Goal: Task Accomplishment & Management: Manage account settings

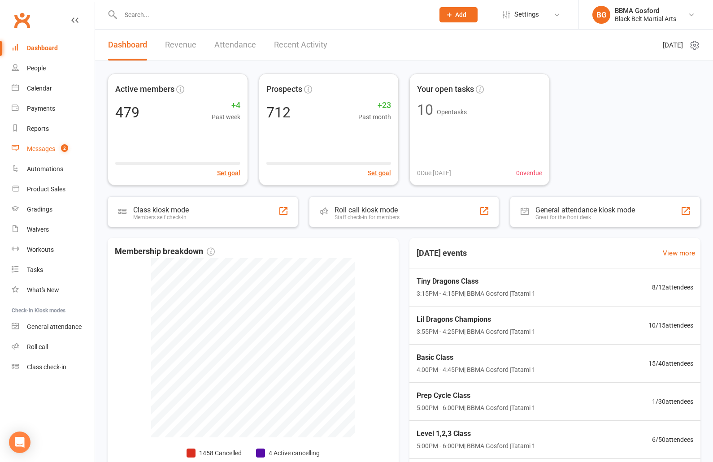
click at [59, 147] on count-badge "2" at bounding box center [63, 148] width 12 height 7
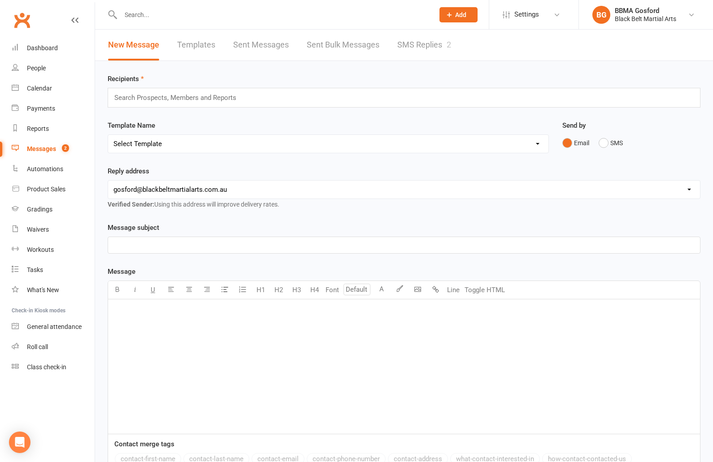
click at [432, 47] on link "SMS Replies 2" at bounding box center [424, 45] width 54 height 31
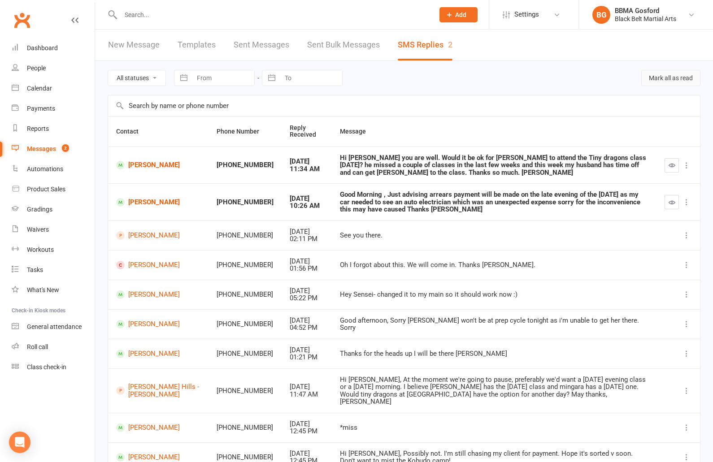
click at [670, 78] on button "Mark all as read" at bounding box center [670, 78] width 59 height 16
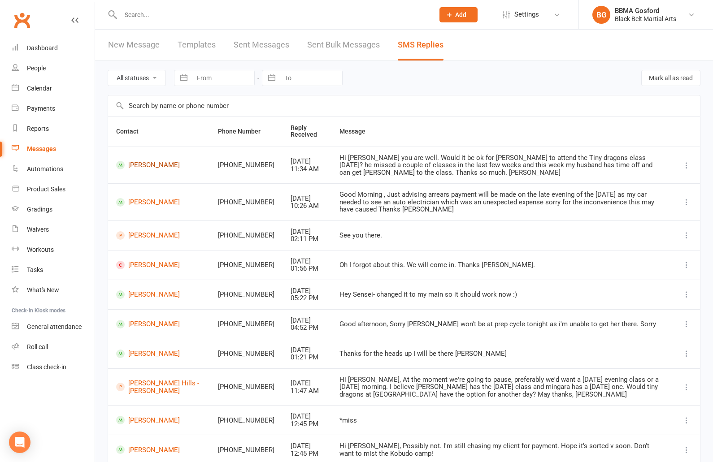
click at [151, 165] on link "Eduard Pascu" at bounding box center [159, 165] width 86 height 9
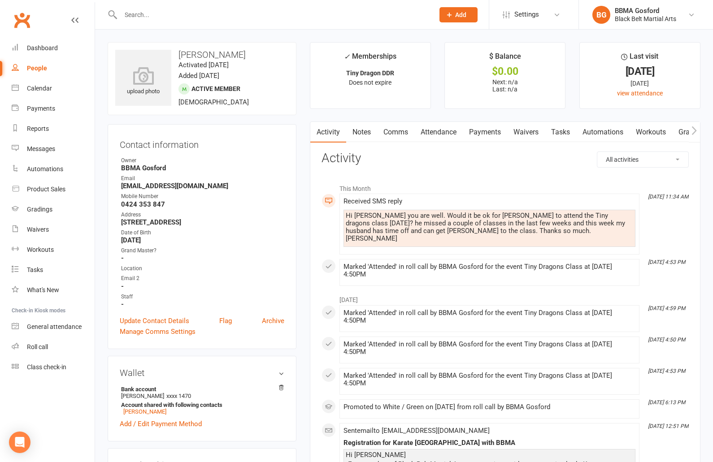
click at [392, 131] on link "Comms" at bounding box center [395, 132] width 37 height 21
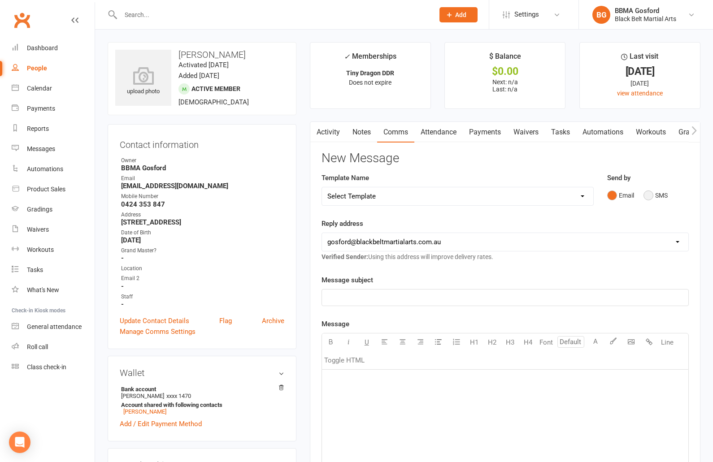
click at [646, 196] on button "SMS" at bounding box center [656, 195] width 24 height 17
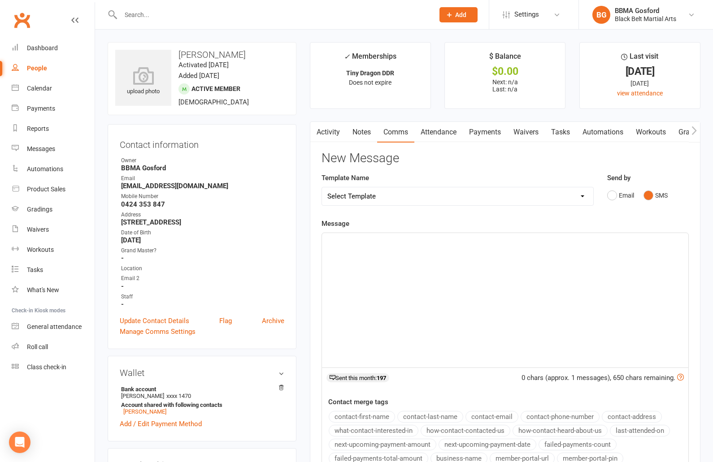
click at [367, 244] on p "﻿" at bounding box center [505, 241] width 356 height 11
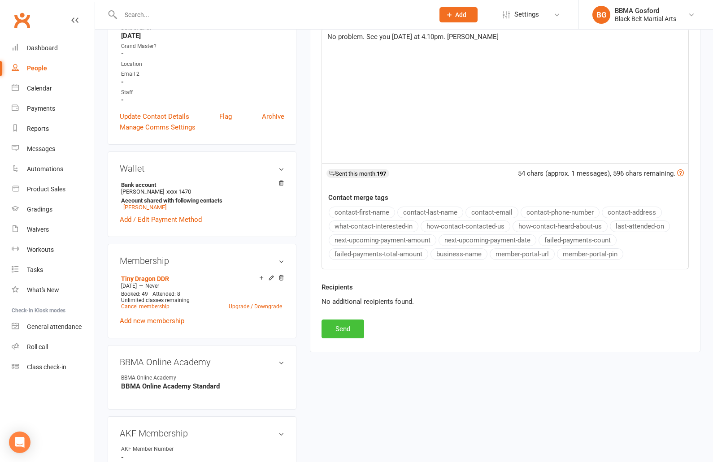
scroll to position [206, 0]
click at [349, 330] on button "Send" at bounding box center [343, 327] width 43 height 19
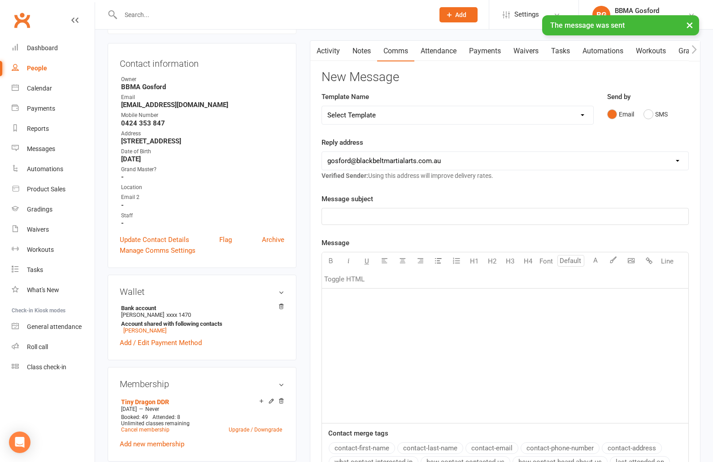
scroll to position [0, 0]
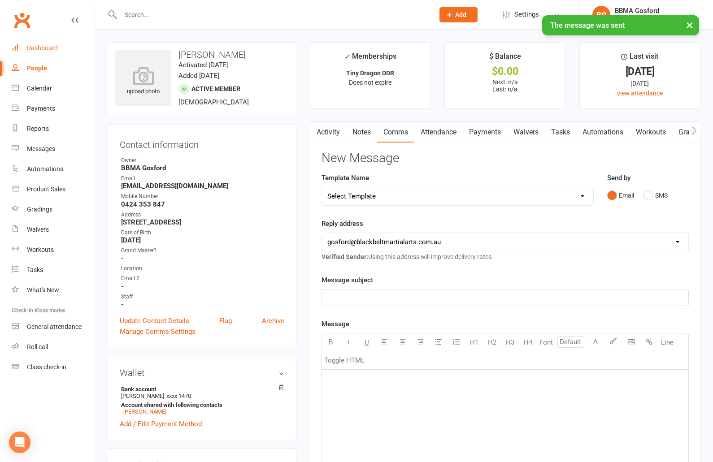
drag, startPoint x: 48, startPoint y: 46, endPoint x: 61, endPoint y: 46, distance: 13.0
click at [48, 46] on div "Dashboard" at bounding box center [42, 47] width 31 height 7
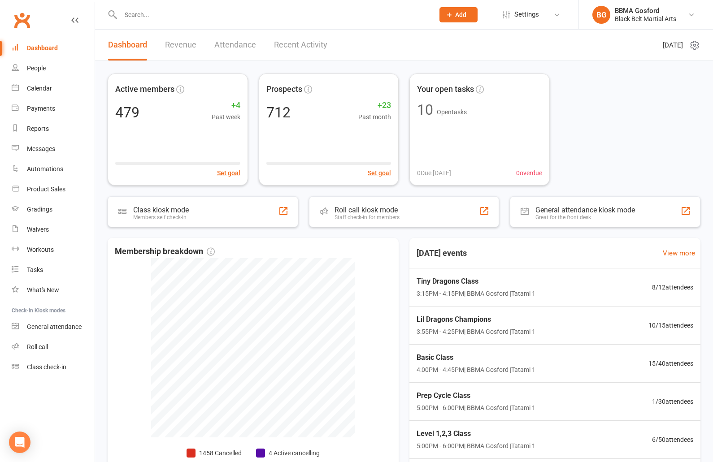
click at [144, 14] on input "text" at bounding box center [273, 15] width 310 height 13
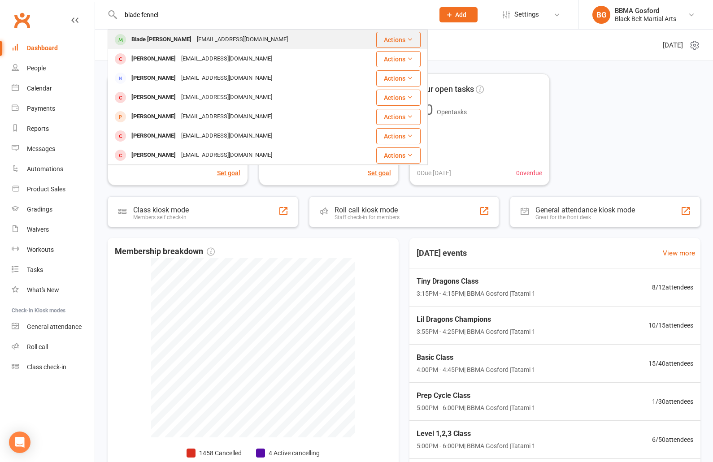
type input "blade fennel"
click at [127, 39] on div at bounding box center [120, 39] width 17 height 15
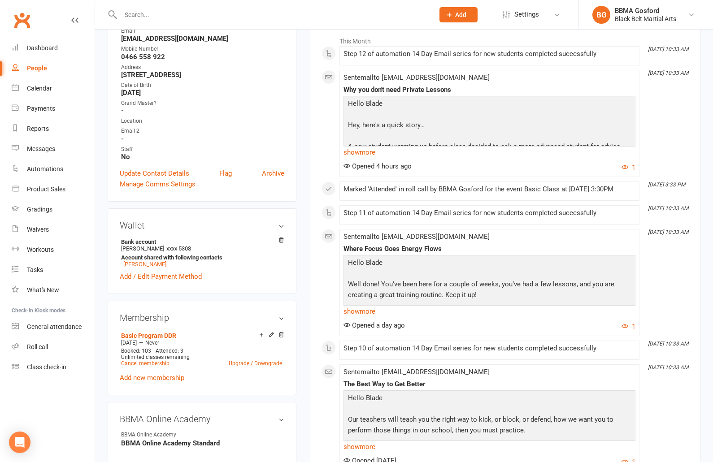
scroll to position [150, 0]
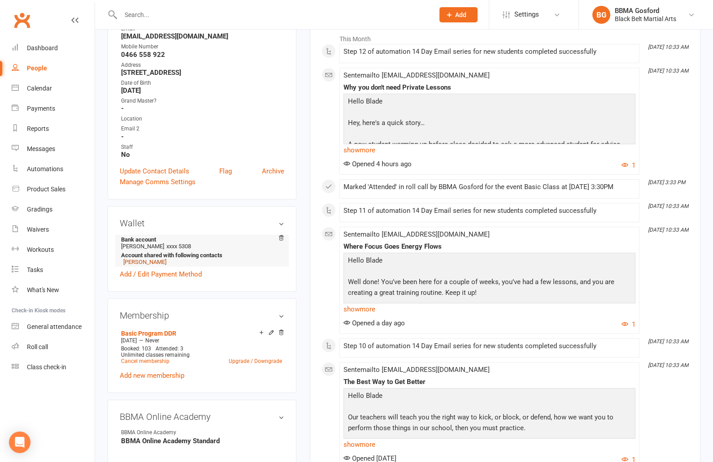
click at [147, 265] on link "Samantha Fennell" at bounding box center [144, 262] width 43 height 7
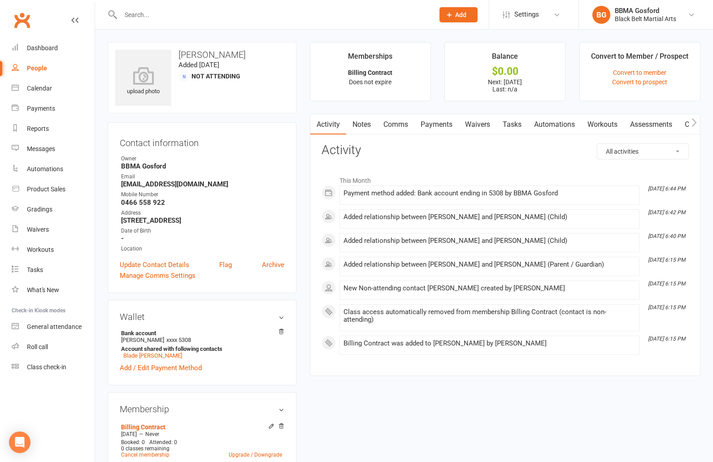
click at [435, 123] on link "Payments" at bounding box center [436, 124] width 44 height 21
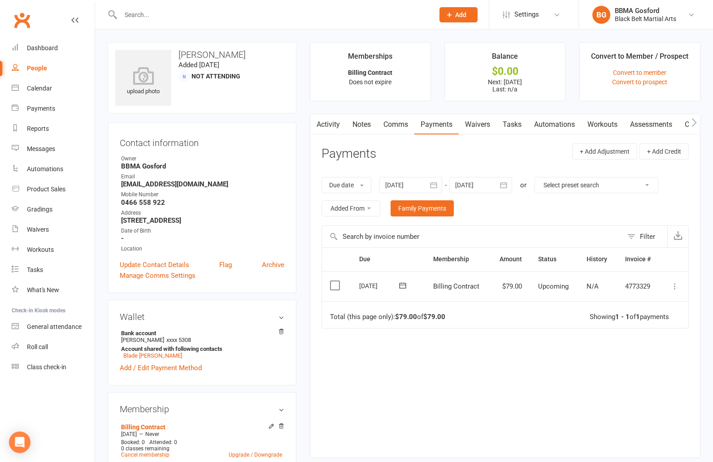
click at [506, 183] on icon "button" at bounding box center [503, 185] width 9 height 9
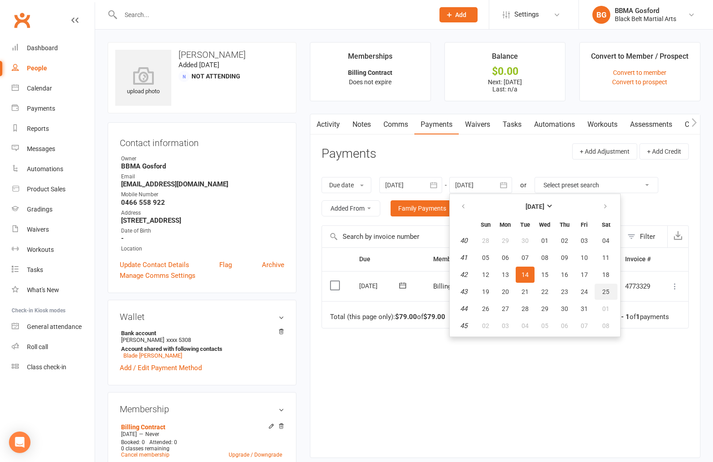
click at [611, 291] on button "25" at bounding box center [606, 292] width 23 height 16
type input "25 Oct 2025"
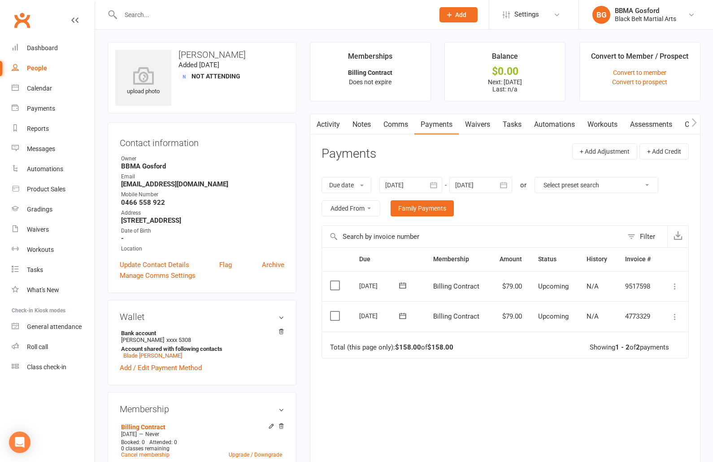
click at [142, 13] on input "text" at bounding box center [273, 15] width 310 height 13
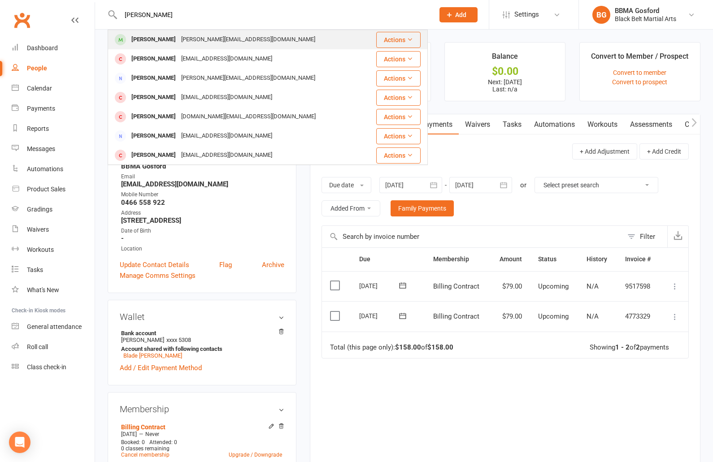
type input "lola faul"
click at [170, 40] on div "Lola Faulkner" at bounding box center [154, 39] width 50 height 13
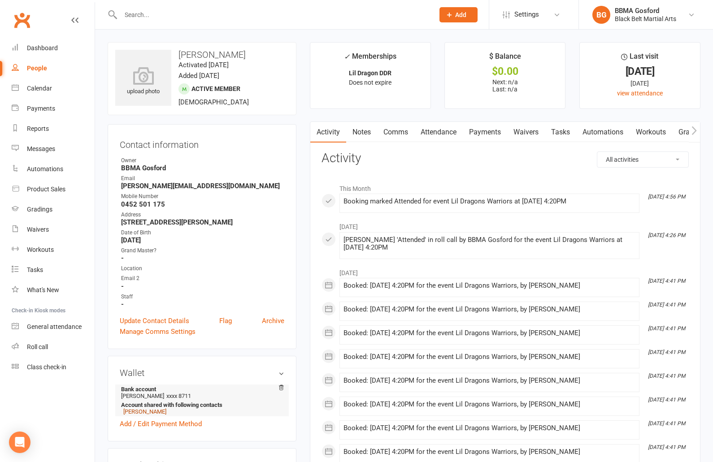
click at [144, 415] on link "Corine Faulkner" at bounding box center [144, 412] width 43 height 7
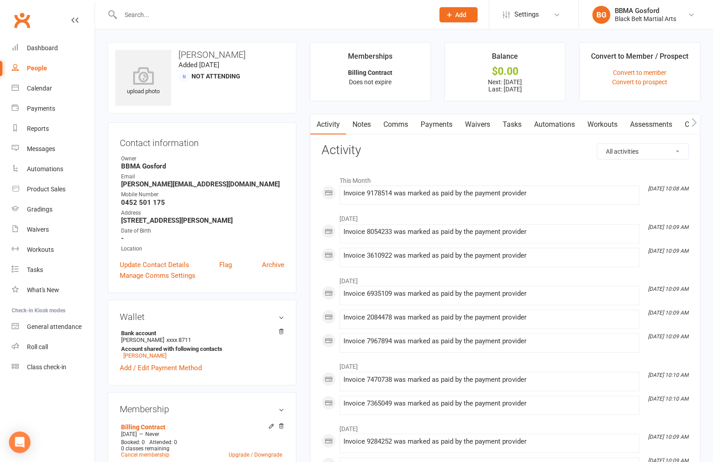
click at [434, 118] on link "Payments" at bounding box center [436, 124] width 44 height 21
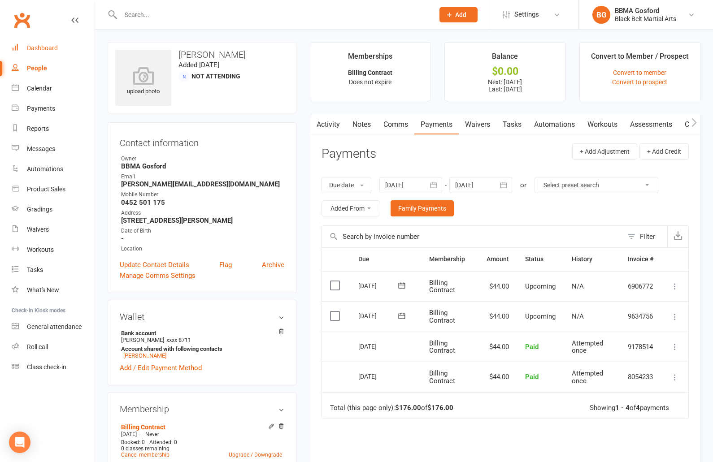
click at [50, 48] on div "Dashboard" at bounding box center [42, 47] width 31 height 7
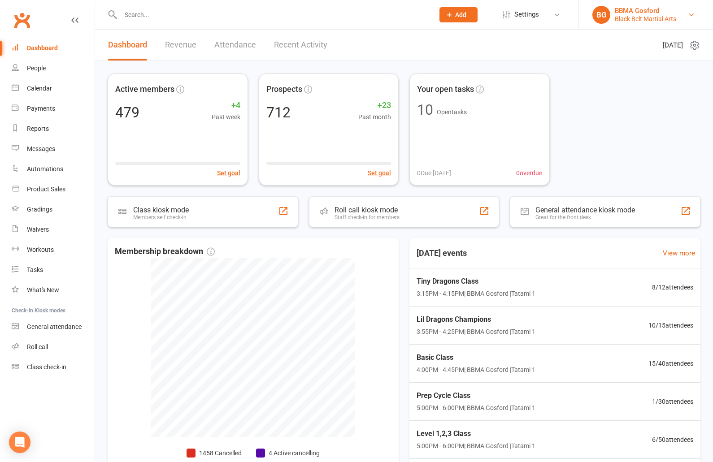
click at [651, 14] on div "BBMA Gosford" at bounding box center [645, 11] width 61 height 8
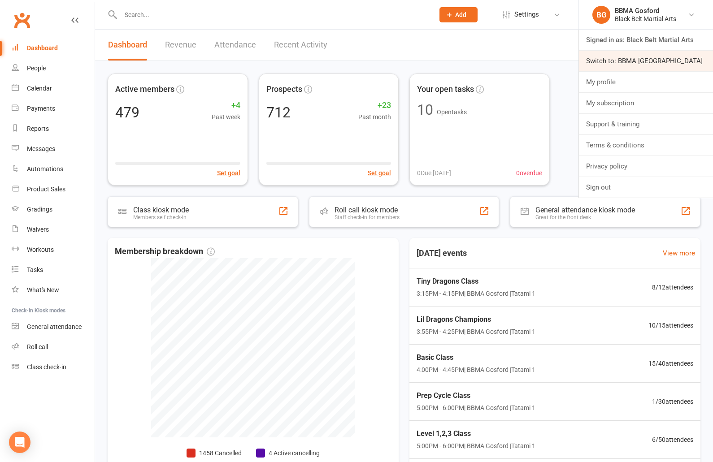
click at [631, 63] on link "Switch to: BBMA [GEOGRAPHIC_DATA]" at bounding box center [646, 61] width 134 height 21
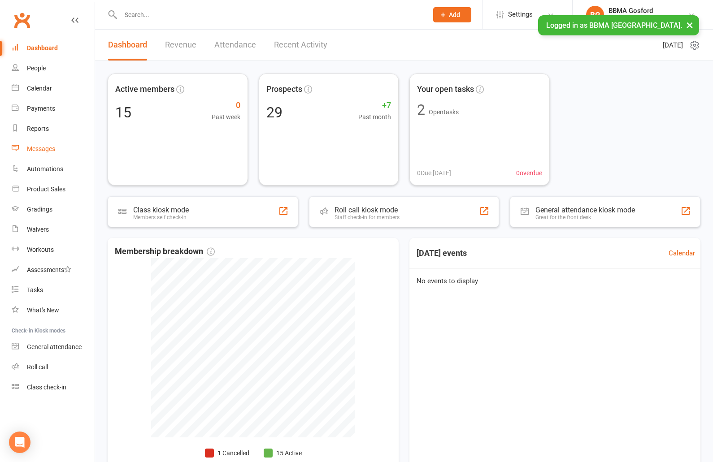
click at [36, 152] on div "Messages" at bounding box center [41, 148] width 28 height 7
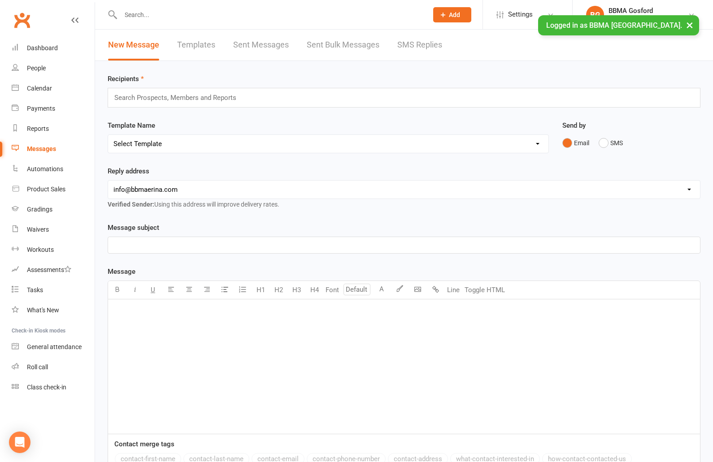
click at [108, 135] on select "Select Template [Email] Active Kids Voucher [Email] Blue Belt Make Appointment …" at bounding box center [328, 144] width 440 height 18
click at [214, 143] on select "Select Template [Email] Active Kids Voucher [Email] Blue Belt Make Appointment …" at bounding box center [328, 144] width 440 height 18
select select "8"
click option "[Email] Online Academy Reminder" at bounding box center [0, 0] width 0 height 0
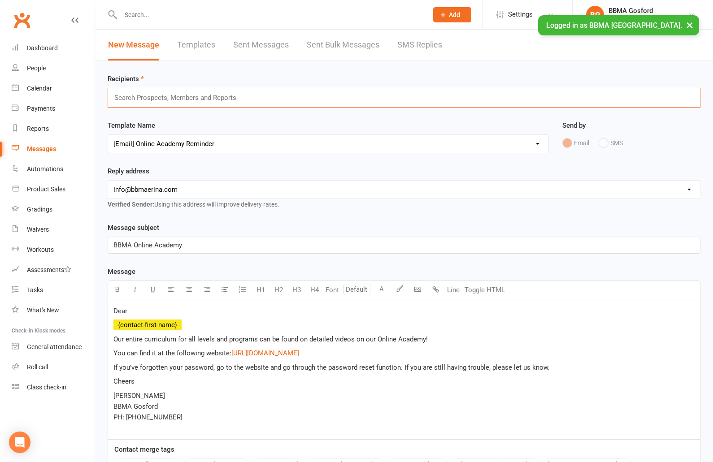
click at [171, 93] on input "text" at bounding box center [178, 98] width 131 height 12
type input "michael"
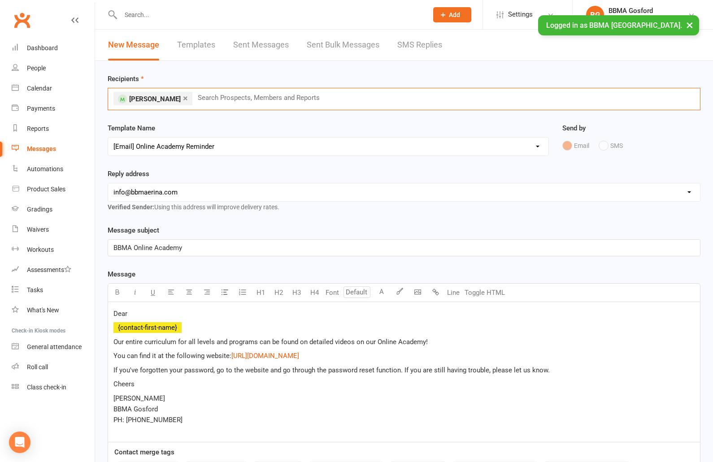
click at [115, 331] on span "﻿ {contact-first-name}" at bounding box center [147, 328] width 68 height 8
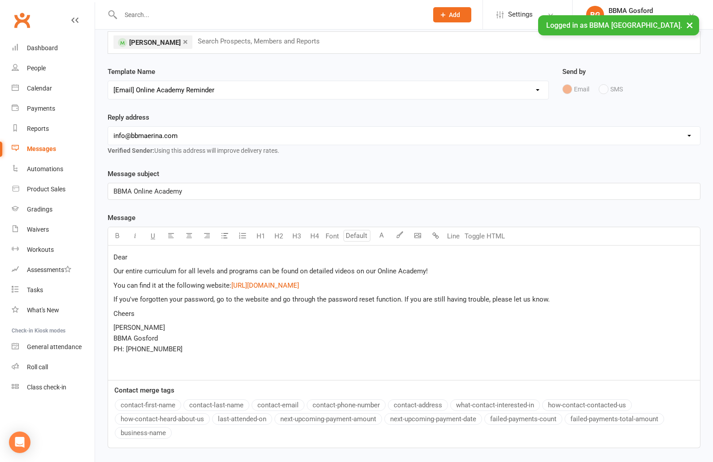
scroll to position [57, 0]
click at [161, 403] on button "contact-first-name" at bounding box center [148, 405] width 66 height 12
drag, startPoint x: 512, startPoint y: 300, endPoint x: 545, endPoint y: 304, distance: 33.5
click at [544, 303] on span "If you've forgotten your password, go to the website and go through the passwor…" at bounding box center [331, 299] width 436 height 8
click at [157, 315] on p "Cheers" at bounding box center [403, 313] width 581 height 11
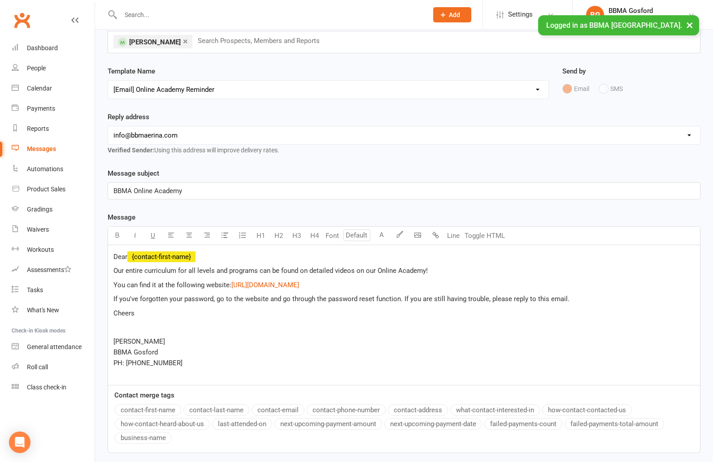
scroll to position [86, 0]
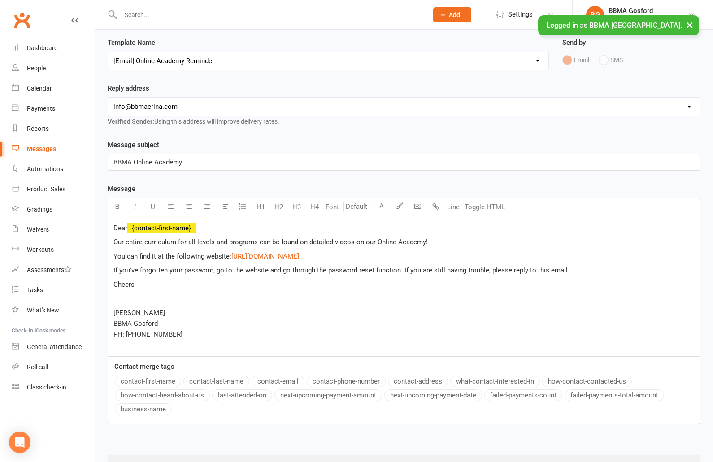
click at [166, 323] on p "Sensei Martin BBMA Gosford PH: 4328 1878" at bounding box center [403, 329] width 581 height 43
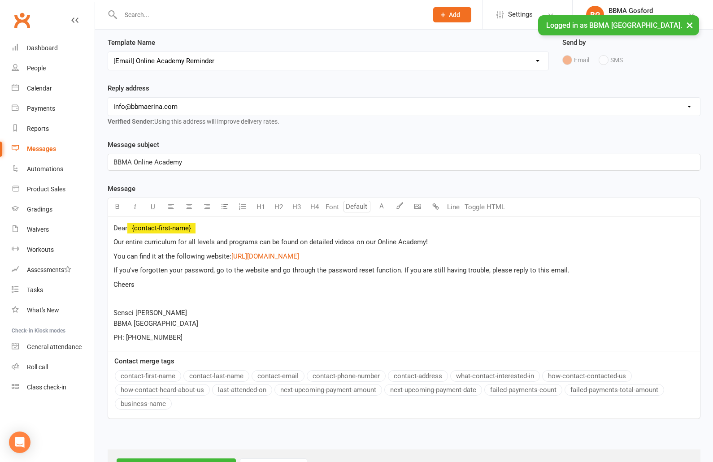
scroll to position [131, 0]
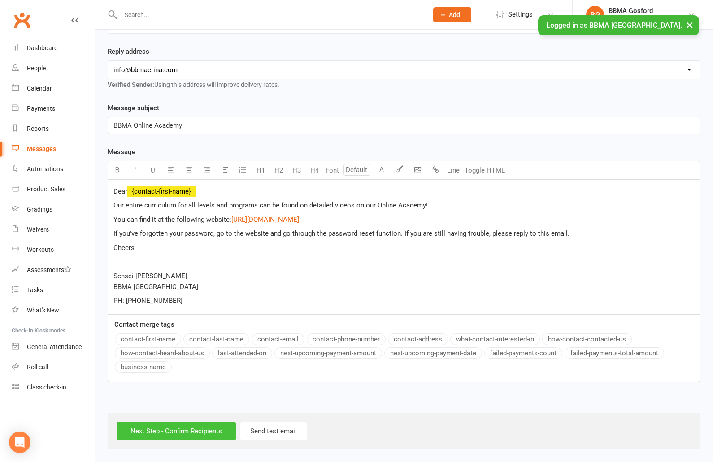
click at [185, 437] on input "Next Step - Confirm Recipients" at bounding box center [176, 431] width 119 height 19
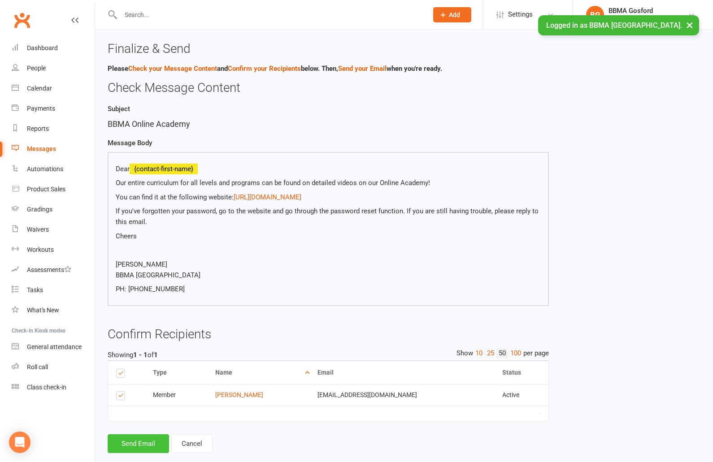
click at [140, 440] on button "Send Email" at bounding box center [138, 444] width 61 height 19
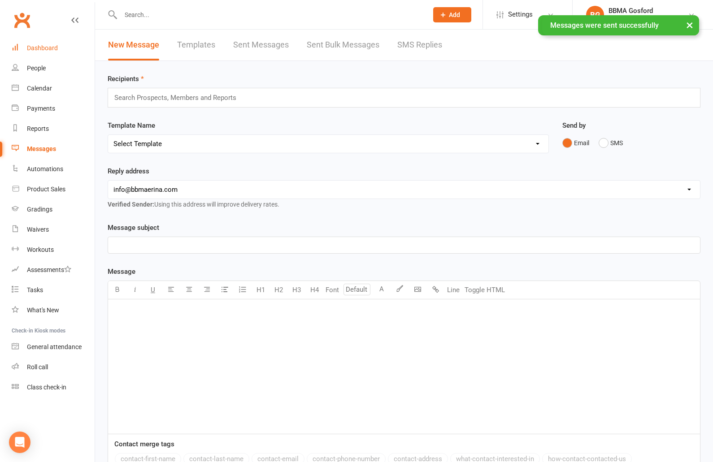
click at [52, 51] on div "Dashboard" at bounding box center [42, 47] width 31 height 7
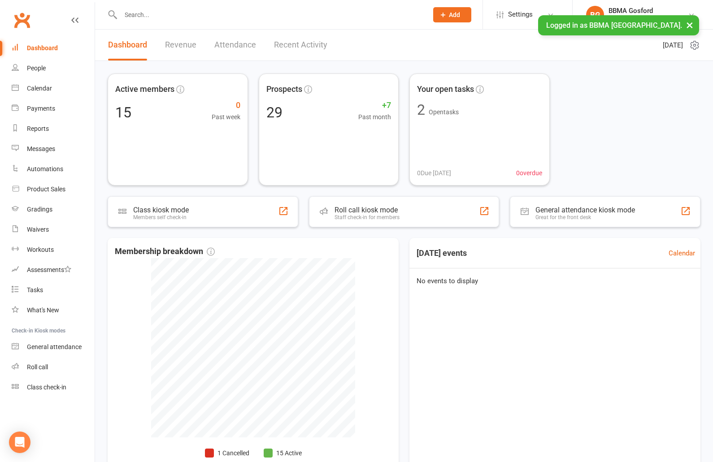
click at [177, 19] on input "text" at bounding box center [270, 15] width 304 height 13
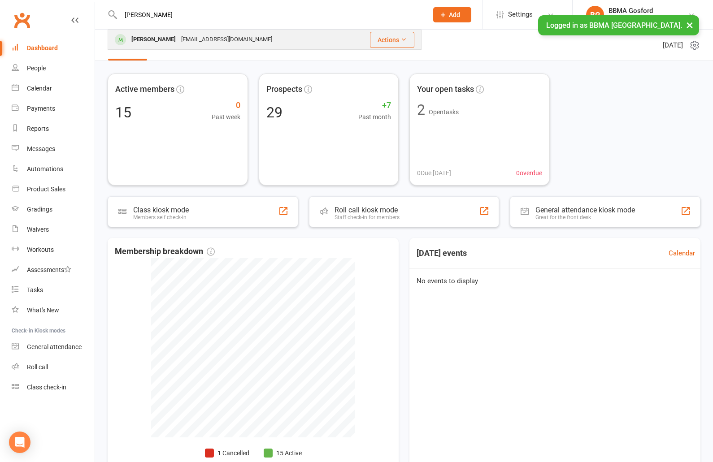
type input "luca d"
click at [185, 42] on div "Kirsty.mckinnon1@gmail.com" at bounding box center [226, 39] width 96 height 13
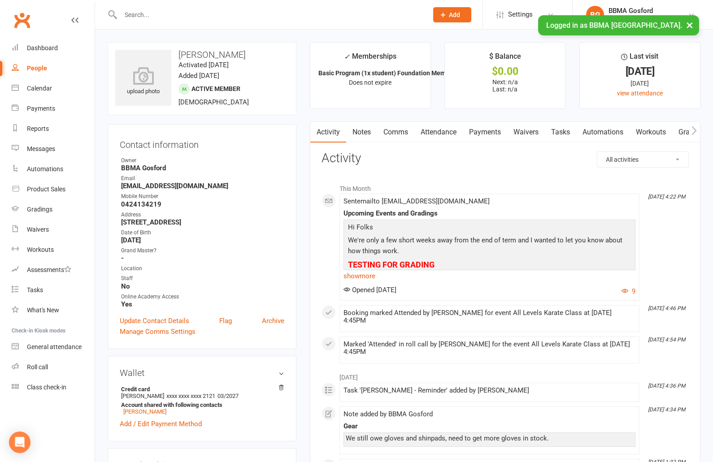
click at [356, 133] on link "Notes" at bounding box center [361, 132] width 31 height 21
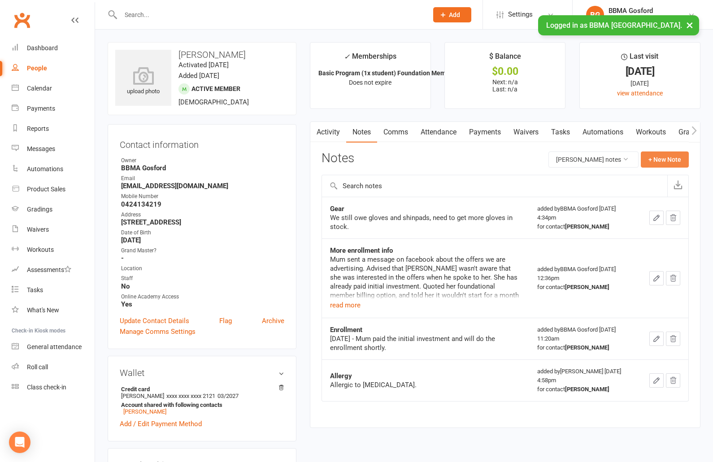
click at [671, 160] on button "+ New Note" at bounding box center [665, 160] width 48 height 16
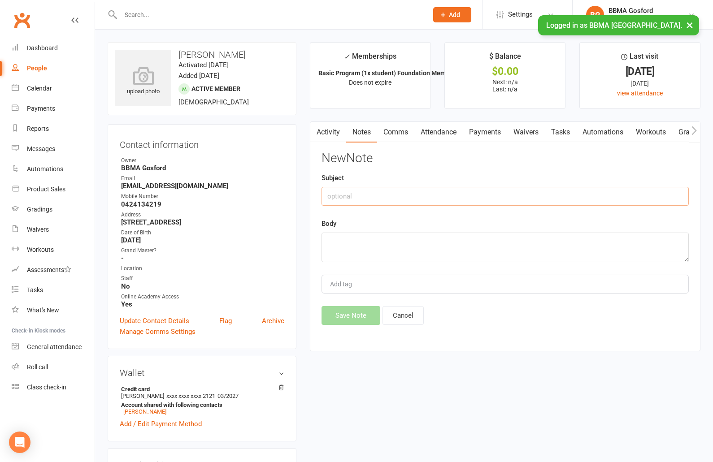
click at [350, 196] on input "text" at bounding box center [505, 196] width 367 height 19
type input "Attendance follow up"
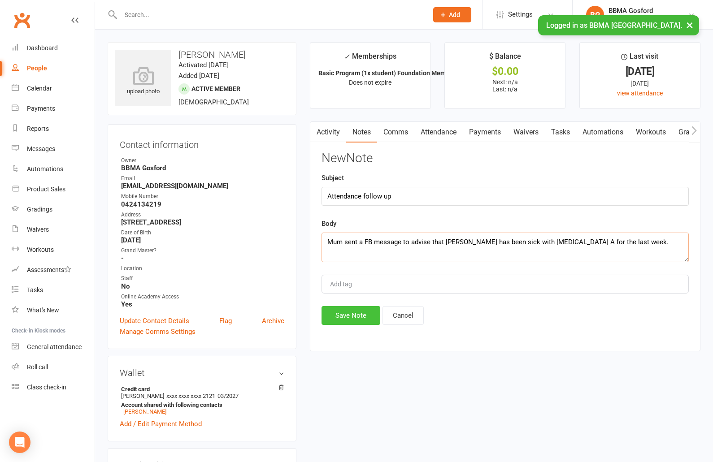
type textarea "Mum sent a FB message to advise that Luca has been sick with Influenza A for th…"
click at [351, 324] on button "Save Note" at bounding box center [351, 315] width 59 height 19
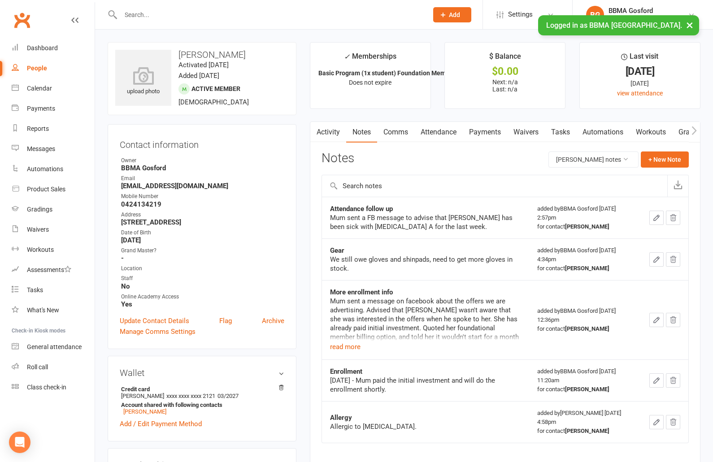
click at [169, 10] on input "text" at bounding box center [270, 15] width 304 height 13
type input "a"
type input "sch"
click at [650, 11] on div "BBMA Gosford" at bounding box center [648, 11] width 79 height 8
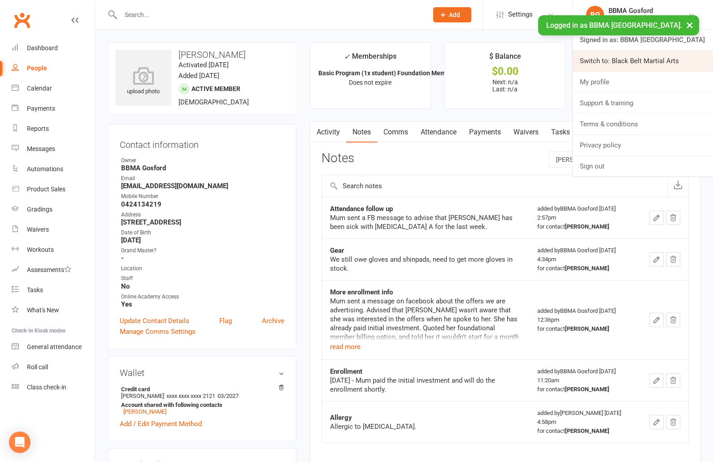
click at [639, 59] on link "Switch to: Black Belt Martial Arts" at bounding box center [643, 61] width 140 height 21
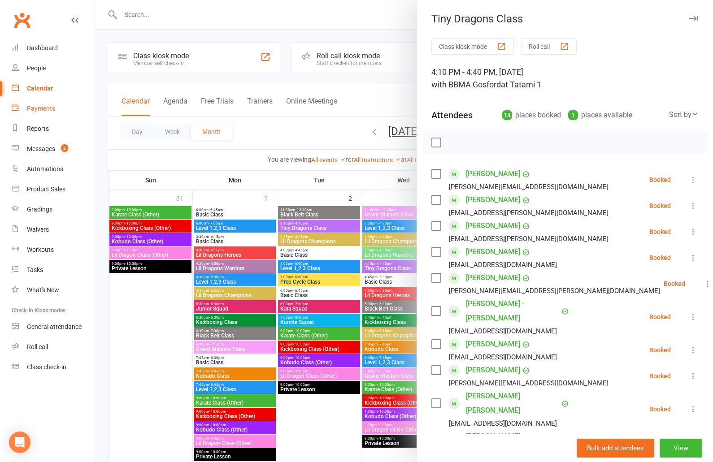
scroll to position [535, 0]
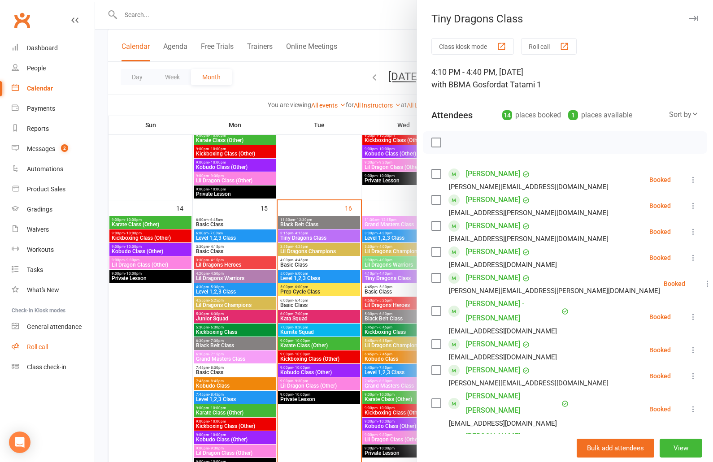
click at [52, 345] on link "Roll call" at bounding box center [53, 347] width 83 height 20
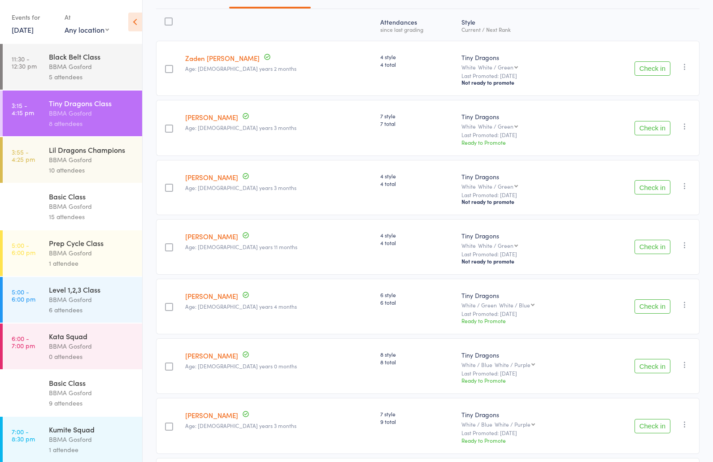
scroll to position [109, 0]
click at [649, 251] on button "Check in" at bounding box center [653, 246] width 36 height 14
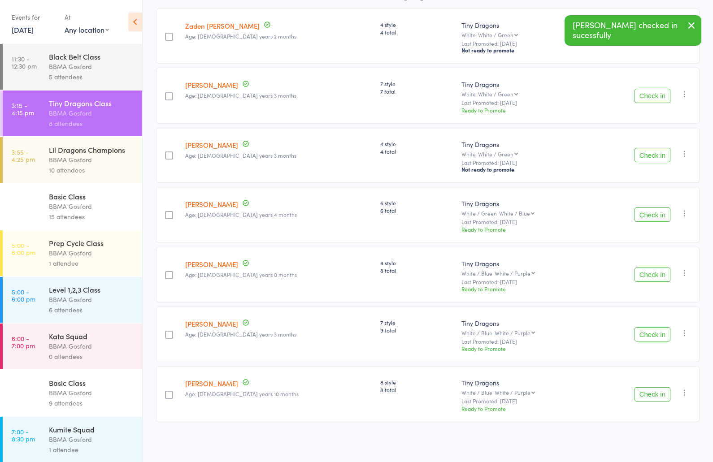
scroll to position [0, 0]
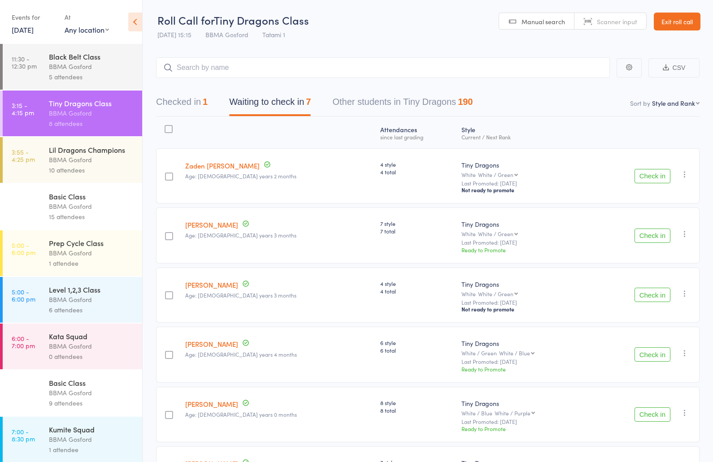
click at [655, 298] on button "Check in" at bounding box center [653, 295] width 36 height 14
click at [645, 240] on button "Check in" at bounding box center [653, 236] width 36 height 14
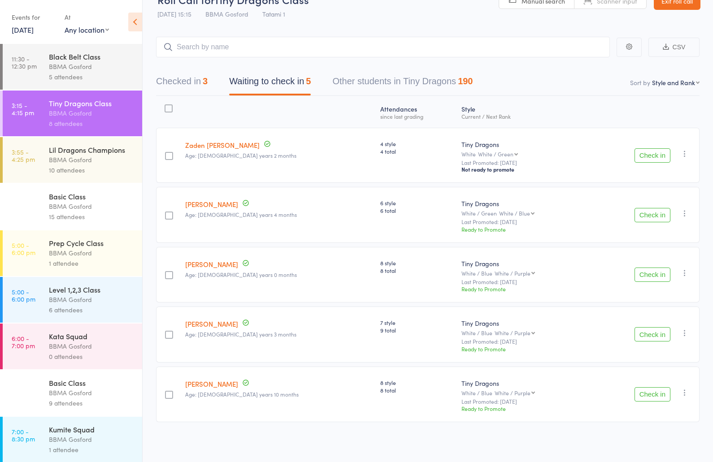
click at [658, 277] on button "Check in" at bounding box center [653, 275] width 36 height 14
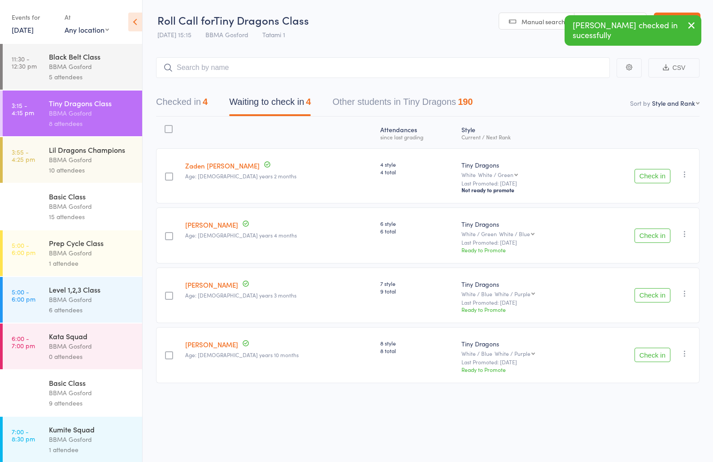
click at [657, 360] on button "Check in" at bounding box center [653, 355] width 36 height 14
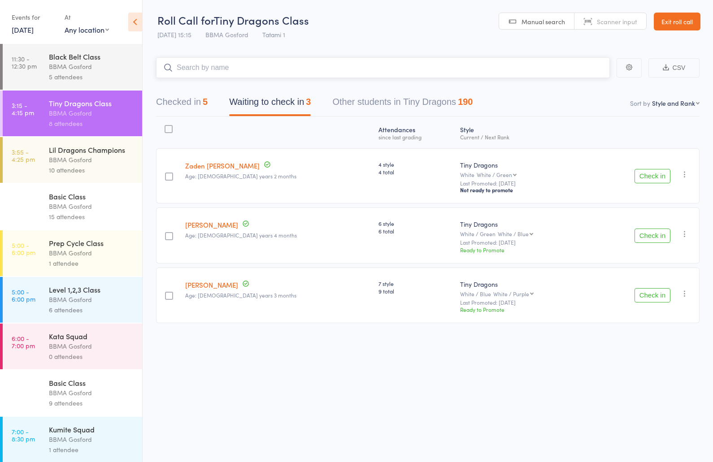
click at [251, 70] on input "search" at bounding box center [383, 67] width 454 height 21
type input "albert pedder"
click at [653, 303] on button "Check in" at bounding box center [653, 295] width 36 height 14
click at [650, 236] on button "Check in" at bounding box center [653, 236] width 36 height 14
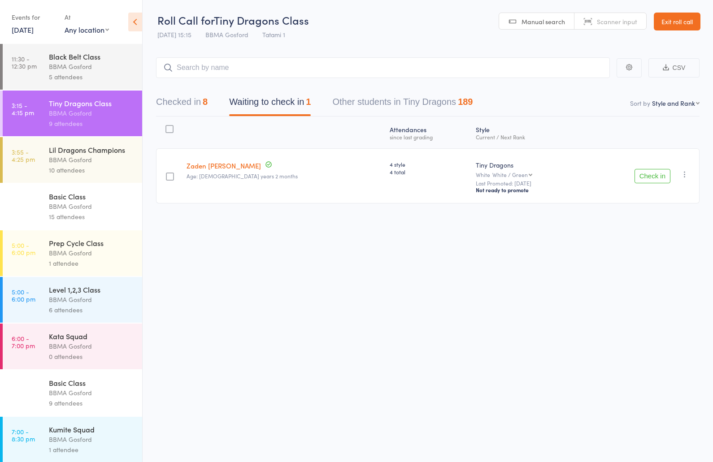
click at [95, 201] on div "Basic Class" at bounding box center [92, 196] width 86 height 10
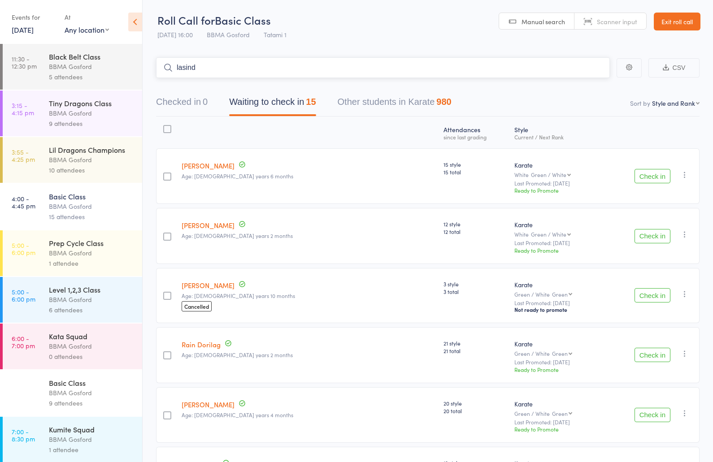
type input "lasindu"
click at [206, 287] on link "Archie Henry" at bounding box center [208, 285] width 53 height 9
click at [93, 201] on div "Basic Class" at bounding box center [92, 196] width 86 height 10
click at [655, 181] on button "Check in" at bounding box center [653, 176] width 36 height 14
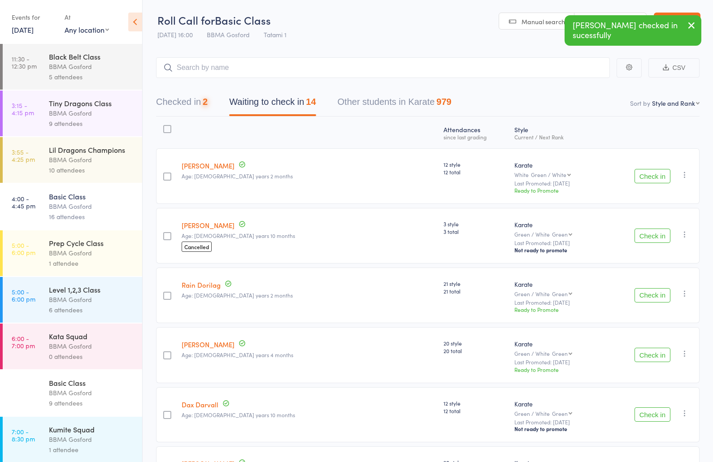
click at [649, 178] on button "Check in" at bounding box center [653, 176] width 36 height 14
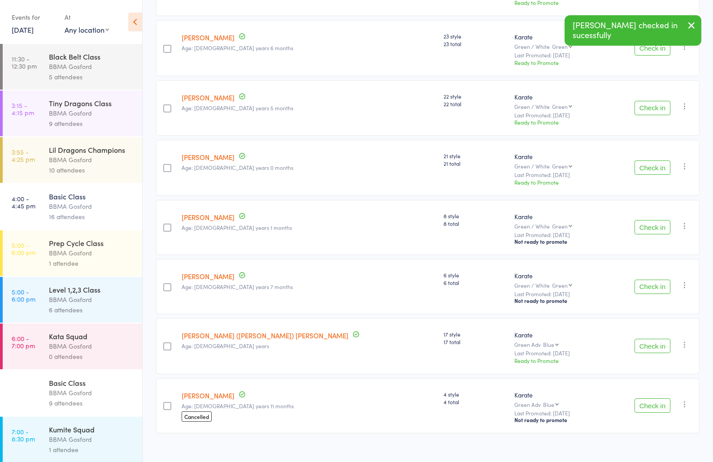
scroll to position [503, 0]
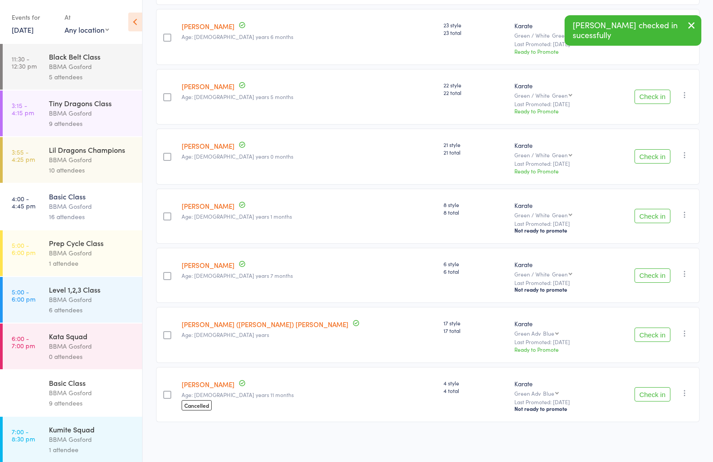
click at [203, 385] on link "Vince Folino" at bounding box center [208, 384] width 53 height 9
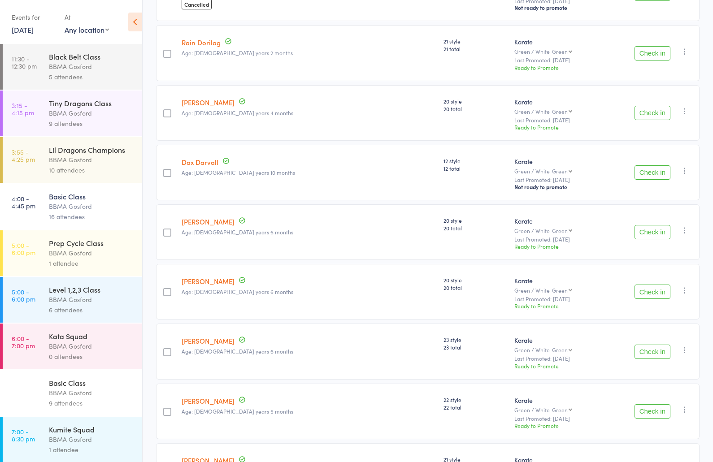
scroll to position [0, 0]
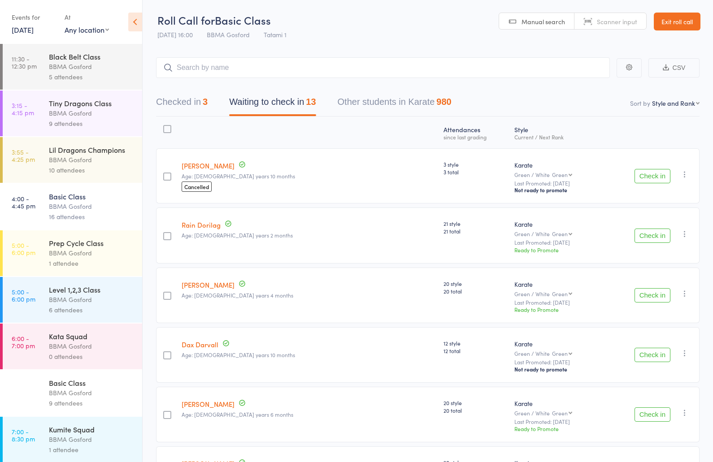
click at [86, 154] on div "Lil Dragons Champions" at bounding box center [92, 150] width 86 height 10
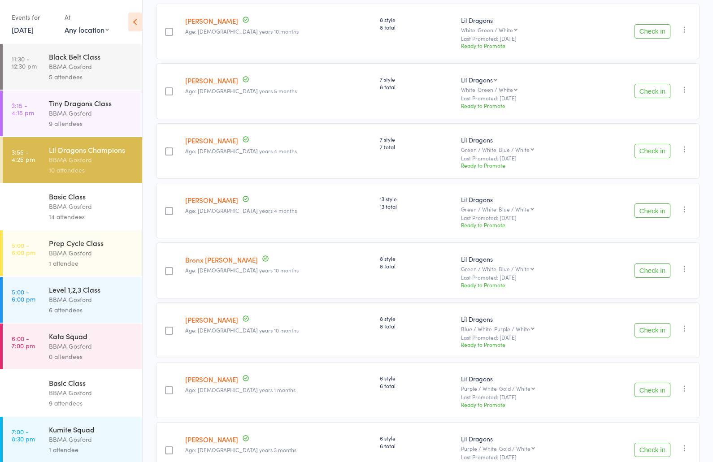
scroll to position [266, 0]
click at [650, 148] on button "Check in" at bounding box center [653, 150] width 36 height 14
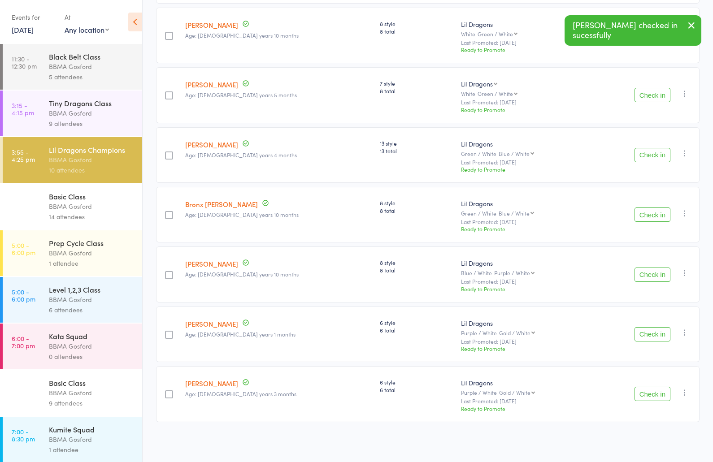
click at [687, 213] on icon "button" at bounding box center [684, 213] width 9 height 9
drag, startPoint x: 655, startPoint y: 313, endPoint x: 615, endPoint y: 309, distance: 40.1
click at [655, 313] on li "Mark absent" at bounding box center [653, 315] width 74 height 12
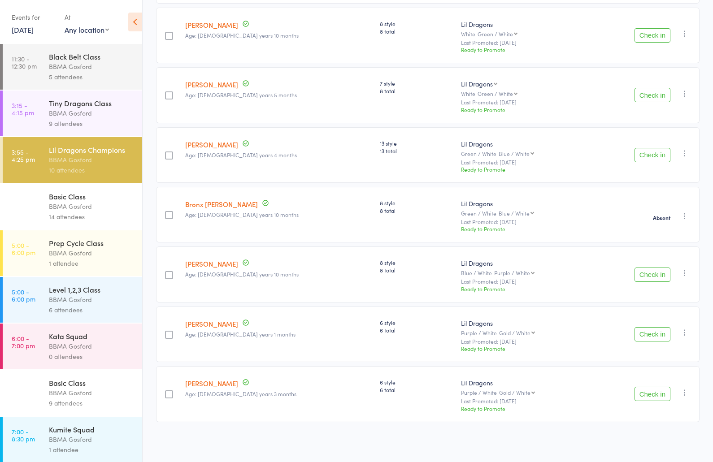
click at [653, 395] on button "Check in" at bounding box center [653, 394] width 36 height 14
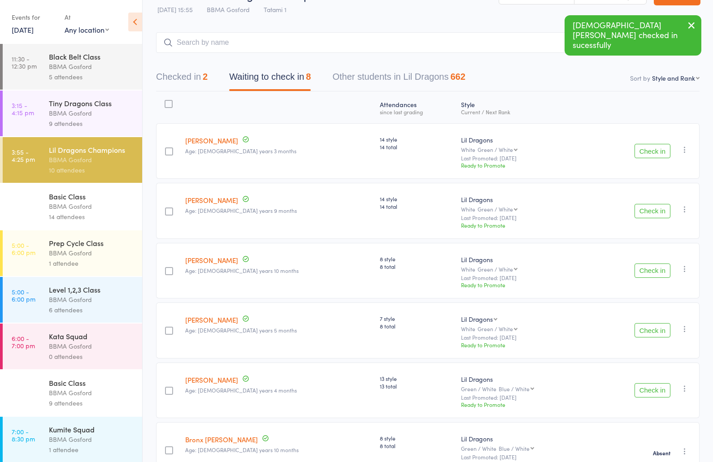
scroll to position [0, 0]
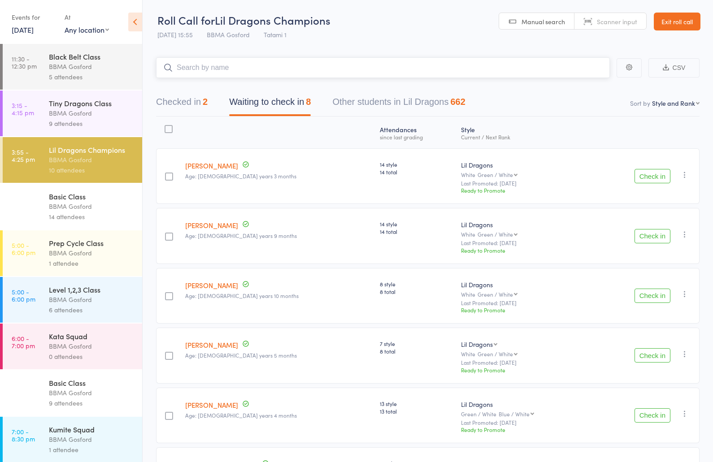
click at [245, 66] on input "search" at bounding box center [383, 67] width 454 height 21
type input "oliver brown"
drag, startPoint x: 67, startPoint y: 223, endPoint x: 73, endPoint y: 218, distance: 7.6
click at [67, 222] on div "14 attendees" at bounding box center [92, 217] width 86 height 10
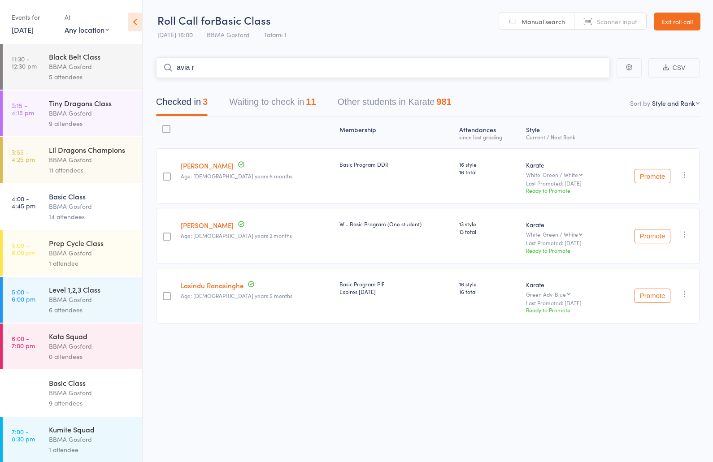
type input "avia re"
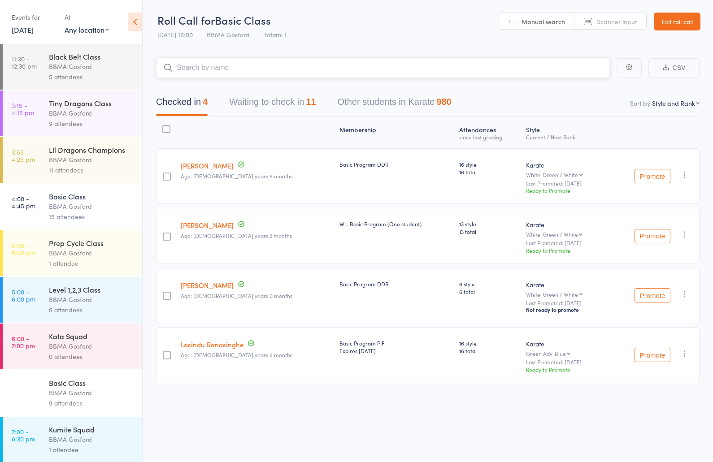
click at [277, 99] on button "Waiting to check in 11" at bounding box center [272, 104] width 87 height 24
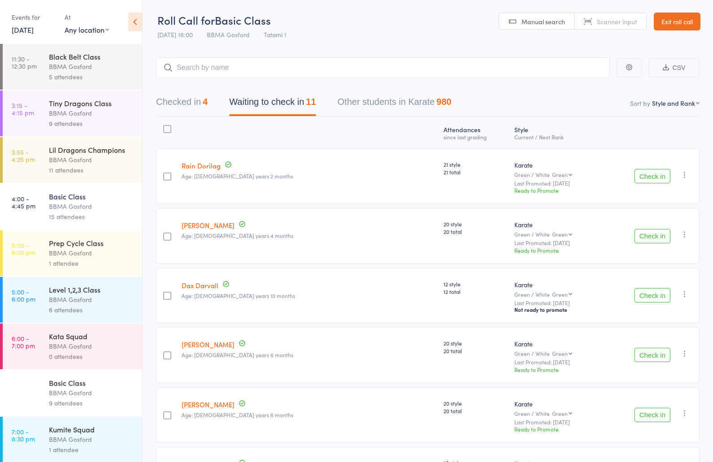
click at [98, 165] on div "BBMA Gosford" at bounding box center [92, 160] width 86 height 10
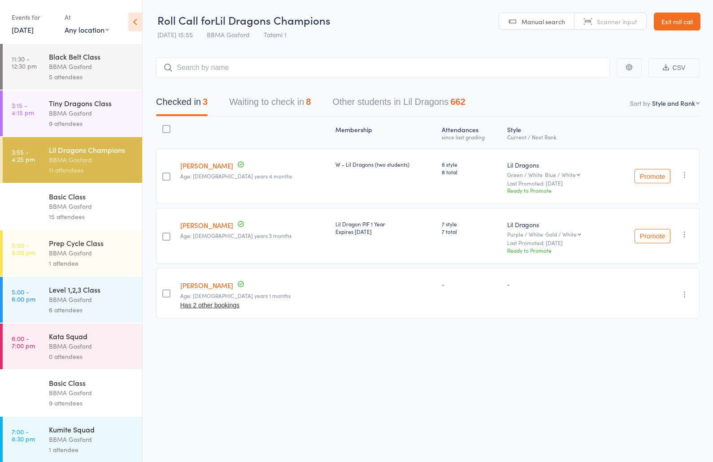
click at [290, 97] on button "Waiting to check in 8" at bounding box center [270, 104] width 82 height 24
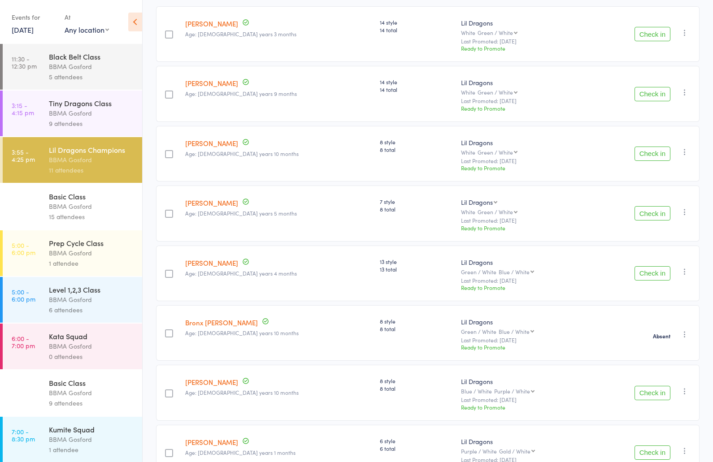
scroll to position [203, 0]
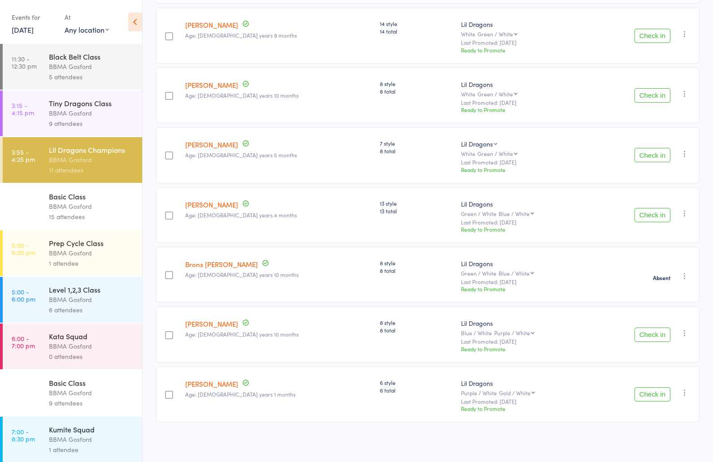
click at [651, 334] on button "Check in" at bounding box center [653, 335] width 36 height 14
click at [65, 198] on div "Basic Class" at bounding box center [92, 196] width 86 height 10
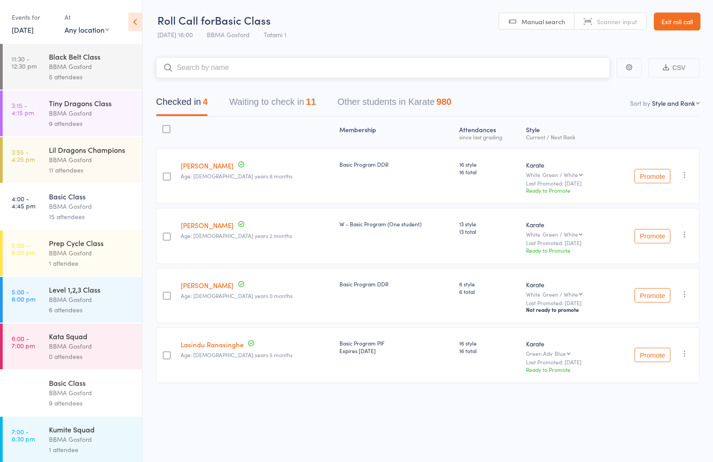
click at [279, 105] on button "Waiting to check in 11" at bounding box center [272, 104] width 87 height 24
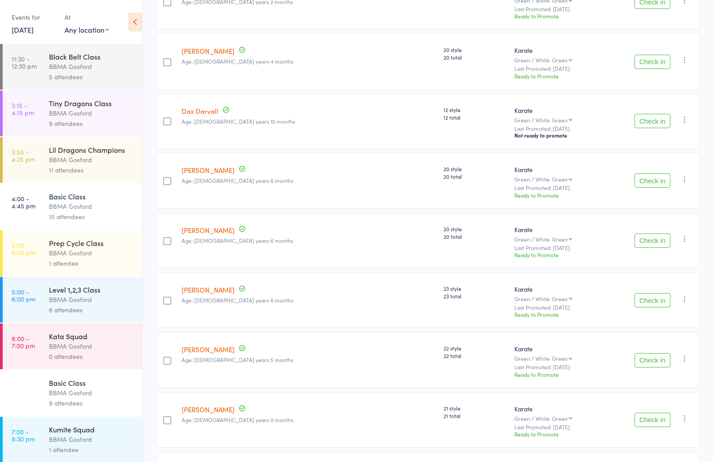
scroll to position [177, 0]
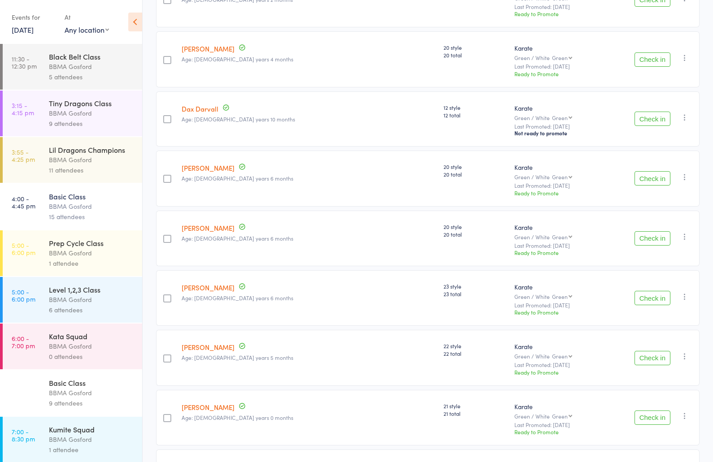
click at [660, 180] on button "Check in" at bounding box center [653, 178] width 36 height 14
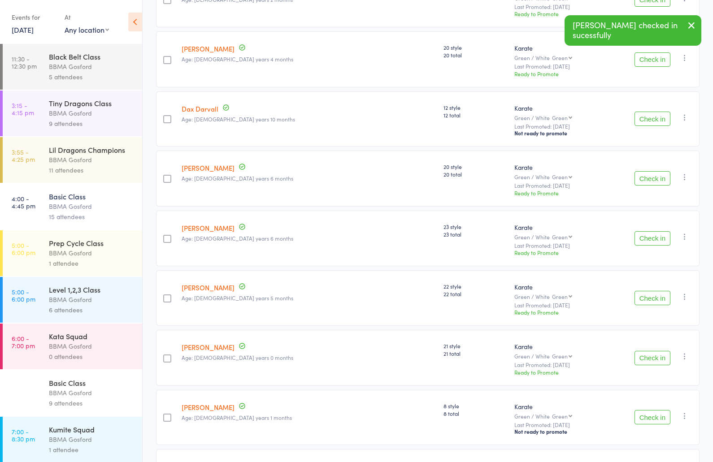
click at [660, 180] on button "Check in" at bounding box center [653, 178] width 36 height 14
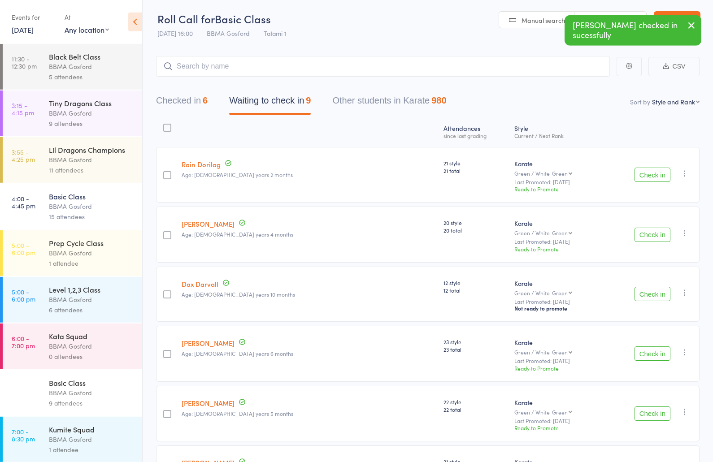
scroll to position [0, 0]
click at [274, 72] on input "search" at bounding box center [383, 67] width 454 height 21
type input "JOSH LEAH"
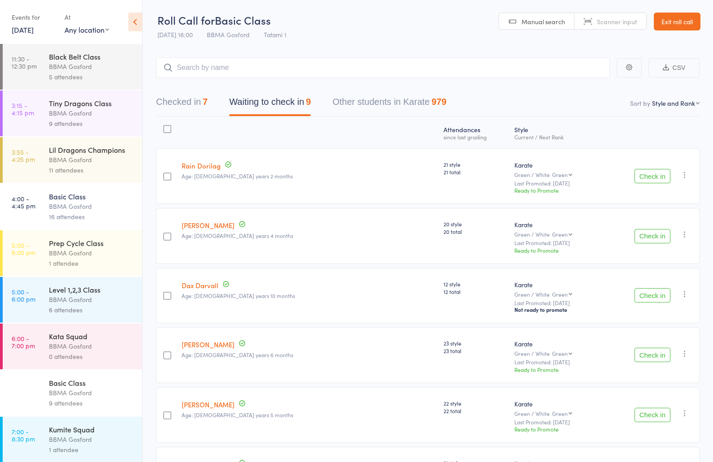
click at [102, 162] on div "BBMA Gosford" at bounding box center [92, 160] width 86 height 10
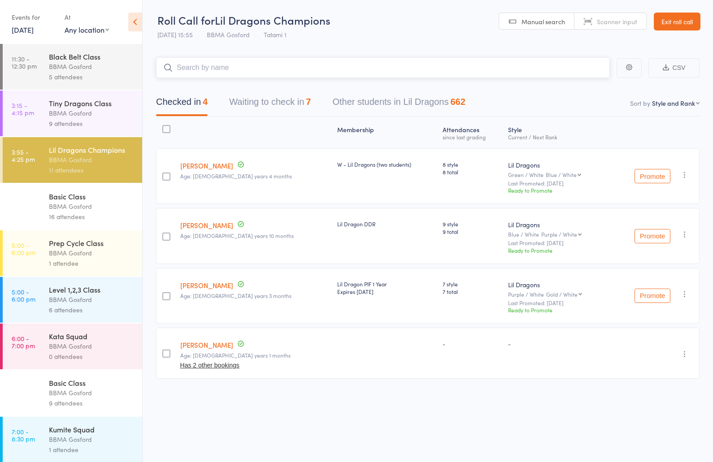
click at [274, 102] on button "Waiting to check in 7" at bounding box center [270, 104] width 82 height 24
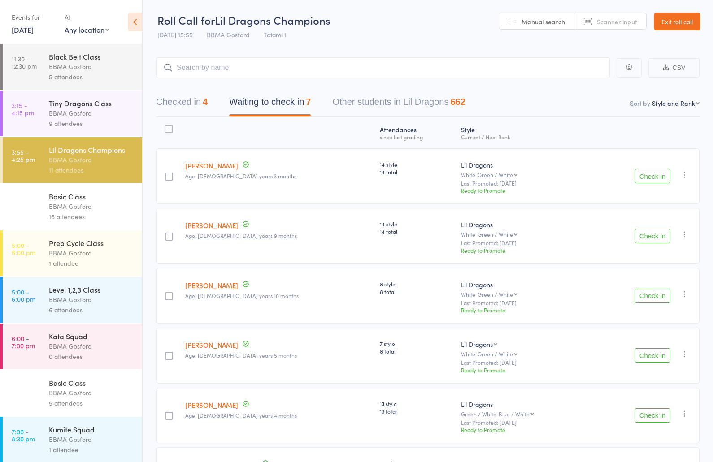
click at [654, 295] on button "Check in" at bounding box center [653, 296] width 36 height 14
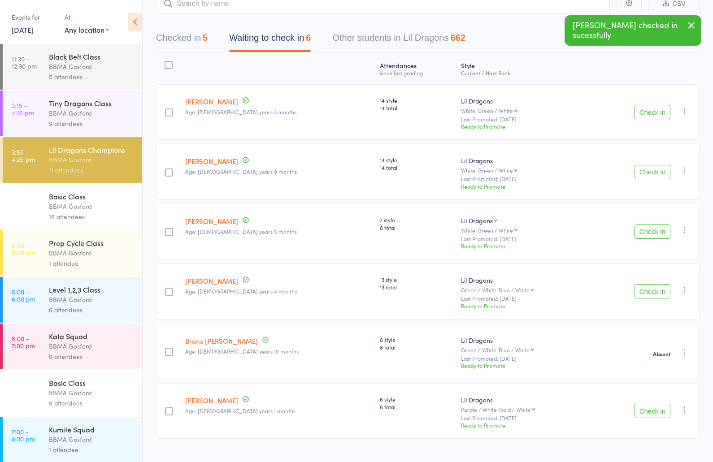
scroll to position [83, 0]
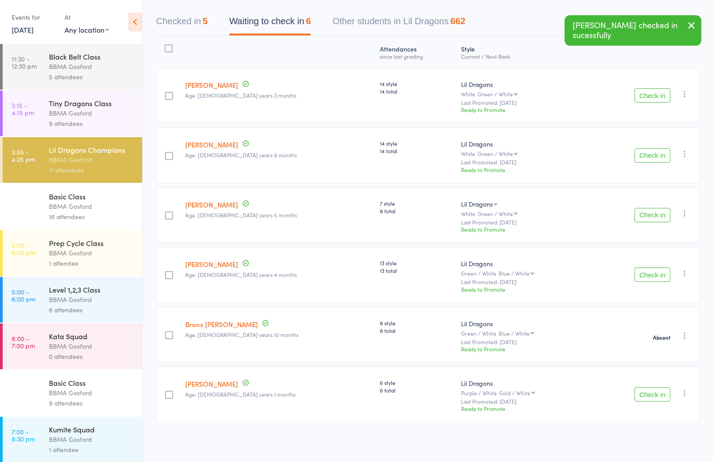
click at [655, 394] on button "Check in" at bounding box center [653, 394] width 36 height 14
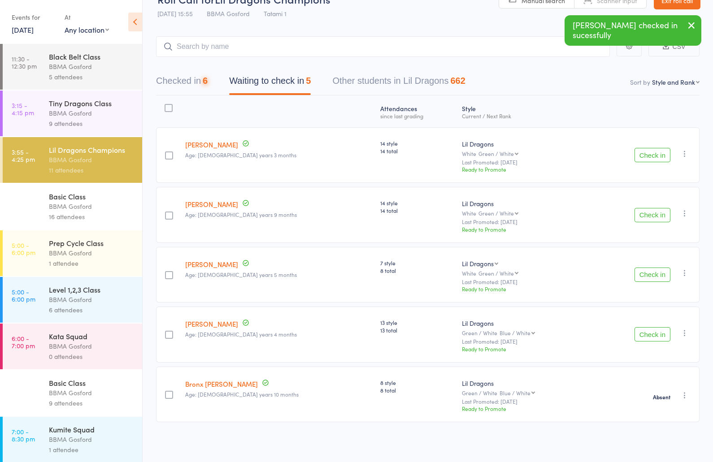
scroll to position [23, 0]
click at [78, 207] on div "BBMA Gosford" at bounding box center [92, 206] width 86 height 10
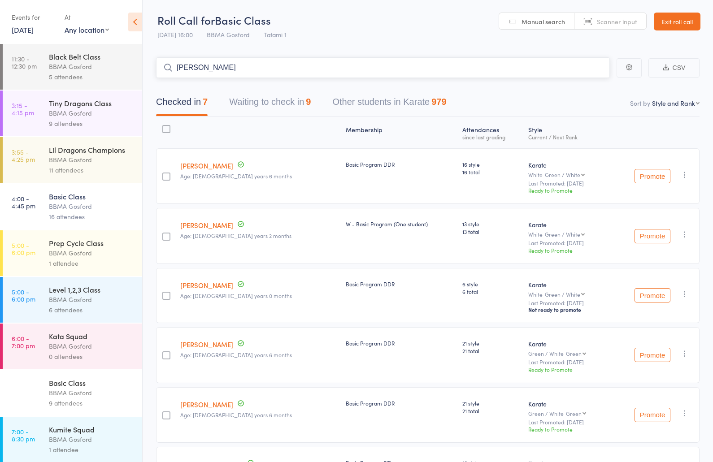
type input "riley lyon"
drag, startPoint x: 276, startPoint y: 109, endPoint x: 279, endPoint y: 114, distance: 5.8
click at [276, 109] on button "Waiting to check in 9" at bounding box center [270, 104] width 82 height 24
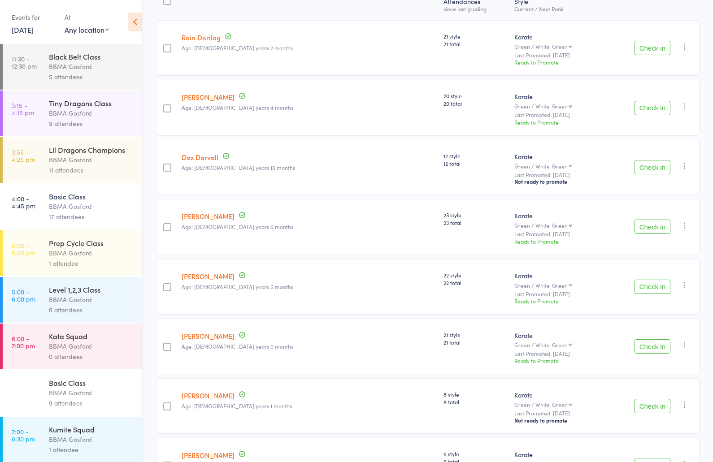
scroll to position [263, 0]
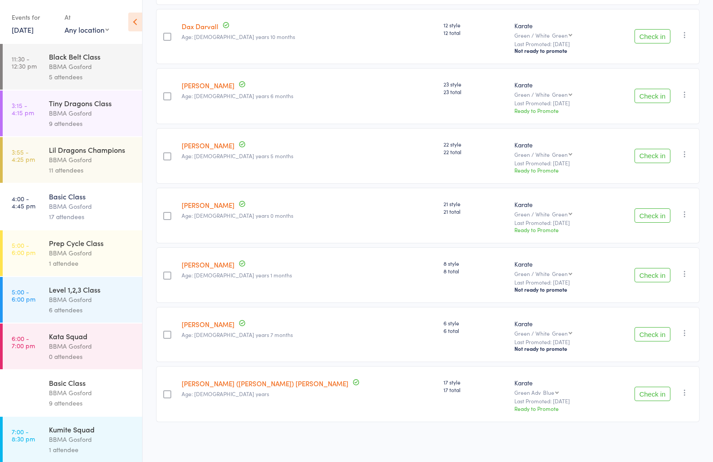
click at [655, 335] on button "Check in" at bounding box center [653, 334] width 36 height 14
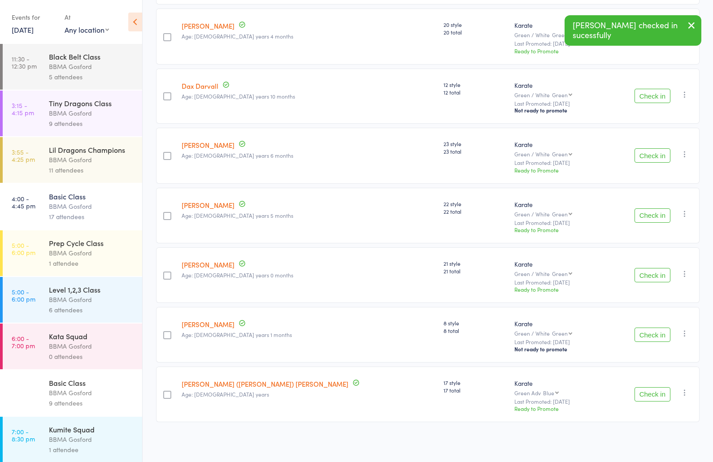
click at [666, 334] on button "Check in" at bounding box center [653, 335] width 36 height 14
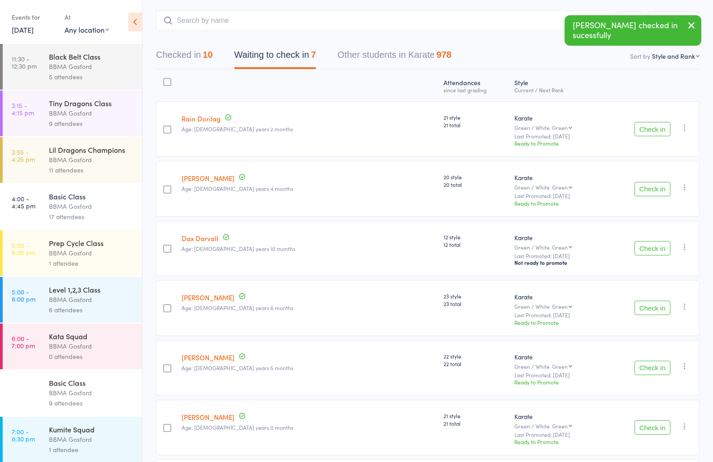
scroll to position [0, 0]
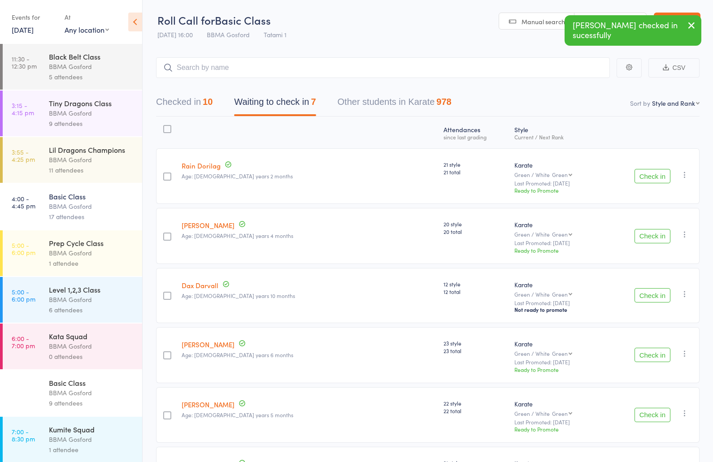
click at [647, 178] on button "Check in" at bounding box center [653, 176] width 36 height 14
click at [200, 105] on button "Checked in 11" at bounding box center [184, 104] width 57 height 24
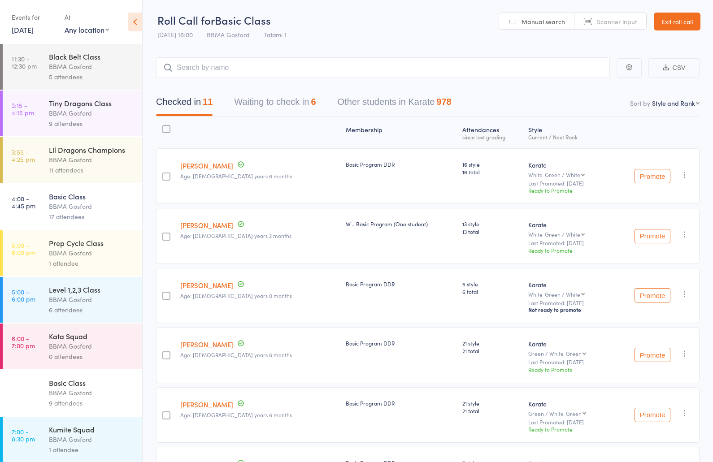
click at [90, 167] on div "11 attendees" at bounding box center [92, 170] width 86 height 10
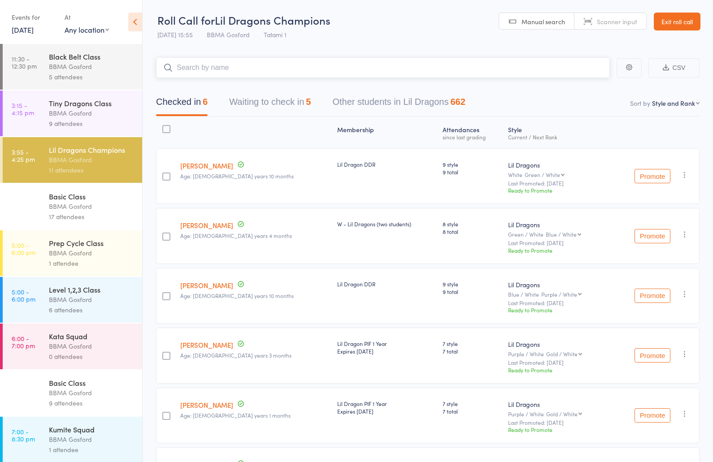
click at [280, 104] on button "Waiting to check in 5" at bounding box center [270, 104] width 82 height 24
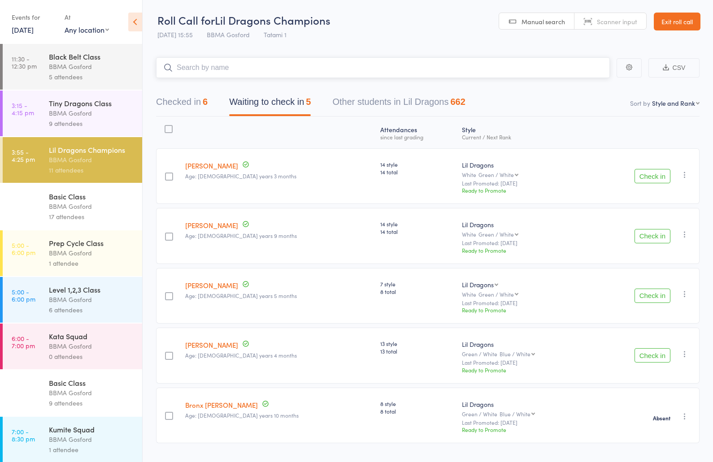
click at [186, 108] on button "Checked in 6" at bounding box center [182, 104] width 52 height 24
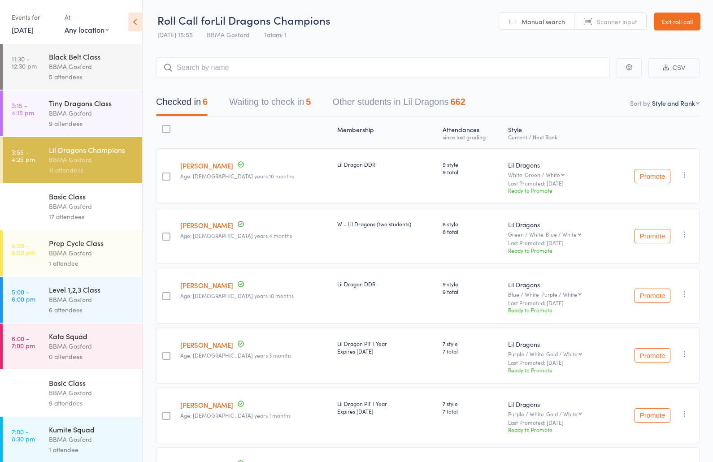
click at [76, 110] on div "BBMA Gosford" at bounding box center [92, 113] width 86 height 10
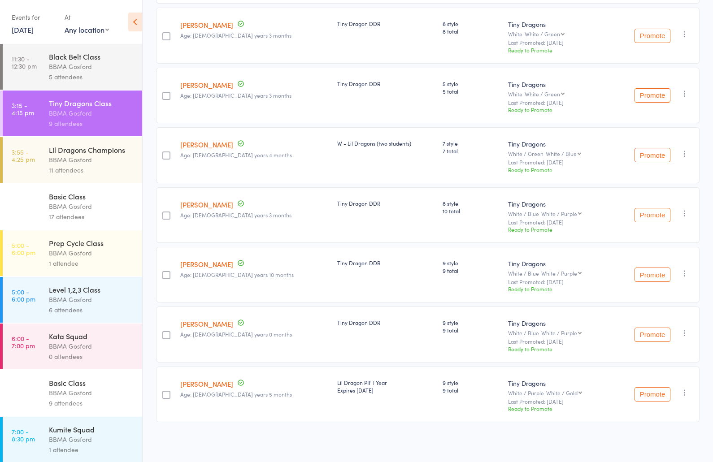
scroll to position [200, 0]
click at [61, 161] on div "BBMA Gosford" at bounding box center [92, 160] width 86 height 10
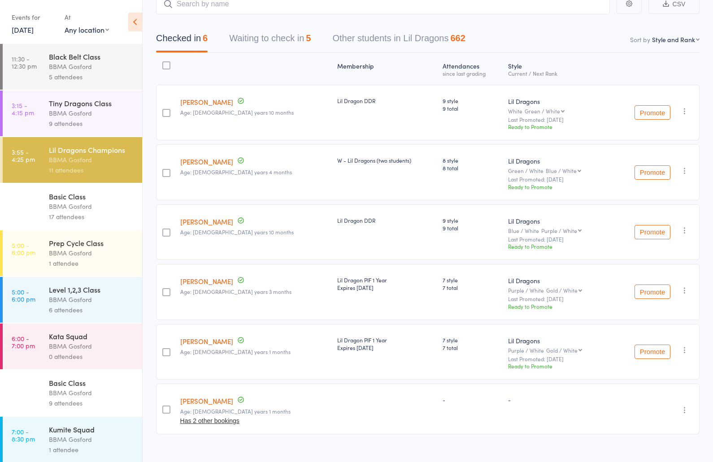
scroll to position [78, 0]
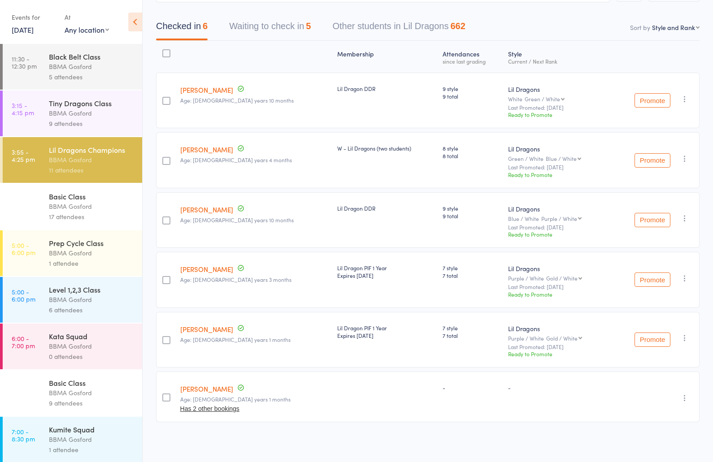
click at [62, 201] on div "Basic Class" at bounding box center [92, 196] width 86 height 10
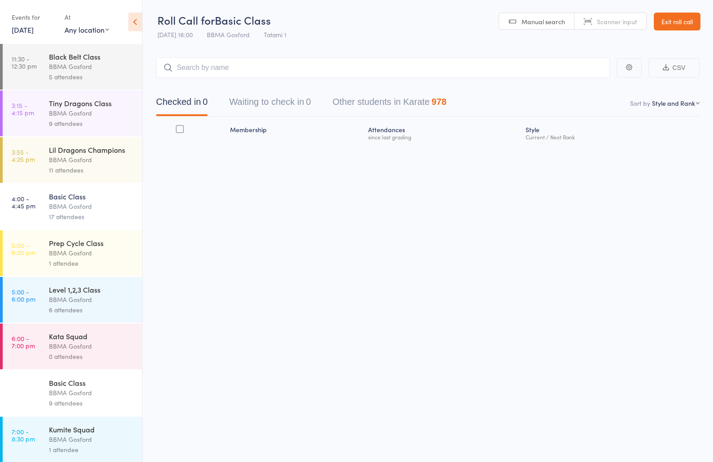
click at [62, 250] on div "BBMA Gosford" at bounding box center [92, 253] width 86 height 10
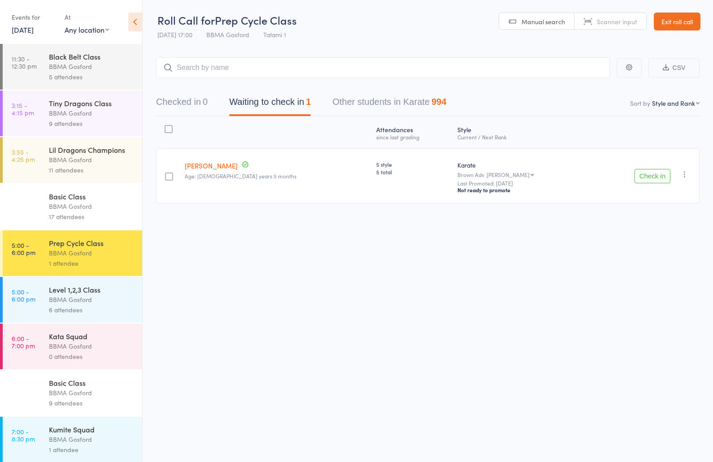
click at [93, 209] on div "BBMA Gosford" at bounding box center [92, 206] width 86 height 10
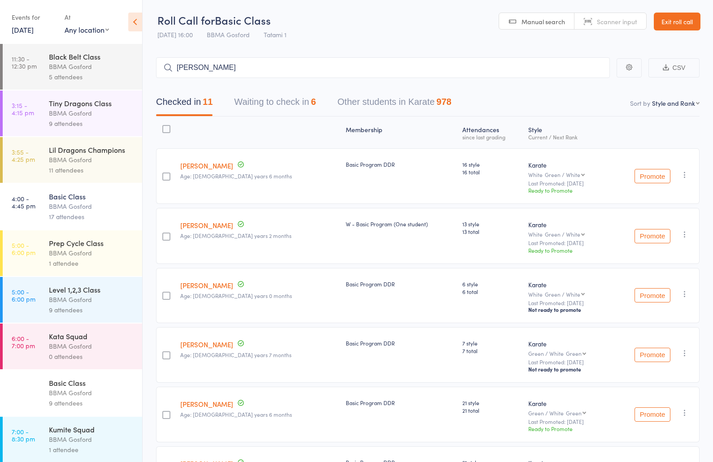
type input "lucas trovato"
type input "kingston"
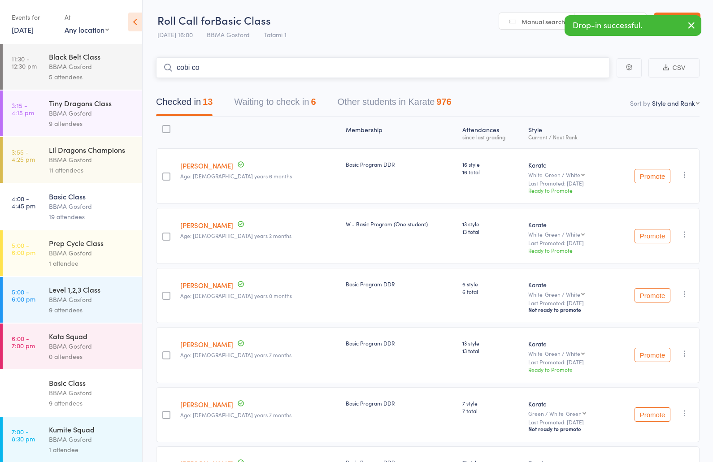
type input "cobi cox"
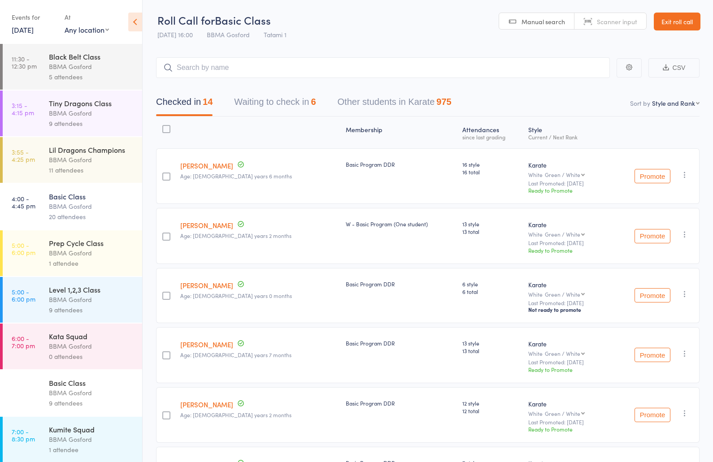
click at [78, 115] on div "BBMA Gosford" at bounding box center [92, 113] width 86 height 10
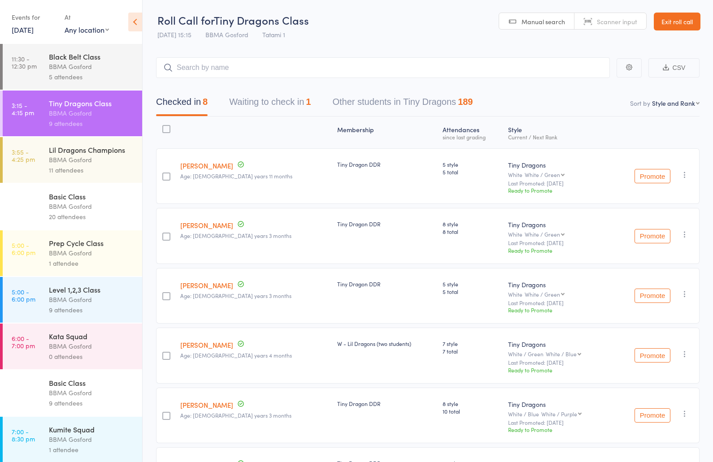
click at [86, 167] on div "11 attendees" at bounding box center [92, 170] width 86 height 10
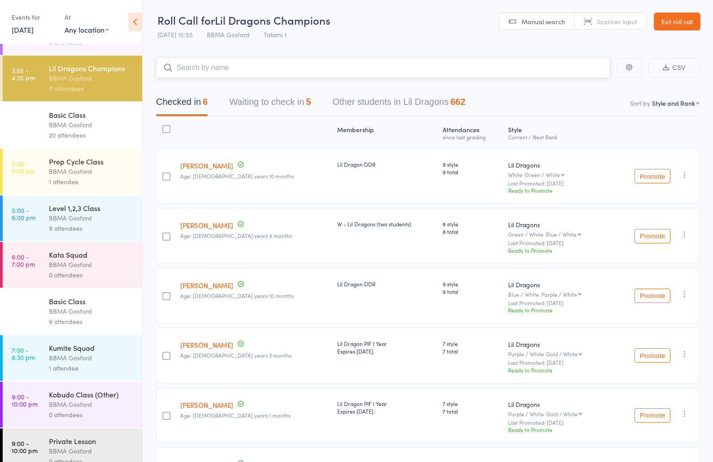
scroll to position [81, 0]
click at [62, 172] on div "BBMA Gosford" at bounding box center [92, 172] width 86 height 10
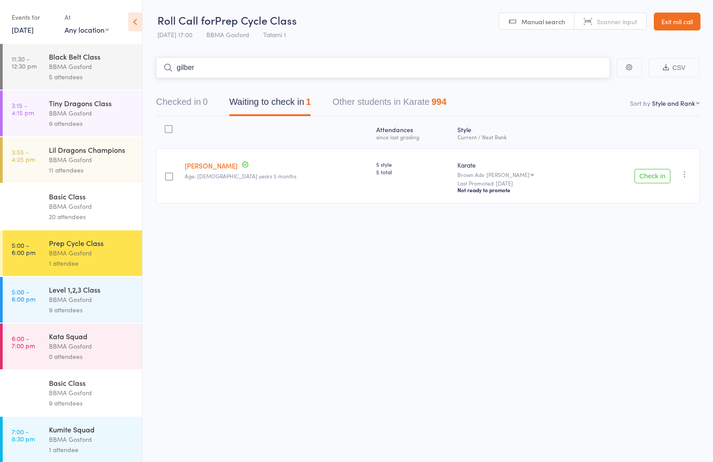
type input "gilbert"
click at [651, 173] on button "Check in" at bounding box center [653, 176] width 36 height 14
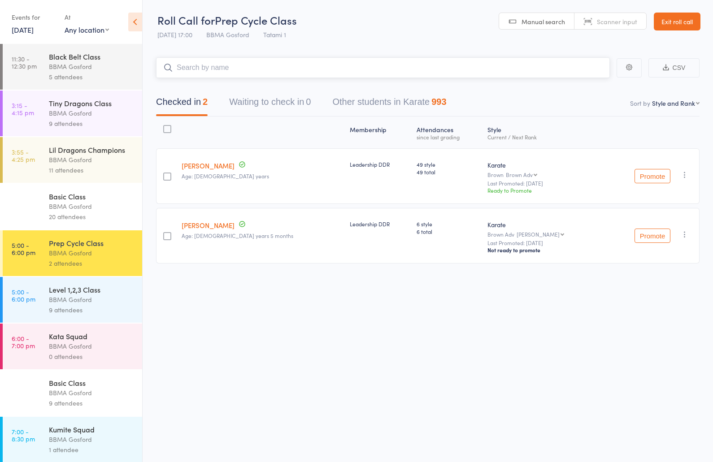
click at [238, 75] on input "search" at bounding box center [383, 67] width 454 height 21
type input "bella foyel"
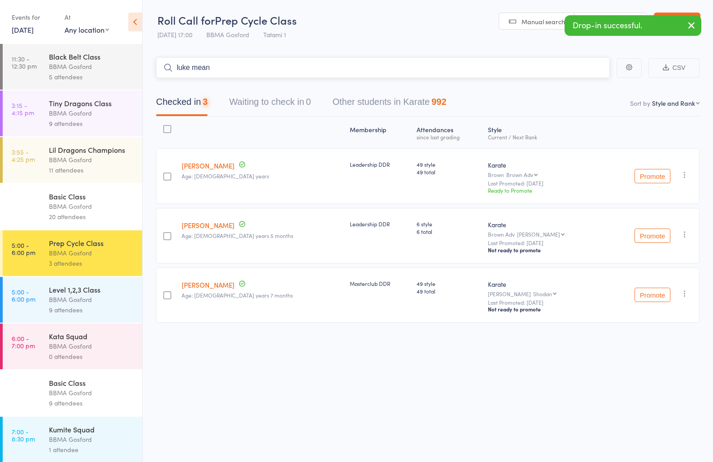
type input "luke meany"
type input "ruby meany"
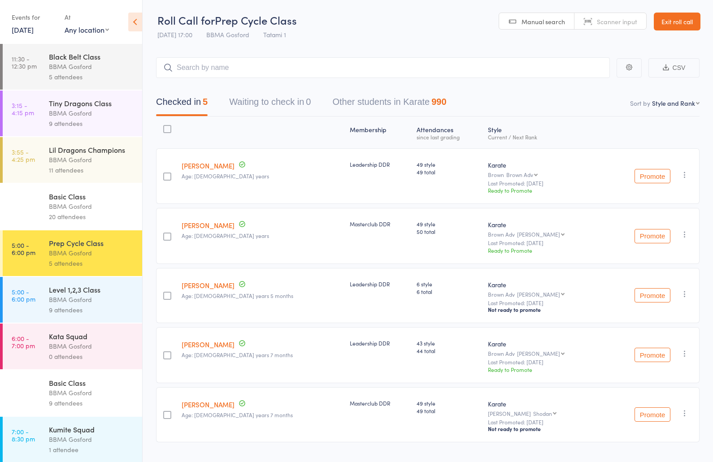
click at [24, 60] on time "11:30 - 12:30 pm" at bounding box center [24, 62] width 25 height 14
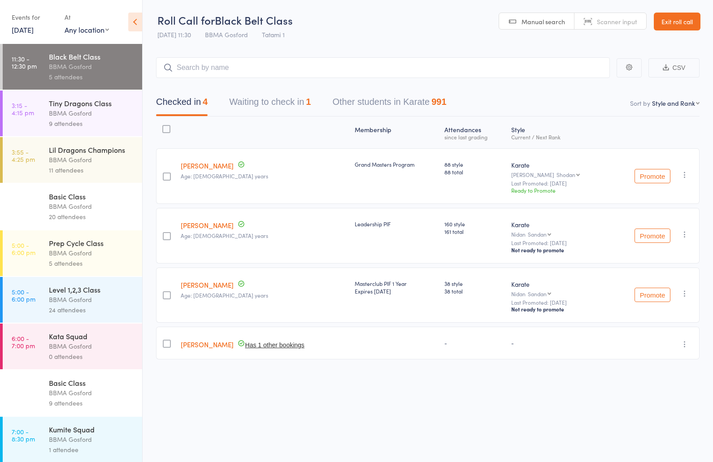
click at [28, 30] on link "[DATE]" at bounding box center [23, 30] width 22 height 10
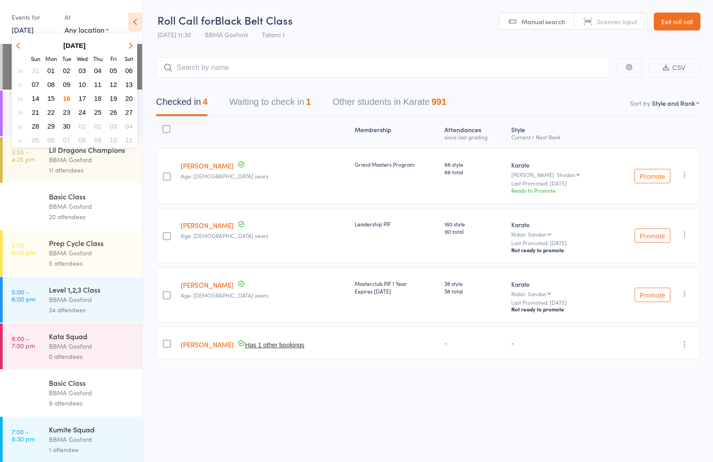
click at [127, 86] on span "13" at bounding box center [129, 85] width 8 height 8
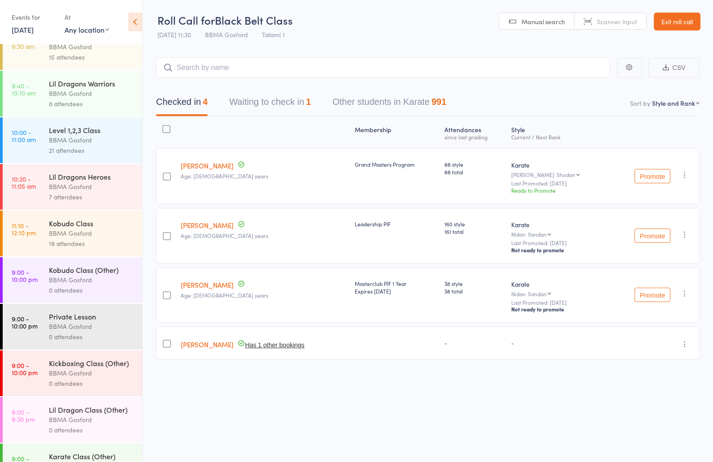
scroll to position [161, 0]
click at [71, 238] on div "BBMA Gosford" at bounding box center [92, 232] width 86 height 10
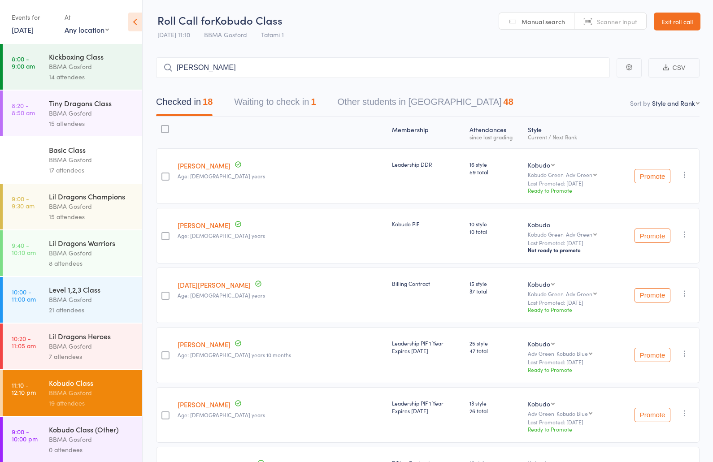
type input "tony young"
click at [34, 29] on link "13 Sep, 2025" at bounding box center [23, 30] width 22 height 10
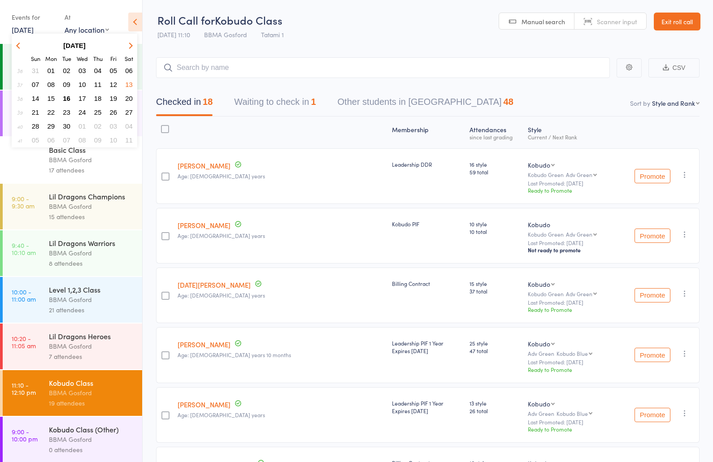
click at [66, 99] on span "16" at bounding box center [67, 99] width 8 height 8
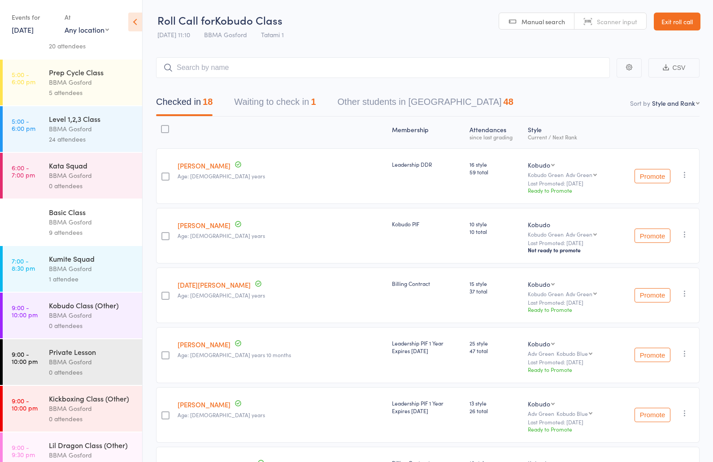
scroll to position [178, 0]
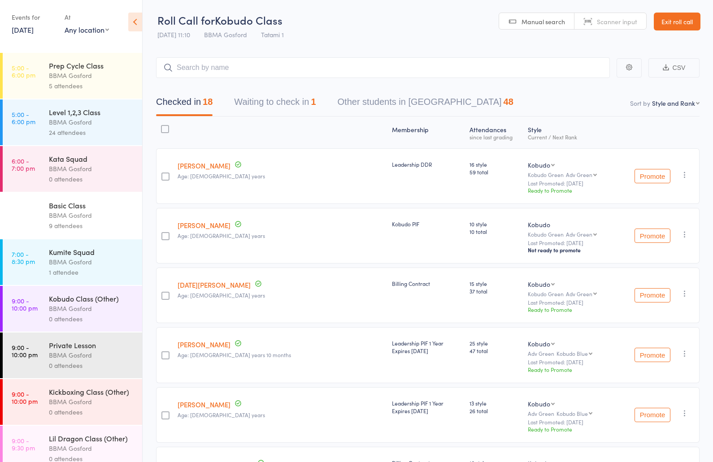
click at [78, 218] on div "BBMA Gosford" at bounding box center [92, 215] width 86 height 10
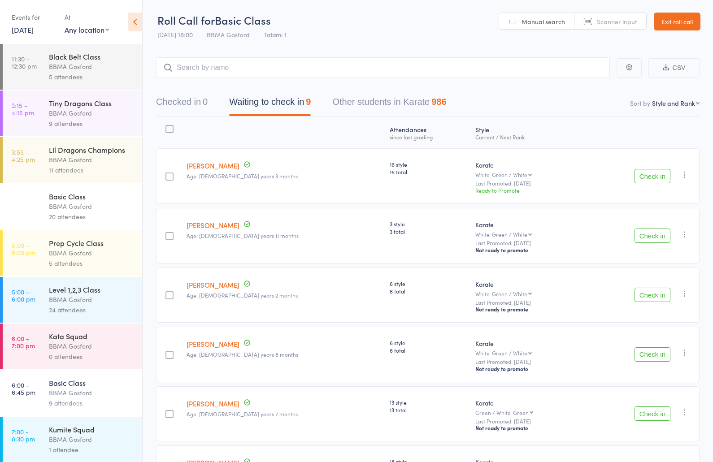
click at [87, 294] on div "Level 1,2,3 Class" at bounding box center [92, 290] width 86 height 10
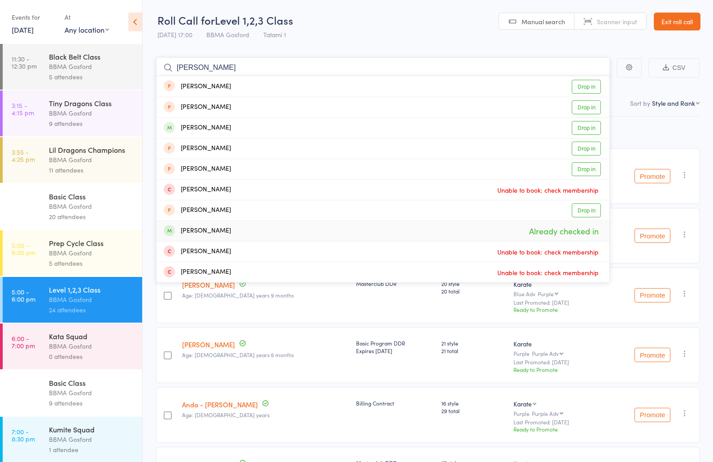
type input "emily"
click at [217, 231] on div "Emily Jenkin Already checked in" at bounding box center [383, 231] width 453 height 20
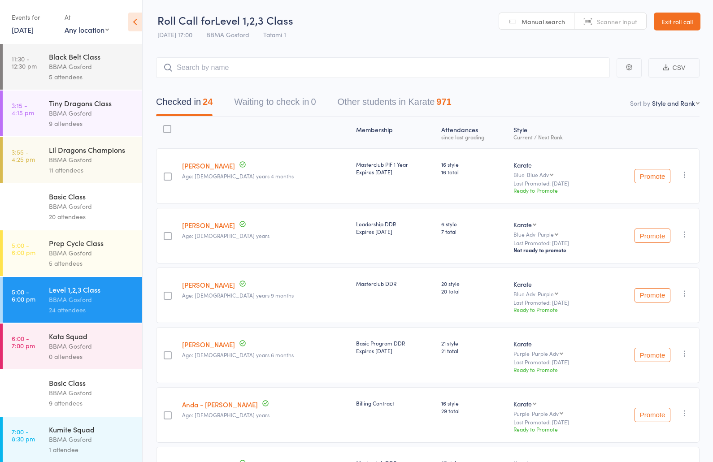
click at [81, 357] on div "0 attendees" at bounding box center [92, 357] width 86 height 10
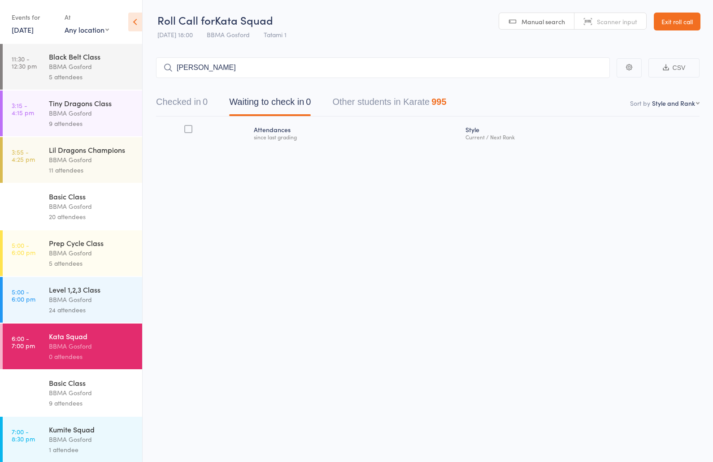
type input "lily heran"
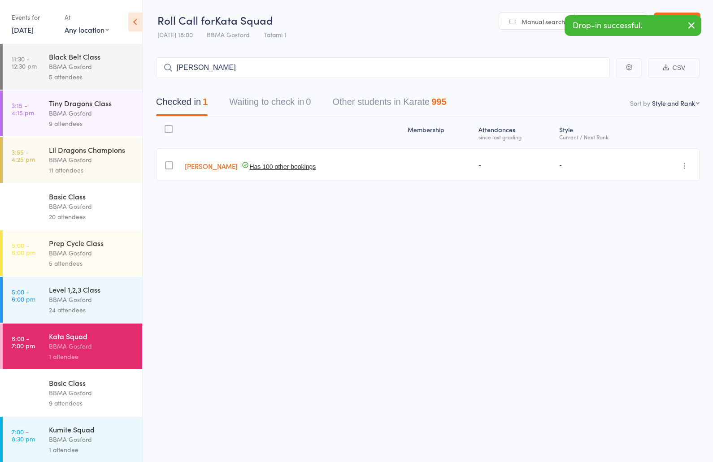
type input "anthony chirkoff"
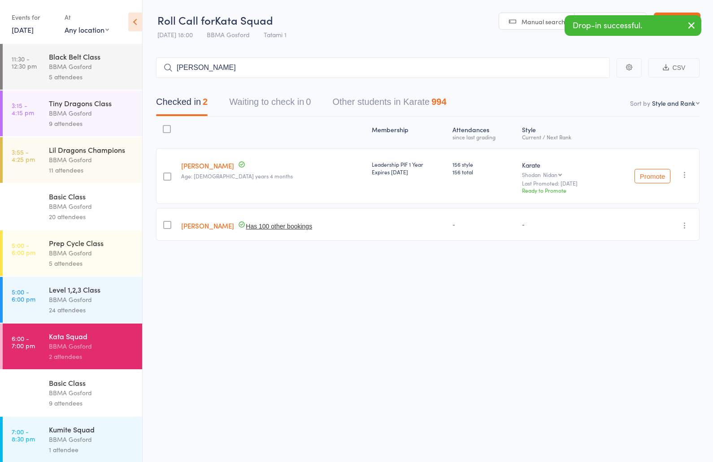
type input "naomi chirkoff"
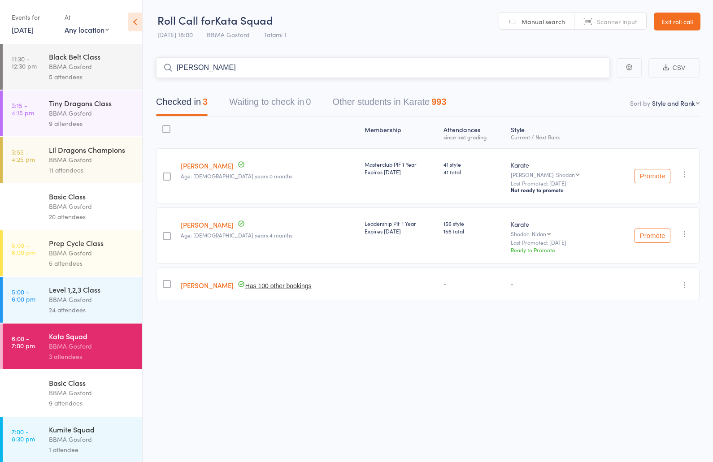
type input "grace raman"
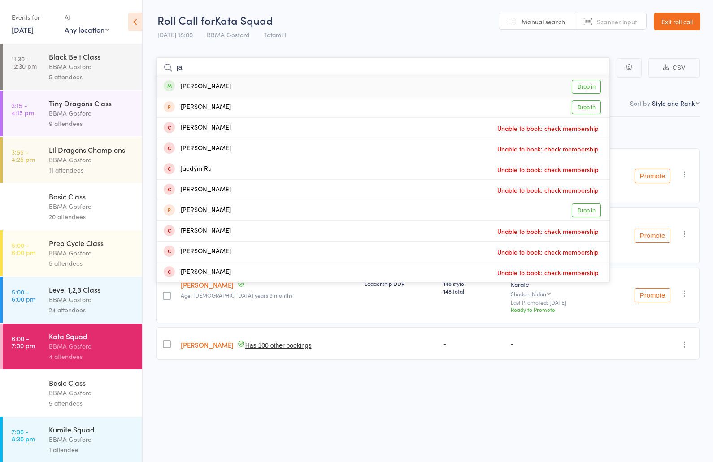
type input "j"
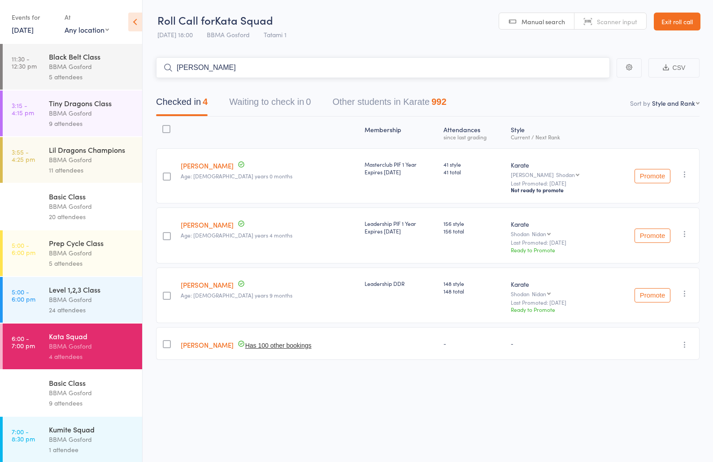
type input "jamieson v"
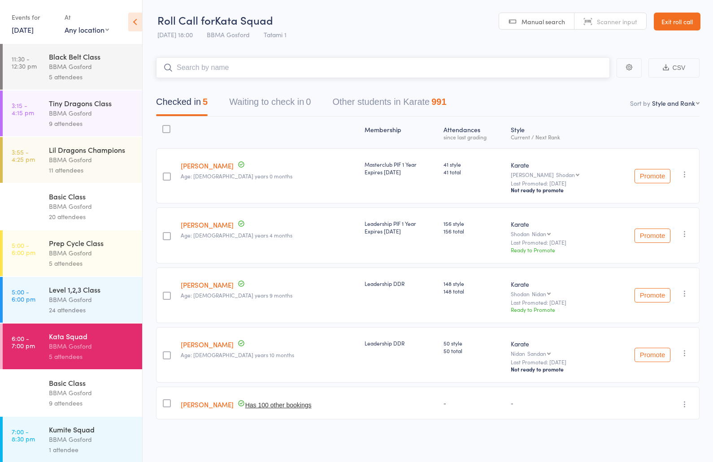
click at [234, 69] on input "search" at bounding box center [383, 67] width 454 height 21
type input "david ravey"
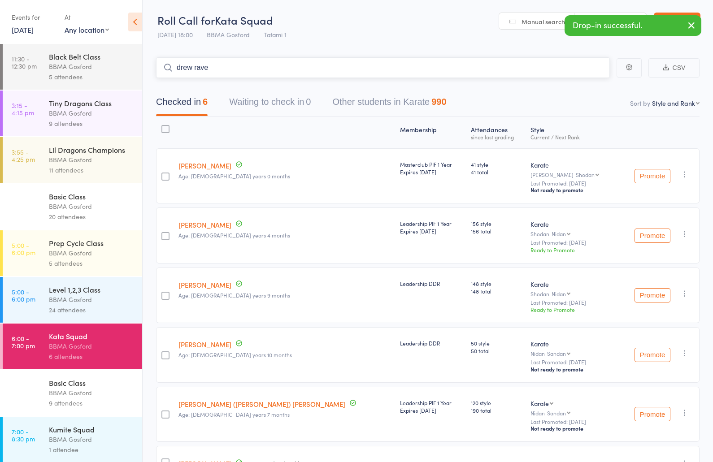
type input "drew ravey"
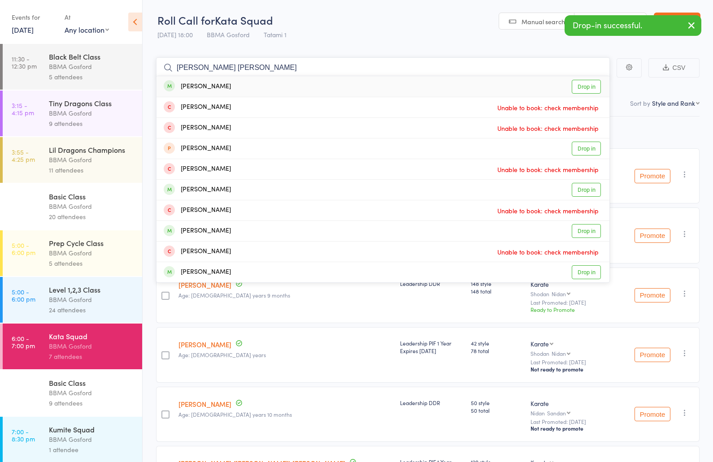
type input "ella jenk"
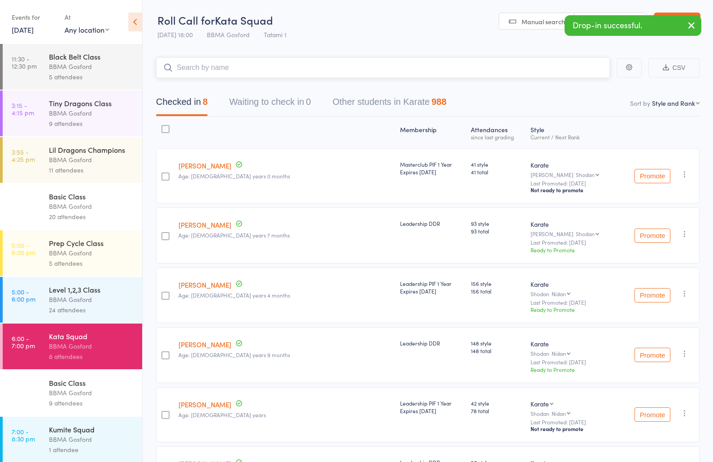
type input "z"
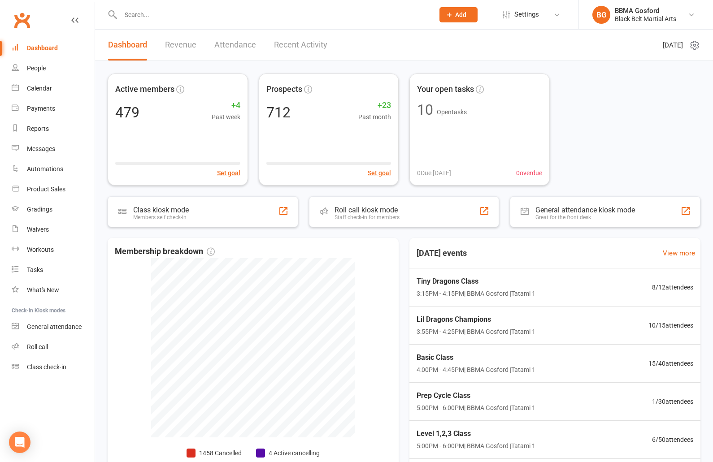
click at [181, 17] on input "text" at bounding box center [273, 15] width 310 height 13
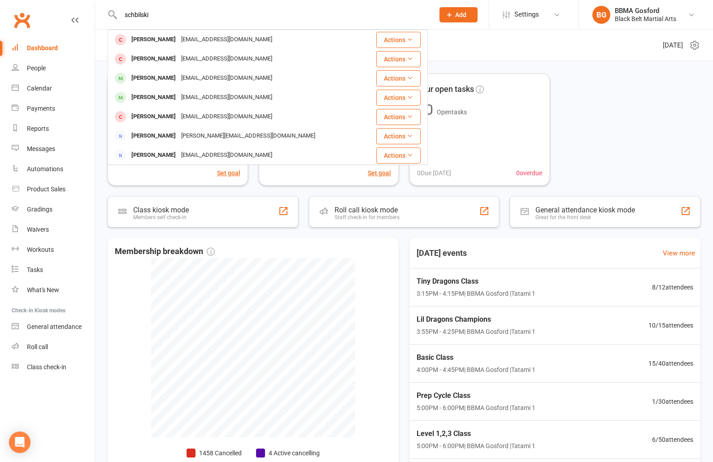
type input "schbilski"
click at [152, 43] on div "[PERSON_NAME]" at bounding box center [154, 39] width 50 height 13
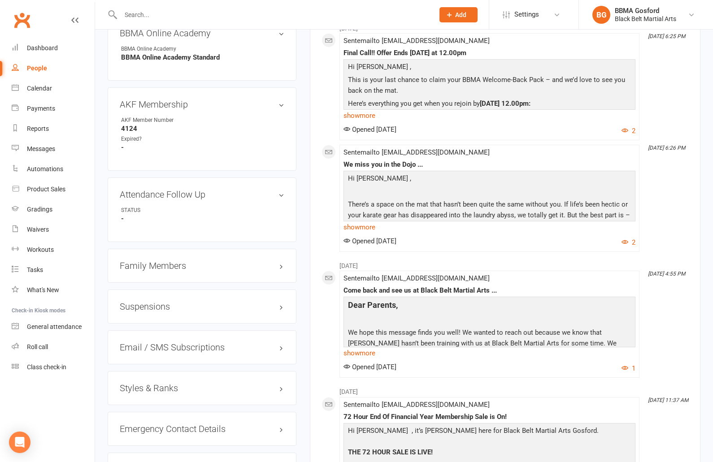
scroll to position [527, 0]
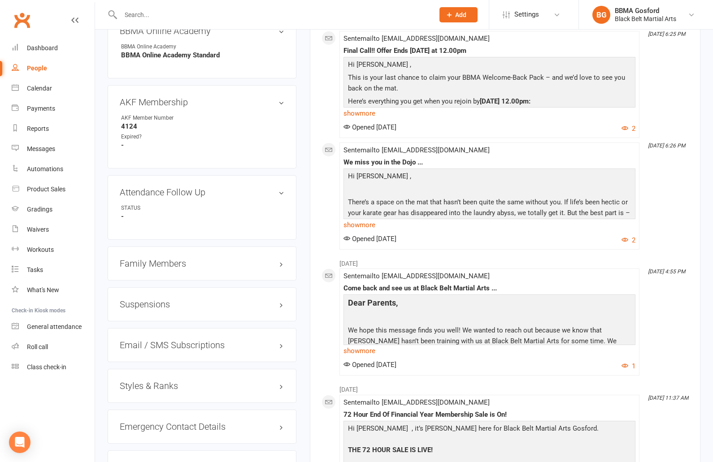
click at [141, 387] on h3 "Styles & Ranks" at bounding box center [202, 386] width 165 height 10
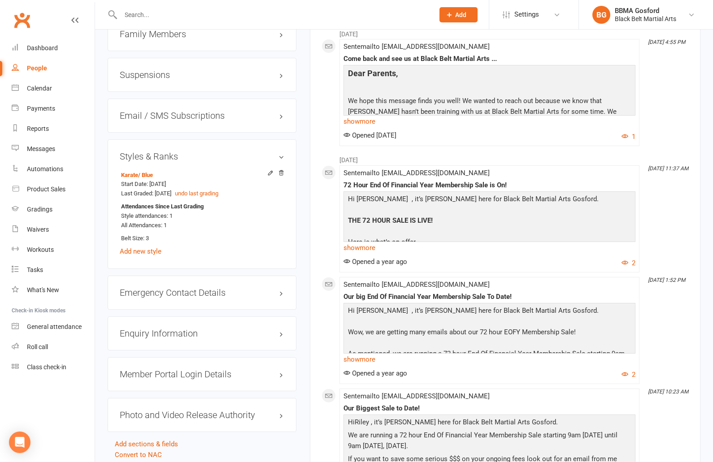
scroll to position [759, 0]
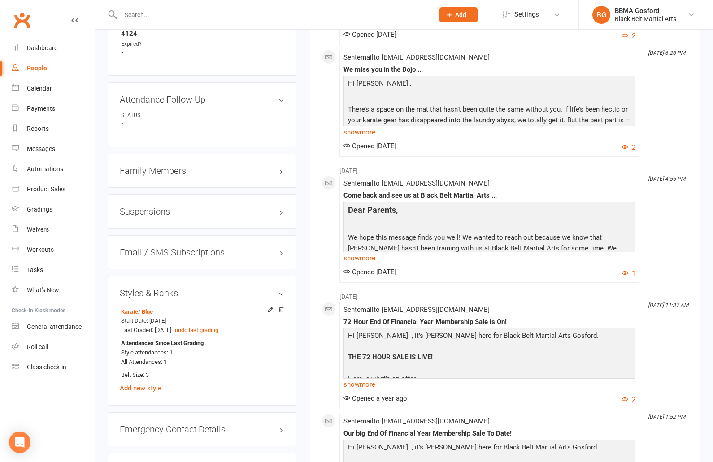
click at [157, 170] on div "Family Members" at bounding box center [202, 171] width 189 height 34
click at [157, 171] on h3 "Family Members" at bounding box center [202, 171] width 165 height 10
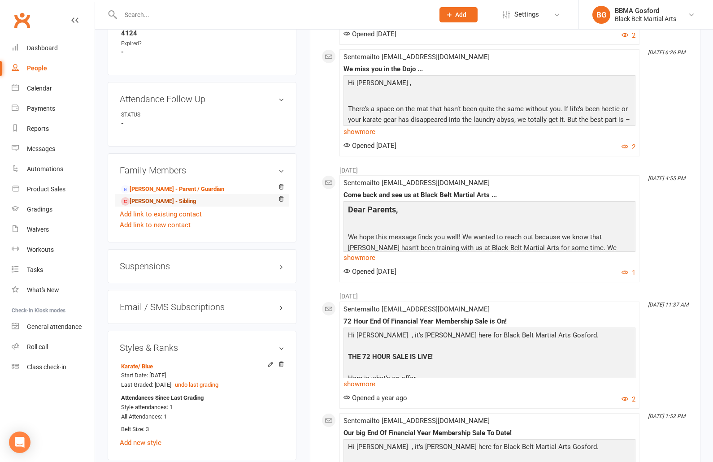
click at [152, 204] on link "[PERSON_NAME] - Sibling" at bounding box center [158, 201] width 75 height 9
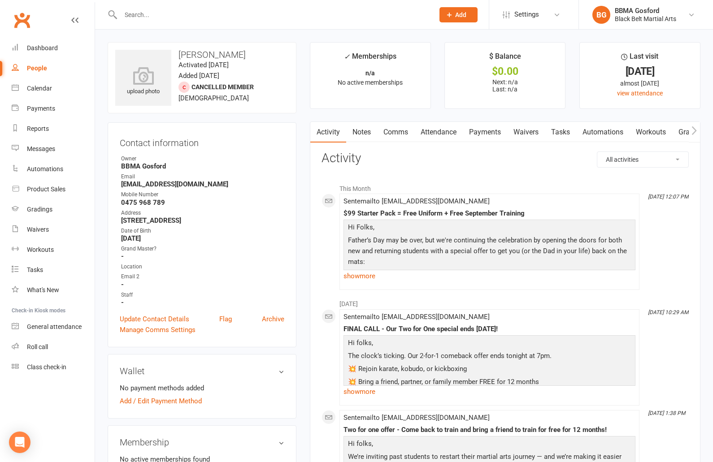
click at [367, 130] on link "Notes" at bounding box center [361, 132] width 31 height 21
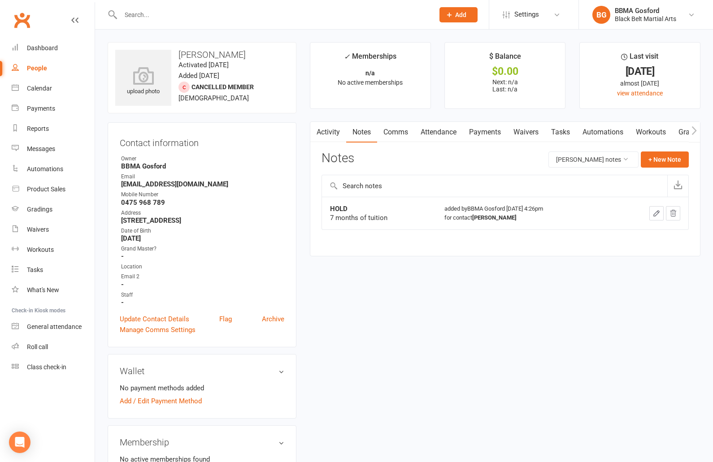
click at [330, 133] on link "Activity" at bounding box center [328, 132] width 36 height 21
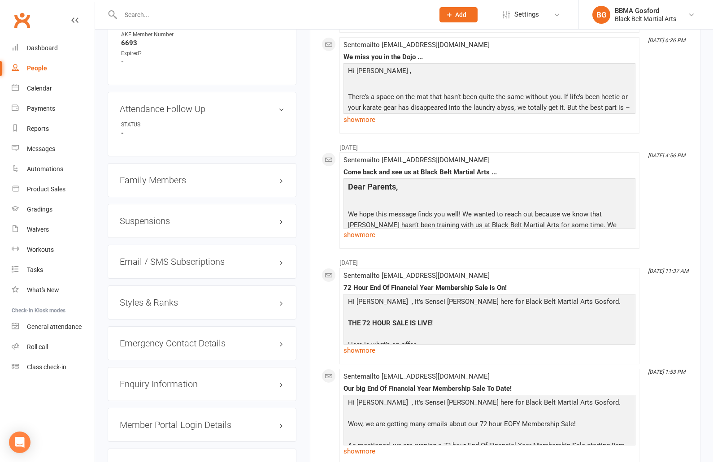
scroll to position [590, 0]
click at [152, 180] on h3 "Family Members" at bounding box center [202, 179] width 165 height 10
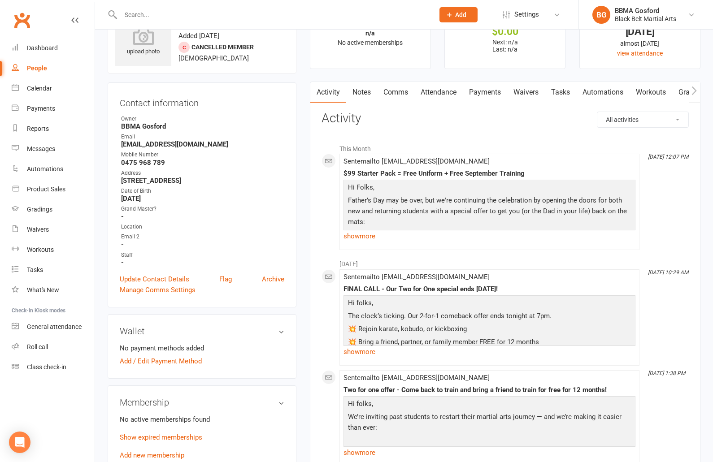
scroll to position [0, 0]
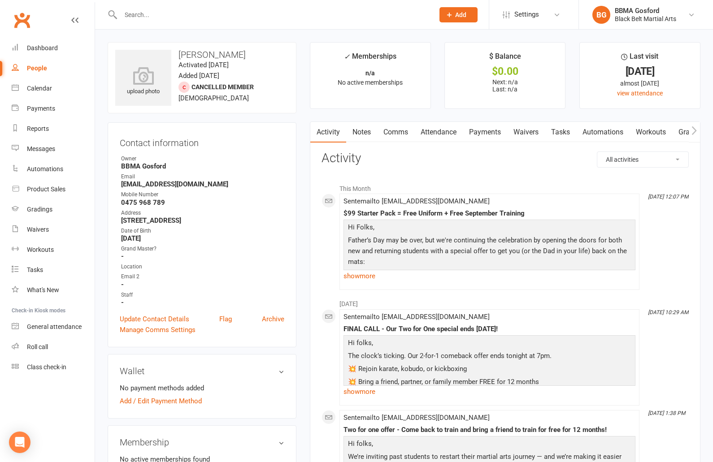
click at [149, 18] on input "text" at bounding box center [273, 15] width 310 height 13
type input "e"
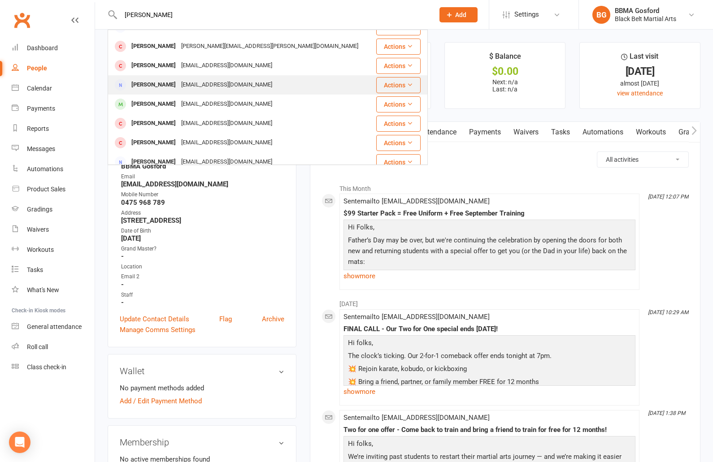
scroll to position [109, 0]
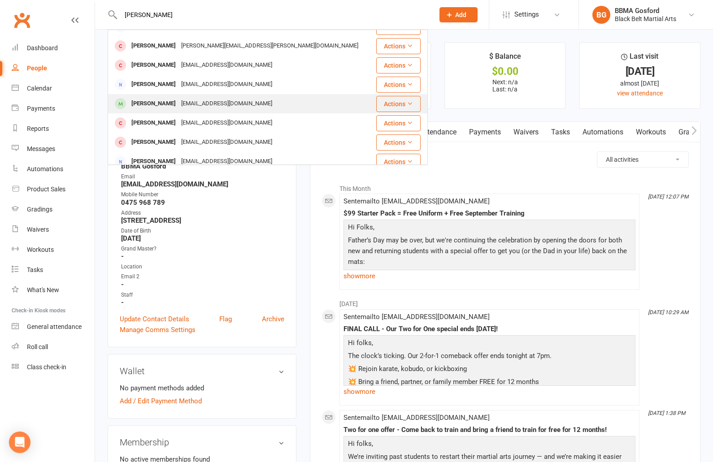
type input "[PERSON_NAME]"
click at [178, 109] on div "[EMAIL_ADDRESS][DOMAIN_NAME]" at bounding box center [226, 103] width 96 height 13
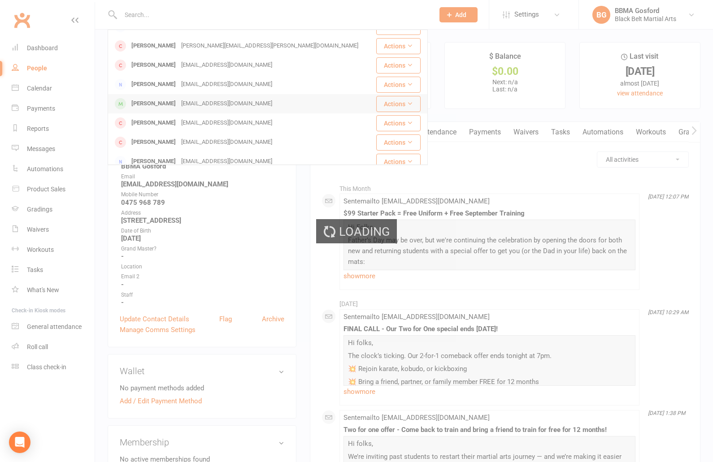
scroll to position [0, 0]
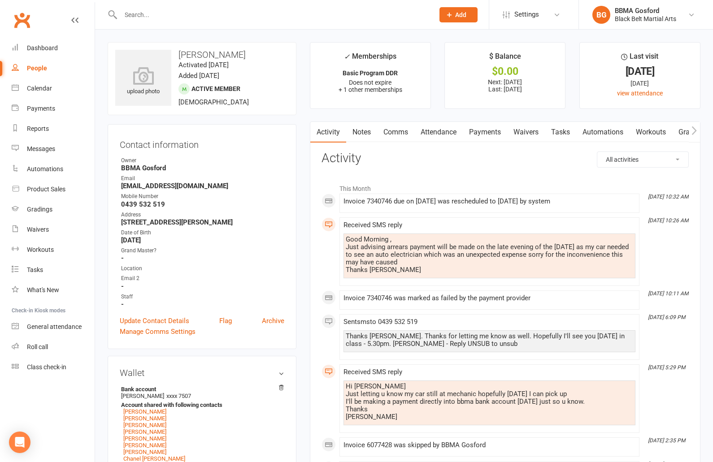
click at [490, 133] on link "Payments" at bounding box center [485, 132] width 44 height 21
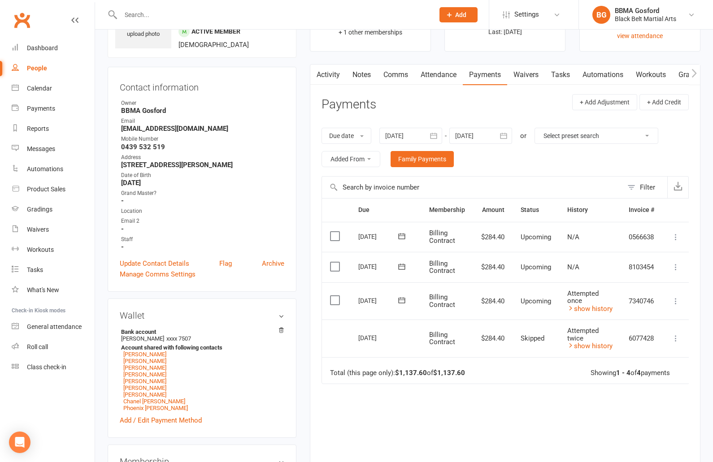
scroll to position [40, 0]
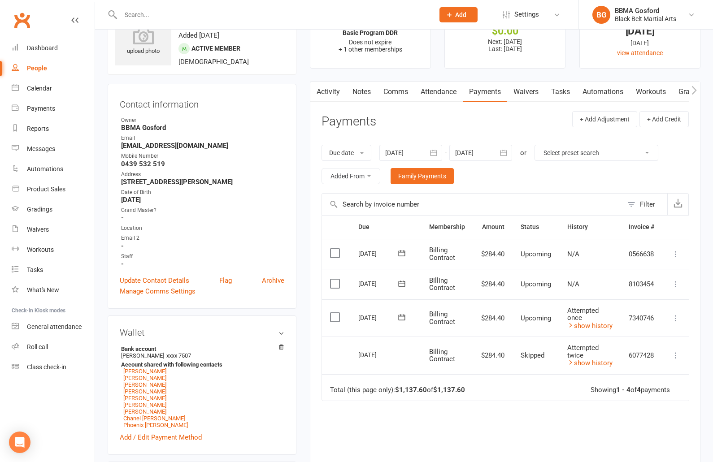
click at [330, 91] on link "Activity" at bounding box center [328, 92] width 36 height 21
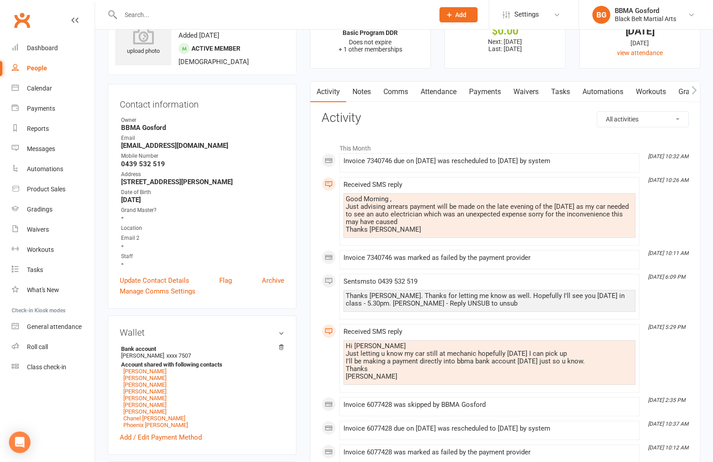
click at [394, 92] on link "Comms" at bounding box center [395, 92] width 37 height 21
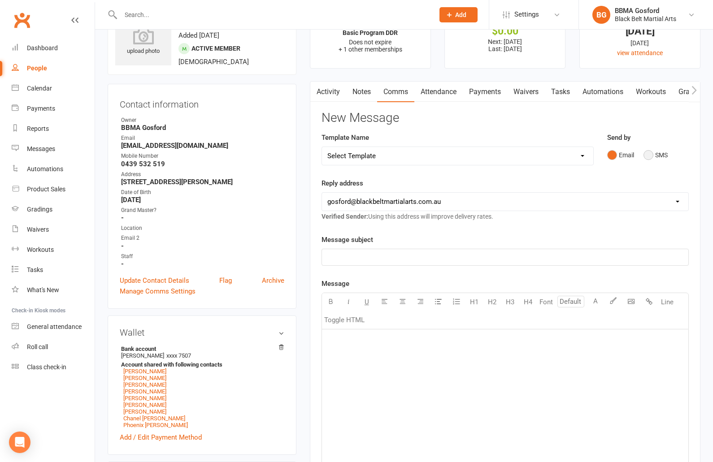
click at [651, 156] on button "SMS" at bounding box center [656, 155] width 24 height 17
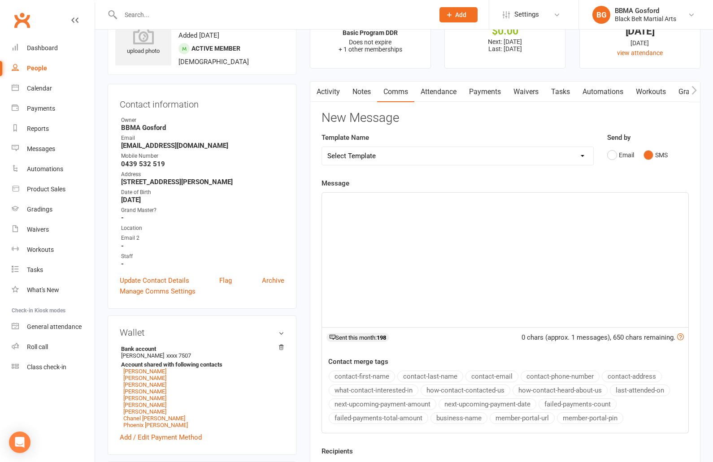
click at [357, 198] on p "﻿" at bounding box center [505, 201] width 356 height 11
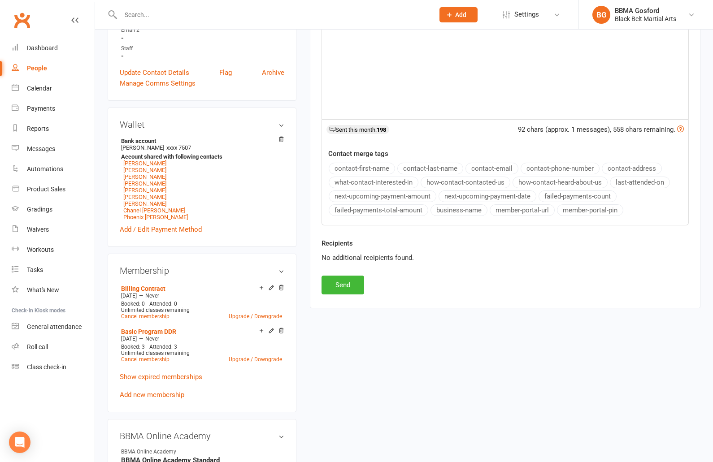
scroll to position [250, 0]
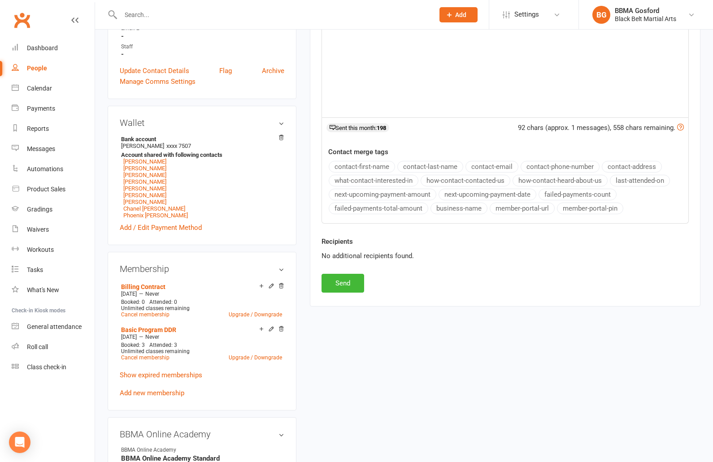
click at [339, 271] on div "Recipients No additional recipients found." at bounding box center [505, 255] width 381 height 38
click at [341, 287] on button "Send" at bounding box center [343, 283] width 43 height 19
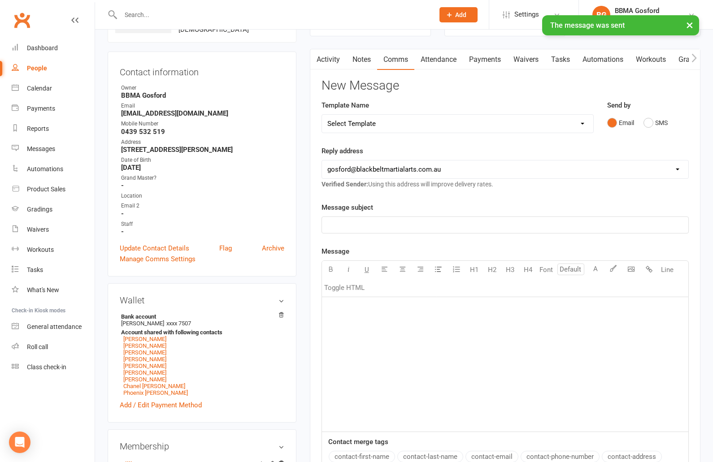
scroll to position [0, 0]
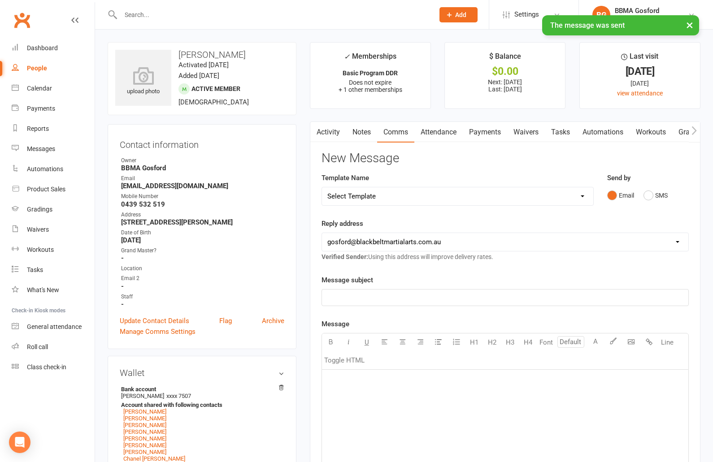
click at [488, 135] on link "Payments" at bounding box center [485, 132] width 44 height 21
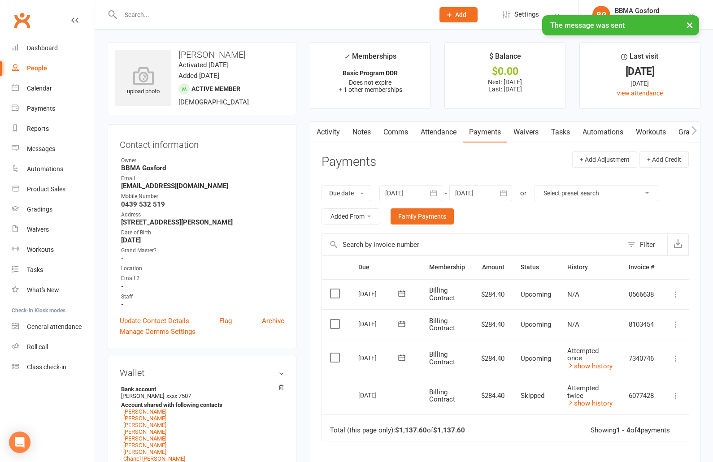
click at [678, 360] on icon at bounding box center [675, 358] width 9 height 9
click at [602, 432] on link "Skip" at bounding box center [628, 430] width 106 height 18
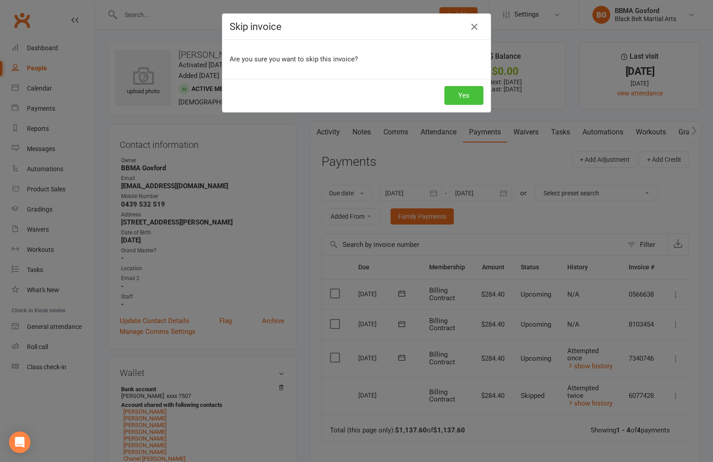
click at [471, 97] on button "Yes" at bounding box center [463, 95] width 39 height 19
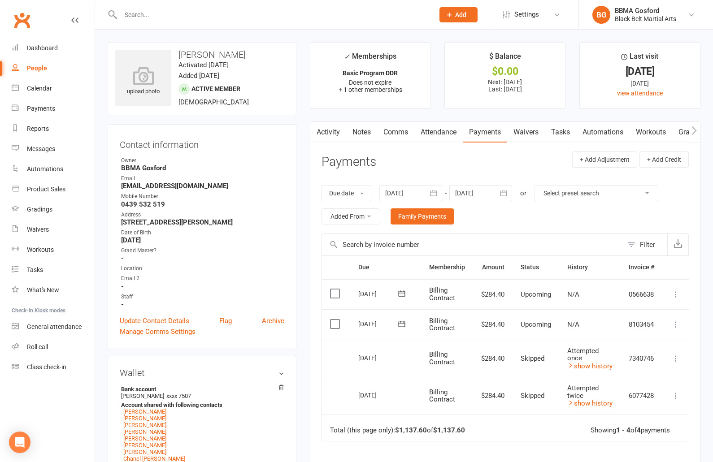
click at [155, 14] on input "text" at bounding box center [273, 15] width 310 height 13
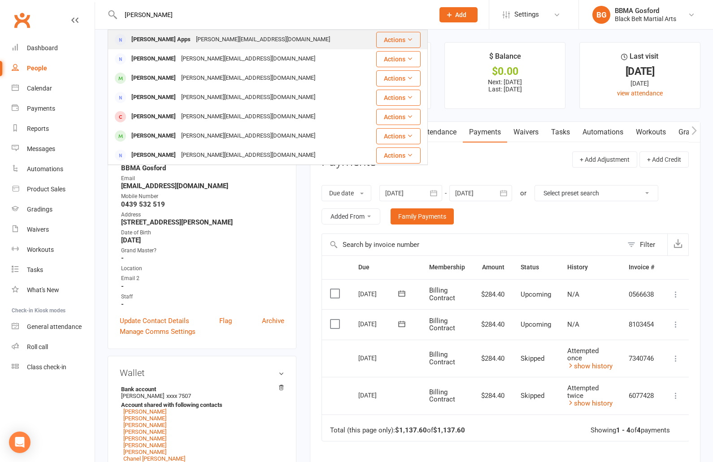
type input "jess apps"
click at [159, 44] on div "Jess Apps" at bounding box center [161, 39] width 65 height 13
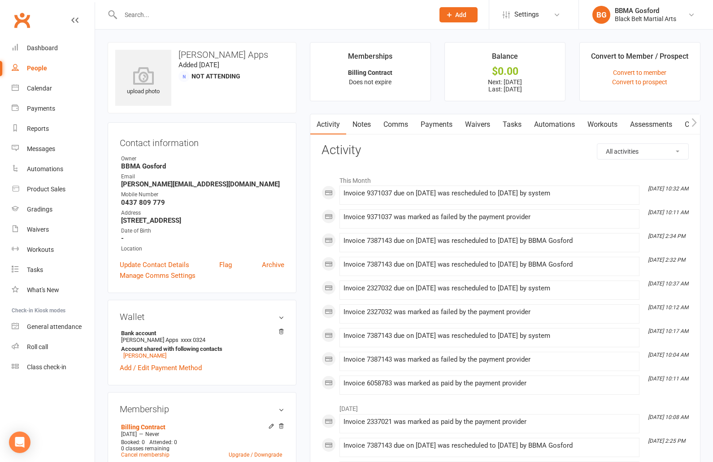
click at [442, 128] on link "Payments" at bounding box center [436, 124] width 44 height 21
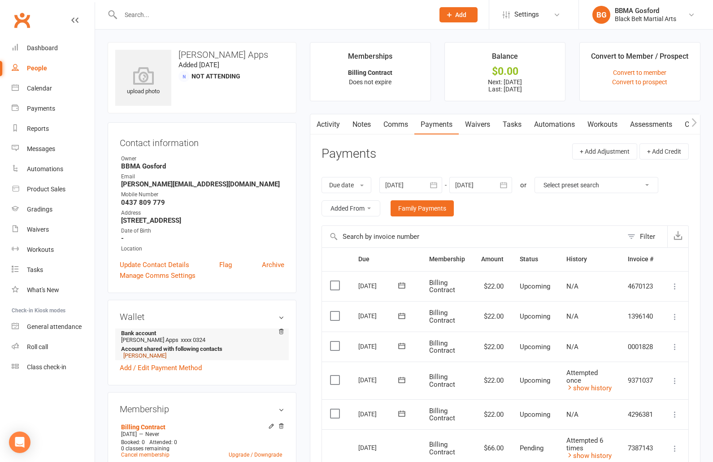
click at [153, 359] on link "Jaxson Markham" at bounding box center [144, 355] width 43 height 7
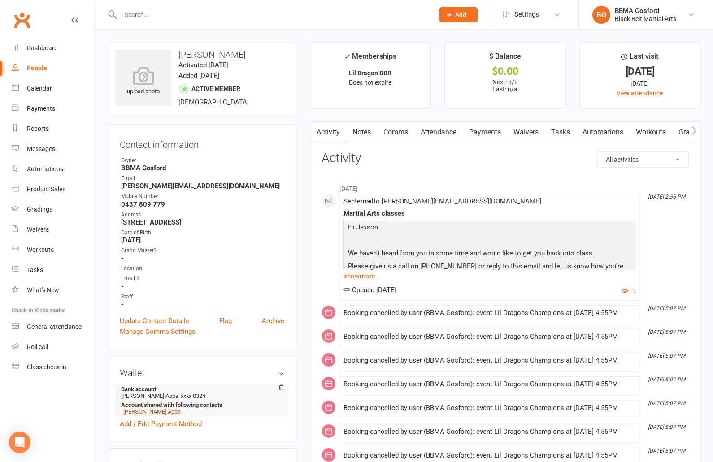
click at [138, 415] on link "Jess Apps" at bounding box center [151, 412] width 57 height 7
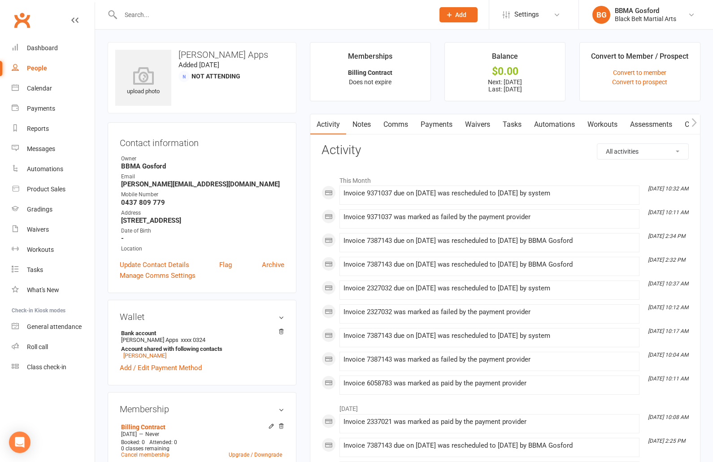
click at [432, 123] on link "Payments" at bounding box center [436, 124] width 44 height 21
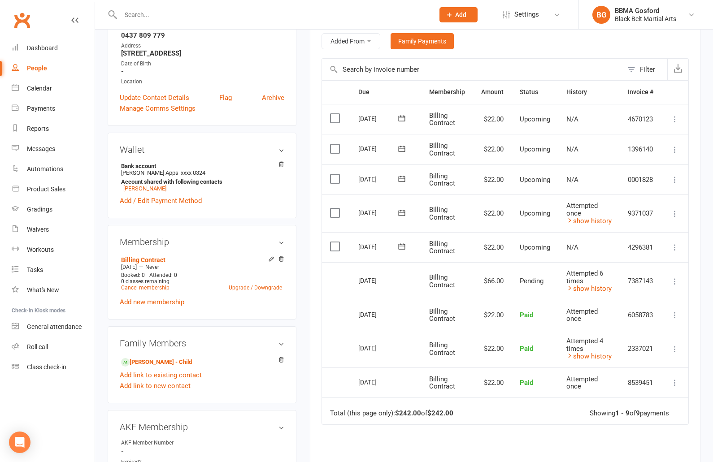
scroll to position [0, 1]
click at [401, 213] on icon at bounding box center [401, 213] width 7 height 6
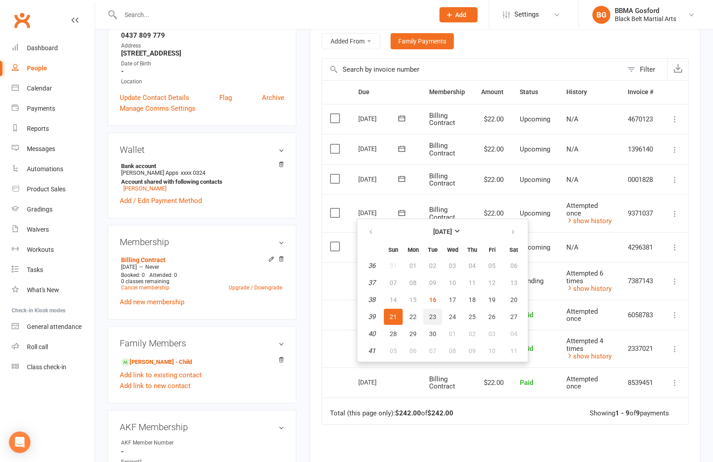
click at [432, 318] on span "23" at bounding box center [432, 316] width 7 height 7
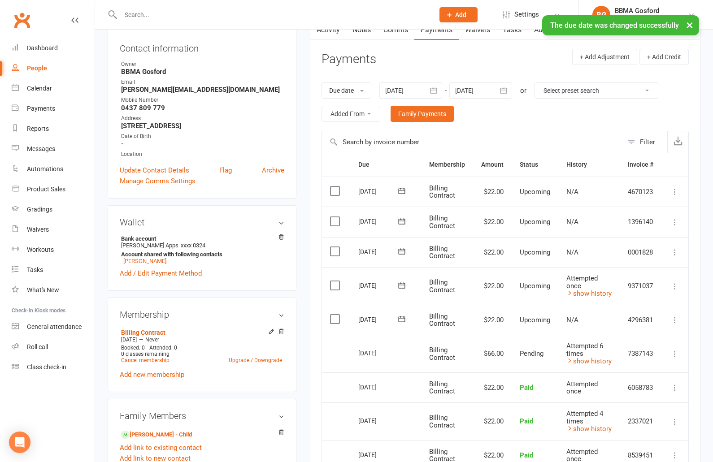
scroll to position [0, 0]
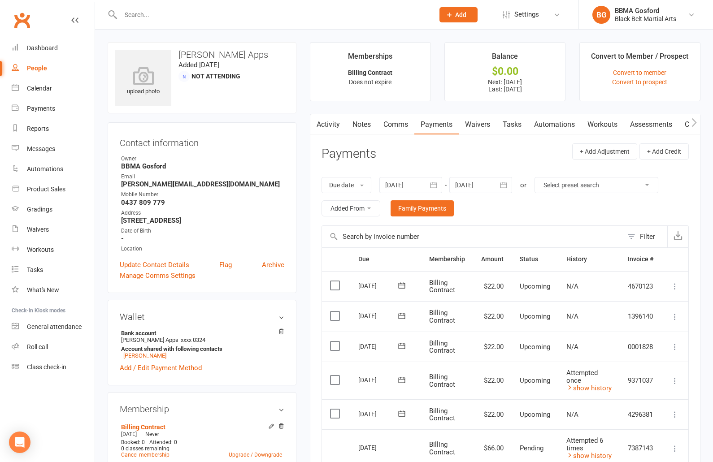
click at [168, 18] on input "text" at bounding box center [273, 15] width 310 height 13
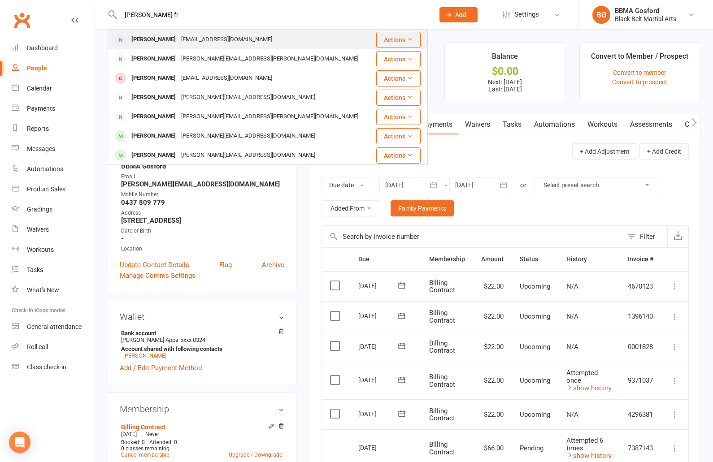
type input "angla fr"
click at [178, 39] on div "francisangela16@gmail.com" at bounding box center [226, 39] width 96 height 13
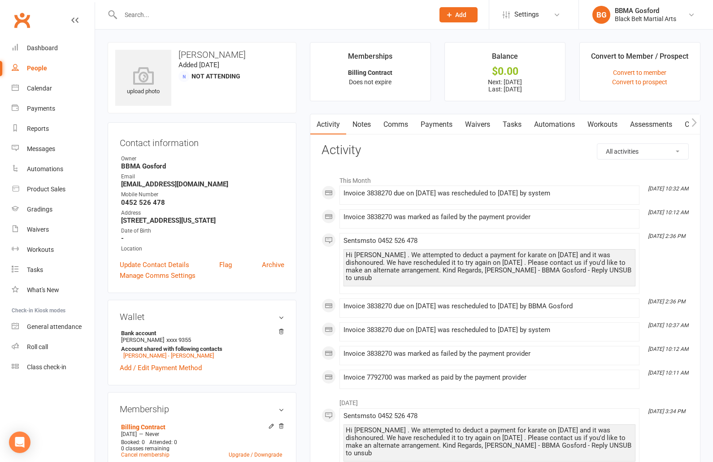
click at [438, 128] on link "Payments" at bounding box center [436, 124] width 44 height 21
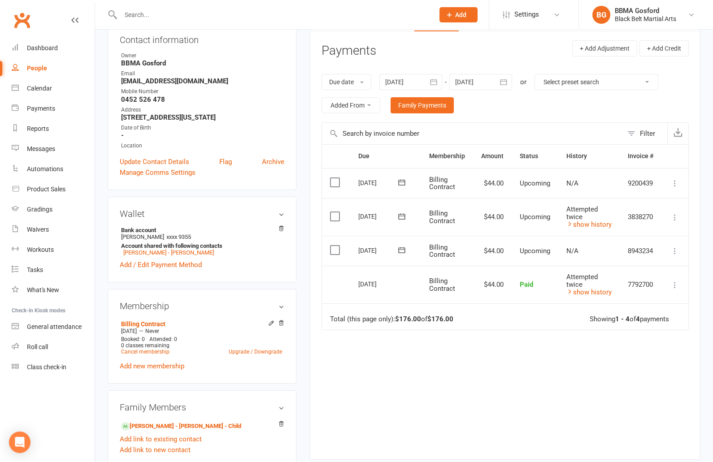
scroll to position [104, 0]
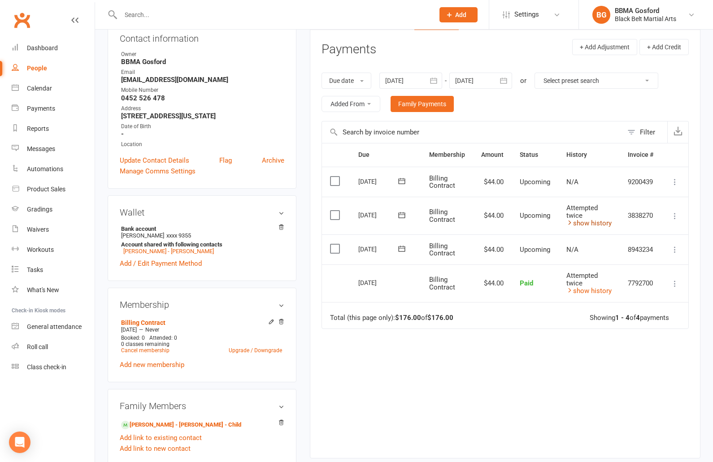
click at [595, 226] on link "show history" at bounding box center [588, 223] width 45 height 8
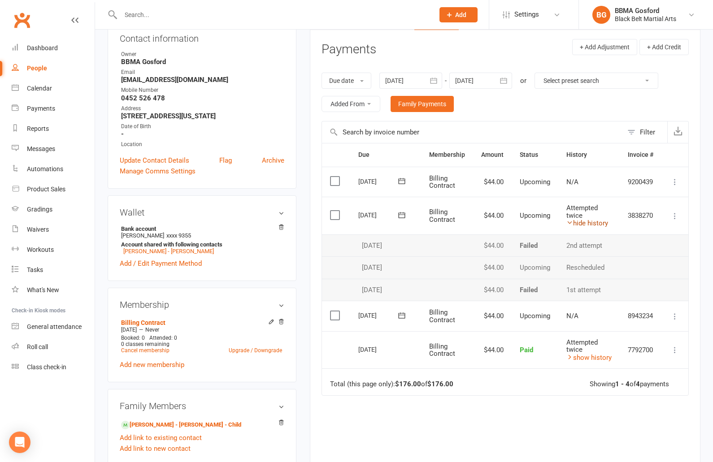
click at [595, 225] on link "hide history" at bounding box center [587, 223] width 42 height 8
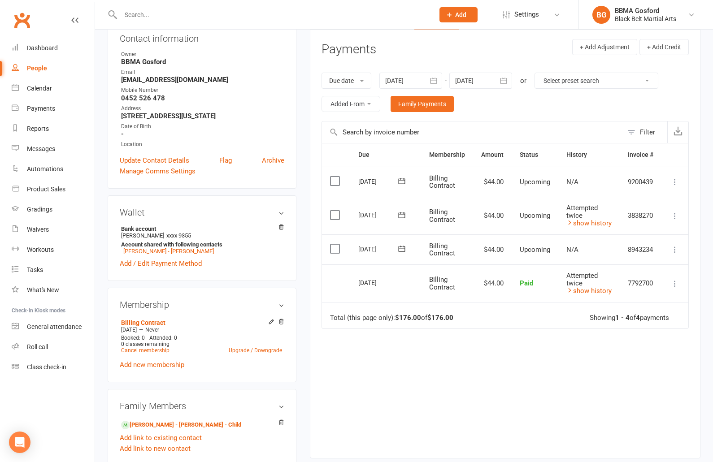
click at [400, 217] on icon at bounding box center [401, 215] width 9 height 9
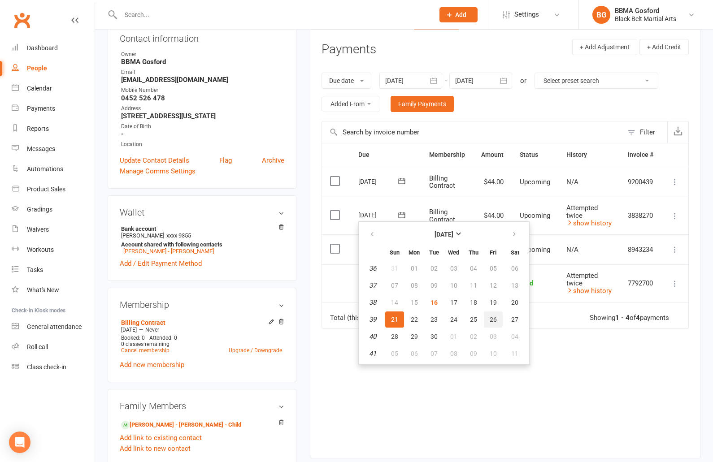
click at [491, 321] on span "26" at bounding box center [493, 319] width 7 height 7
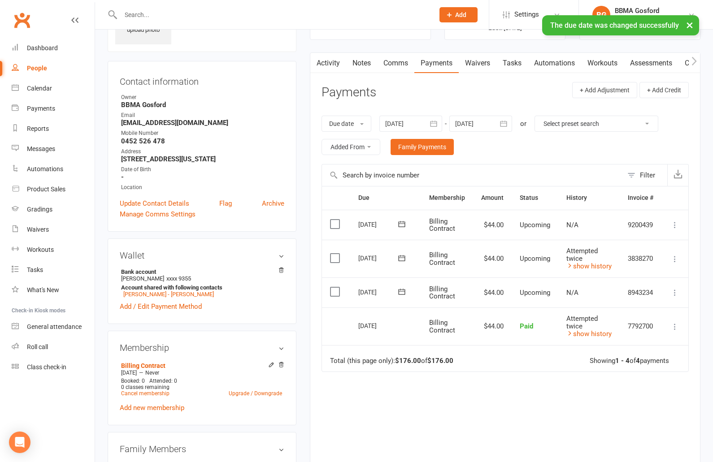
scroll to position [52, 0]
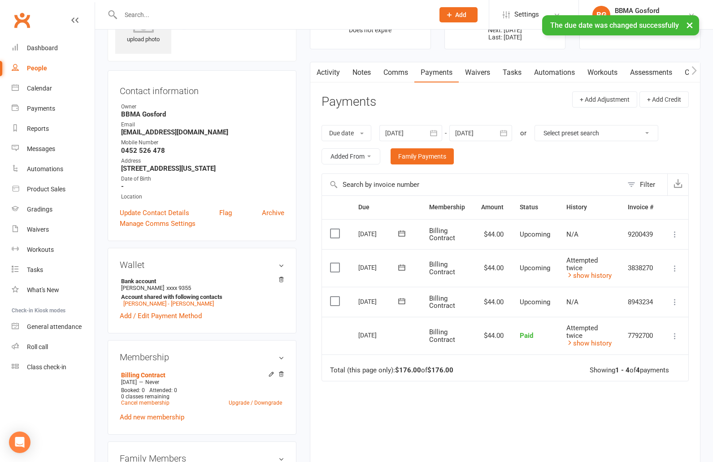
click at [396, 74] on link "Comms" at bounding box center [395, 72] width 37 height 21
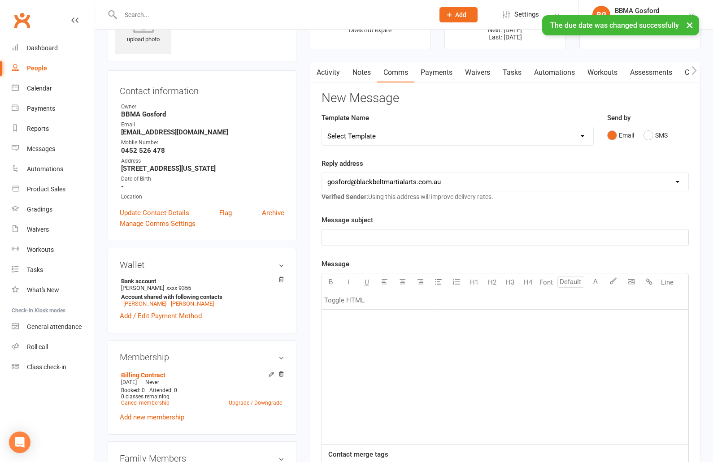
click at [436, 73] on link "Payments" at bounding box center [436, 72] width 44 height 21
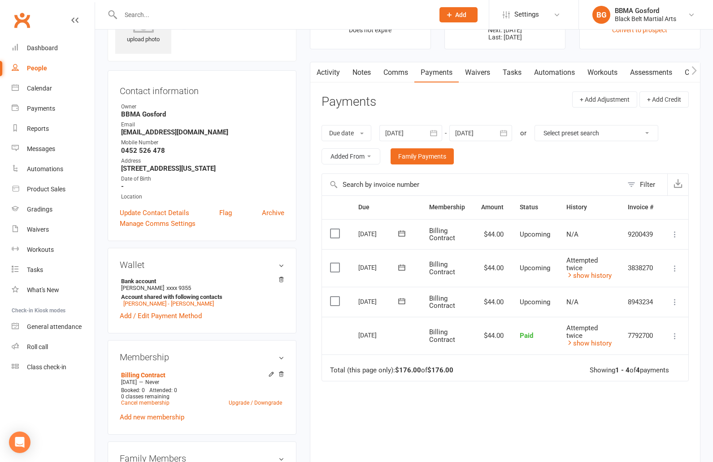
click at [594, 281] on td "Attempted twice show history" at bounding box center [588, 268] width 61 height 38
click at [592, 276] on link "show history" at bounding box center [588, 276] width 45 height 8
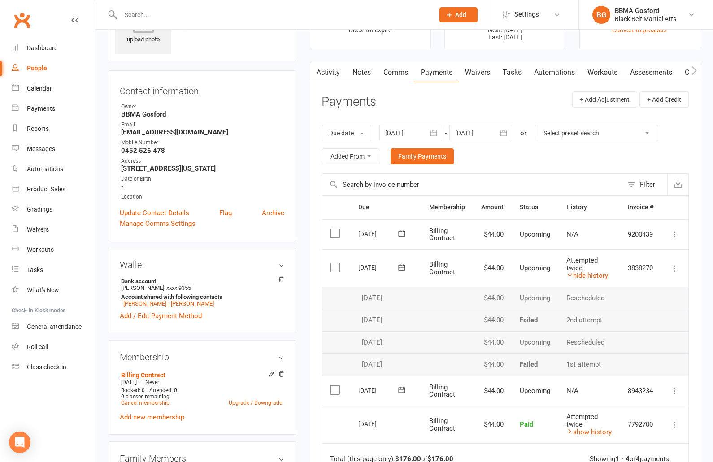
click at [399, 73] on link "Comms" at bounding box center [395, 72] width 37 height 21
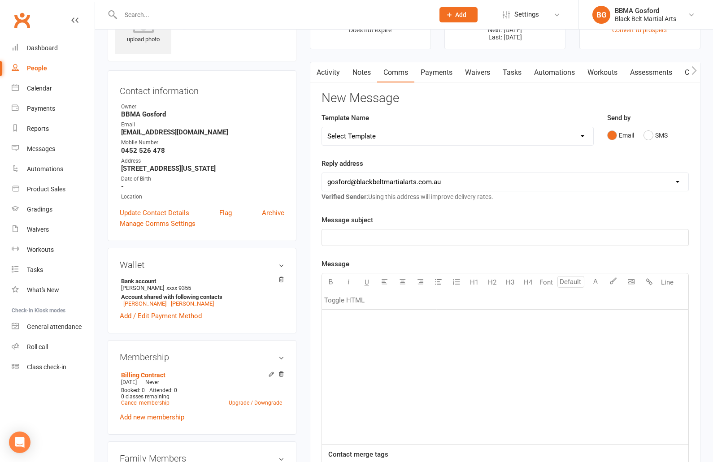
click at [322, 127] on select "Select Template [Email] Active Kids Voucher [Email] Black Belt Camp [Email] Bla…" at bounding box center [457, 136] width 271 height 18
select select "38"
click option "[SMS] Rescheduled payment text" at bounding box center [0, 0] width 0 height 0
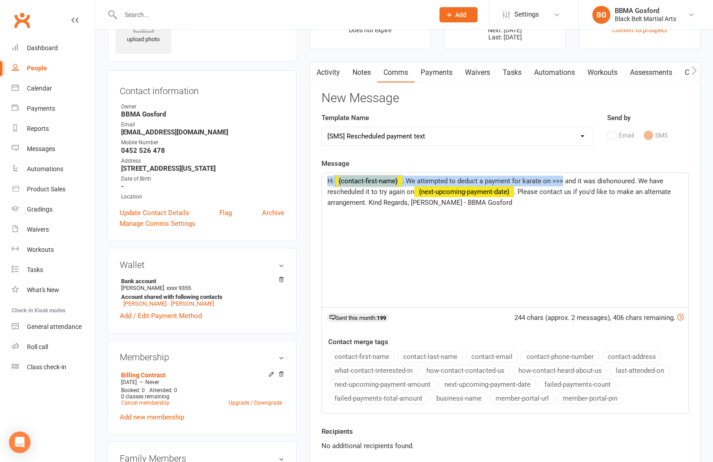
click at [564, 181] on span ". We attempted to deduct a payment for karate on >>> and it was dishonoured. We…" at bounding box center [496, 186] width 338 height 19
drag, startPoint x: 487, startPoint y: 182, endPoint x: 509, endPoint y: 200, distance: 28.4
click at [487, 182] on span ". We attempted to deduct a payment for karate on 12th September 2025 and it was…" at bounding box center [500, 186] width 347 height 19
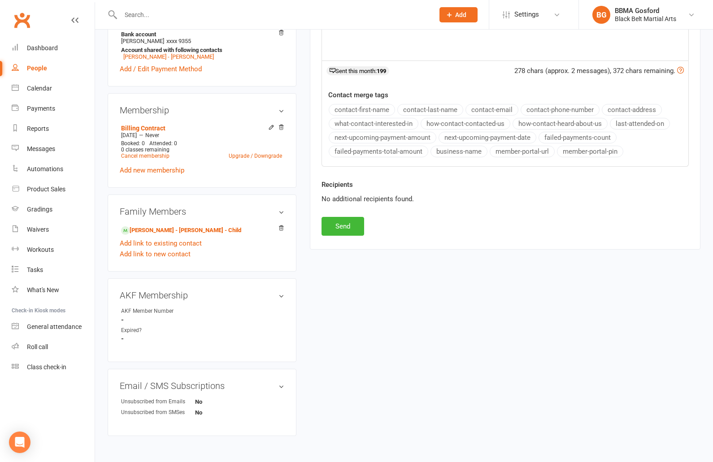
scroll to position [300, 0]
click at [335, 223] on button "Send" at bounding box center [343, 225] width 43 height 19
select select
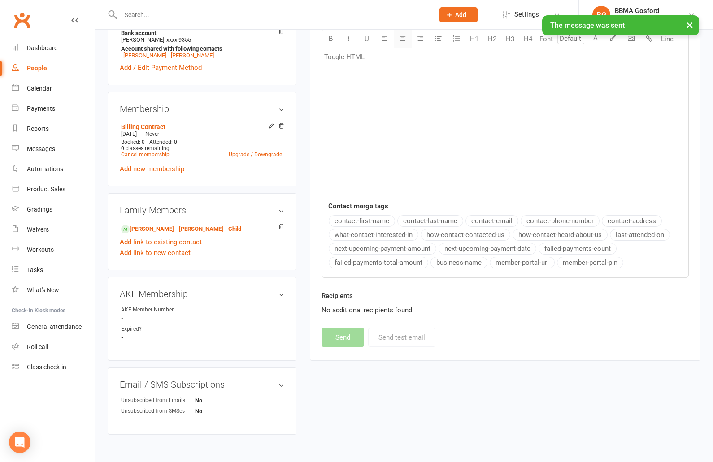
scroll to position [0, 0]
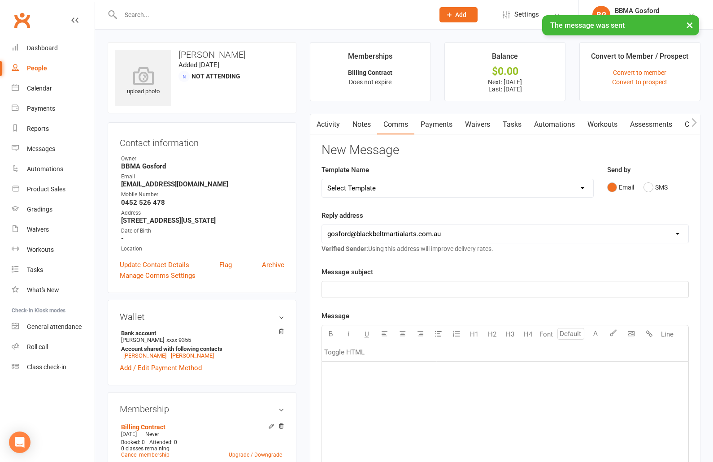
click at [183, 17] on input "text" at bounding box center [273, 15] width 310 height 13
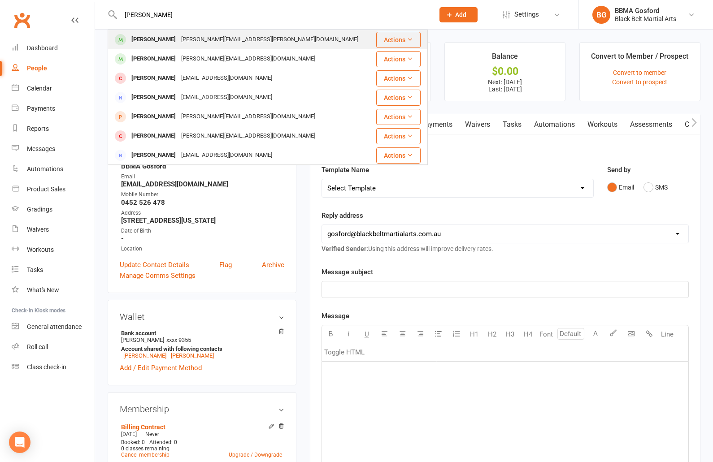
type input "darren mck"
click at [186, 43] on div "darren.mckiernan@outlook.com" at bounding box center [269, 39] width 183 height 13
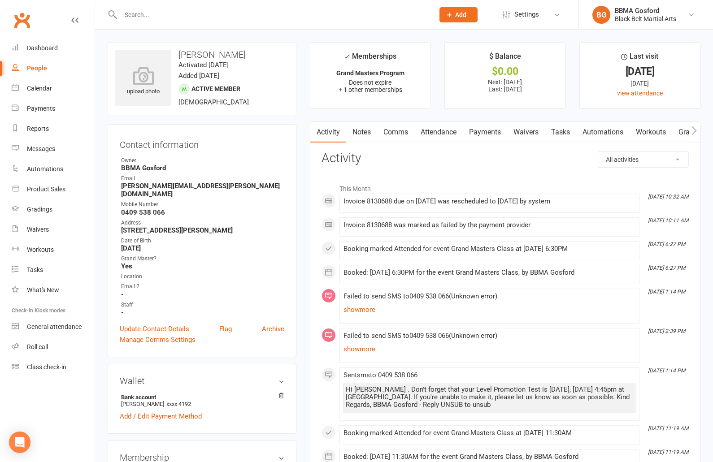
click at [485, 130] on link "Payments" at bounding box center [485, 132] width 44 height 21
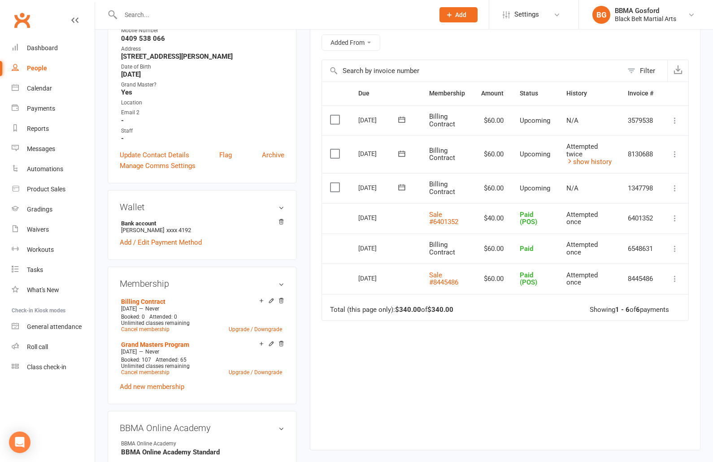
scroll to position [179, 0]
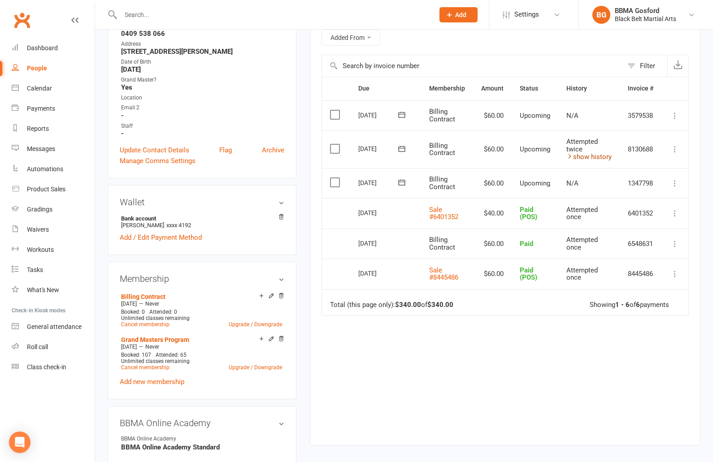
click at [599, 160] on link "show history" at bounding box center [588, 157] width 45 height 8
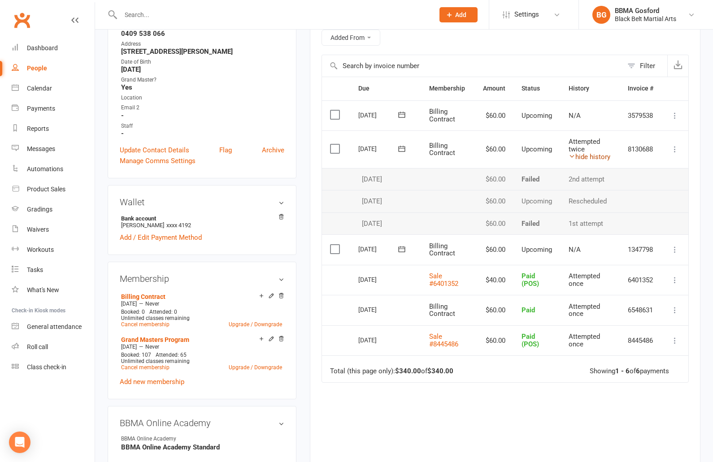
click at [599, 160] on link "hide history" at bounding box center [590, 157] width 42 height 8
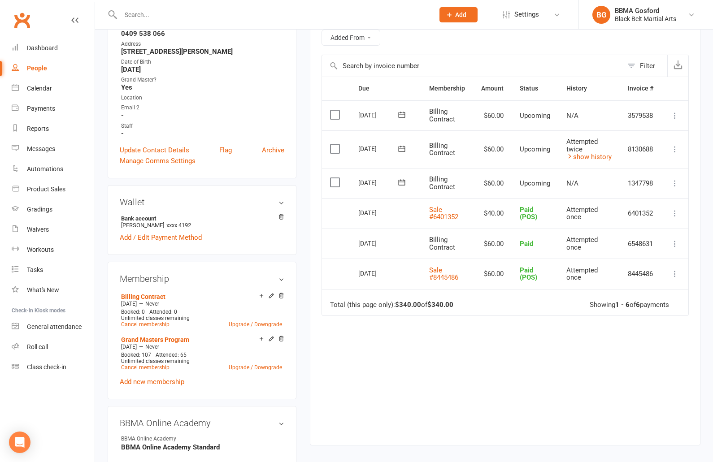
click at [402, 150] on icon at bounding box center [401, 148] width 9 height 9
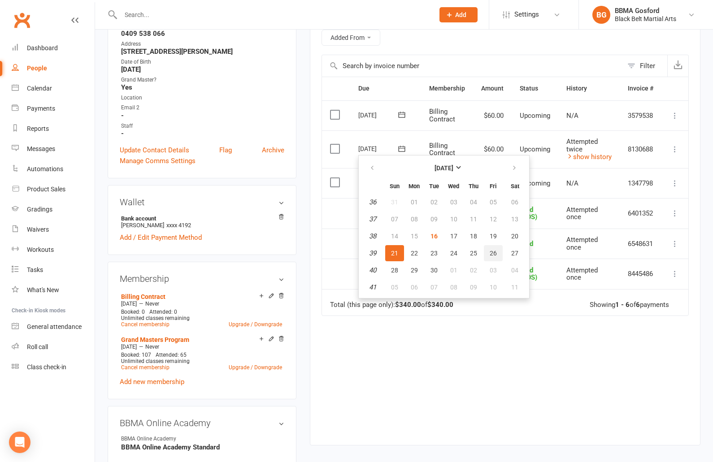
click at [491, 252] on span "26" at bounding box center [493, 253] width 7 height 7
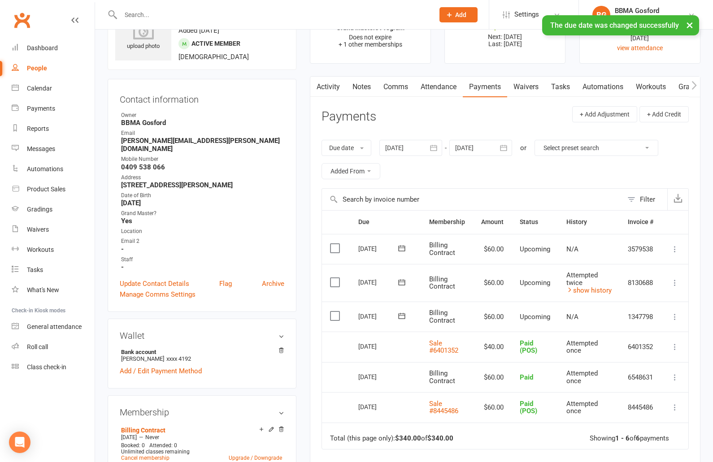
scroll to position [42, 0]
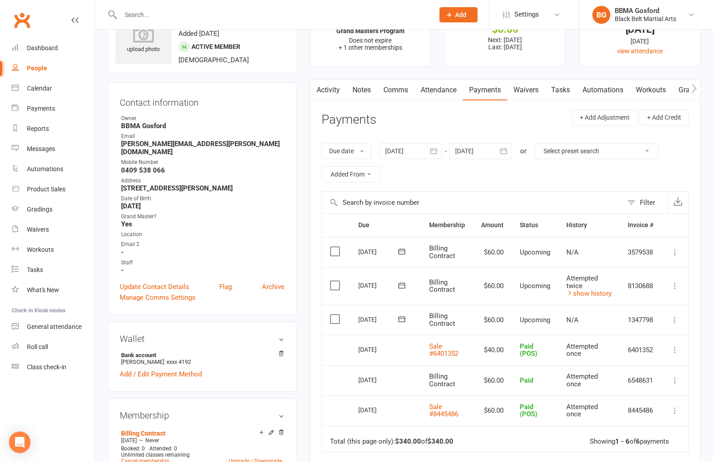
click at [397, 94] on link "Comms" at bounding box center [395, 90] width 37 height 21
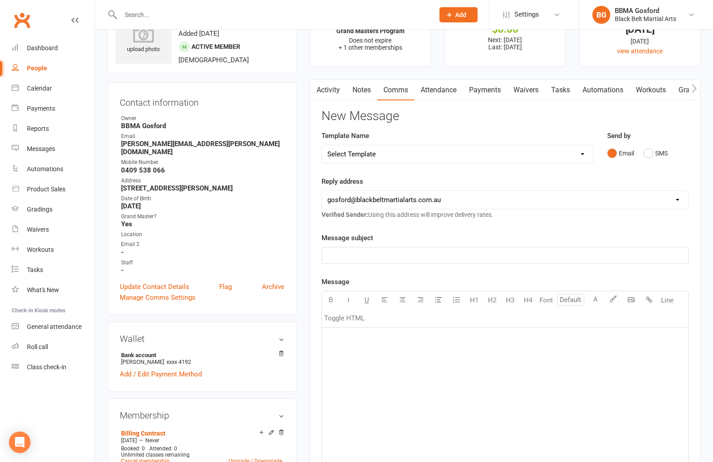
click at [322, 145] on select "Select Template [Email] Active Kids Voucher [Email] Black Belt Camp [Email] Bla…" at bounding box center [457, 154] width 271 height 18
select select "38"
click option "[SMS] Rescheduled payment text" at bounding box center [0, 0] width 0 height 0
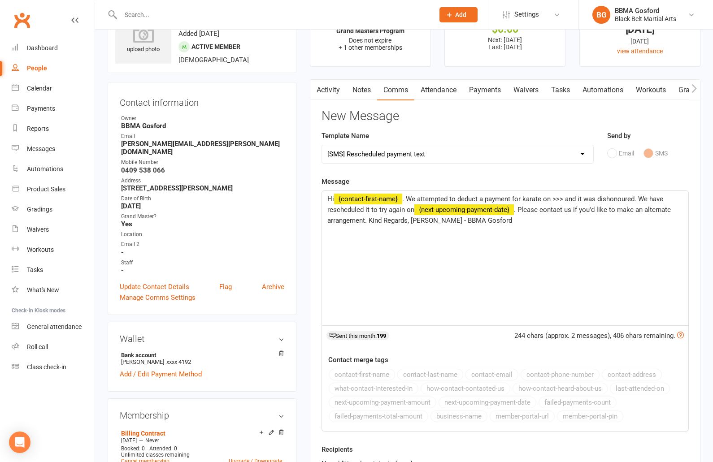
click at [559, 199] on span ". We attempted to deduct a payment for karate on >>> and it was dishonoured. We…" at bounding box center [496, 204] width 338 height 19
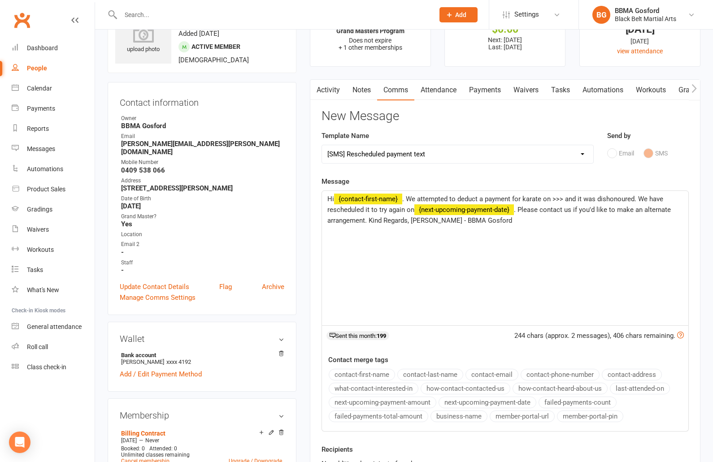
click at [562, 199] on span ". We attempted to deduct a payment for karate on >>> and it was dishonoured. We…" at bounding box center [496, 204] width 338 height 19
drag, startPoint x: 567, startPoint y: 200, endPoint x: 564, endPoint y: 211, distance: 10.8
click at [566, 200] on span ". We attempted to deduct a payment for karate on >>> and it was dishonoured. We…" at bounding box center [496, 204] width 338 height 19
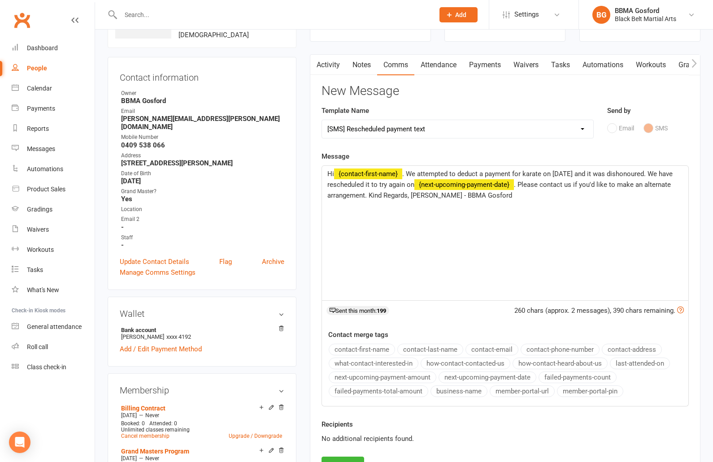
drag, startPoint x: 584, startPoint y: 187, endPoint x: 584, endPoint y: 196, distance: 9.0
click at [584, 187] on span ". Please contact us if you'd like to make an alternate arrangement. Kind Regard…" at bounding box center [499, 190] width 345 height 19
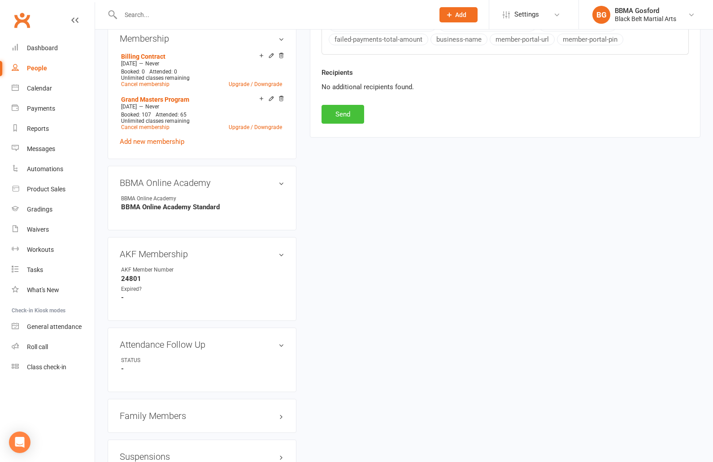
scroll to position [422, 0]
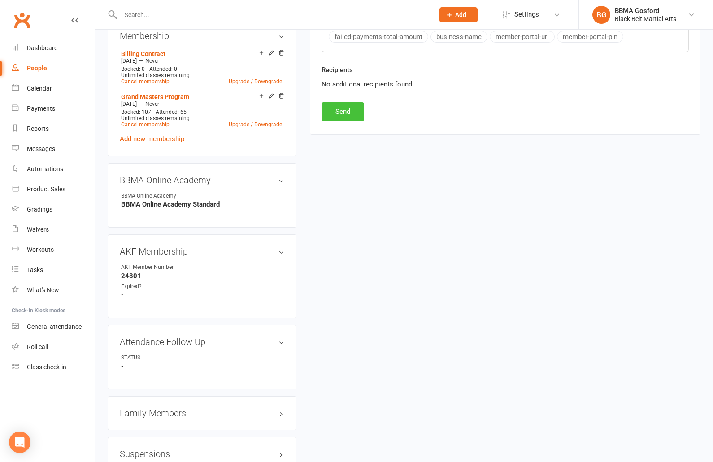
click at [343, 110] on button "Send" at bounding box center [343, 111] width 43 height 19
select select
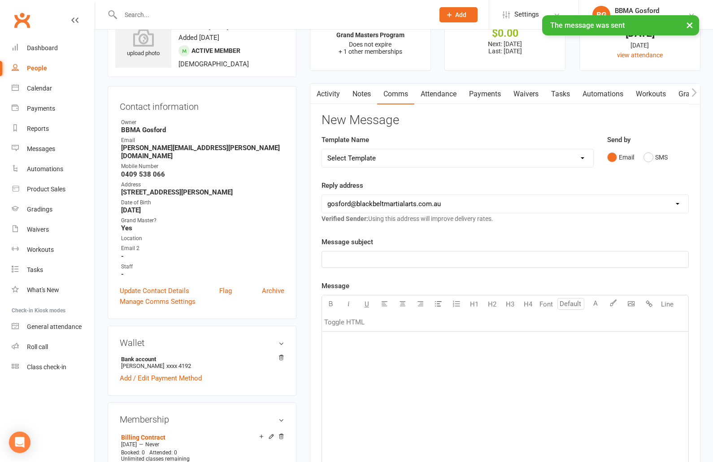
scroll to position [0, 0]
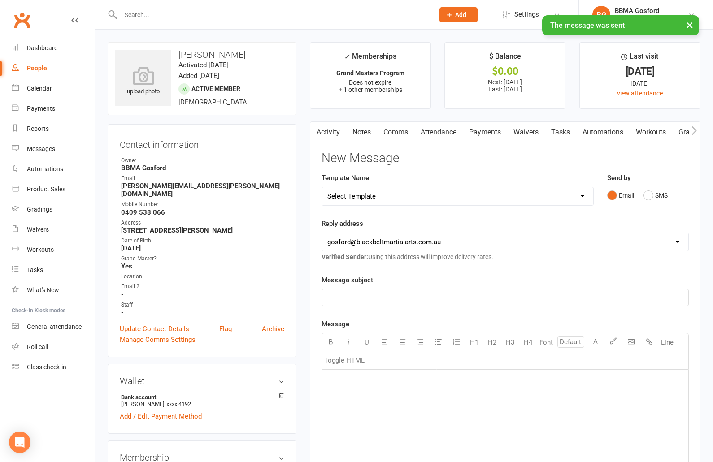
click at [329, 128] on link "Activity" at bounding box center [328, 132] width 36 height 21
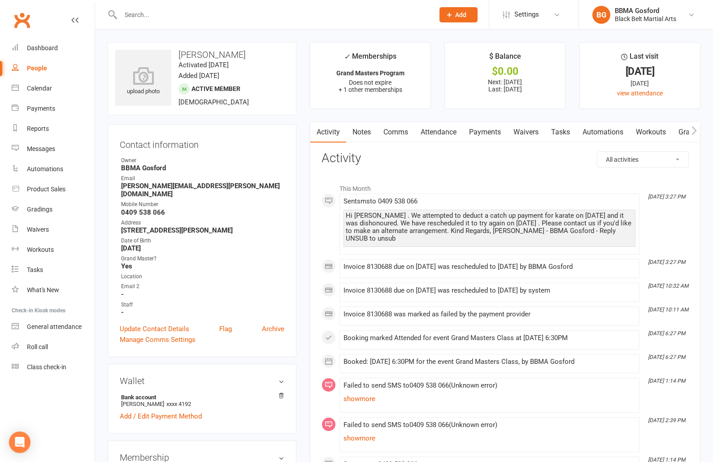
click at [184, 17] on input "text" at bounding box center [273, 15] width 310 height 13
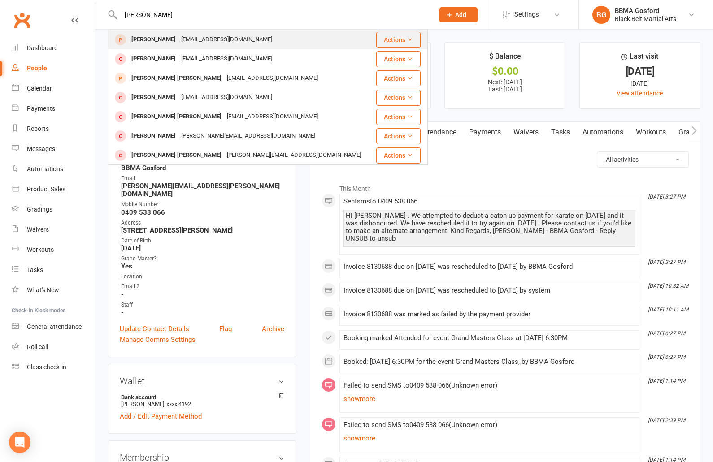
type input "alex flynn"
click at [160, 42] on div "Alex Flynn" at bounding box center [154, 39] width 50 height 13
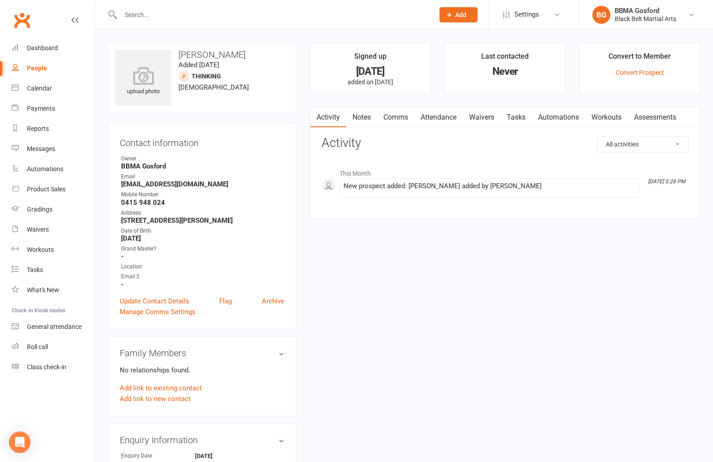
click at [146, 13] on input "text" at bounding box center [273, 15] width 310 height 13
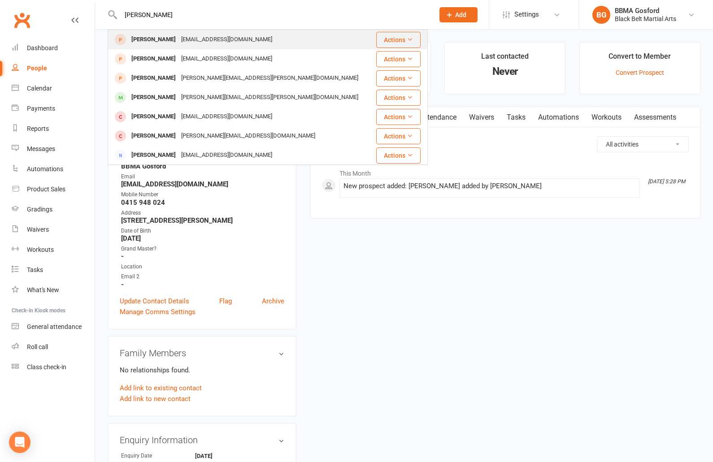
type input "oliver brown"
click at [139, 45] on div "Oliver Brown" at bounding box center [154, 39] width 50 height 13
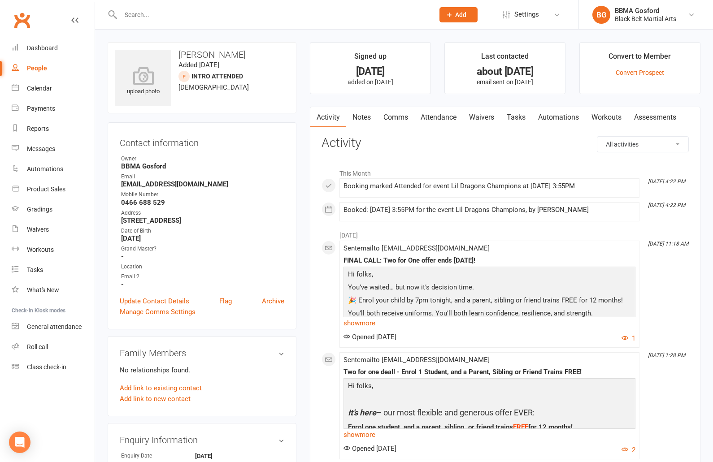
click at [168, 14] on input "text" at bounding box center [273, 15] width 310 height 13
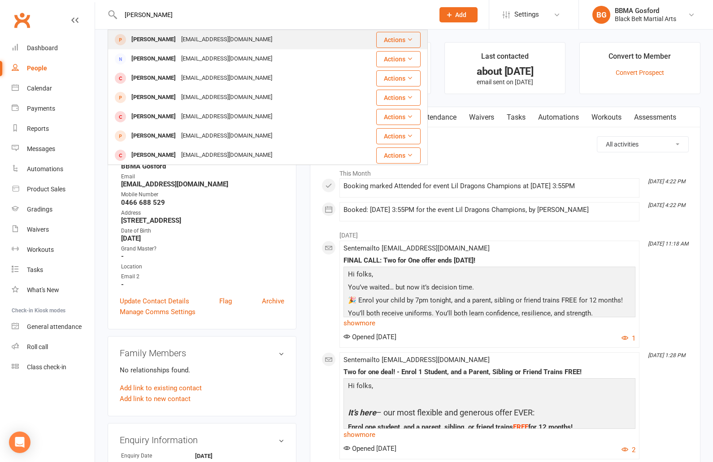
type input "evie clark"
click at [164, 38] on div "Evie Clark - Hutton" at bounding box center [154, 39] width 50 height 13
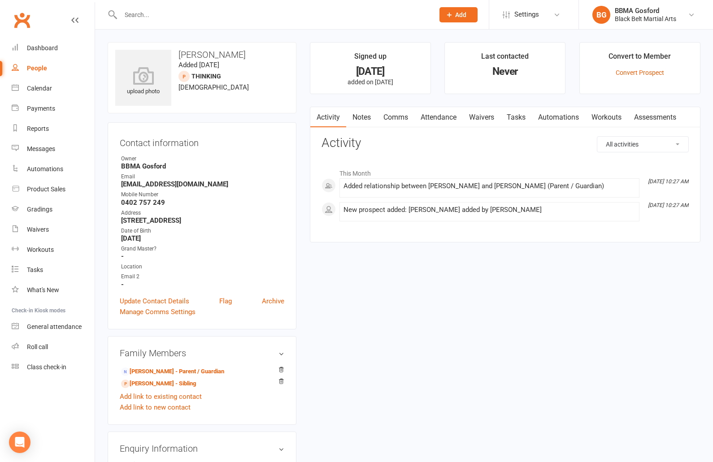
click at [364, 119] on link "Notes" at bounding box center [361, 117] width 31 height 21
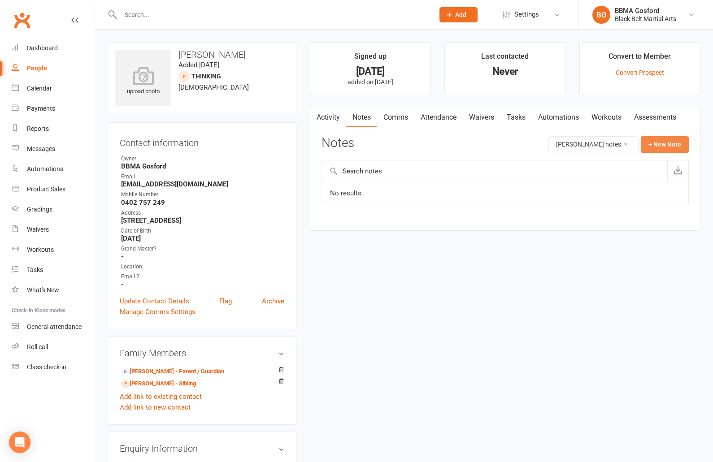
click at [667, 145] on button "+ New Note" at bounding box center [665, 144] width 48 height 16
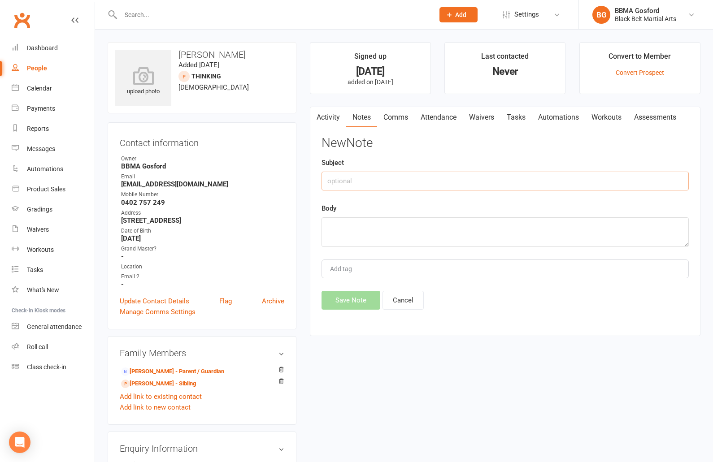
click at [376, 187] on input "text" at bounding box center [505, 181] width 367 height 19
type input "INVOICE"
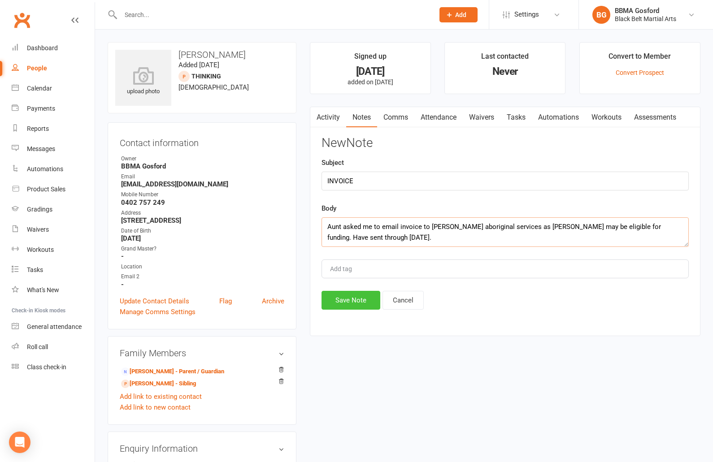
type textarea "Aunt asked me to email invoice to Eleanor Duncan aboriginal services as Evie ma…"
click at [348, 305] on button "Save Note" at bounding box center [351, 300] width 59 height 19
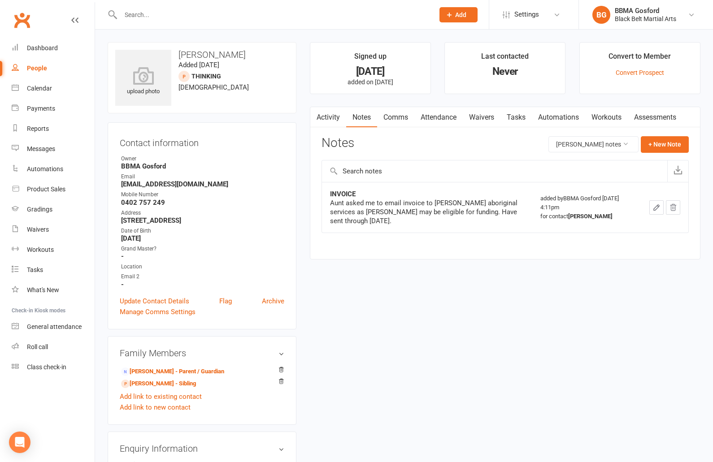
click at [654, 207] on icon "button" at bounding box center [656, 208] width 8 height 8
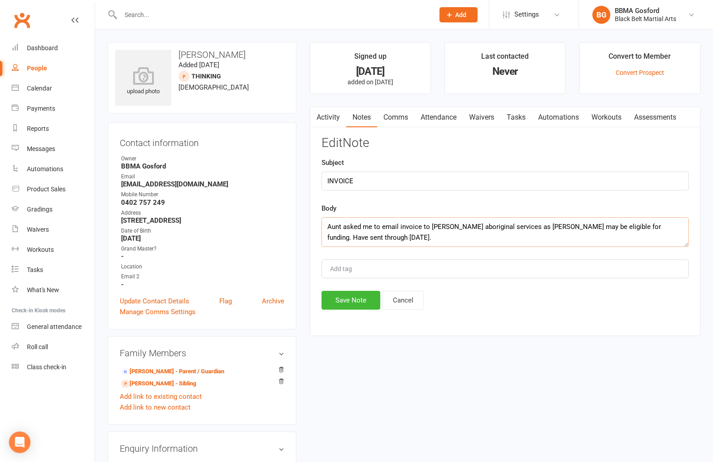
click at [378, 238] on textarea "Aunt asked me to email invoice to Eleanor Duncan aboriginal services as Evie ma…" at bounding box center [505, 232] width 367 height 30
type textarea "Aunt asked me to email invoice to Eleanor Duncan aboriginal services as Evie ma…"
click at [357, 302] on button "Save Note" at bounding box center [351, 300] width 59 height 19
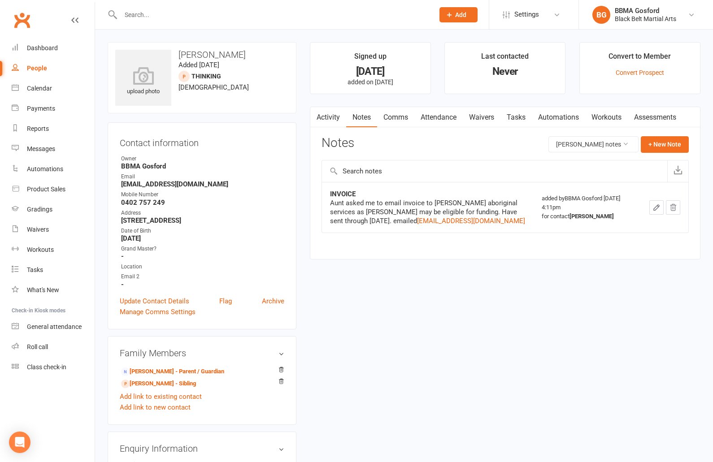
click at [147, 19] on input "text" at bounding box center [273, 15] width 310 height 13
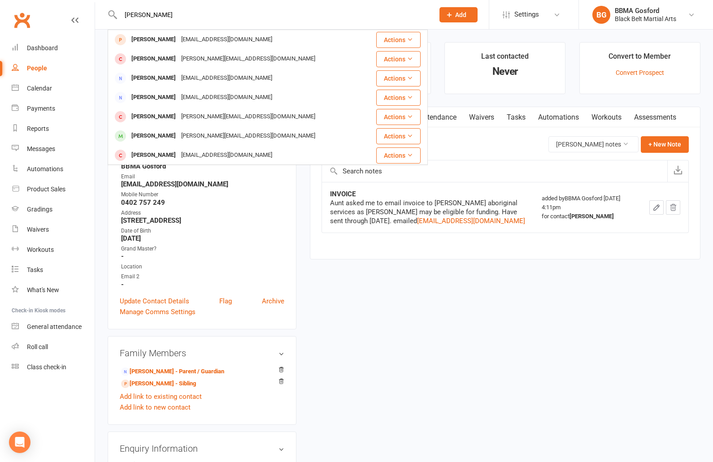
click at [165, 16] on input "margaret" at bounding box center [273, 15] width 310 height 13
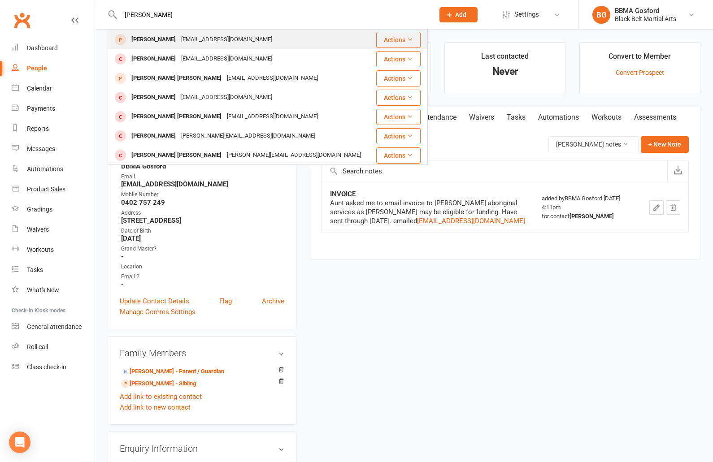
type input "alex flynn"
click at [150, 41] on div "Alex Flynn" at bounding box center [154, 39] width 50 height 13
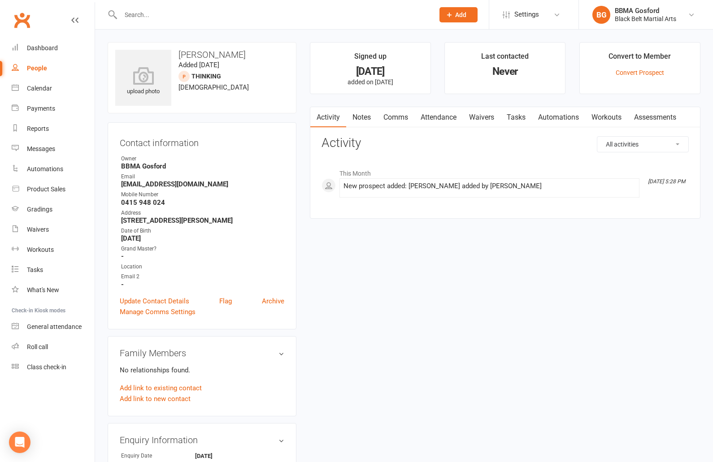
click at [402, 119] on link "Comms" at bounding box center [395, 117] width 37 height 21
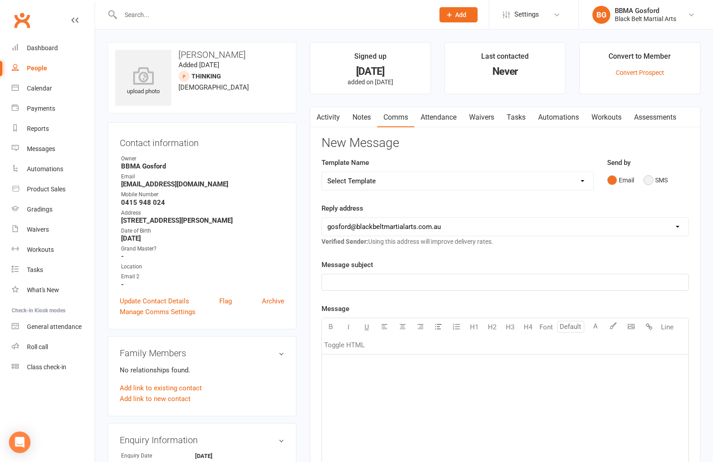
click at [648, 180] on button "SMS" at bounding box center [656, 180] width 24 height 17
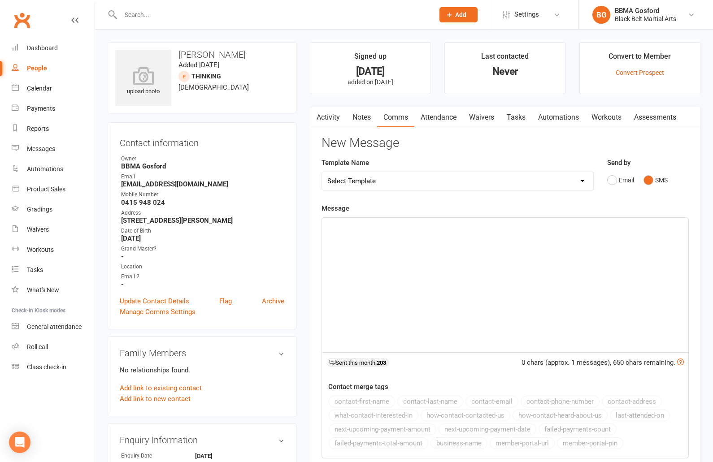
click at [343, 229] on p "﻿" at bounding box center [505, 226] width 356 height 11
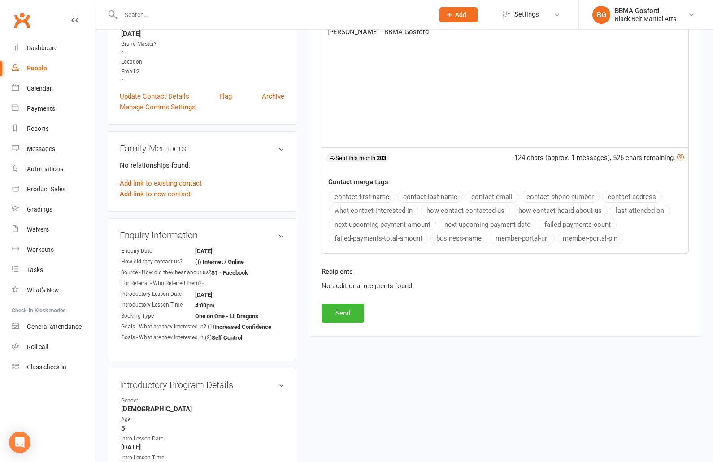
scroll to position [206, 0]
click at [337, 311] on button "Send" at bounding box center [343, 312] width 43 height 19
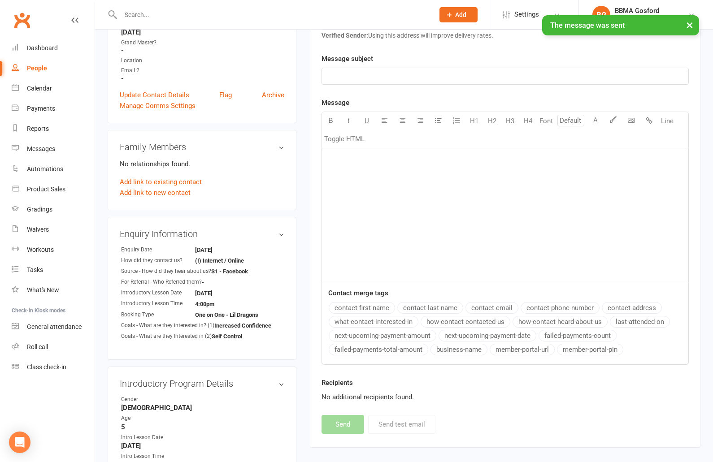
scroll to position [0, 0]
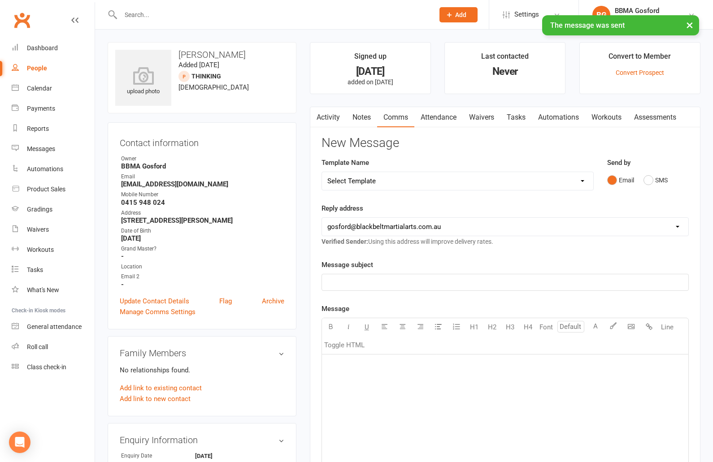
click at [333, 119] on link "Activity" at bounding box center [328, 117] width 36 height 21
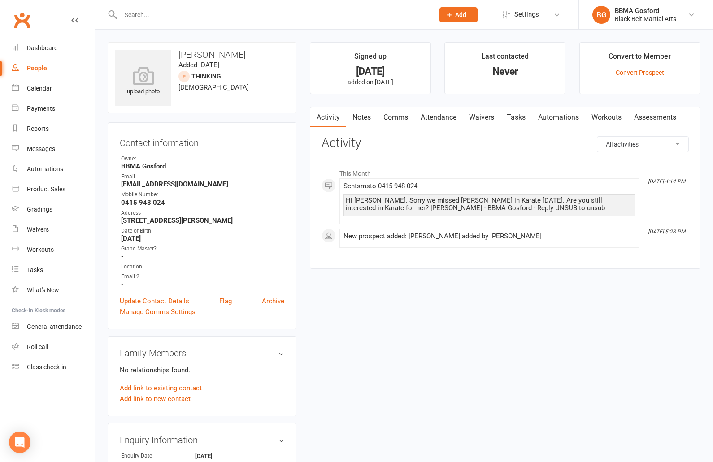
click at [142, 16] on input "text" at bounding box center [273, 15] width 310 height 13
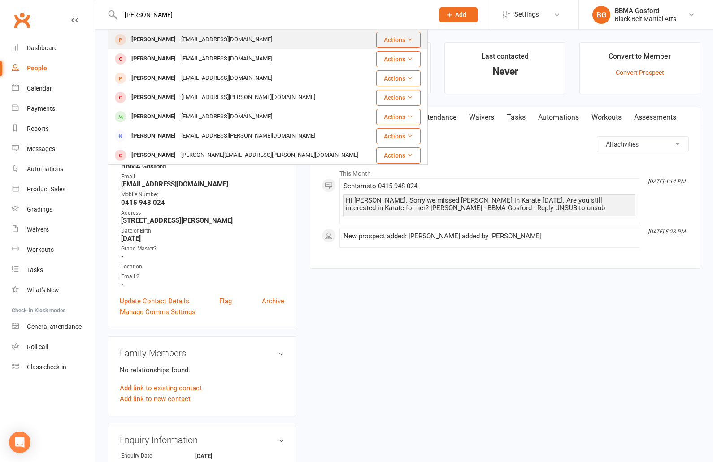
type input "finn maher"
click at [158, 45] on div "Finn Maher" at bounding box center [154, 39] width 50 height 13
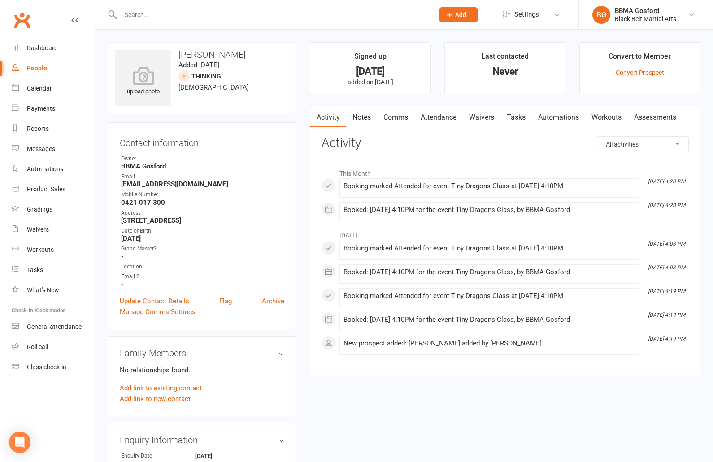
click at [446, 117] on link "Attendance" at bounding box center [438, 117] width 48 height 21
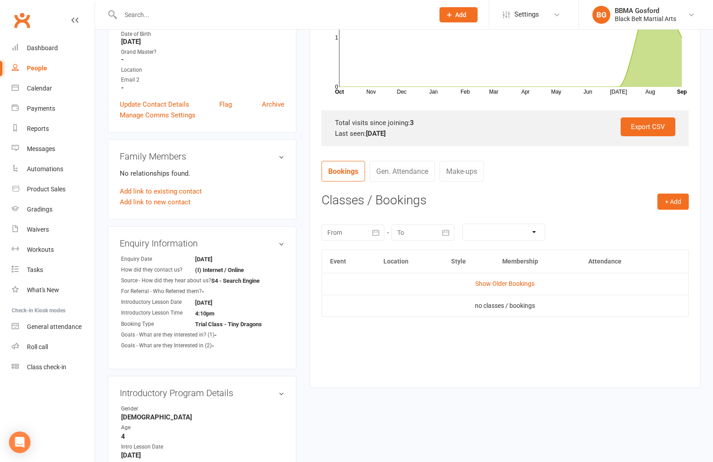
scroll to position [199, 0]
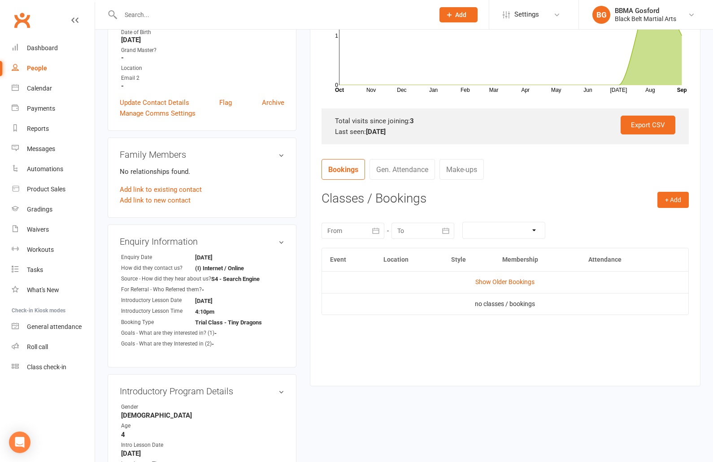
click at [375, 230] on icon "button" at bounding box center [375, 230] width 9 height 9
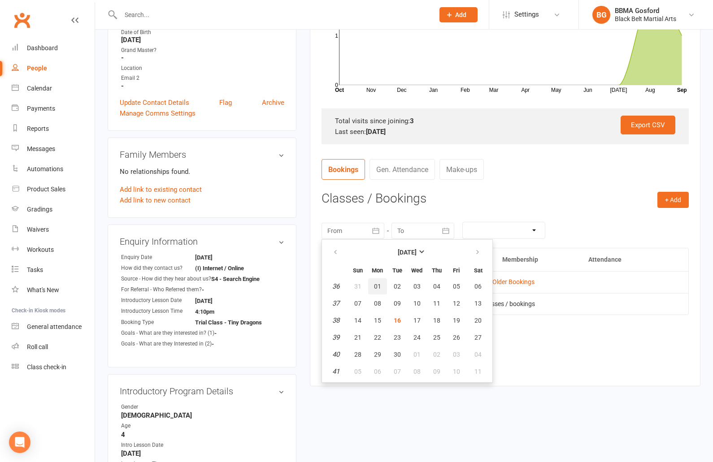
click at [375, 283] on span "01" at bounding box center [377, 286] width 7 height 7
type input "01 Sep 2025"
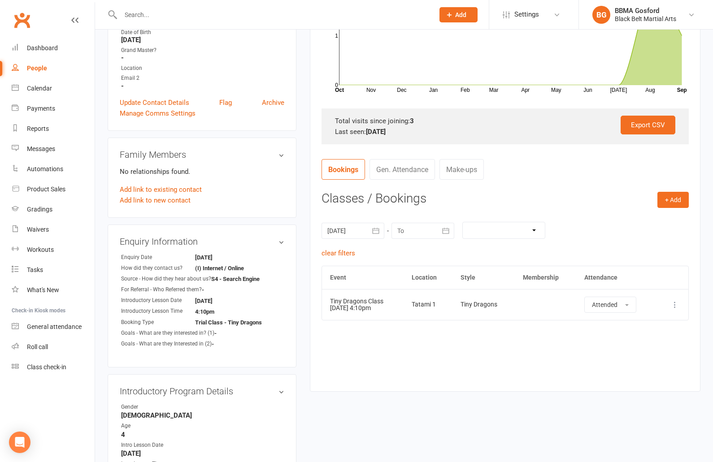
click at [376, 231] on icon "button" at bounding box center [376, 231] width 7 height 6
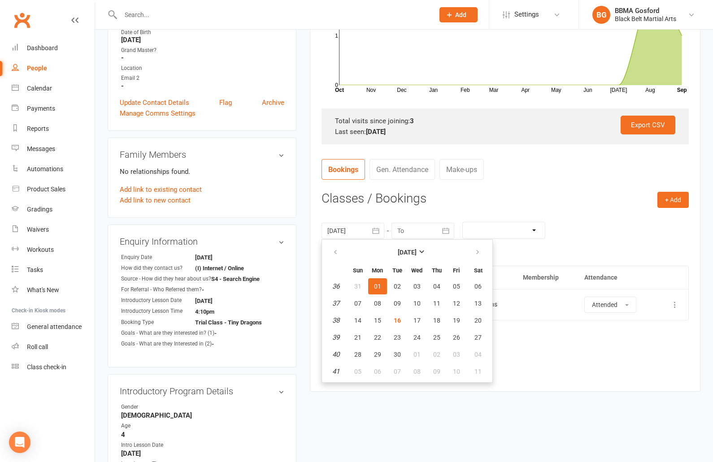
click at [376, 231] on icon "button" at bounding box center [376, 231] width 7 height 6
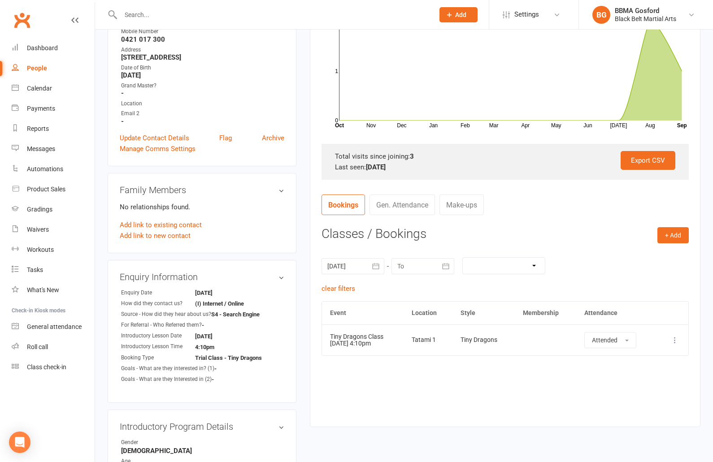
scroll to position [0, 0]
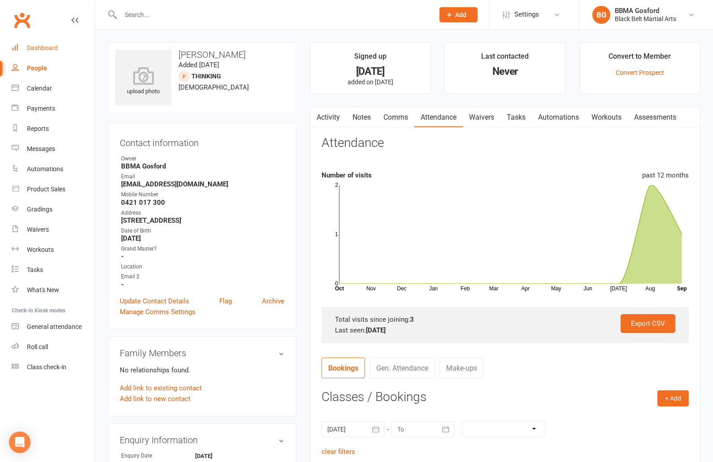
click at [46, 52] on link "Dashboard" at bounding box center [53, 48] width 83 height 20
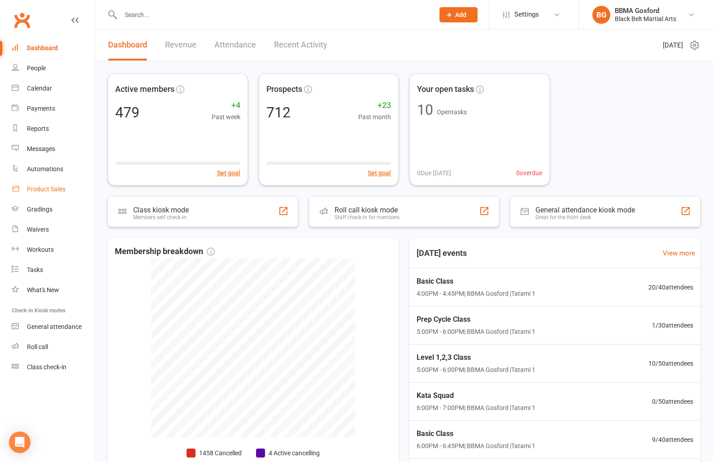
click at [42, 191] on div "Product Sales" at bounding box center [46, 189] width 39 height 7
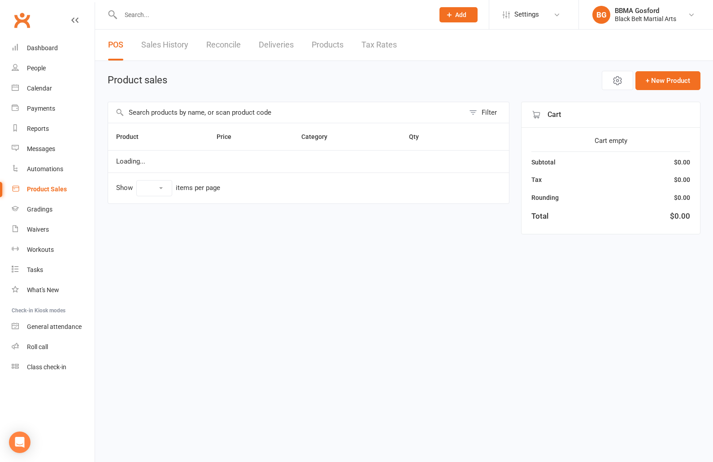
select select "100"
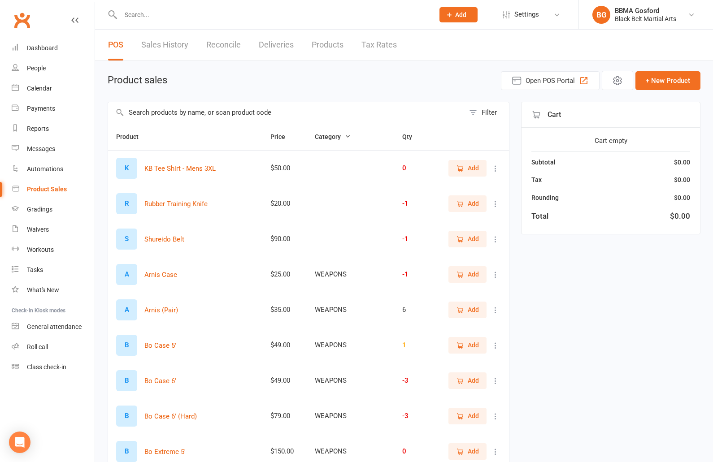
click at [180, 113] on input "text" at bounding box center [286, 112] width 357 height 21
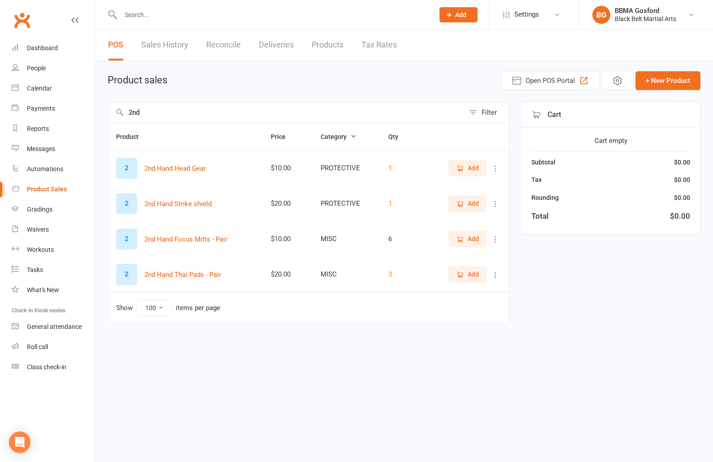
type input "2nd"
click at [477, 239] on span "Add" at bounding box center [473, 239] width 11 height 10
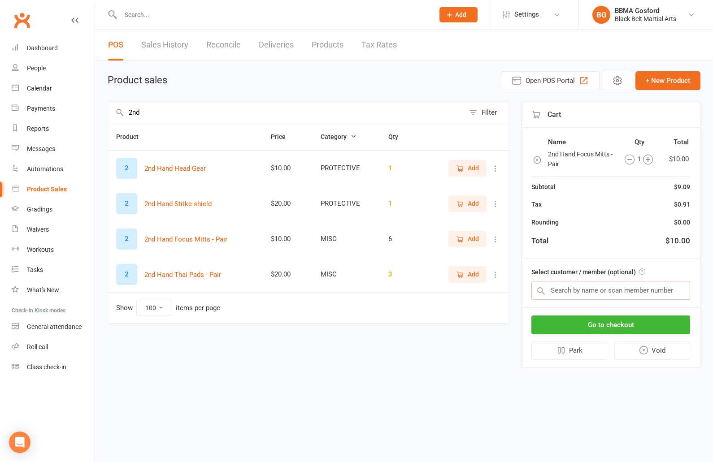
click at [587, 291] on input "text" at bounding box center [610, 290] width 159 height 19
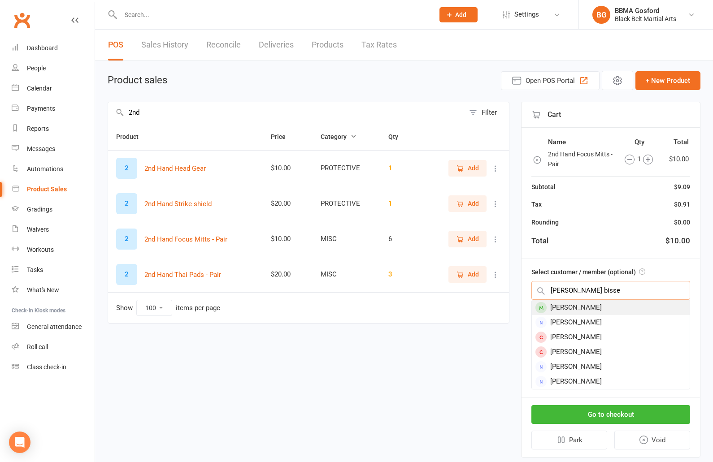
type input "autin bisse"
click at [576, 311] on div "Austin Bisset" at bounding box center [611, 307] width 158 height 15
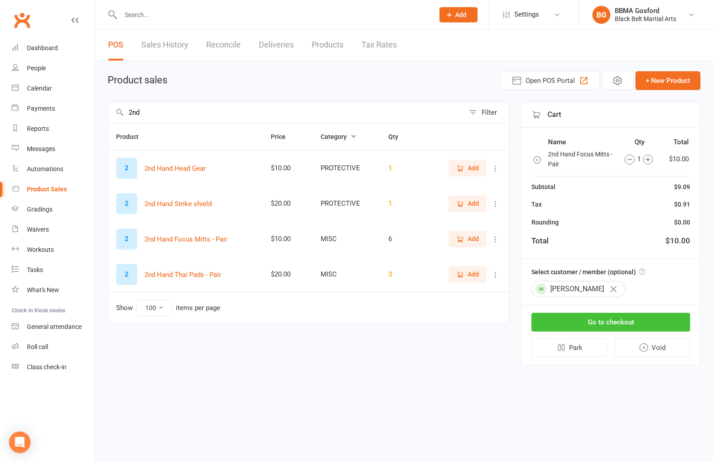
click at [616, 325] on button "Go to checkout" at bounding box center [610, 322] width 159 height 19
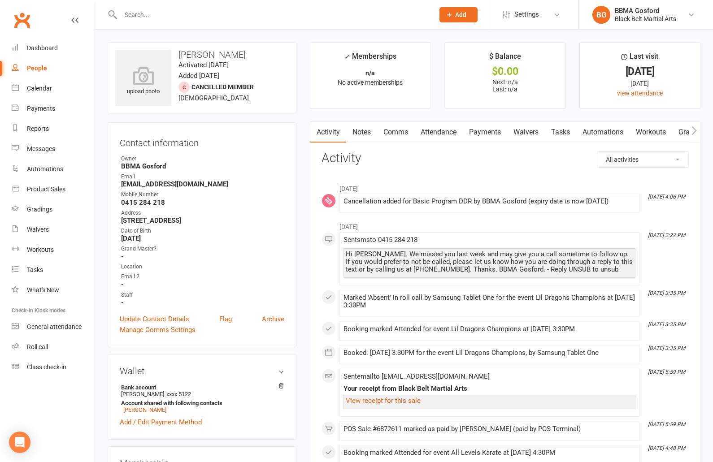
click at [422, 130] on link "Attendance" at bounding box center [438, 132] width 48 height 21
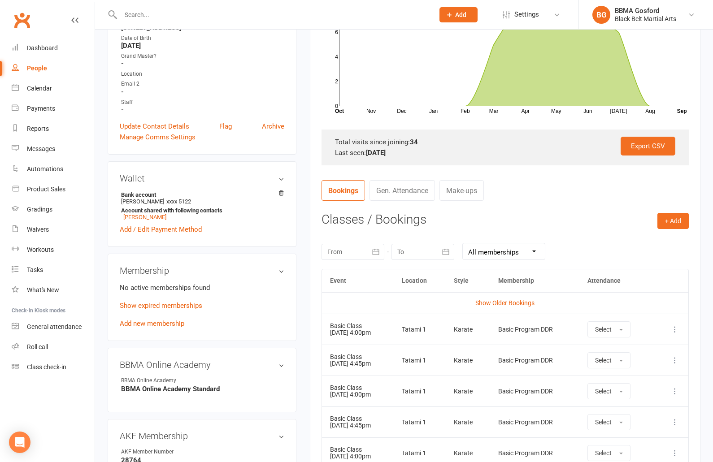
scroll to position [196, 0]
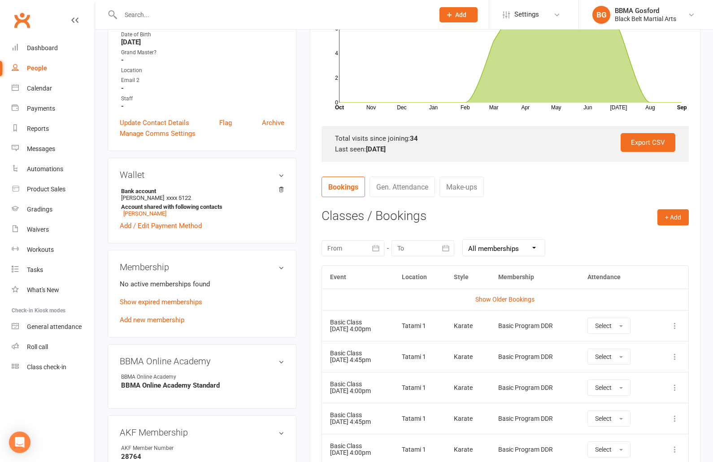
click at [677, 325] on icon at bounding box center [674, 326] width 9 height 9
click at [627, 379] on link "Remove booking" at bounding box center [635, 379] width 89 height 18
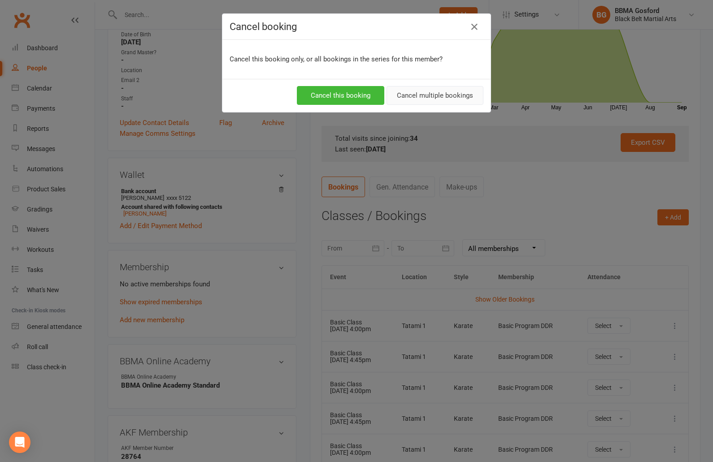
click at [446, 100] on button "Cancel multiple bookings" at bounding box center [435, 95] width 97 height 19
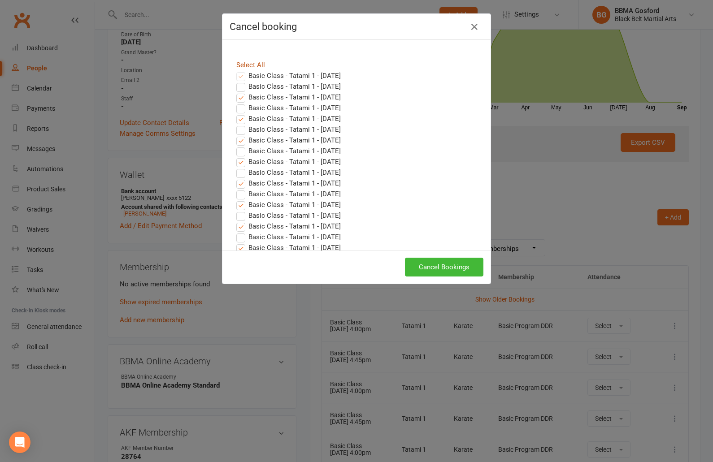
click at [251, 63] on link "Select All" at bounding box center [250, 65] width 29 height 8
checkbox input "true"
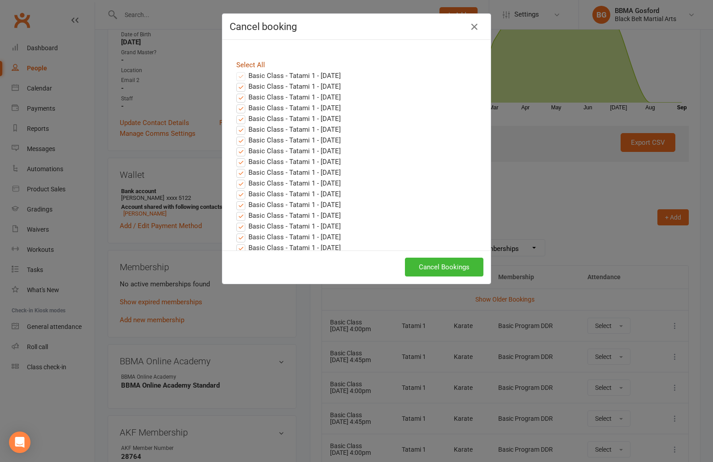
checkbox input "true"
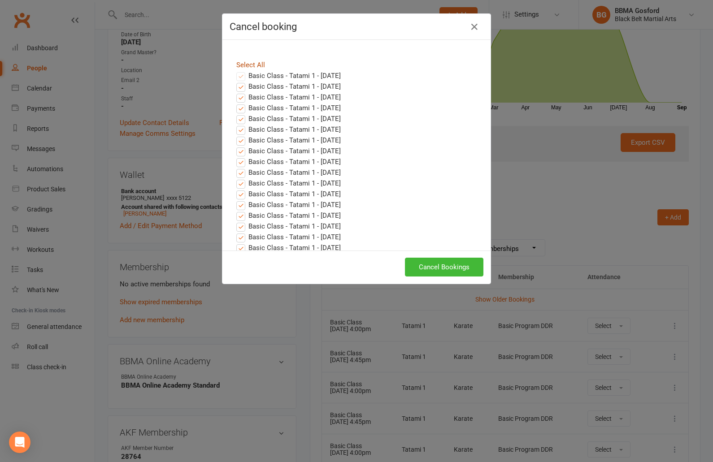
checkbox input "true"
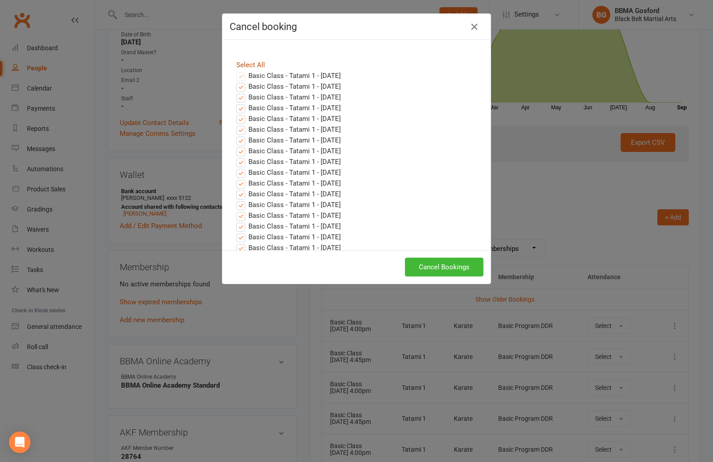
checkbox input "true"
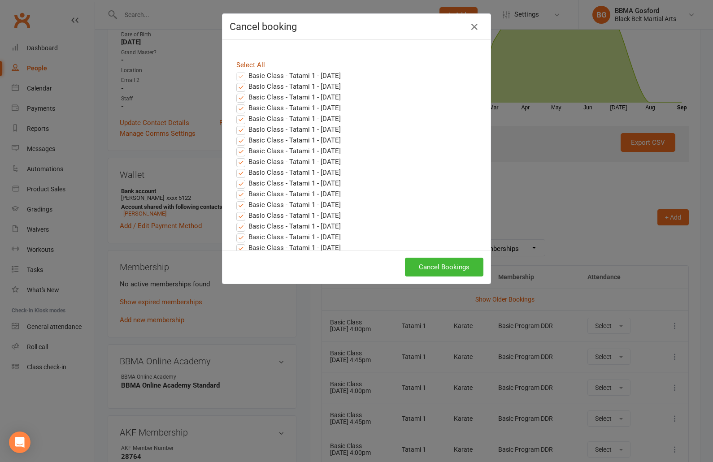
checkbox input "true"
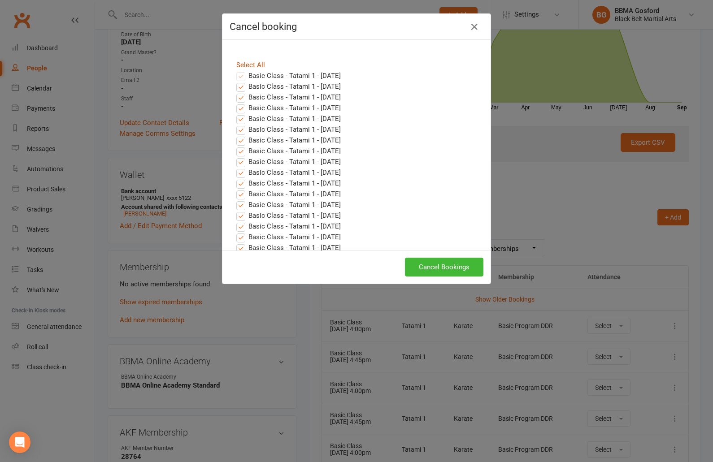
checkbox input "true"
click at [449, 268] on button "Cancel Bookings" at bounding box center [444, 267] width 78 height 19
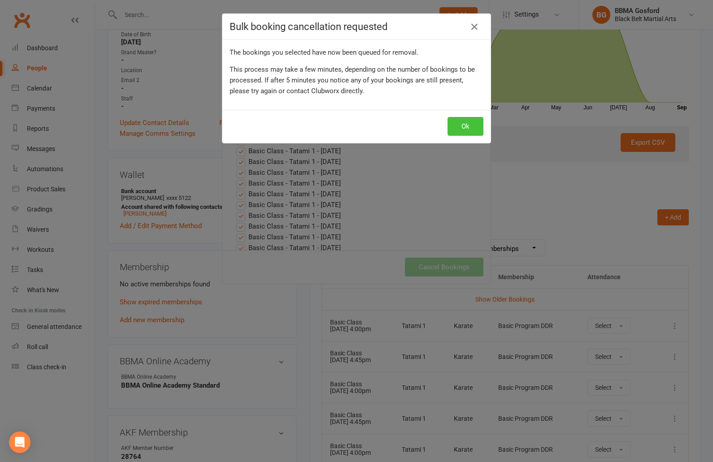
click at [475, 126] on button "Ok" at bounding box center [466, 126] width 36 height 19
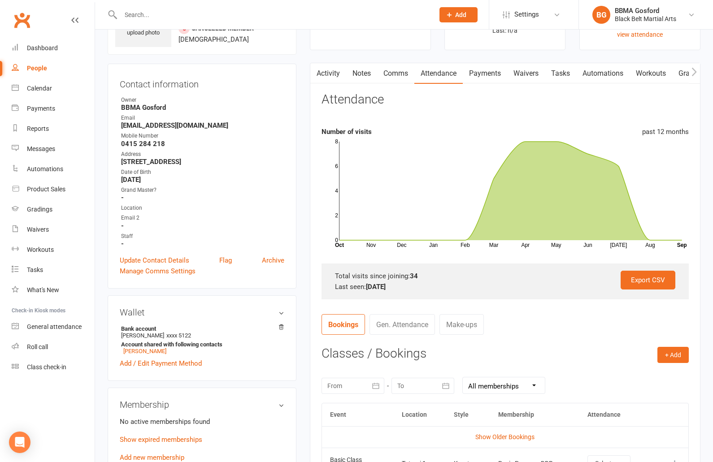
scroll to position [0, 0]
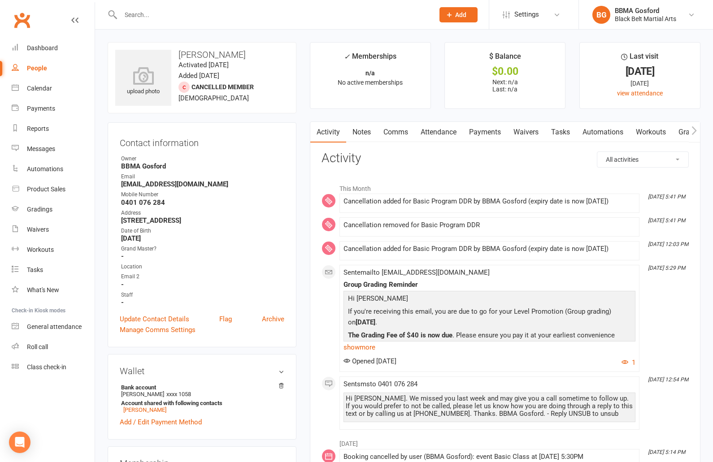
click at [444, 134] on link "Attendance" at bounding box center [438, 132] width 48 height 21
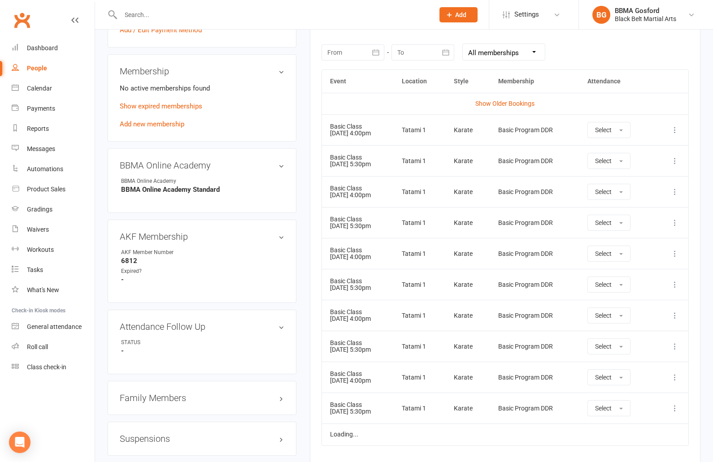
scroll to position [394, 0]
click at [671, 129] on icon at bounding box center [674, 128] width 9 height 9
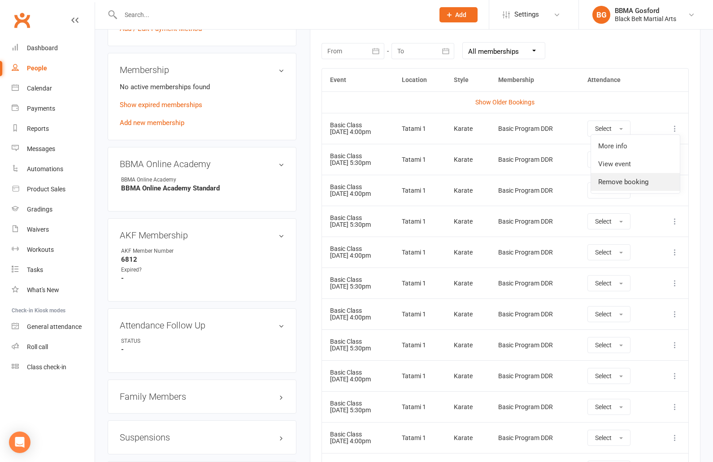
click at [631, 184] on link "Remove booking" at bounding box center [635, 182] width 89 height 18
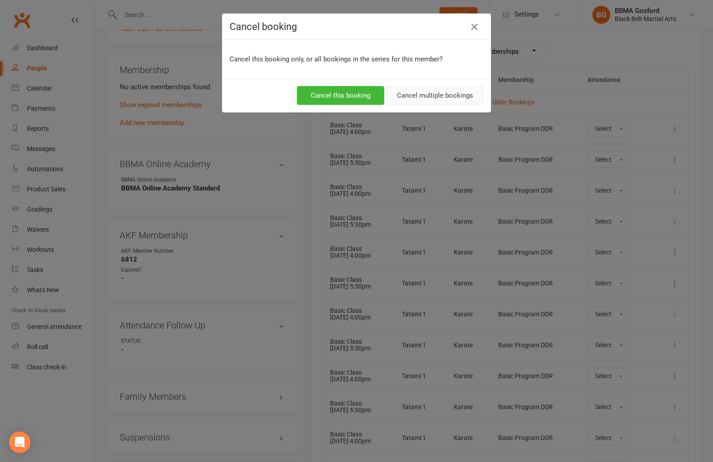
click at [430, 96] on button "Cancel multiple bookings" at bounding box center [435, 95] width 97 height 19
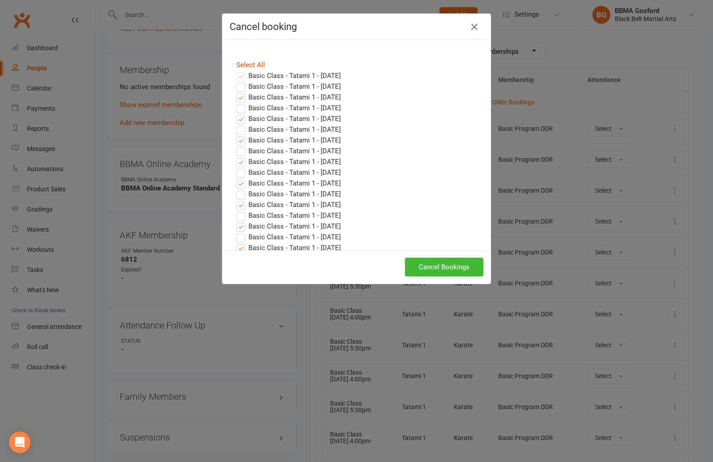
click at [249, 65] on link "Select All" at bounding box center [250, 65] width 29 height 8
checkbox input "true"
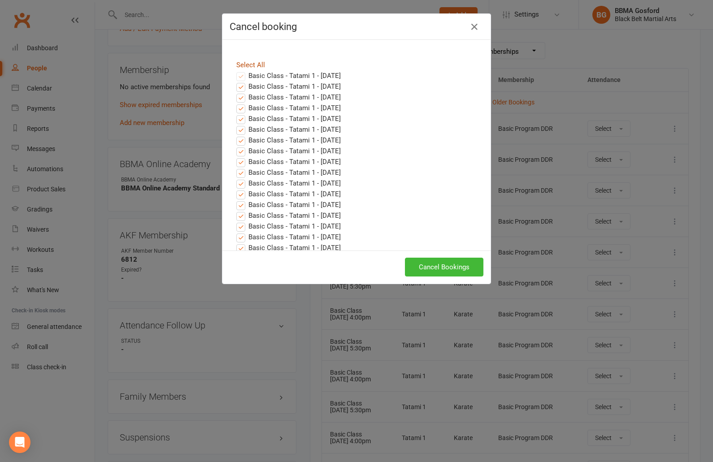
checkbox input "true"
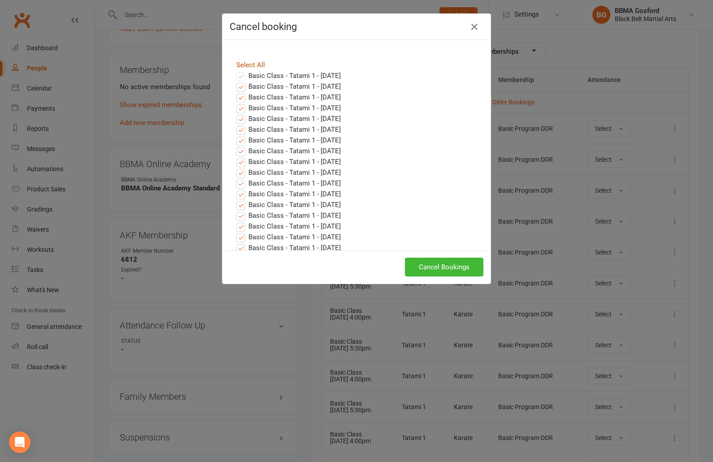
checkbox input "true"
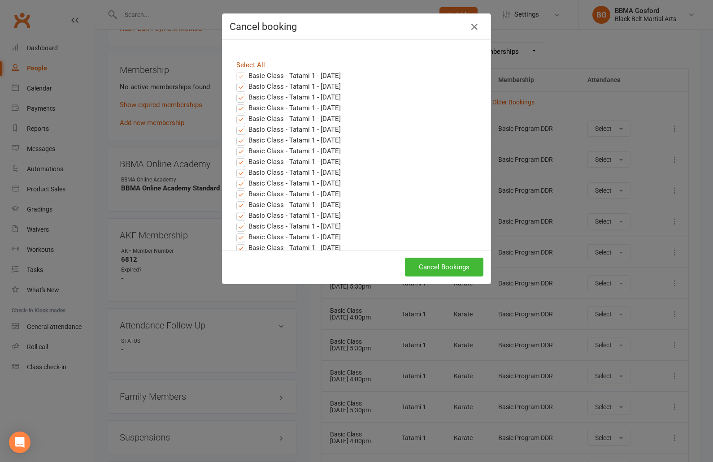
checkbox input "true"
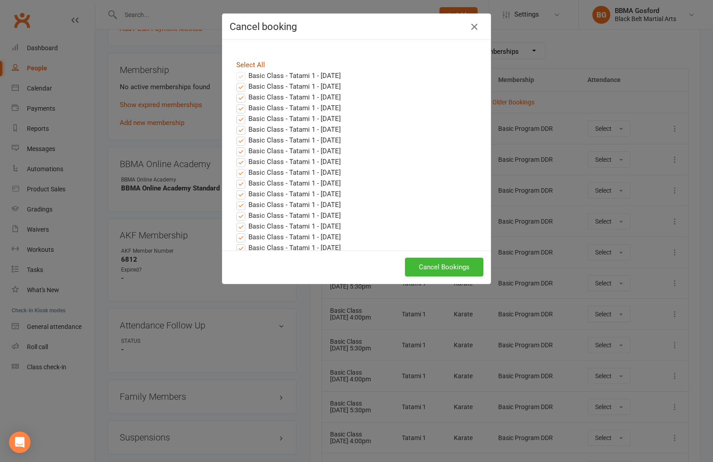
checkbox input "true"
click at [452, 267] on button "Cancel Bookings" at bounding box center [444, 267] width 78 height 19
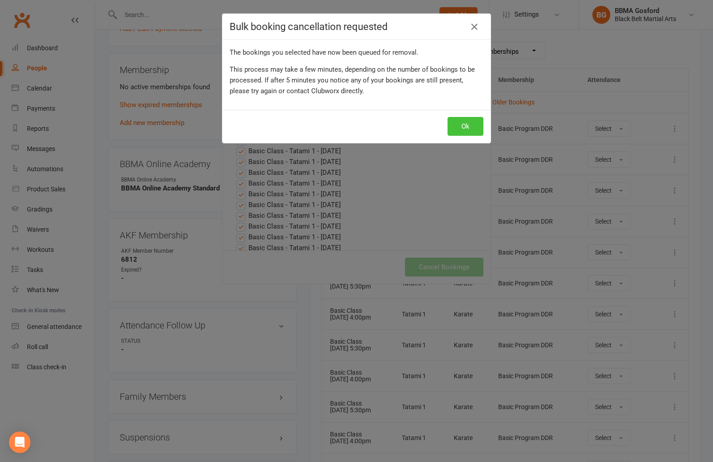
click at [469, 123] on button "Ok" at bounding box center [466, 126] width 36 height 19
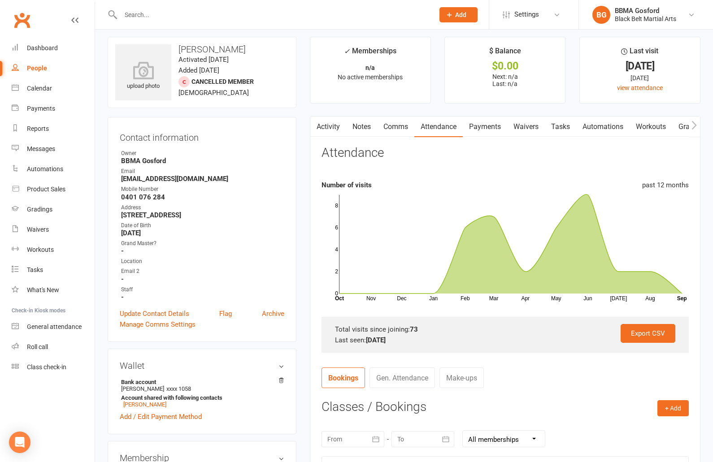
scroll to position [0, 0]
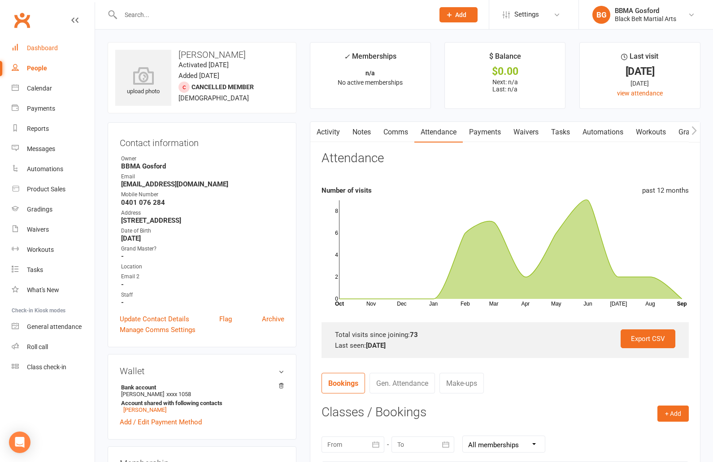
click at [30, 52] on link "Dashboard" at bounding box center [53, 48] width 83 height 20
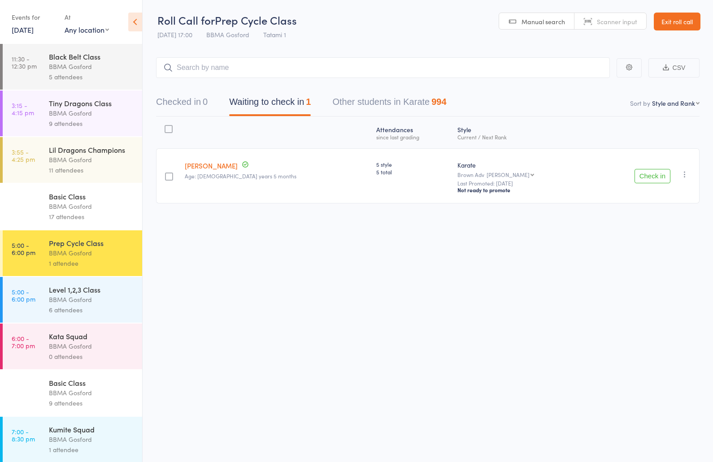
click at [96, 293] on div "Level 1,2,3 Class" at bounding box center [92, 290] width 86 height 10
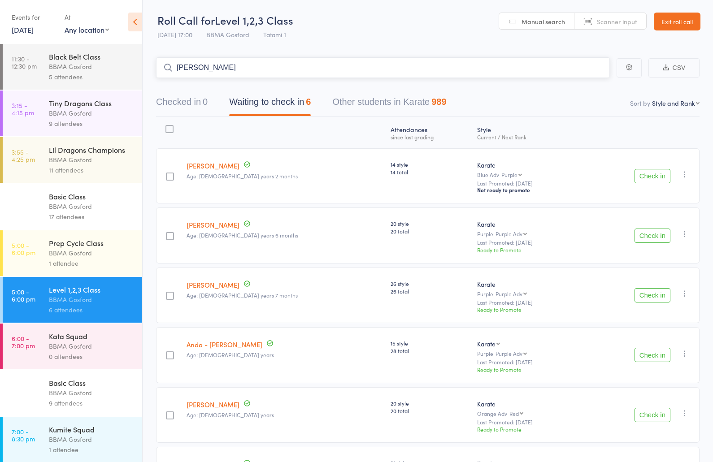
type input "[PERSON_NAME]"
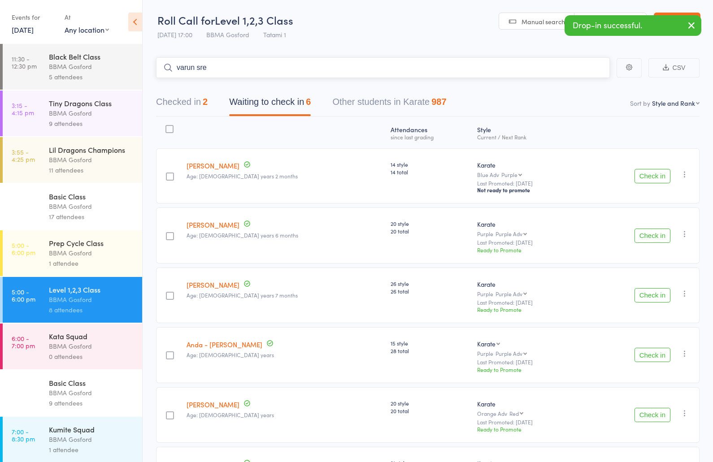
type input "[PERSON_NAME]"
click at [225, 73] on input "search" at bounding box center [383, 67] width 454 height 21
type input "[PERSON_NAME]"
click at [226, 69] on input "search" at bounding box center [383, 67] width 454 height 21
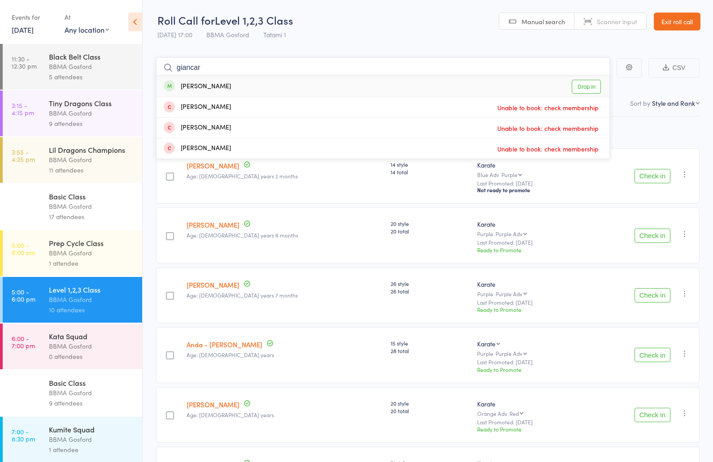
type input "giancar"
click at [226, 87] on div "Giancarlo Fernandez" at bounding box center [197, 87] width 67 height 10
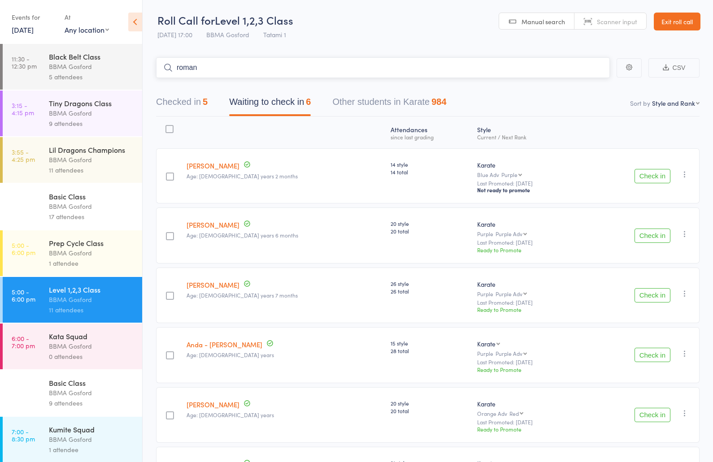
type input "romano"
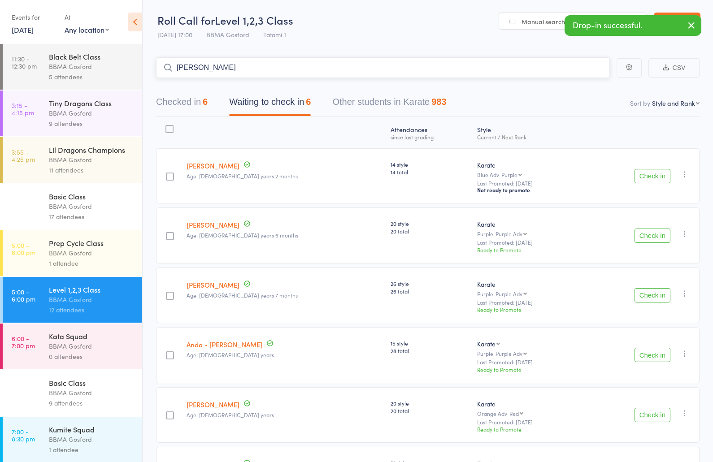
type input "owen ayres"
type input "charles mcdon"
type input "joe mcdon"
type input "ronav"
type input "varun sree"
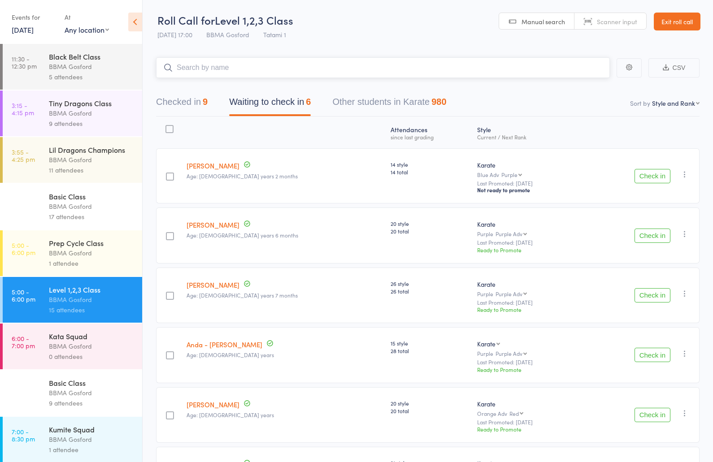
click at [253, 68] on input "search" at bounding box center [383, 67] width 454 height 21
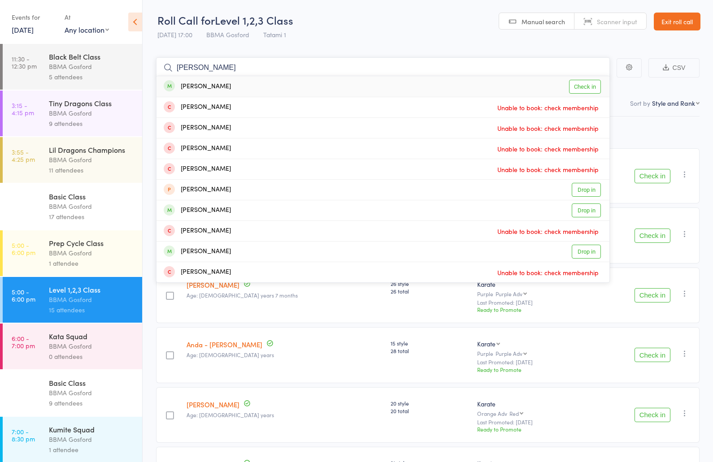
type input "james perkin"
click at [252, 88] on div "James Perkins Check in" at bounding box center [383, 86] width 453 height 21
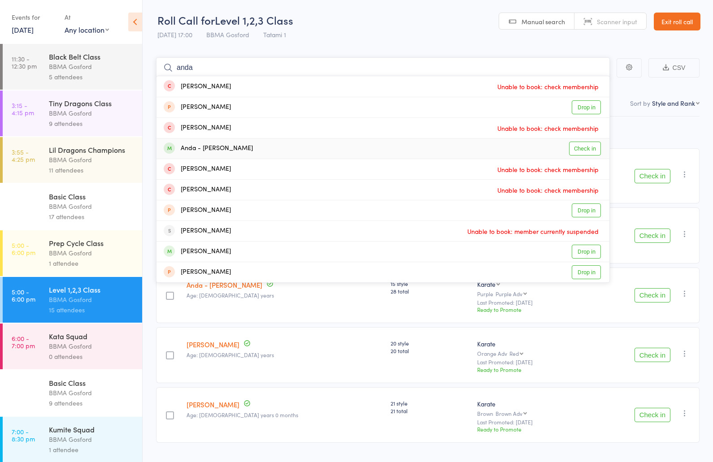
type input "anda"
click at [217, 147] on div "Anda - Maria Vrabie" at bounding box center [208, 149] width 89 height 10
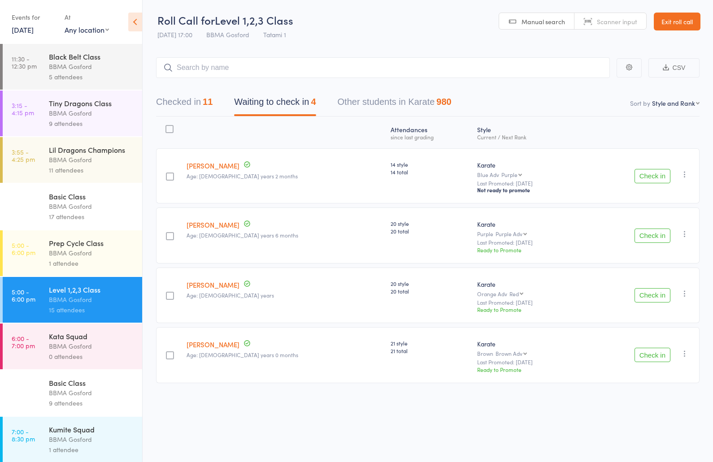
click at [651, 296] on button "Check in" at bounding box center [653, 295] width 36 height 14
click at [244, 61] on input "search" at bounding box center [383, 67] width 454 height 21
type input "brodie hart"
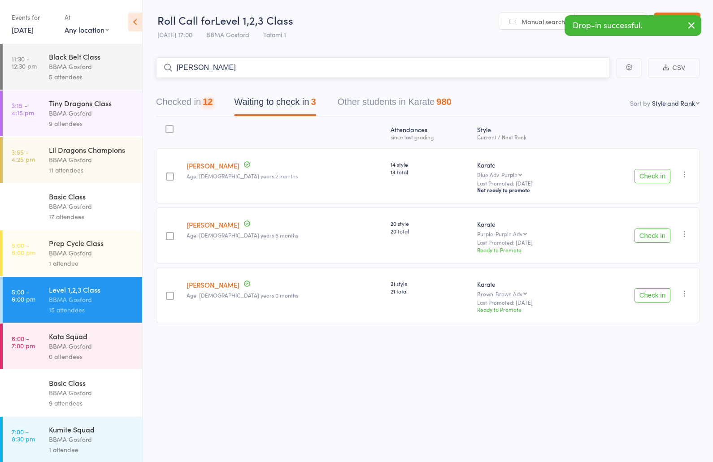
type input "ellie hart"
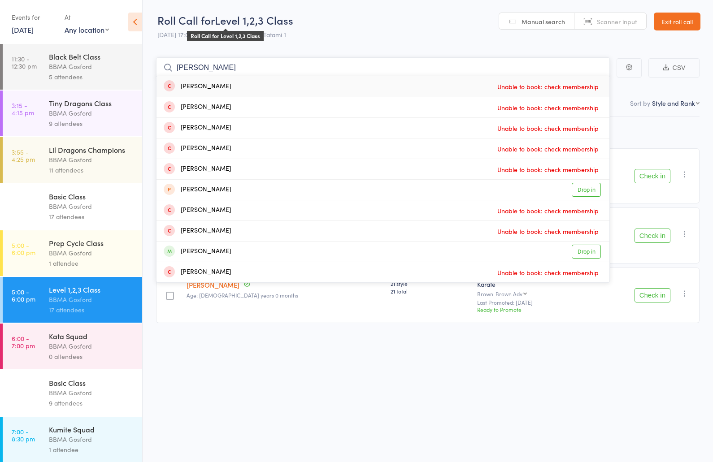
type input "daniel olivier"
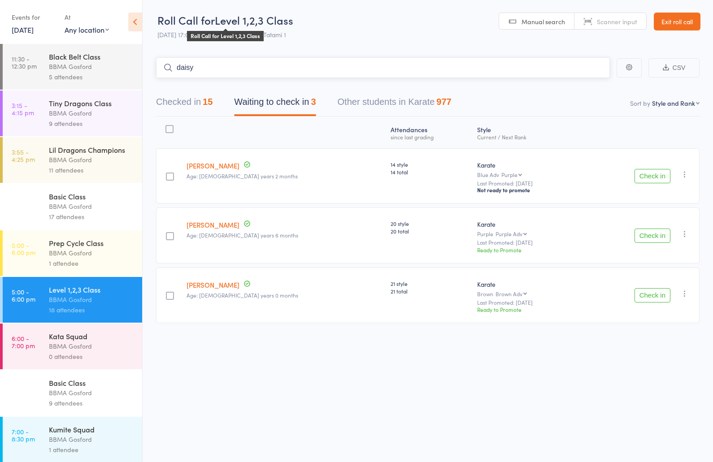
type input "daisy"
type input "seeyan"
type input "chinmayi"
type input "lillyanan"
click at [223, 66] on input "search" at bounding box center [383, 67] width 454 height 21
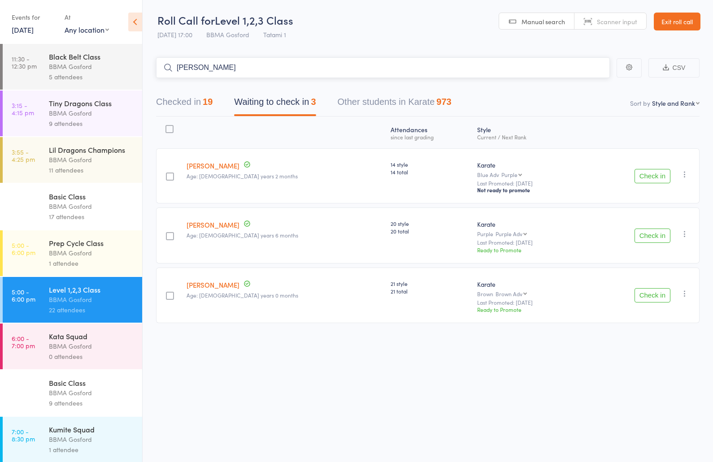
type input "kate findlay"
click at [262, 64] on input "search" at bounding box center [383, 67] width 454 height 21
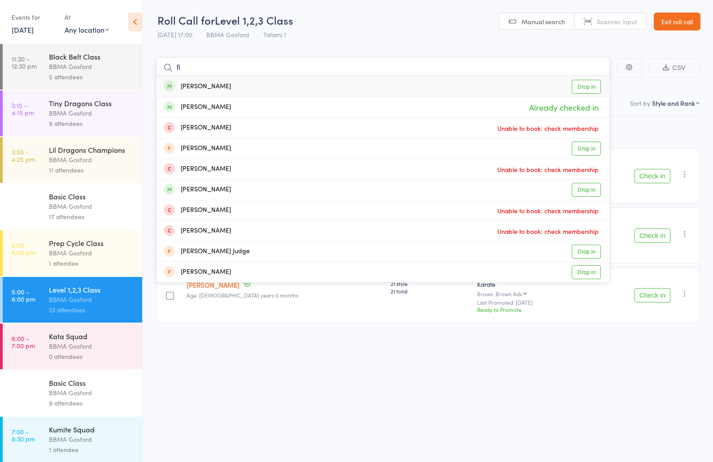
type input "f"
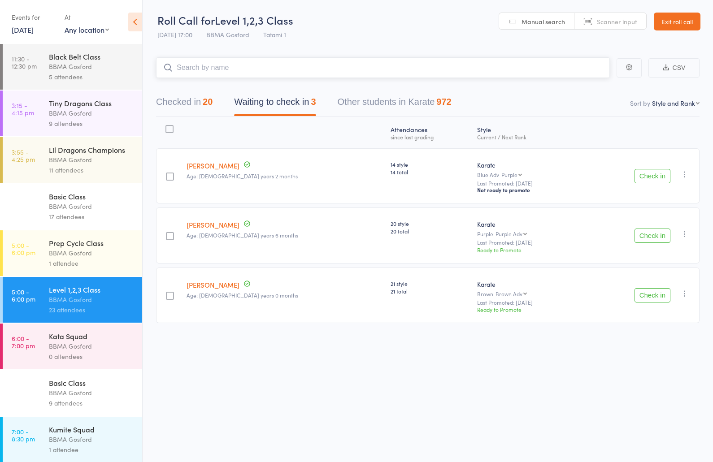
click at [226, 66] on input "search" at bounding box center [383, 67] width 454 height 21
type input "declan viv"
click at [656, 237] on button "Check in" at bounding box center [653, 236] width 36 height 14
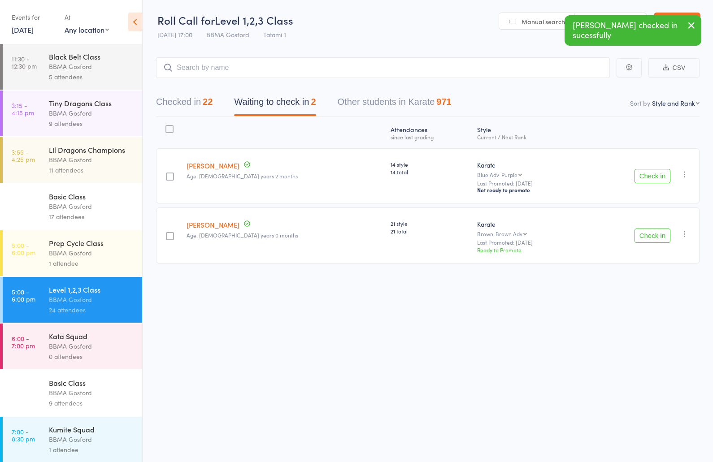
click at [687, 176] on icon "button" at bounding box center [684, 174] width 9 height 9
click at [660, 269] on li "Remove" at bounding box center [653, 264] width 74 height 12
click at [686, 176] on icon "button" at bounding box center [684, 174] width 9 height 9
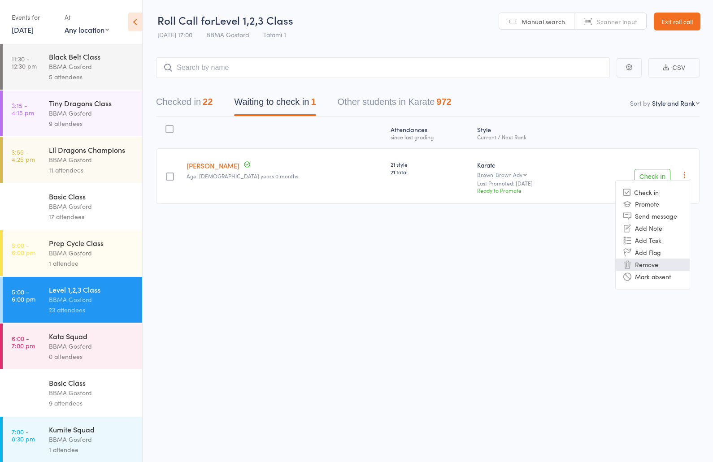
click at [653, 268] on li "Remove" at bounding box center [653, 265] width 74 height 12
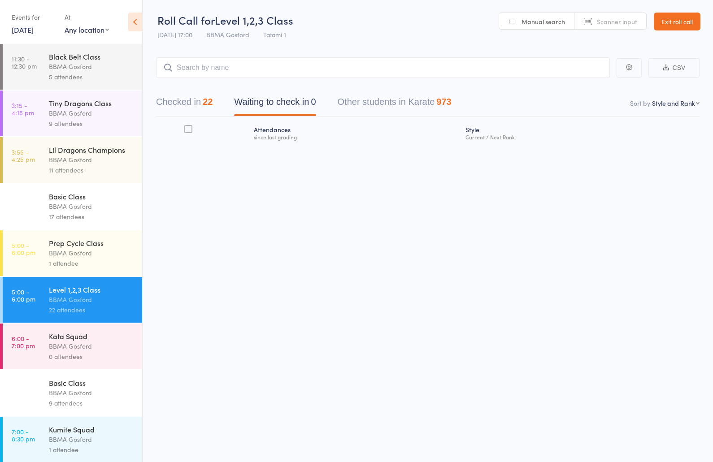
click at [194, 107] on button "Checked in 22" at bounding box center [184, 104] width 57 height 24
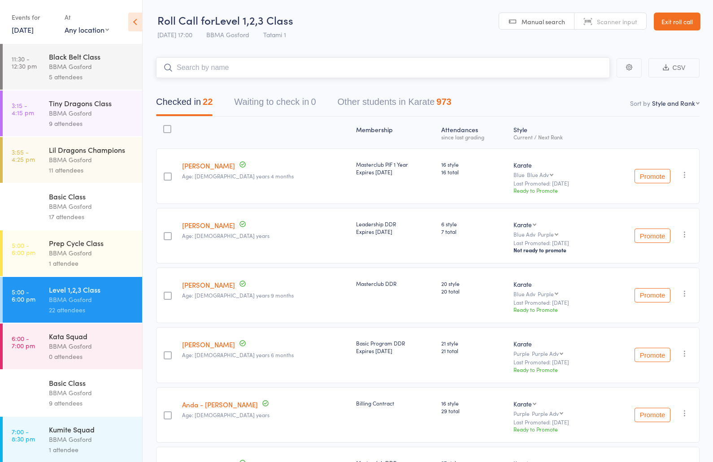
click at [239, 64] on input "search" at bounding box center [383, 67] width 454 height 21
type input "kuzey"
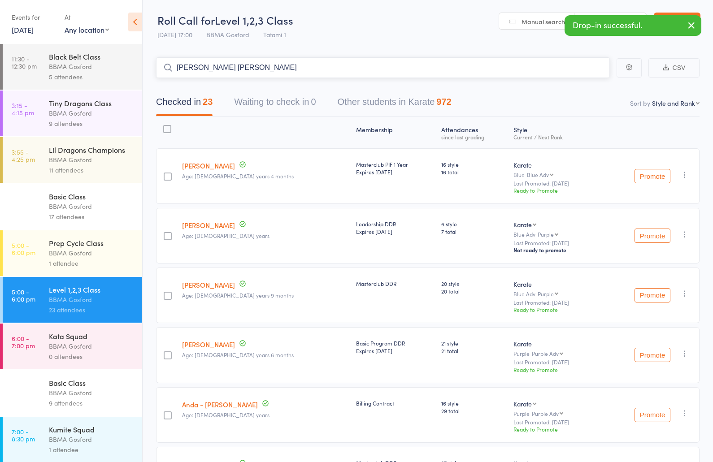
type input "jenny harwood"
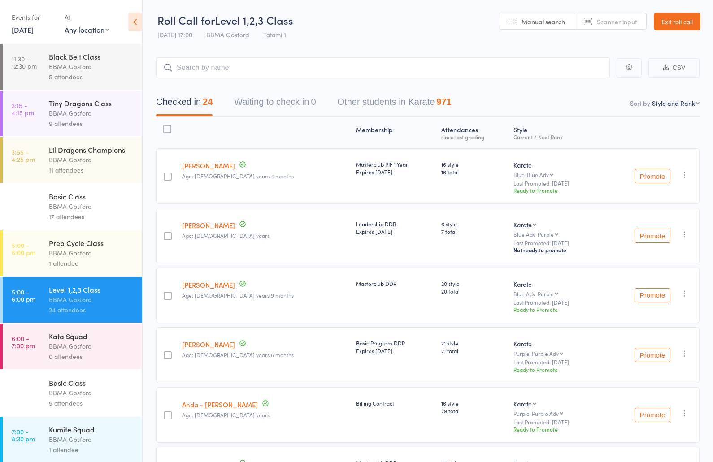
click at [85, 359] on div "0 attendees" at bounding box center [92, 357] width 86 height 10
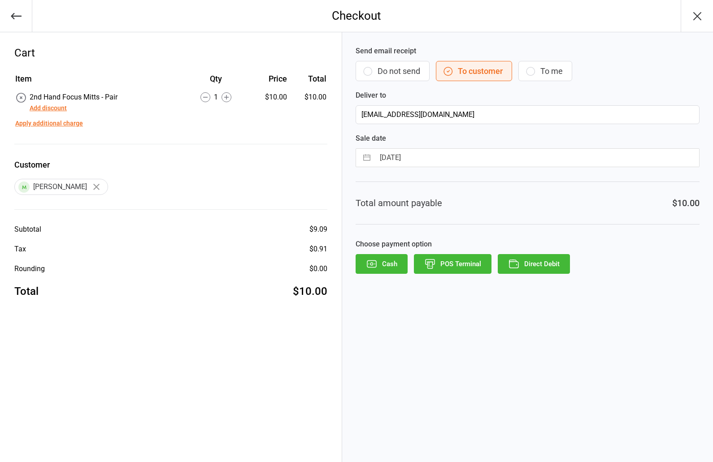
click at [392, 262] on button "Cash" at bounding box center [382, 264] width 52 height 20
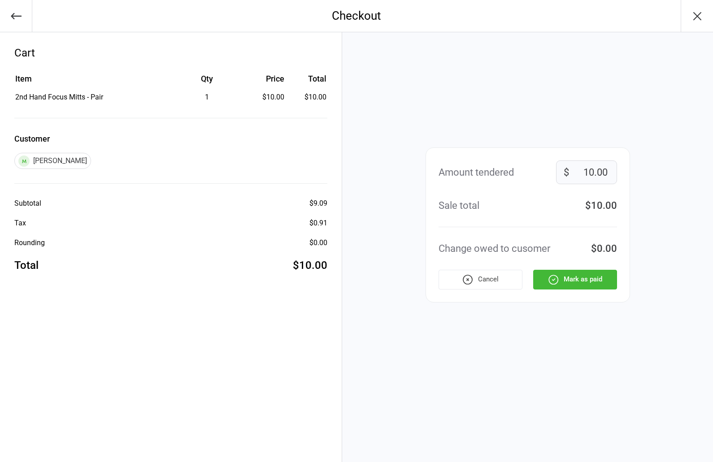
click at [551, 284] on icon "button" at bounding box center [554, 280] width 12 height 12
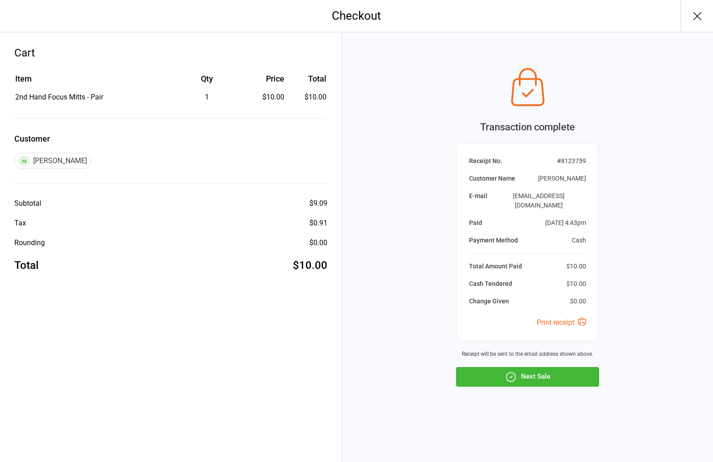
click at [531, 383] on button "Next Sale" at bounding box center [527, 377] width 143 height 20
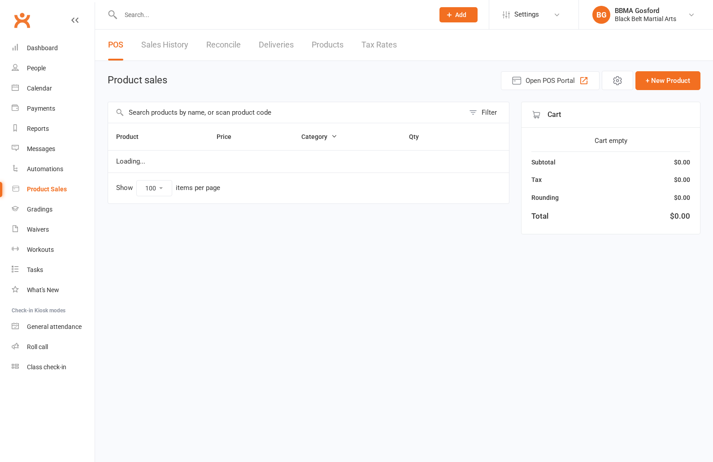
select select "100"
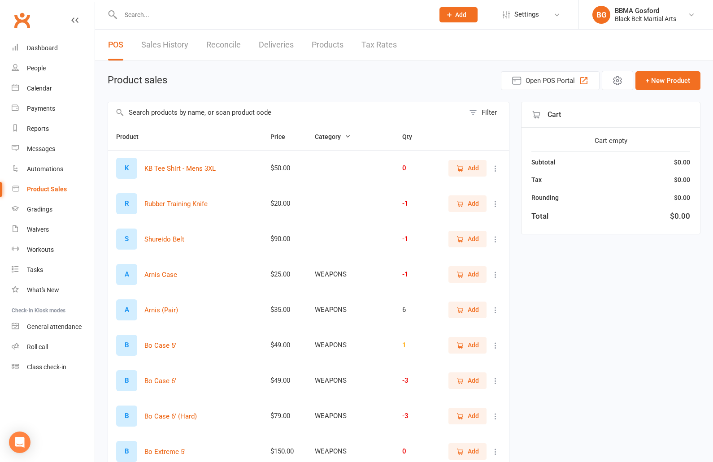
select select "100"
click at [166, 14] on input "text" at bounding box center [273, 15] width 310 height 13
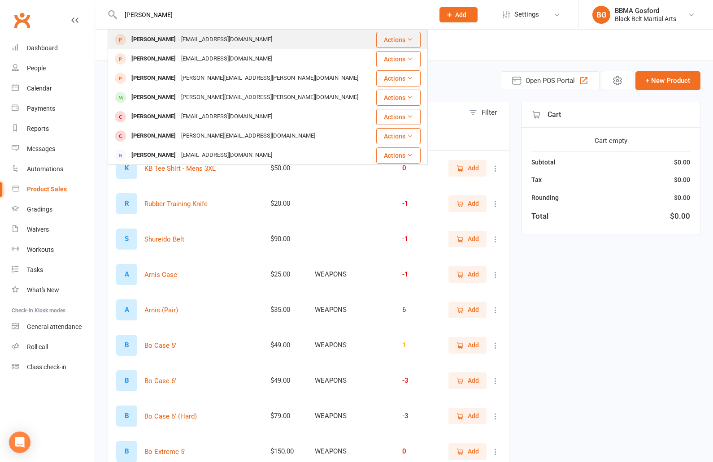
type input "oliver brown"
click at [178, 39] on div "renae_brown@outlook.com.au" at bounding box center [226, 39] width 96 height 13
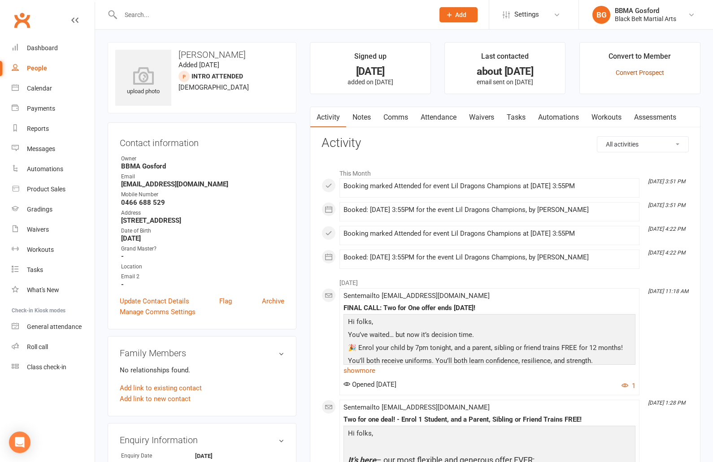
click at [644, 73] on link "Convert Prospect" at bounding box center [640, 72] width 48 height 7
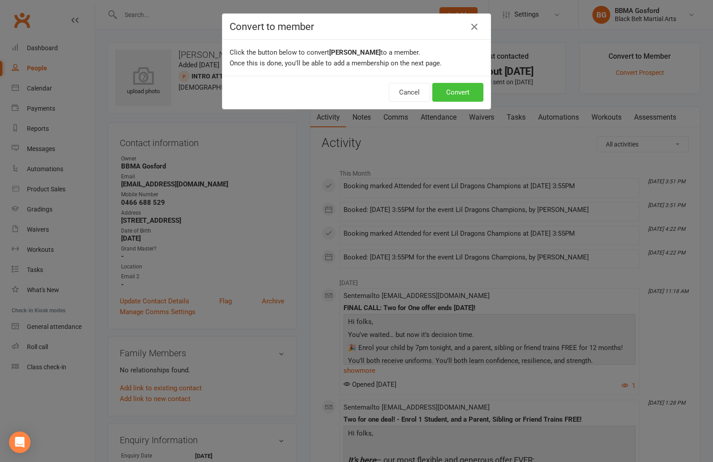
click at [463, 93] on button "Convert" at bounding box center [457, 92] width 51 height 19
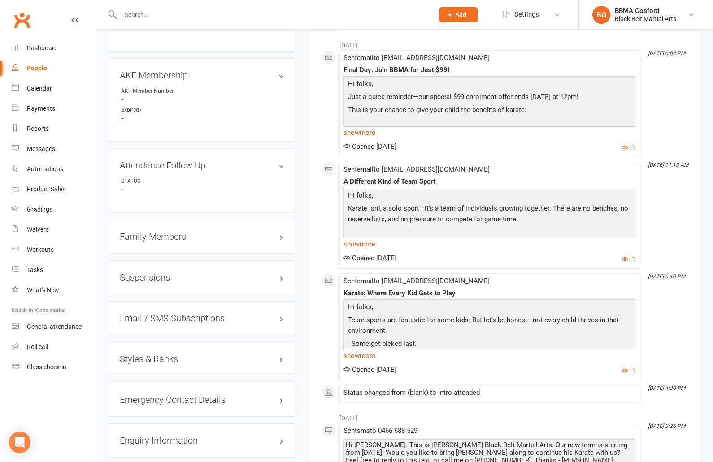
scroll to position [522, 0]
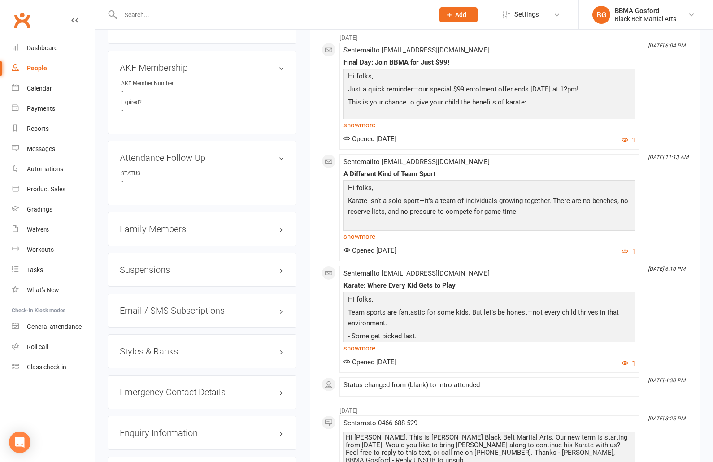
click at [161, 230] on h3 "Family Members" at bounding box center [202, 229] width 165 height 10
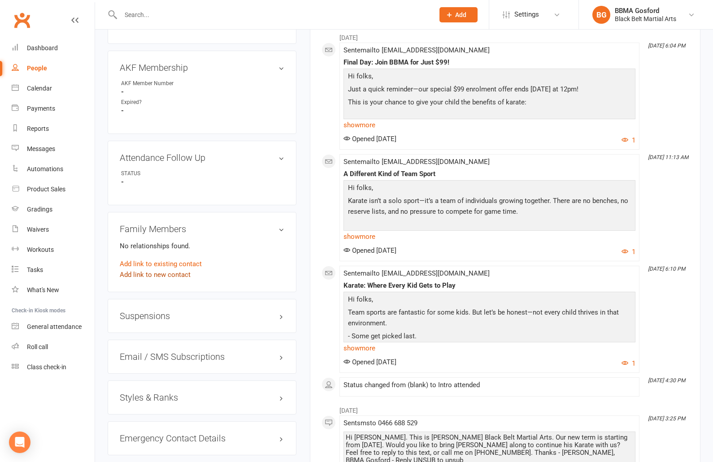
click at [159, 277] on link "Add link to new contact" at bounding box center [155, 275] width 71 height 11
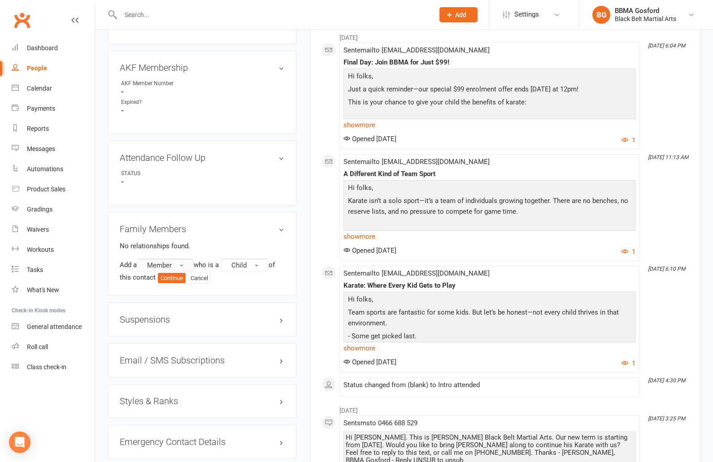
click at [183, 264] on button "Member" at bounding box center [165, 265] width 57 height 13
click at [182, 328] on link "Non-attending contact" at bounding box center [181, 320] width 89 height 18
click at [144, 281] on span "Child" at bounding box center [139, 279] width 15 height 8
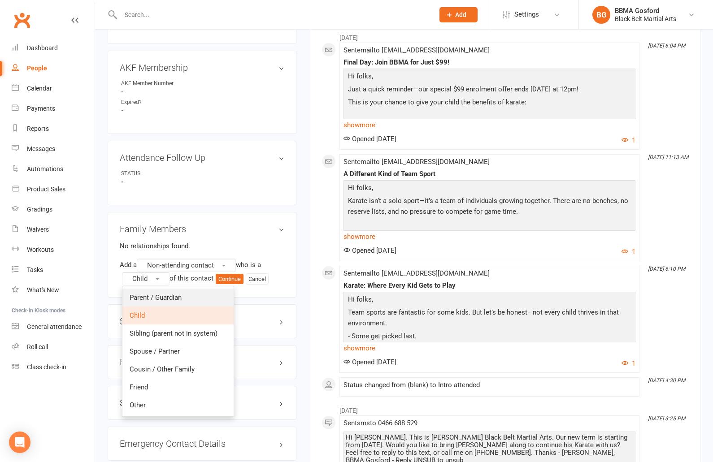
click at [161, 300] on span "Parent / Guardian" at bounding box center [156, 298] width 52 height 8
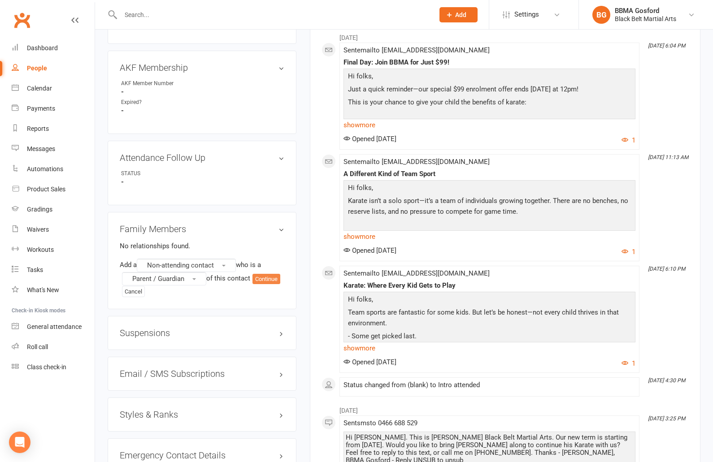
click at [269, 280] on button "Continue" at bounding box center [266, 279] width 28 height 11
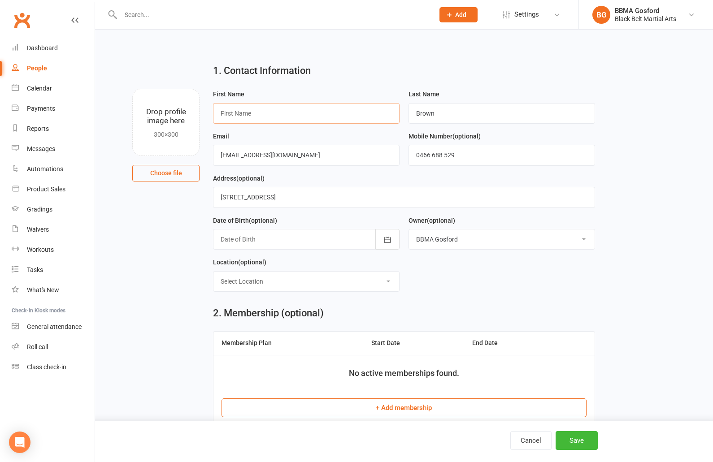
click at [252, 117] on input "text" at bounding box center [306, 113] width 187 height 21
type input "Renae"
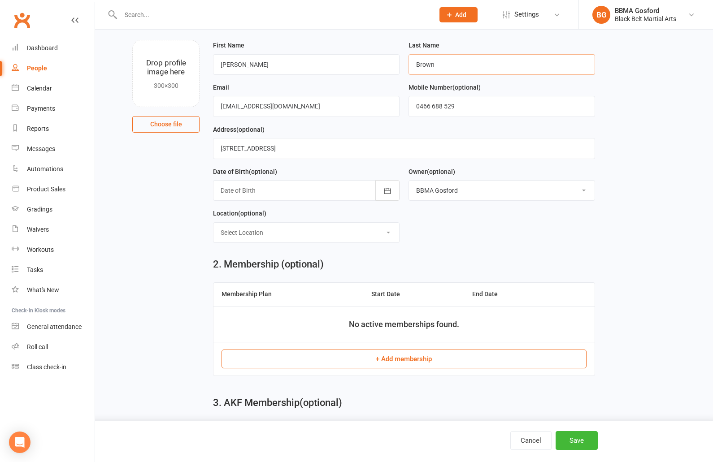
scroll to position [100, 0]
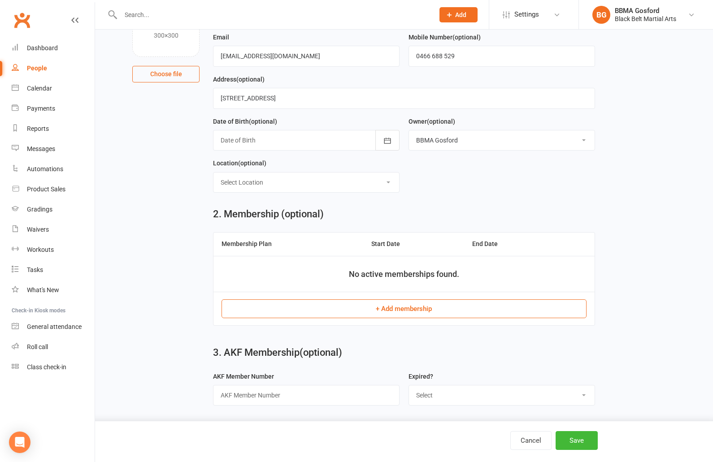
click at [401, 310] on button "+ Add membership" at bounding box center [404, 309] width 365 height 19
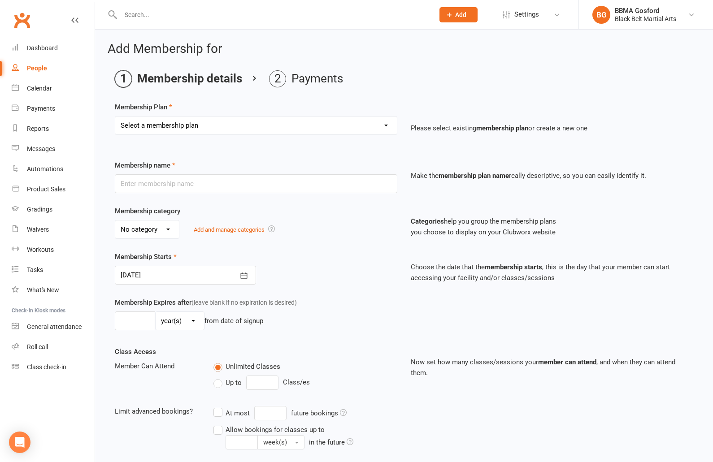
select select "1"
click option "Billing Contract" at bounding box center [0, 0] width 0 height 0
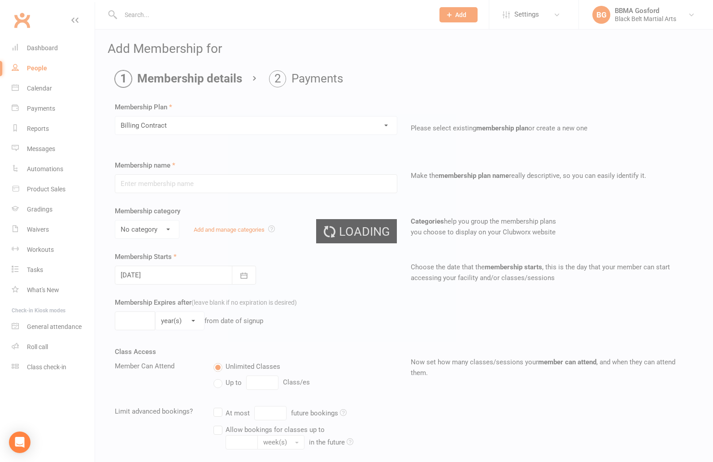
type input "Billing Contract"
select select "0"
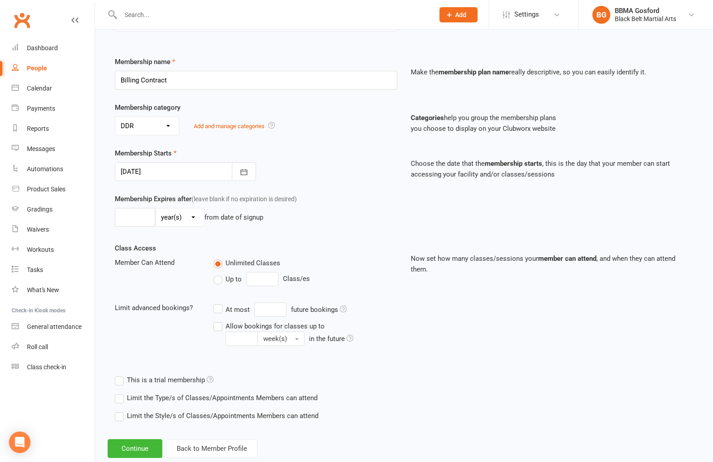
scroll to position [125, 0]
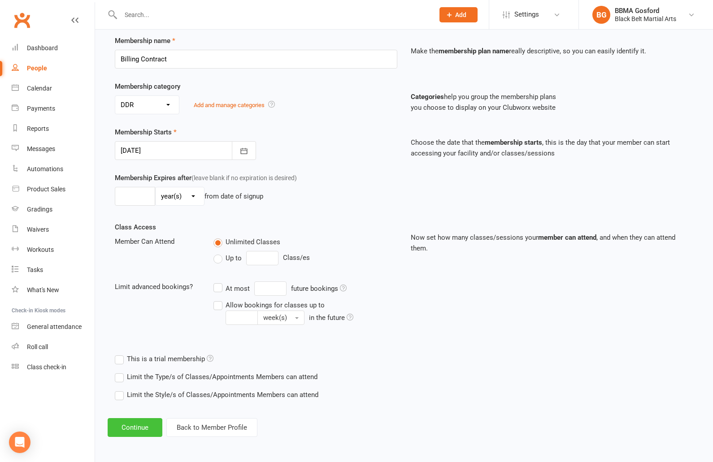
click at [134, 432] on button "Continue" at bounding box center [135, 427] width 55 height 19
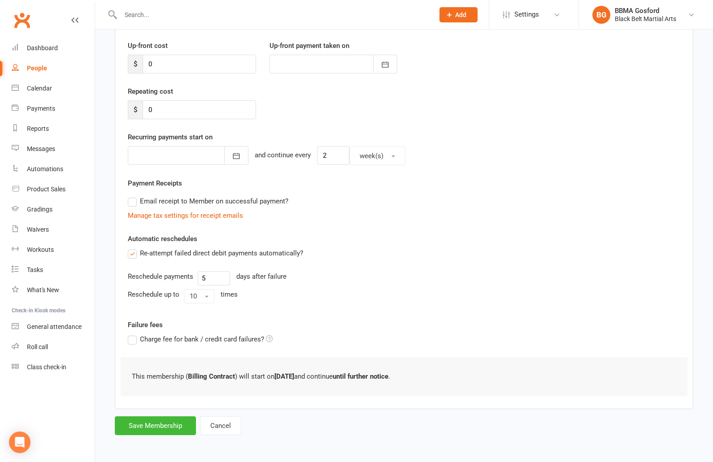
scroll to position [0, 0]
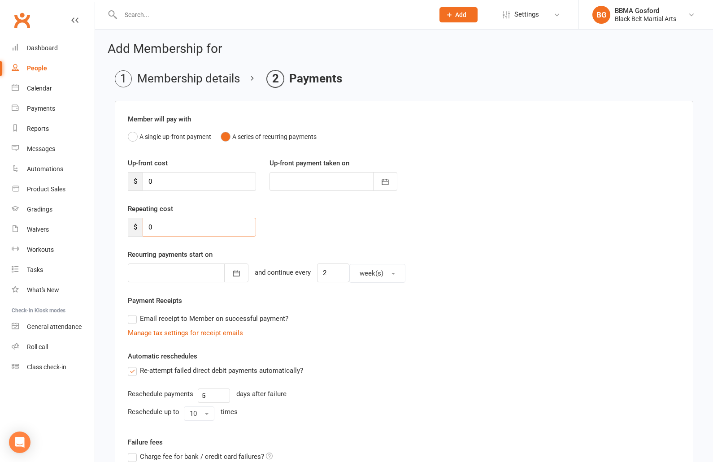
click at [165, 230] on input "0" at bounding box center [199, 227] width 113 height 19
type input "44"
click at [238, 270] on button "button" at bounding box center [236, 273] width 24 height 19
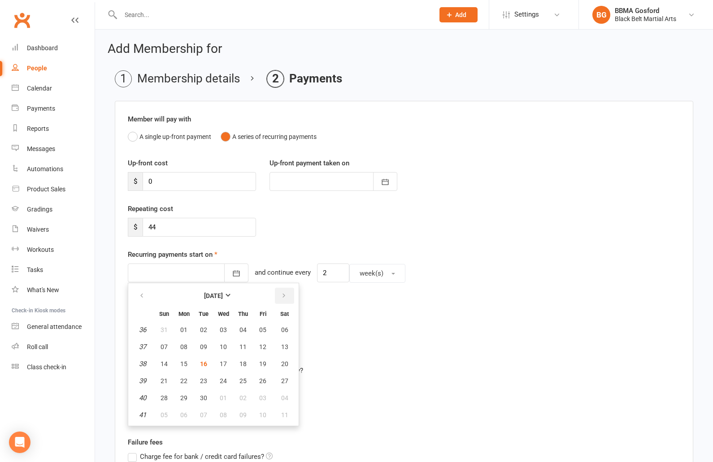
click at [284, 299] on icon "button" at bounding box center [284, 295] width 6 height 7
click at [260, 361] on span "17" at bounding box center [262, 364] width 7 height 7
type input "17 Oct 2025"
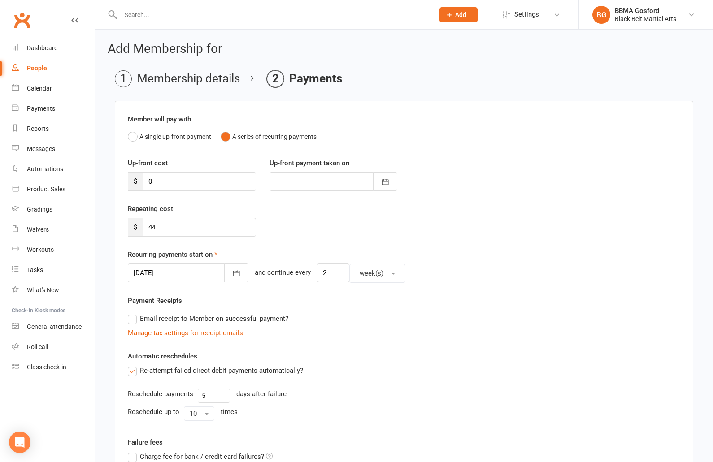
scroll to position [153, 0]
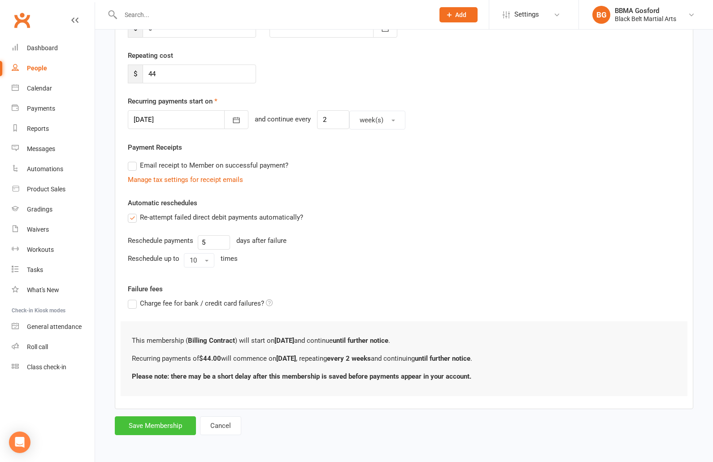
click at [148, 423] on button "Save Membership" at bounding box center [155, 426] width 81 height 19
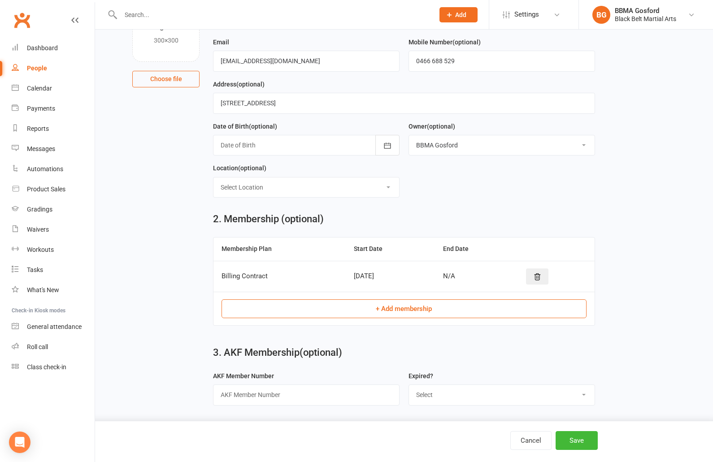
scroll to position [94, 0]
click at [583, 435] on button "Save" at bounding box center [577, 440] width 42 height 19
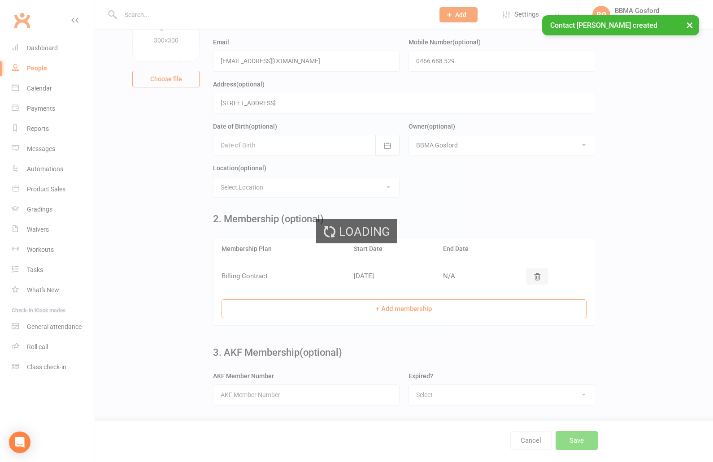
scroll to position [0, 0]
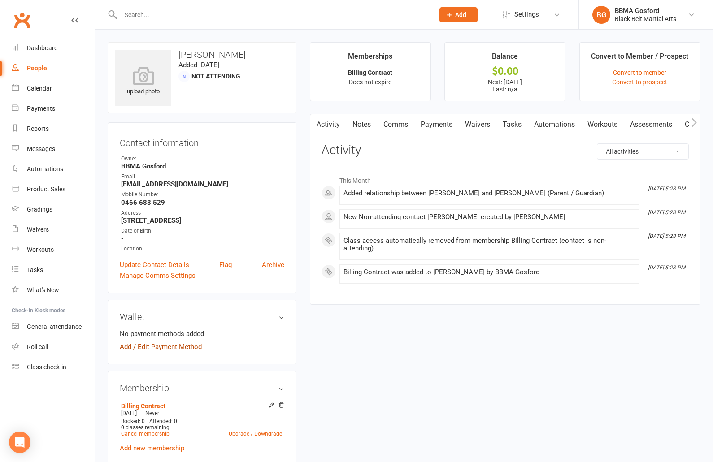
click at [165, 348] on link "Add / Edit Payment Method" at bounding box center [161, 347] width 82 height 11
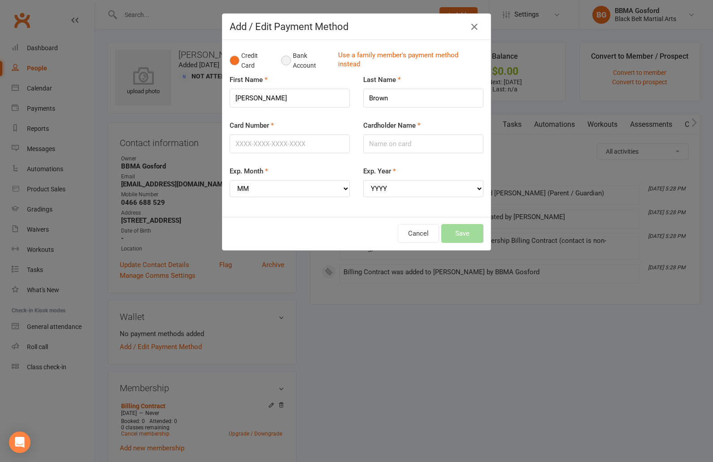
click at [285, 61] on button "Bank Account" at bounding box center [306, 60] width 50 height 27
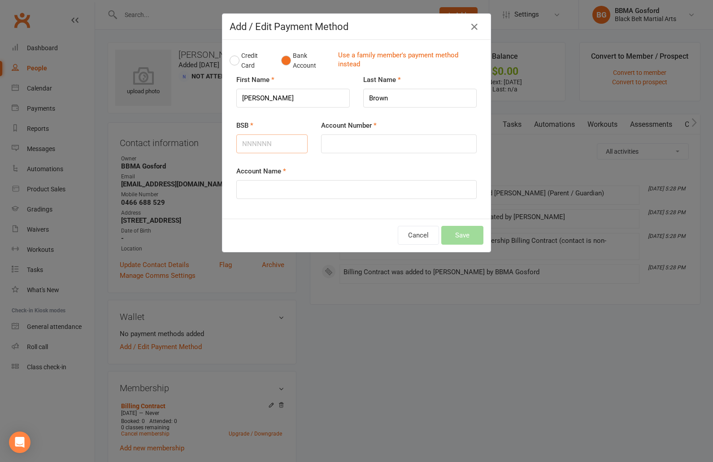
click at [278, 145] on input "BSB" at bounding box center [271, 144] width 71 height 19
type input "062150"
type input "1002278"
type input "Renae Brown"
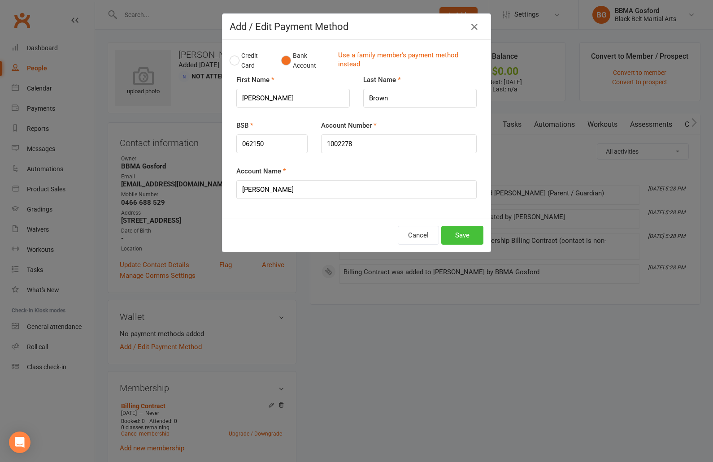
click at [468, 232] on button "Save" at bounding box center [462, 235] width 42 height 19
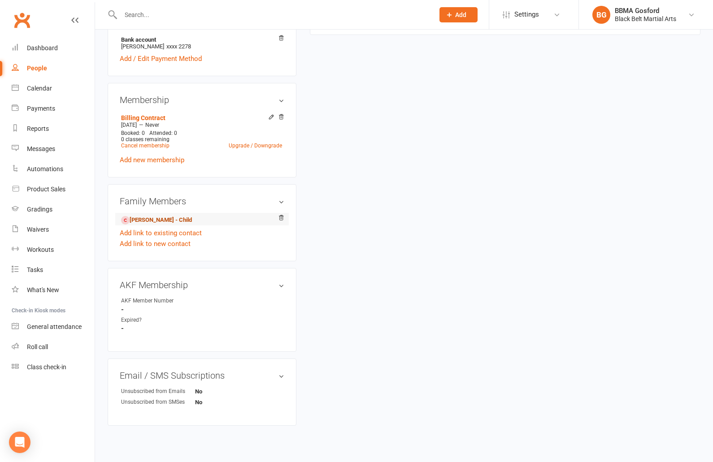
click at [144, 223] on link "Oliver Brown - Child" at bounding box center [156, 220] width 71 height 9
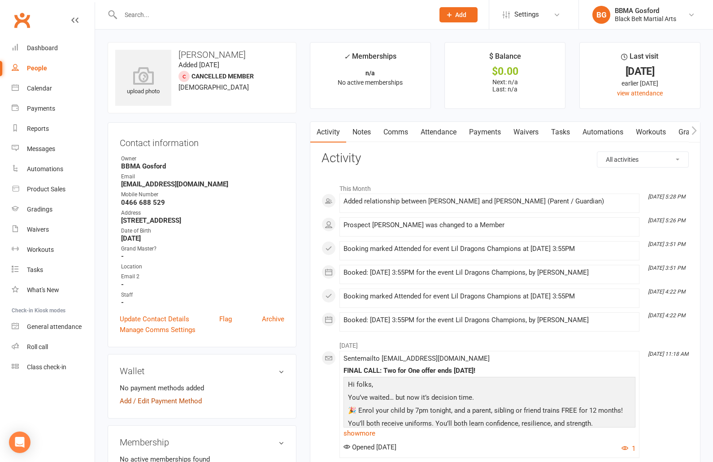
click at [151, 405] on link "Add / Edit Payment Method" at bounding box center [161, 401] width 82 height 11
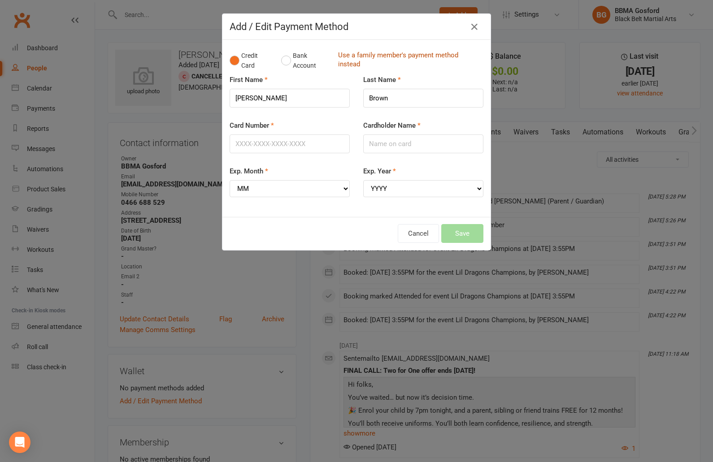
click at [346, 58] on link "Use a family member's payment method instead" at bounding box center [408, 61] width 141 height 20
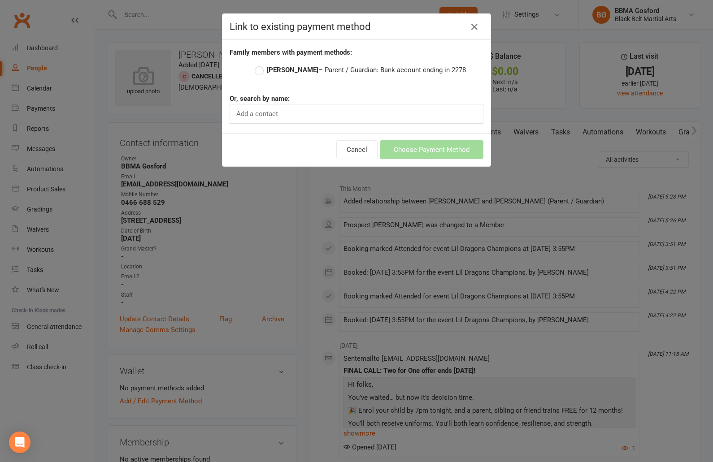
click at [257, 70] on label "Renae Brown – Parent / Guardian: Bank account ending in 2278" at bounding box center [360, 70] width 211 height 11
click at [257, 65] on input "Renae Brown – Parent / Guardian: Bank account ending in 2278" at bounding box center [258, 65] width 6 height 0
radio input "true"
click at [443, 146] on button "Choose Payment Method" at bounding box center [432, 149] width 104 height 19
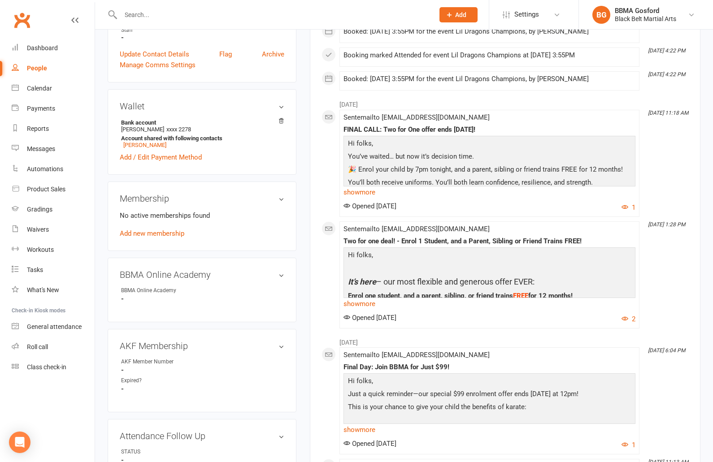
scroll to position [266, 0]
click at [148, 234] on link "Add new membership" at bounding box center [152, 232] width 65 height 8
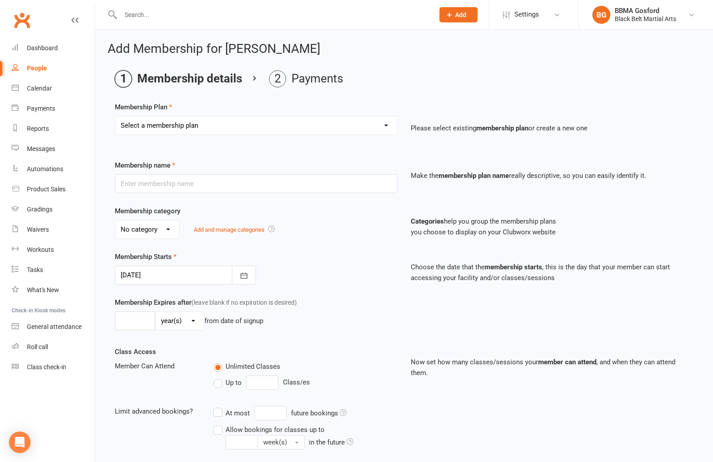
select select "4"
click option "Lil Dragon DDR" at bounding box center [0, 0] width 0 height 0
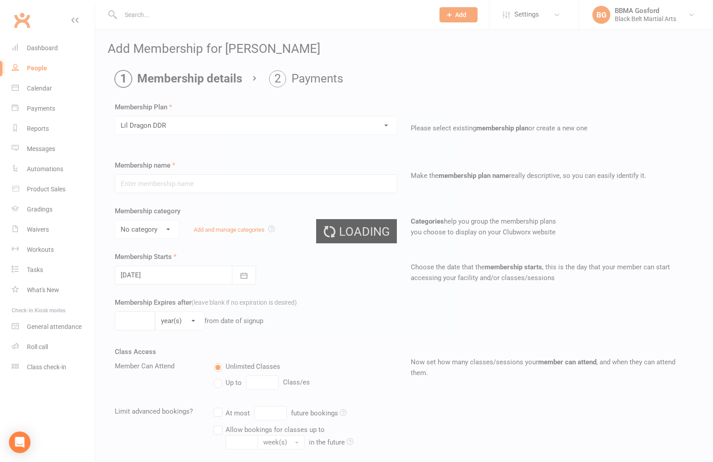
type input "Lil Dragon DDR"
select select "0"
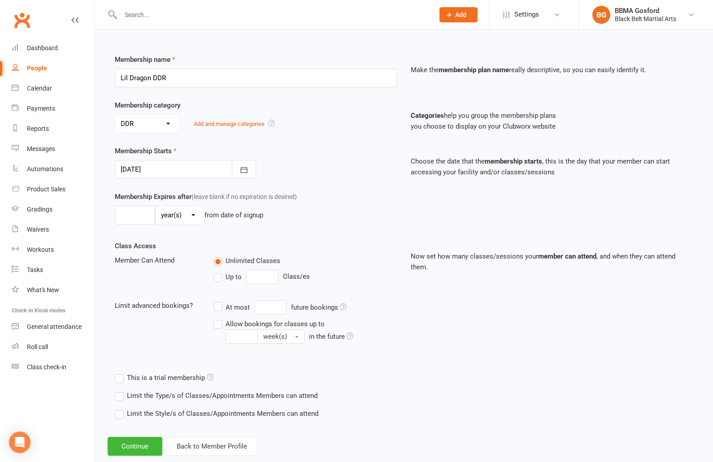
scroll to position [125, 0]
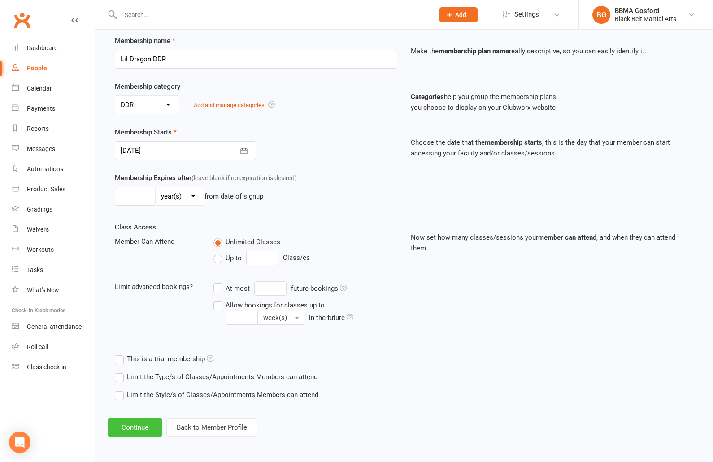
click at [145, 427] on button "Continue" at bounding box center [135, 427] width 55 height 19
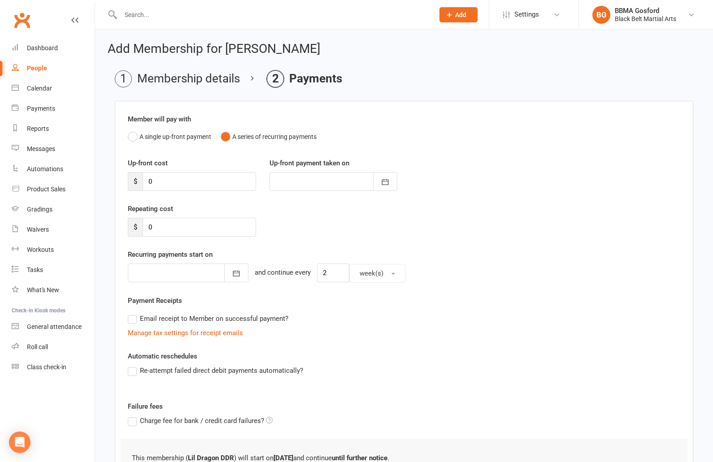
scroll to position [82, 0]
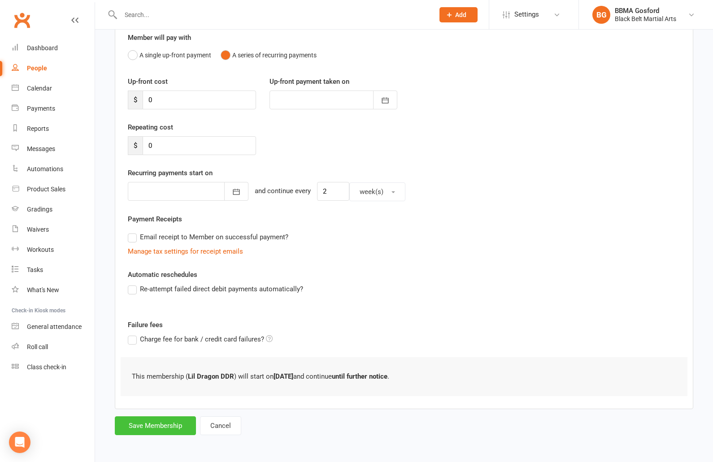
click at [151, 427] on button "Save Membership" at bounding box center [155, 426] width 81 height 19
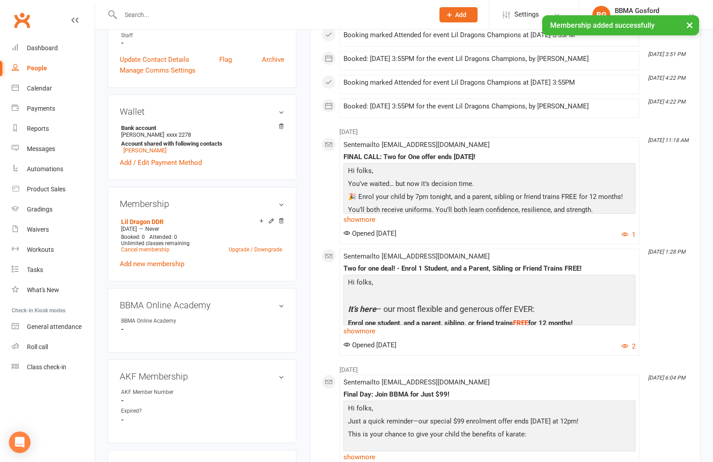
scroll to position [264, 0]
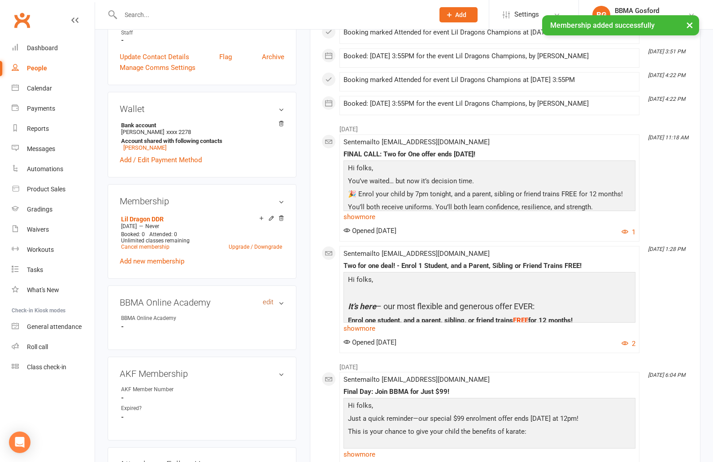
click at [269, 304] on link "edit" at bounding box center [268, 303] width 11 height 8
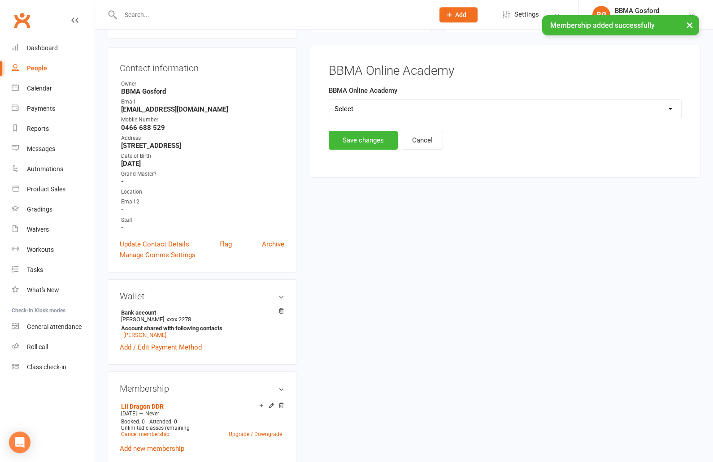
scroll to position [77, 0]
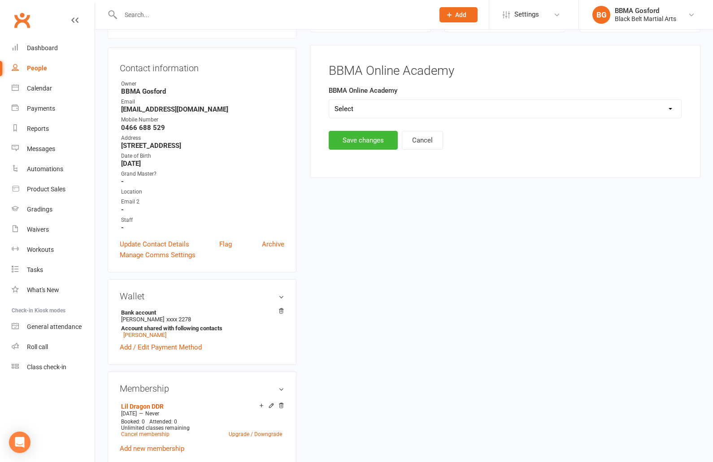
select select "BBMA Online Academy Standard"
click option "BBMA Online Academy Standard" at bounding box center [0, 0] width 0 height 0
click at [363, 142] on button "Save changes" at bounding box center [363, 140] width 69 height 19
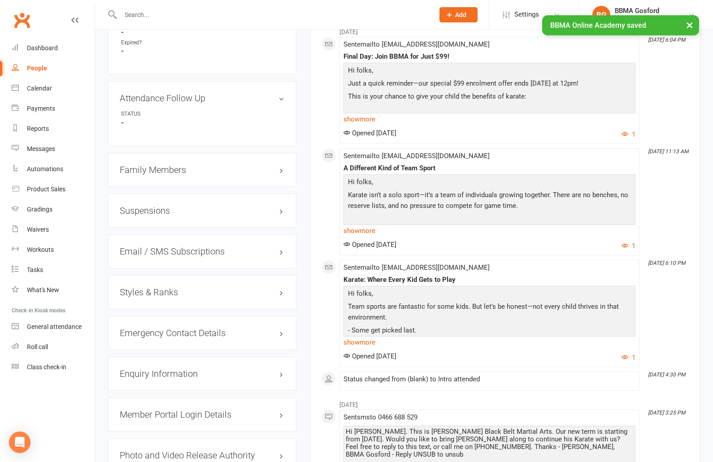
scroll to position [601, 0]
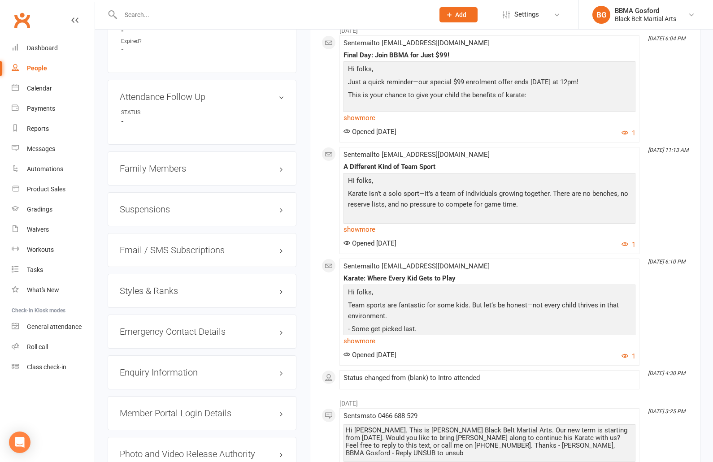
click at [167, 298] on div "Styles & Ranks" at bounding box center [202, 291] width 189 height 34
click at [175, 295] on h3 "Styles & Ranks" at bounding box center [202, 291] width 165 height 10
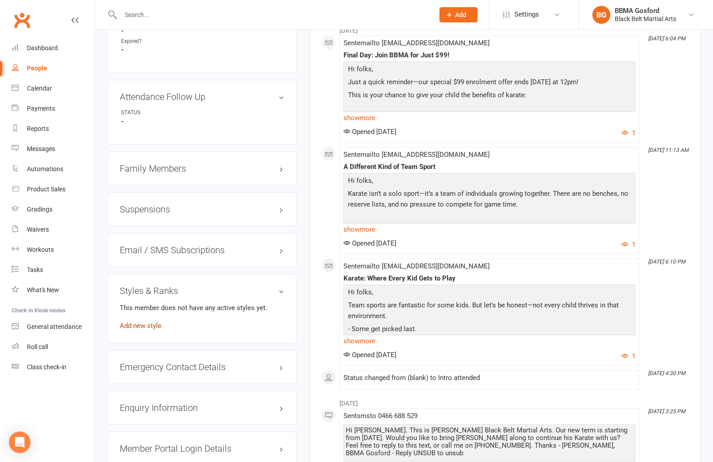
click at [139, 330] on link "Add new style" at bounding box center [141, 326] width 42 height 8
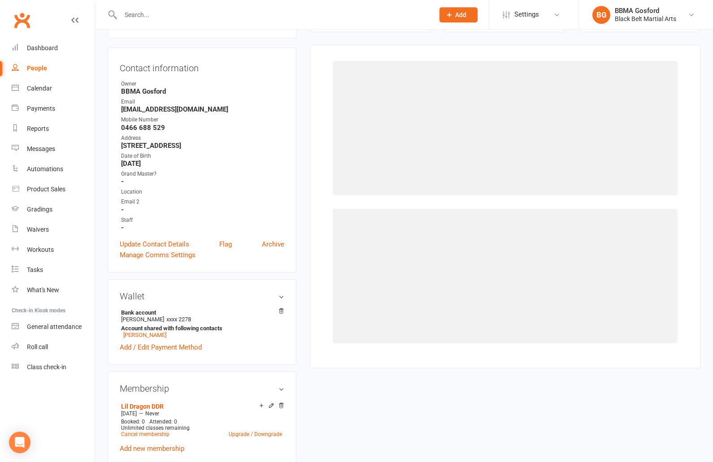
scroll to position [77, 0]
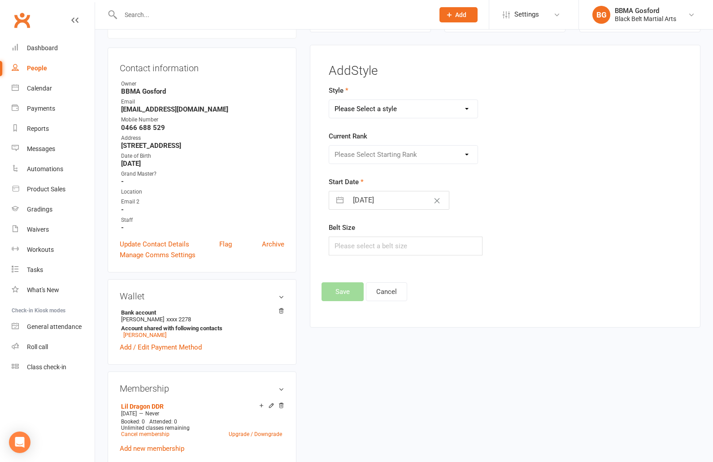
select select "780"
click option "Lil Dragons" at bounding box center [0, 0] width 0 height 0
select select "7117"
click option "White" at bounding box center [0, 0] width 0 height 0
select select "7"
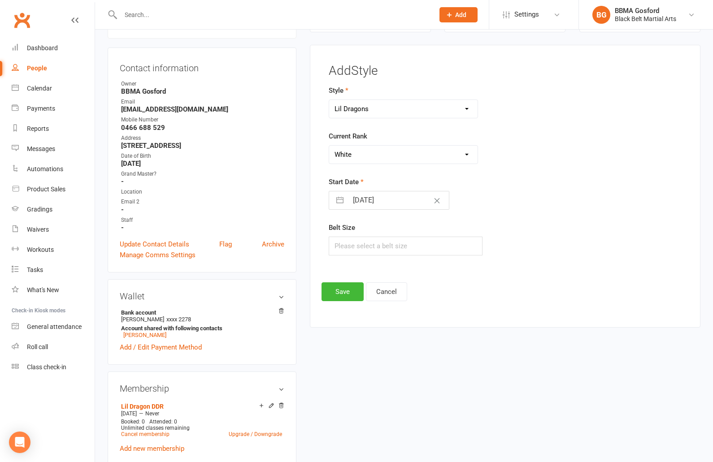
select select "2025"
select select "8"
select select "2025"
select select "9"
select select "2025"
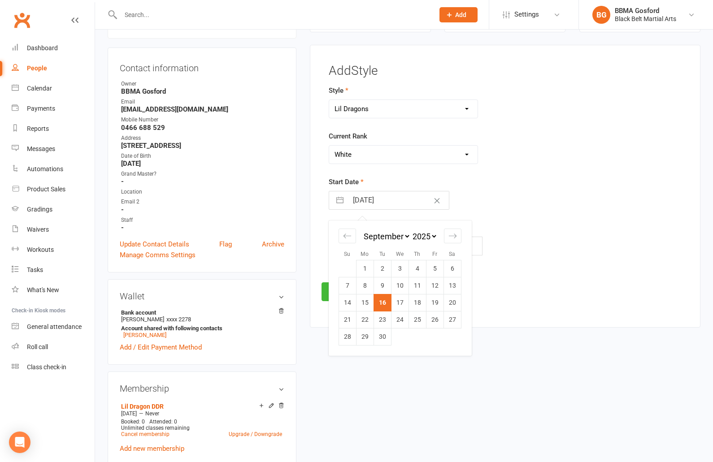
click at [369, 201] on input "16 Sep 2025" at bounding box center [398, 200] width 101 height 18
click at [379, 269] on td "2" at bounding box center [382, 268] width 17 height 17
type input "02 Sep 2025"
click at [363, 250] on input "text" at bounding box center [406, 246] width 154 height 19
type input "1"
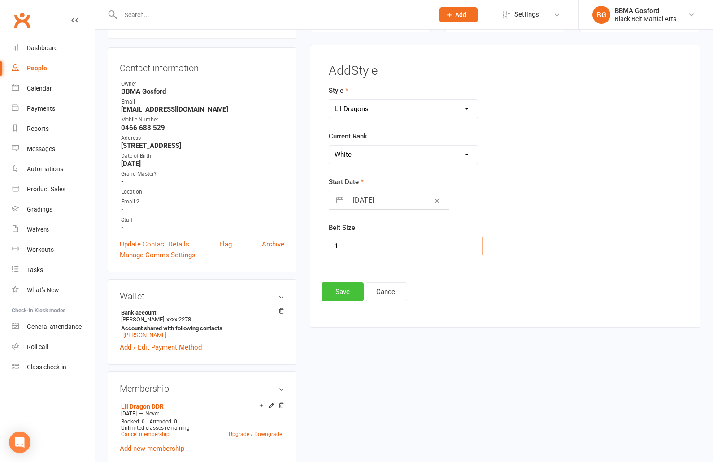
scroll to position [76, 0]
click at [344, 289] on button "Save" at bounding box center [343, 292] width 42 height 19
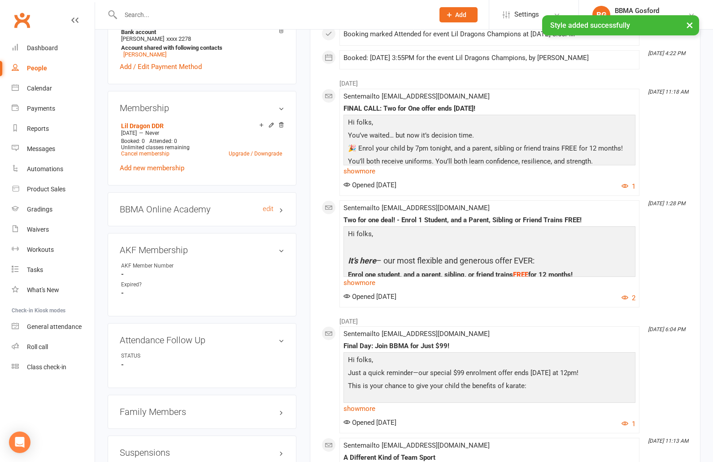
scroll to position [359, 0]
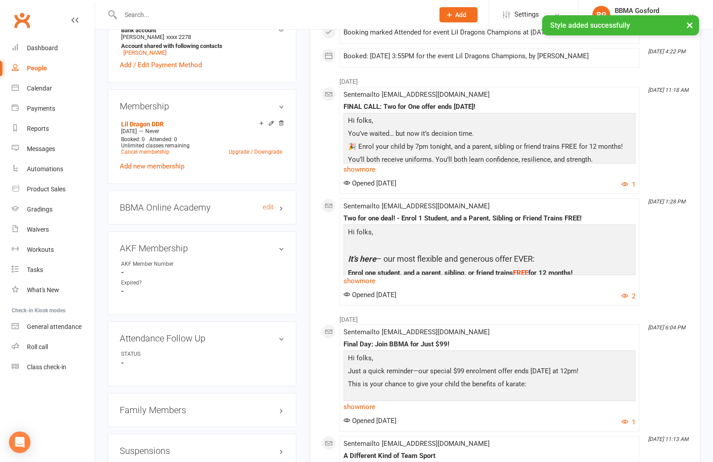
click at [193, 208] on h3 "BBMA Online Academy edit" at bounding box center [202, 208] width 165 height 10
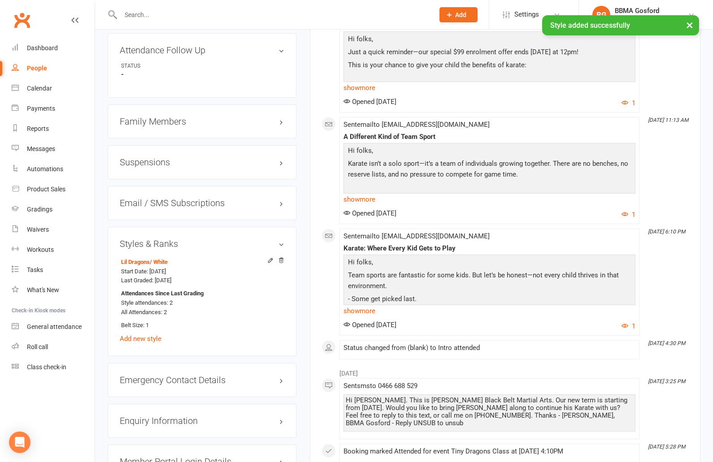
scroll to position [686, 0]
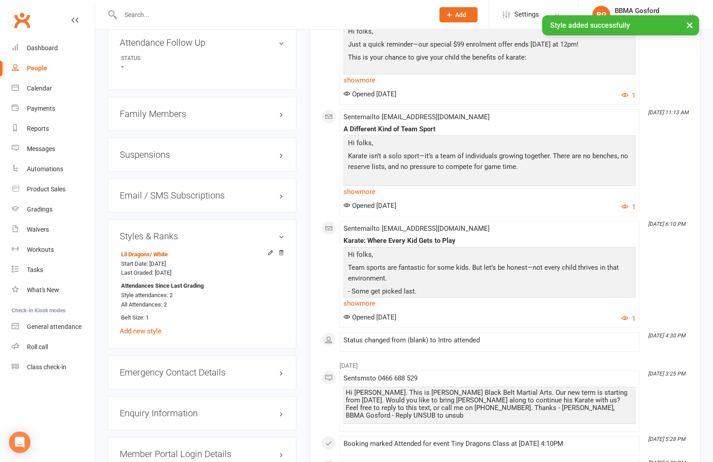
click at [154, 118] on h3 "Family Members" at bounding box center [202, 114] width 165 height 10
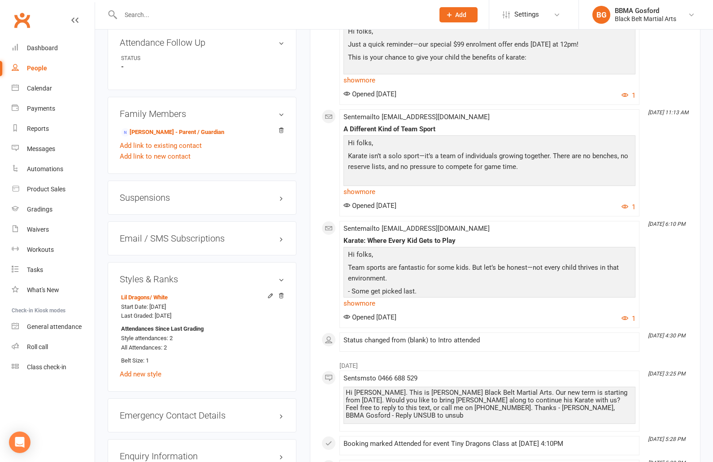
click at [143, 198] on h3 "Suspensions" at bounding box center [202, 198] width 165 height 10
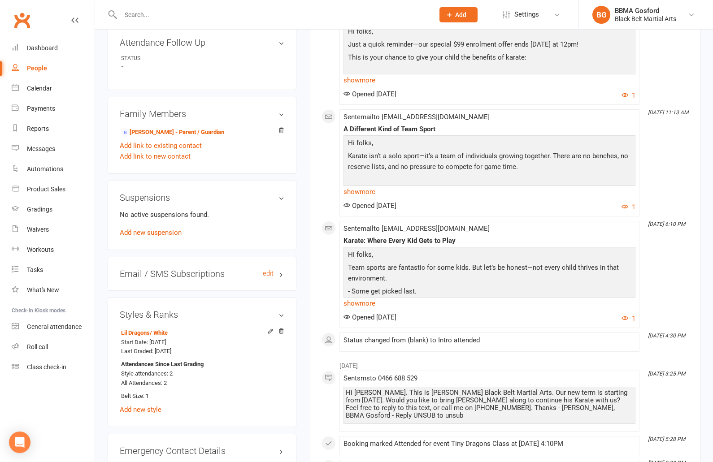
click at [182, 278] on h3 "Email / SMS Subscriptions edit" at bounding box center [202, 274] width 165 height 10
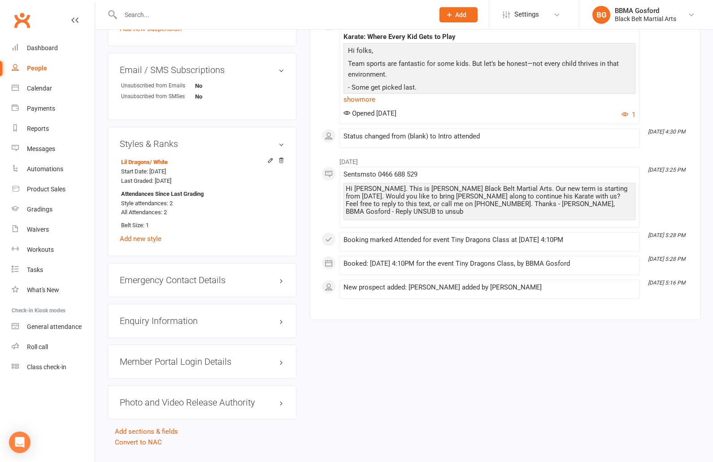
scroll to position [913, 0]
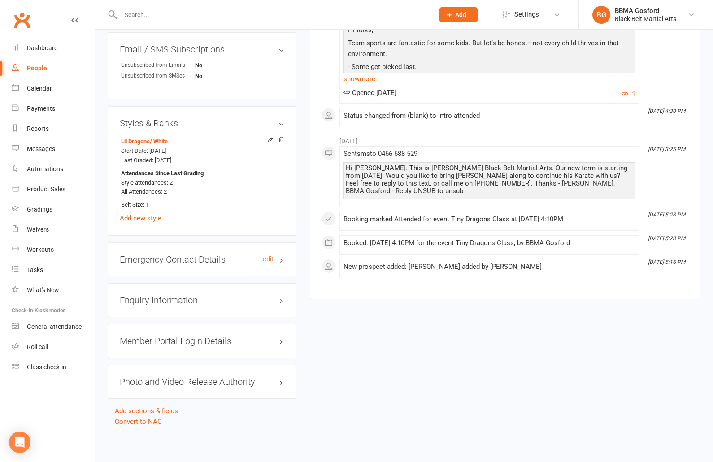
click at [187, 259] on h3 "Emergency Contact Details edit" at bounding box center [202, 260] width 165 height 10
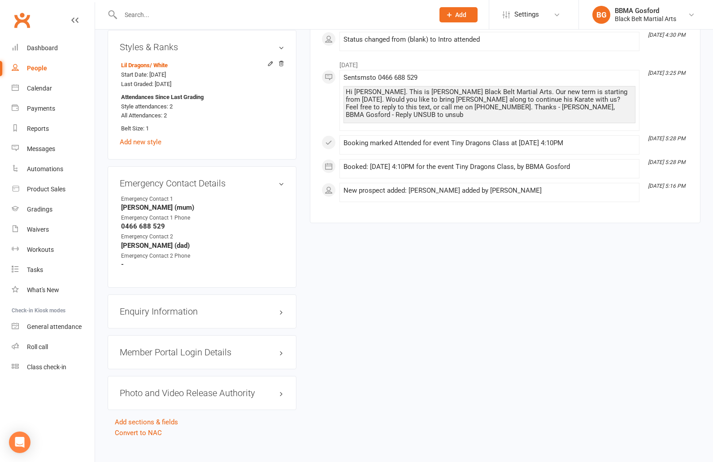
scroll to position [1001, 0]
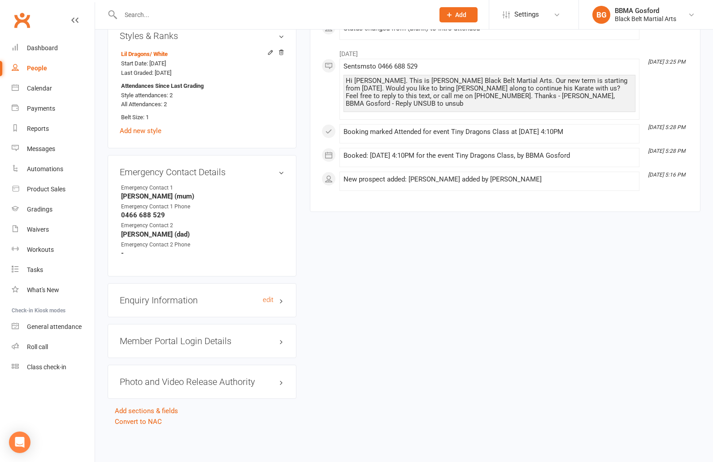
click at [165, 299] on h3 "Enquiry Information edit" at bounding box center [202, 301] width 165 height 10
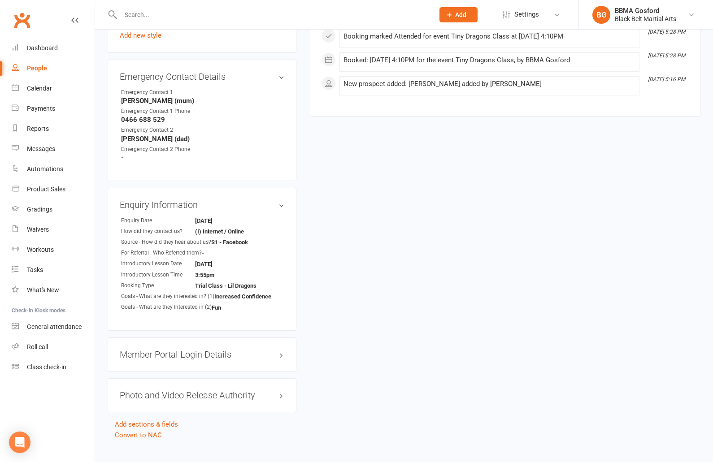
scroll to position [1110, 0]
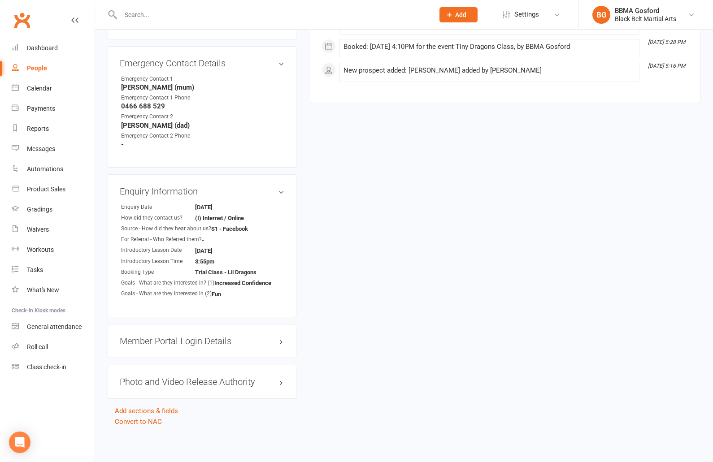
click at [168, 343] on h3 "Member Portal Login Details" at bounding box center [202, 341] width 165 height 10
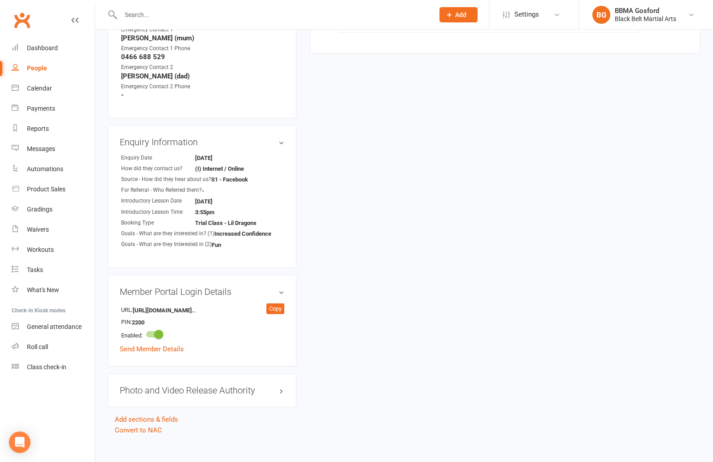
scroll to position [1169, 0]
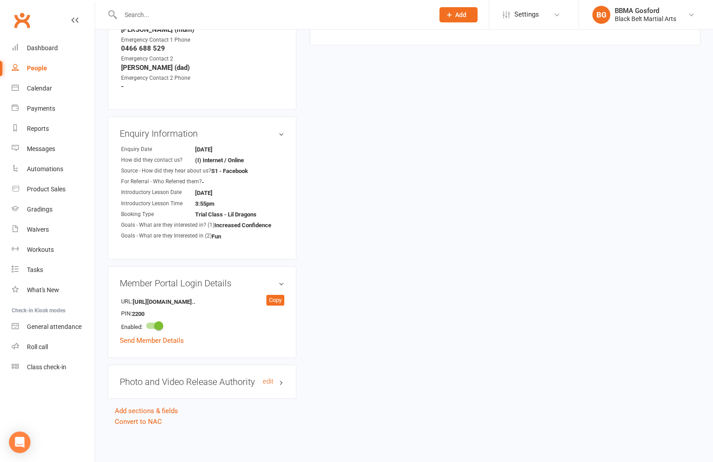
click at [178, 381] on h3 "Photo and Video Release Authority edit" at bounding box center [202, 382] width 165 height 10
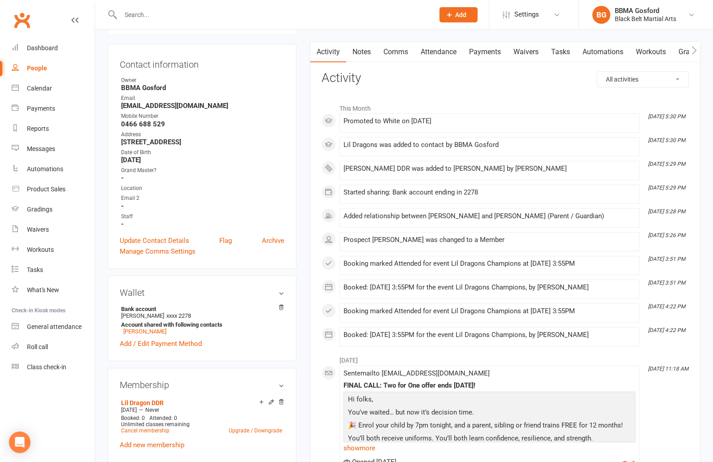
scroll to position [0, 0]
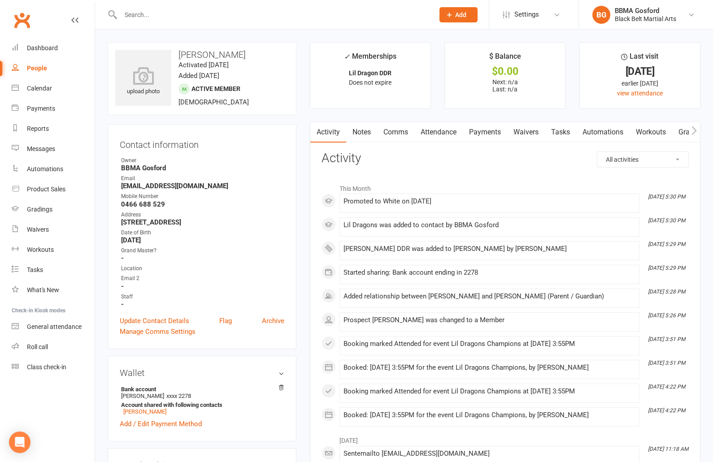
click at [439, 132] on link "Attendance" at bounding box center [438, 132] width 48 height 21
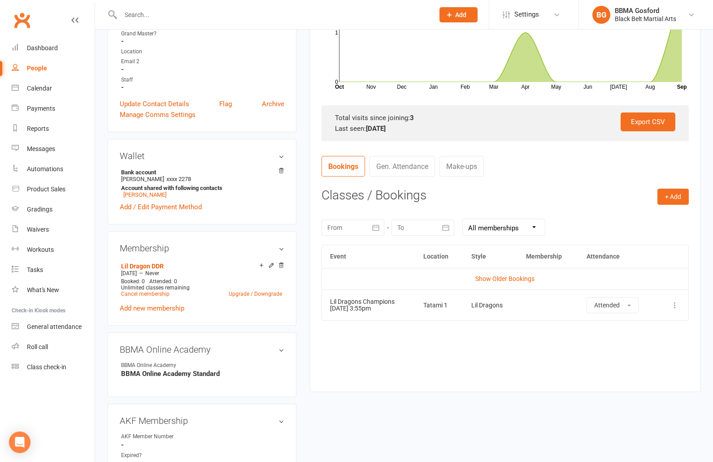
scroll to position [220, 0]
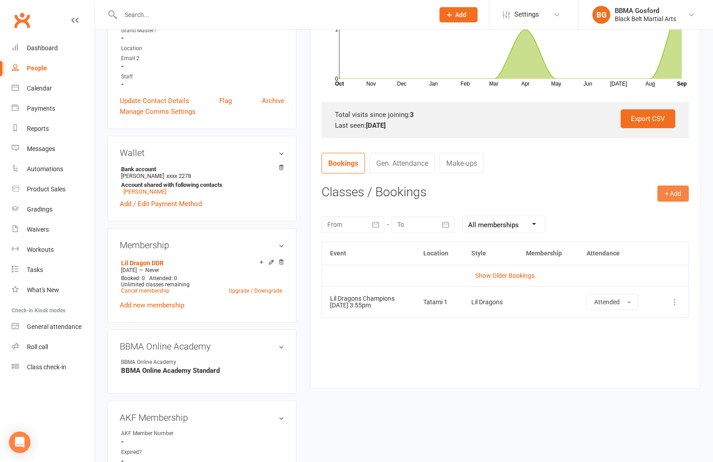
click at [674, 191] on button "+ Add" at bounding box center [672, 194] width 31 height 16
click at [632, 212] on link "Book Event" at bounding box center [644, 214] width 89 height 18
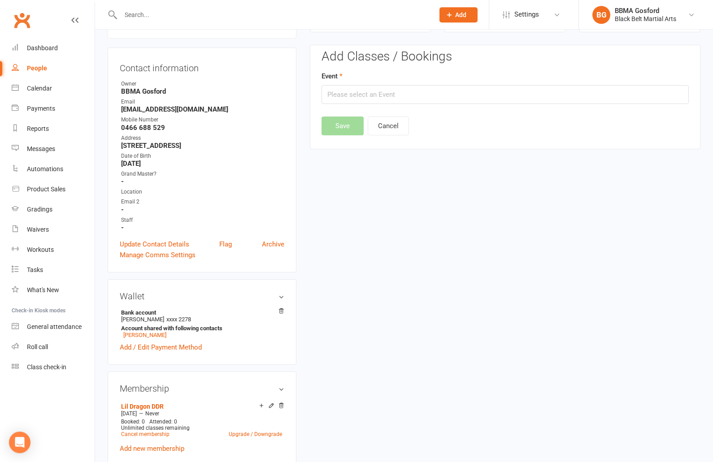
scroll to position [77, 0]
click at [406, 98] on input "text" at bounding box center [505, 94] width 367 height 19
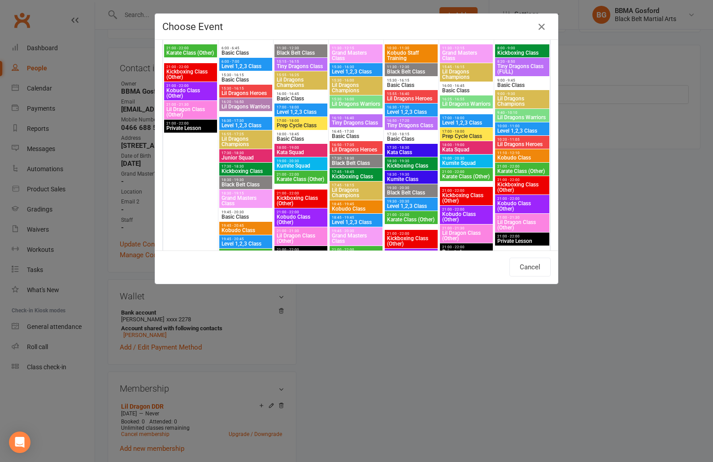
scroll to position [965, 0]
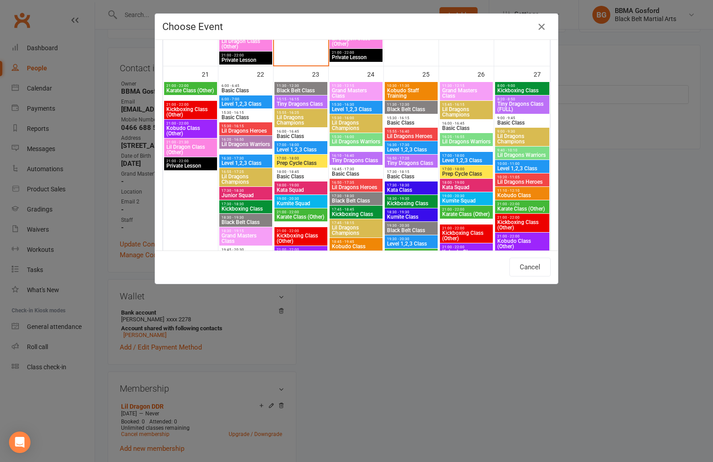
click at [294, 117] on span "Lil Dragons Champions" at bounding box center [300, 120] width 49 height 11
type input "Lil Dragons Champions - Sep 23, 2025 3:55:00 PM"
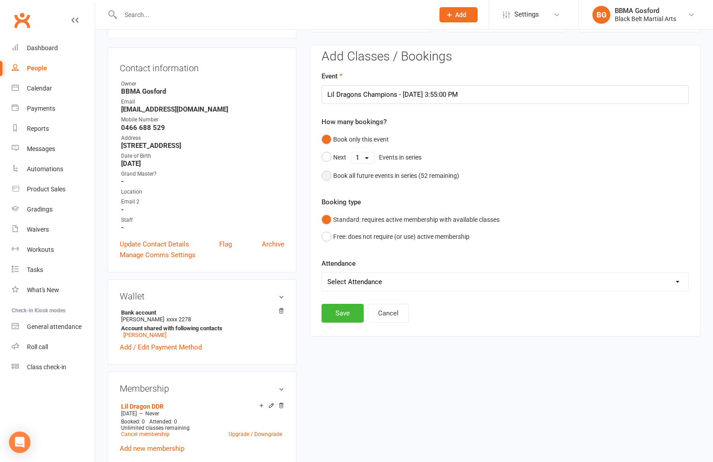
click at [323, 179] on button "Book all future events in series ( 52 remaining)" at bounding box center [391, 175] width 138 height 17
click at [334, 261] on button "Save" at bounding box center [343, 267] width 42 height 19
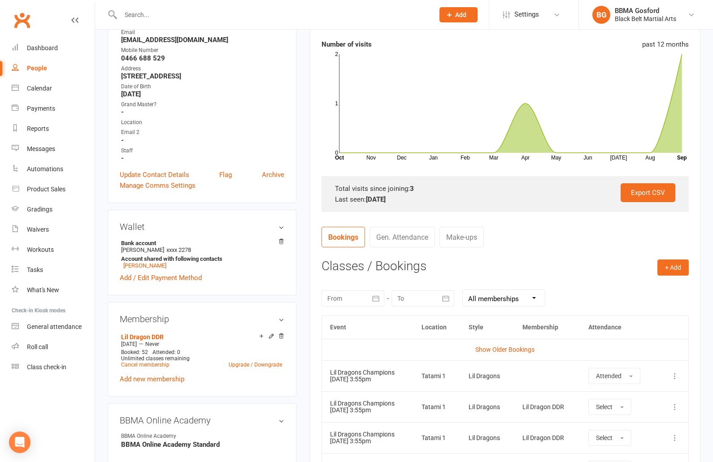
scroll to position [0, 0]
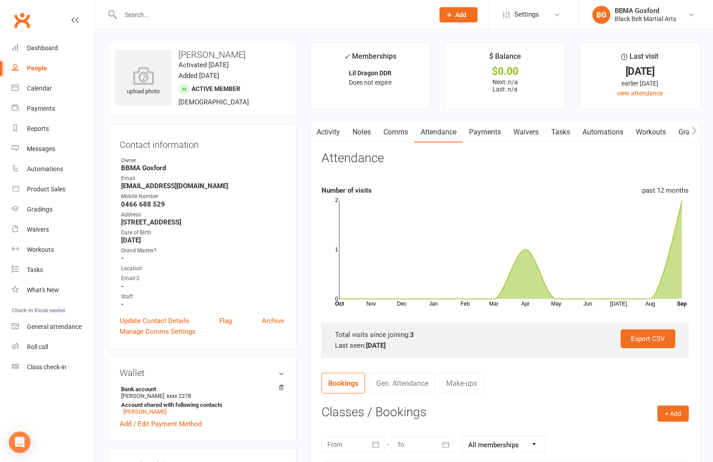
click at [395, 133] on link "Comms" at bounding box center [395, 132] width 37 height 21
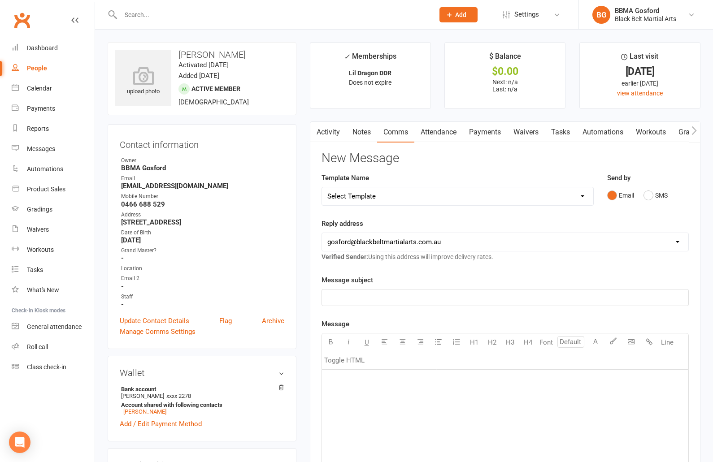
click at [322, 187] on select "Select Template [Email] Active Kids Voucher [Email] Black Belt Camp [Email] Bla…" at bounding box center [457, 196] width 271 height 18
select select "22"
click option "[Email] Welcome Email Lil Dragons" at bounding box center [0, 0] width 0 height 0
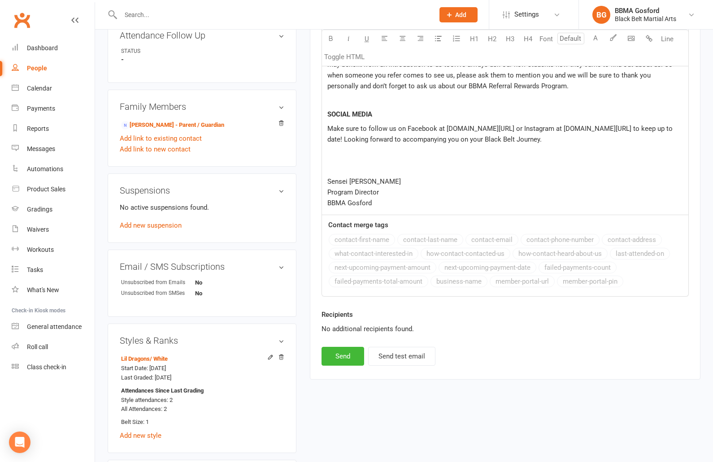
scroll to position [695, 0]
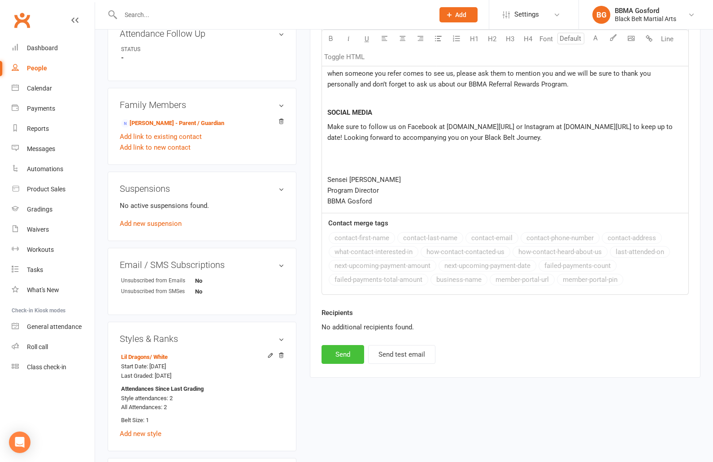
click at [335, 356] on button "Send" at bounding box center [343, 354] width 43 height 19
select select
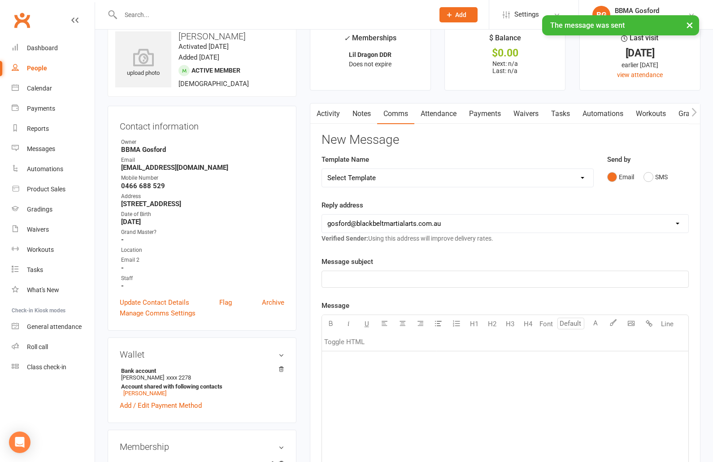
scroll to position [0, 0]
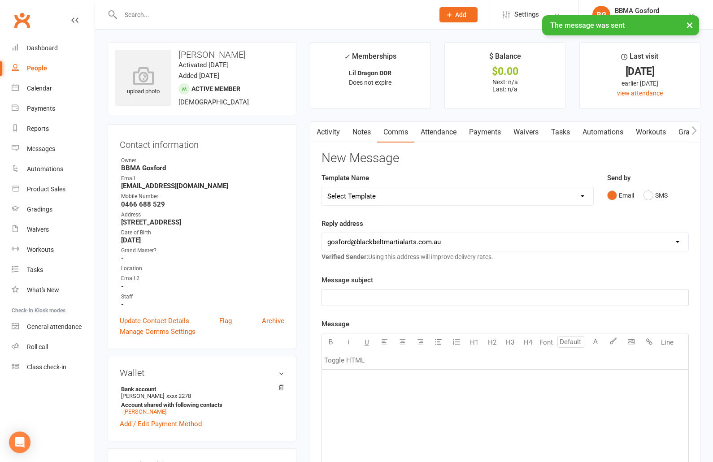
click at [163, 187] on strong "renae_brown@outlook.com.au" at bounding box center [202, 186] width 163 height 8
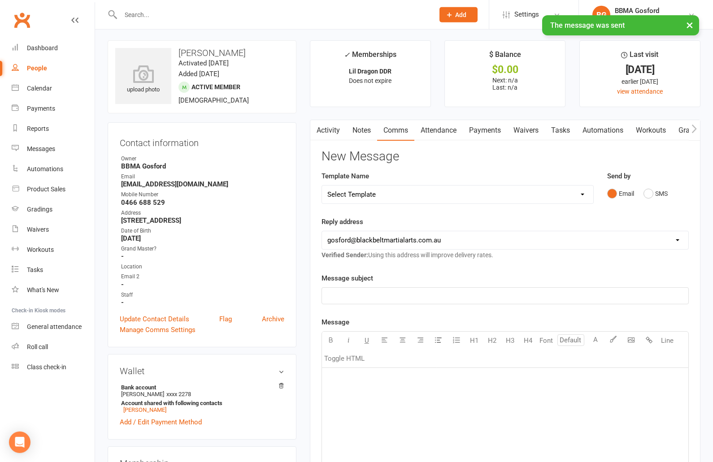
click at [163, 187] on strong "renae_brown@outlook.com.au" at bounding box center [202, 184] width 163 height 8
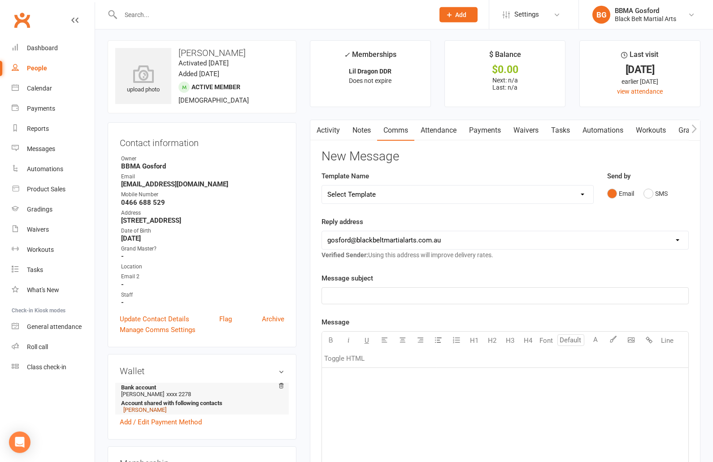
click at [144, 413] on link "Renae Brown" at bounding box center [144, 410] width 43 height 7
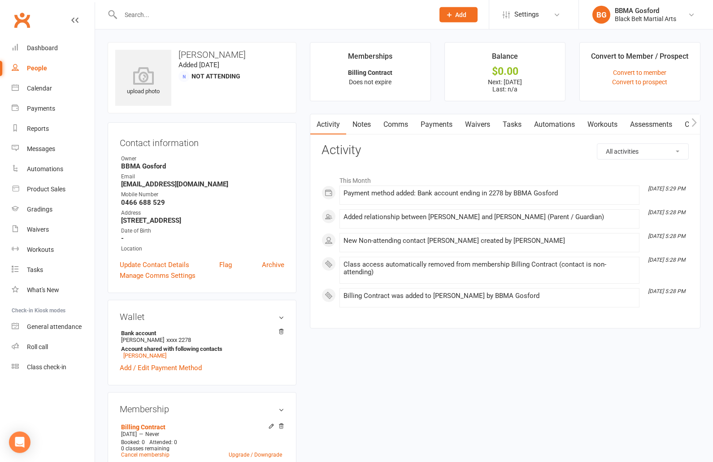
click at [439, 127] on link "Payments" at bounding box center [436, 124] width 44 height 21
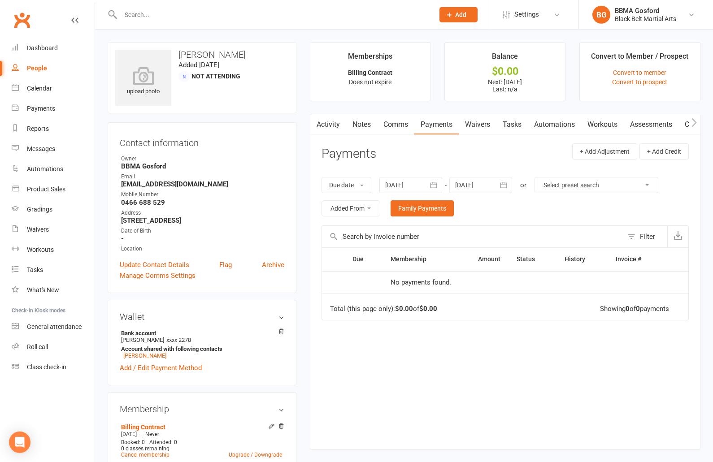
click at [497, 183] on div at bounding box center [480, 185] width 63 height 16
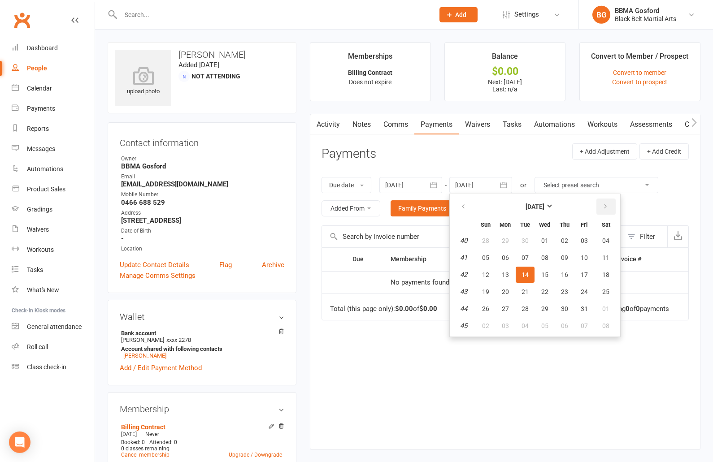
click at [610, 207] on button "button" at bounding box center [605, 207] width 19 height 16
click at [610, 296] on button "27" at bounding box center [606, 292] width 23 height 16
type input "27 Dec 2025"
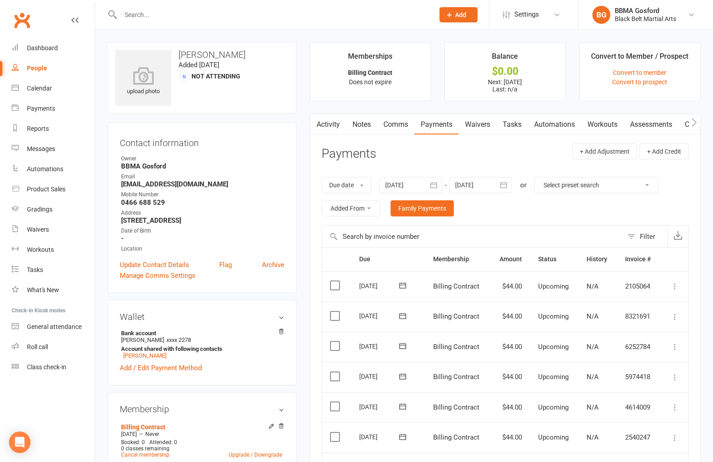
click at [327, 126] on link "Activity" at bounding box center [328, 124] width 36 height 21
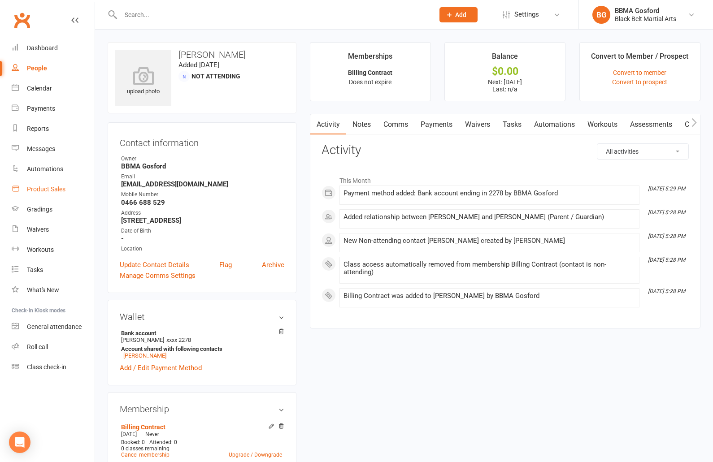
click at [55, 183] on link "Product Sales" at bounding box center [53, 189] width 83 height 20
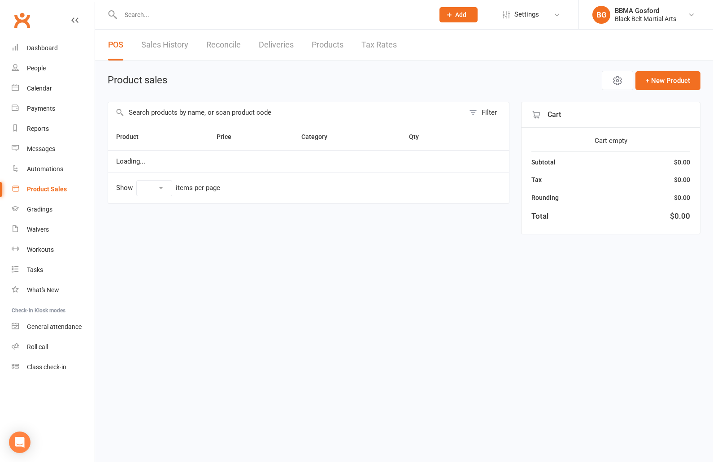
select select "100"
click at [202, 112] on input "text" at bounding box center [286, 112] width 357 height 21
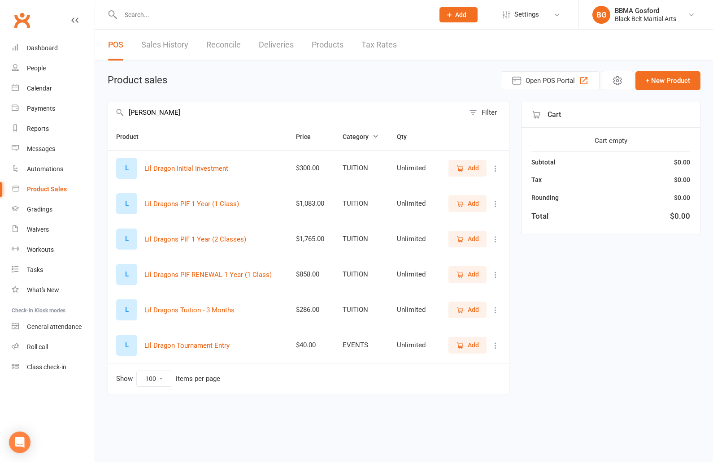
type input "LIL DRAGON"
click at [466, 171] on span "Add" at bounding box center [467, 168] width 23 height 10
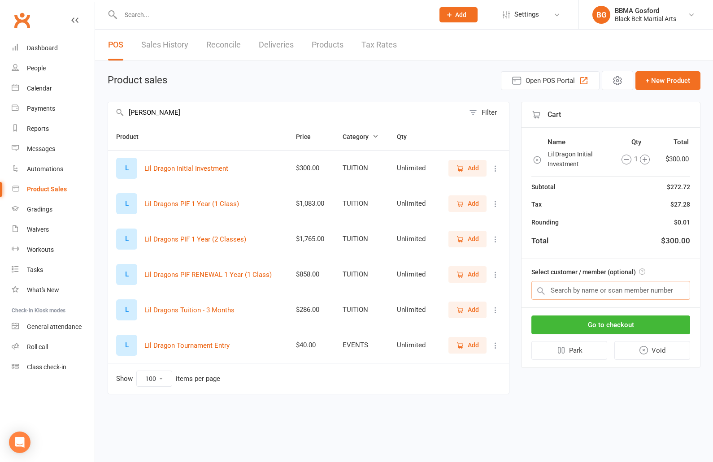
click at [579, 293] on input "text" at bounding box center [610, 290] width 159 height 19
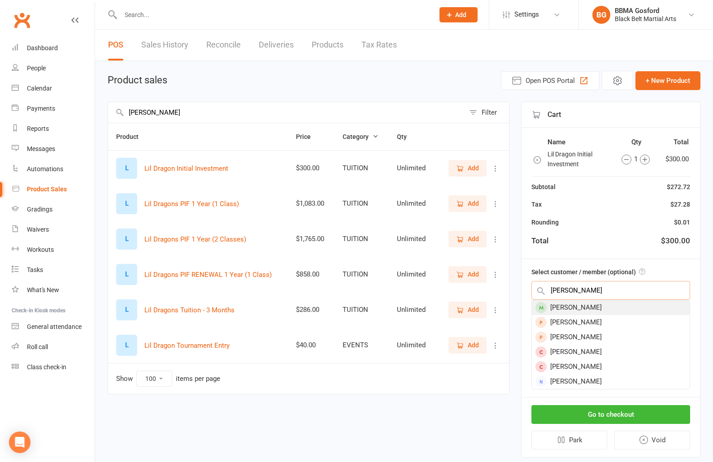
type input "oliver brown"
click at [579, 304] on div "Oliver Brown" at bounding box center [611, 307] width 158 height 15
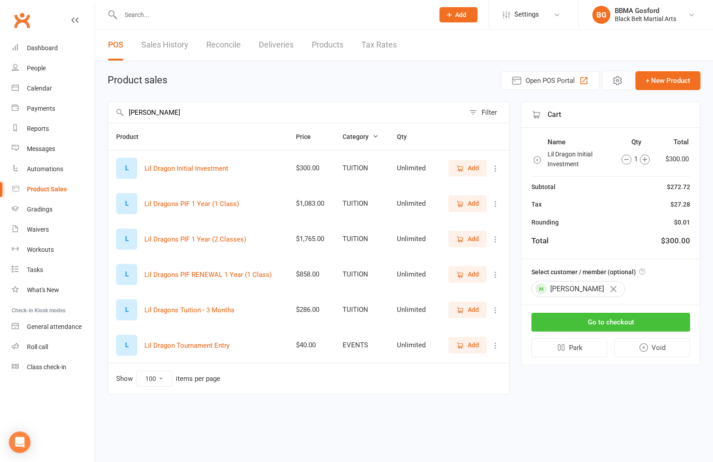
click at [618, 325] on button "Go to checkout" at bounding box center [610, 322] width 159 height 19
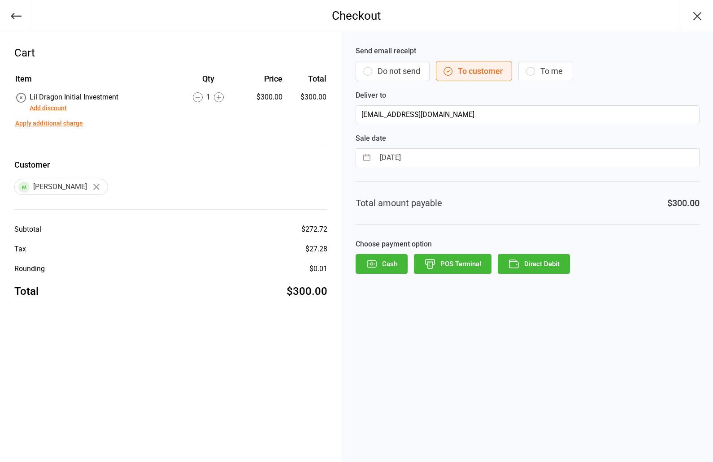
click at [61, 108] on button "Add discount" at bounding box center [48, 108] width 37 height 9
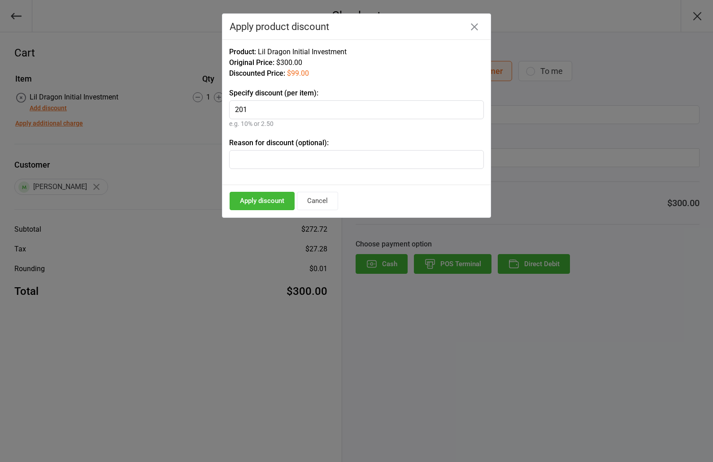
type input "201"
click at [261, 199] on button "Apply discount" at bounding box center [262, 201] width 65 height 18
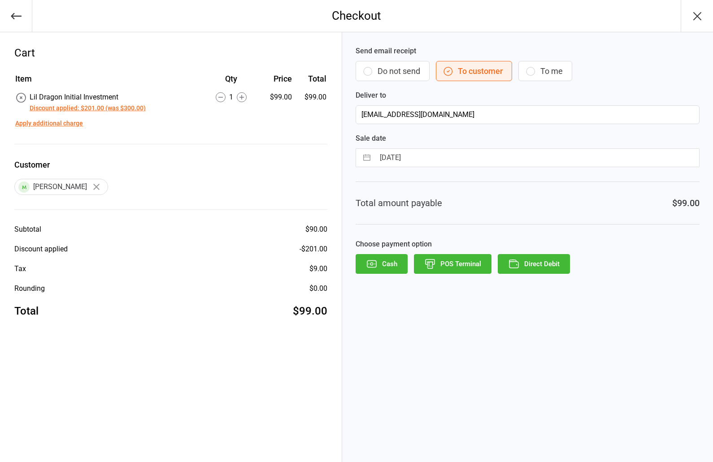
click at [452, 261] on button "POS Terminal" at bounding box center [453, 264] width 78 height 20
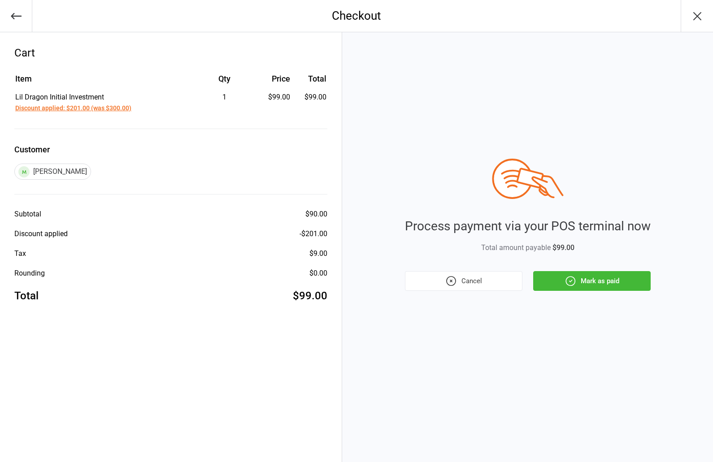
click at [603, 284] on button "Mark as paid" at bounding box center [591, 281] width 117 height 20
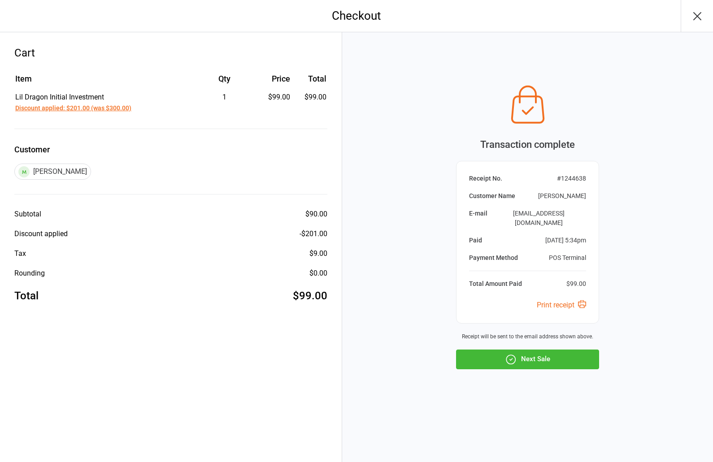
click at [524, 357] on button "Next Sale" at bounding box center [527, 360] width 143 height 20
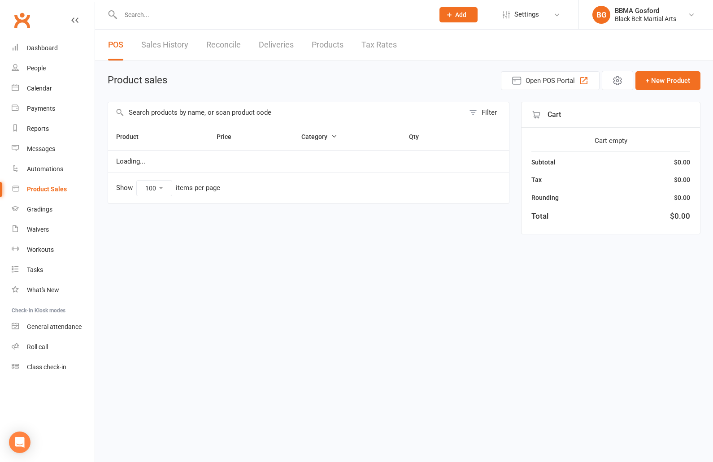
select select "100"
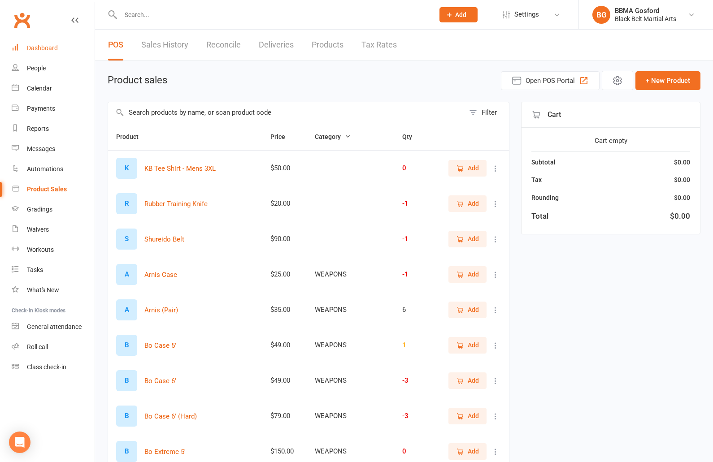
click at [43, 48] on div "Dashboard" at bounding box center [42, 47] width 31 height 7
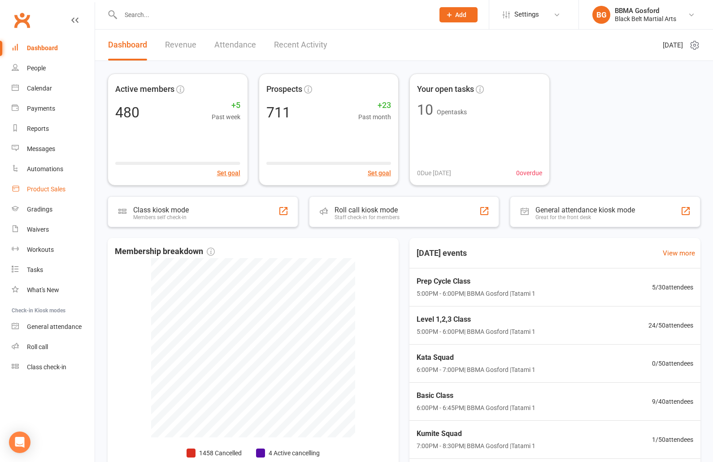
click at [51, 191] on div "Product Sales" at bounding box center [46, 189] width 39 height 7
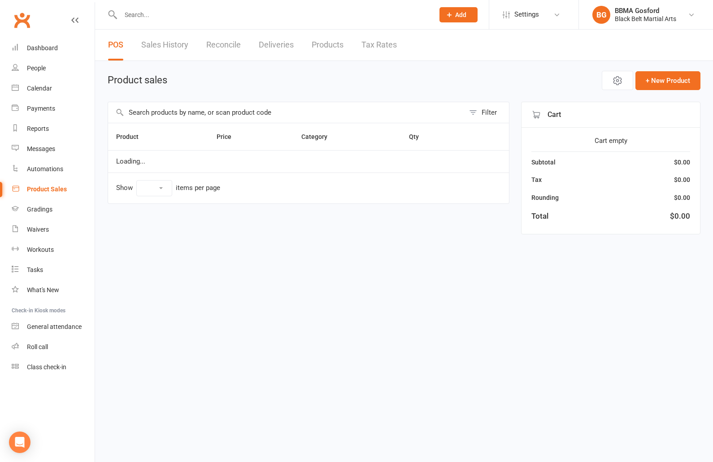
select select "100"
click at [199, 112] on input "text" at bounding box center [286, 112] width 357 height 21
click at [184, 111] on input "blue gi" at bounding box center [286, 112] width 357 height 21
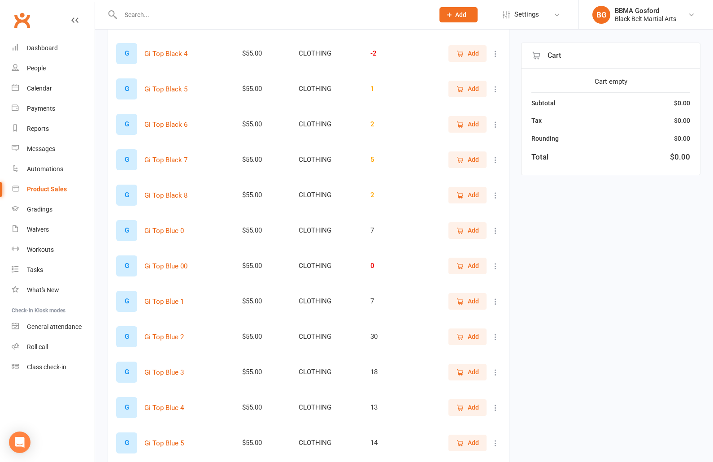
scroll to position [295, 0]
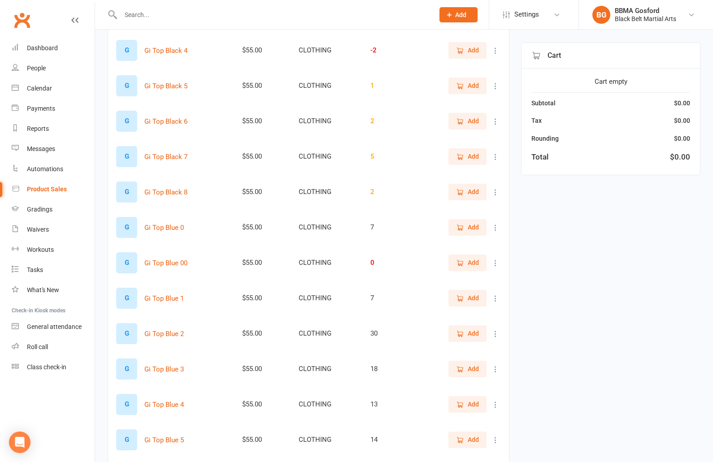
click at [467, 300] on span "Add" at bounding box center [467, 298] width 23 height 10
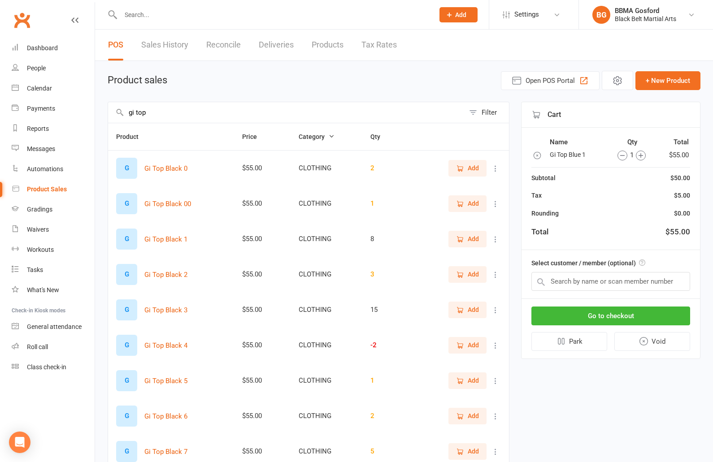
click at [177, 109] on input "gi top" at bounding box center [286, 112] width 357 height 21
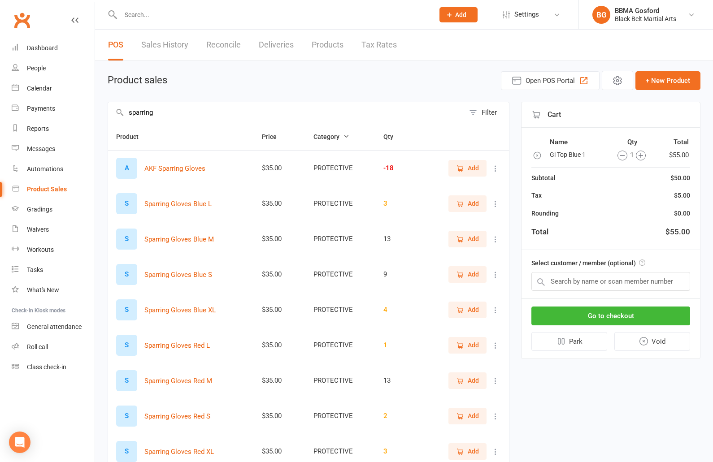
type input "sparring"
click at [467, 240] on span "Add" at bounding box center [467, 239] width 23 height 10
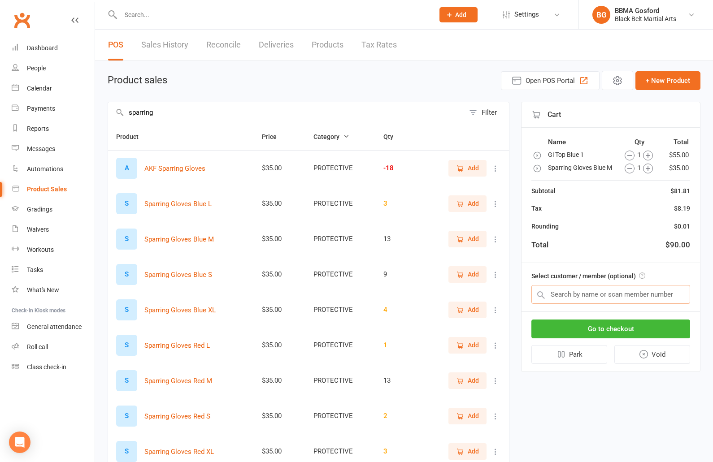
click at [565, 295] on input "text" at bounding box center [610, 294] width 159 height 19
type input "[PERSON_NAME]"
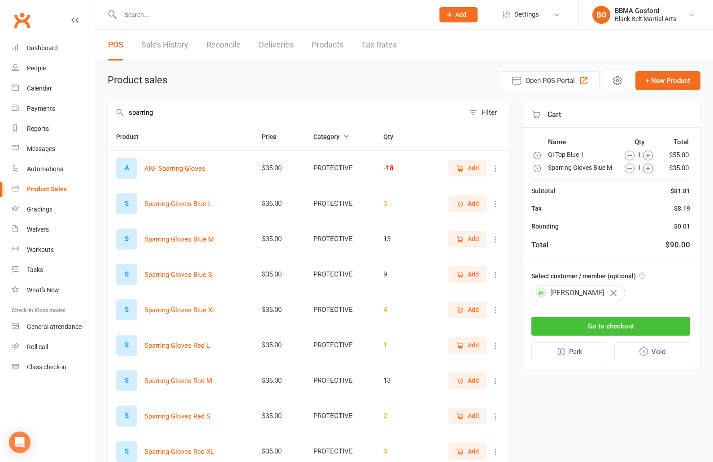
click at [609, 328] on button "Go to checkout" at bounding box center [610, 326] width 159 height 19
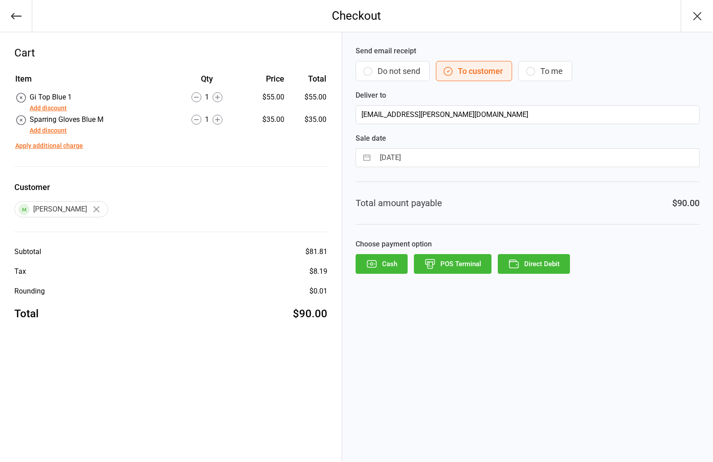
click at [470, 264] on button "POS Terminal" at bounding box center [453, 264] width 78 height 20
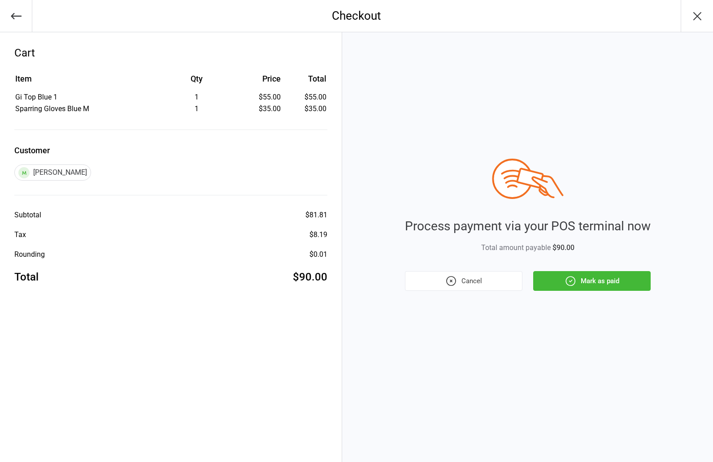
click at [616, 279] on button "Mark as paid" at bounding box center [591, 281] width 117 height 20
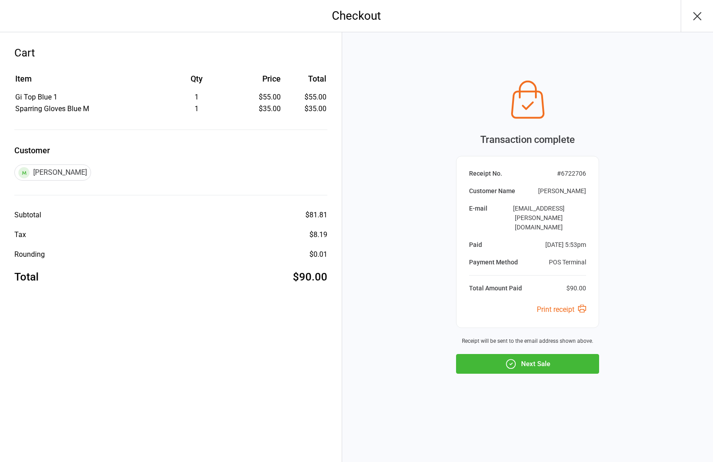
click at [538, 354] on button "Next Sale" at bounding box center [527, 364] width 143 height 20
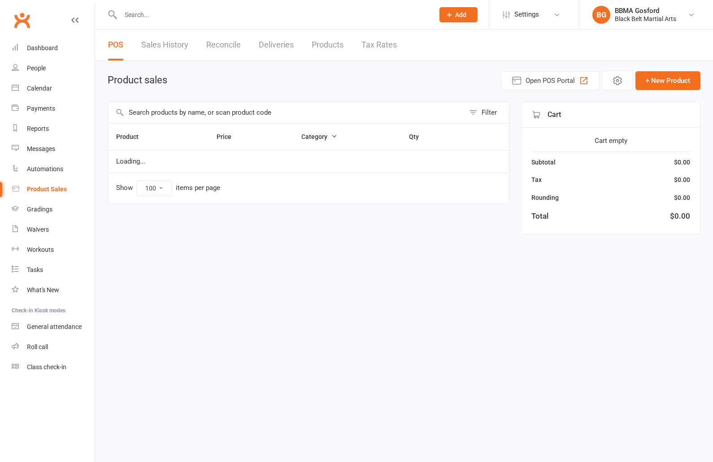
select select "100"
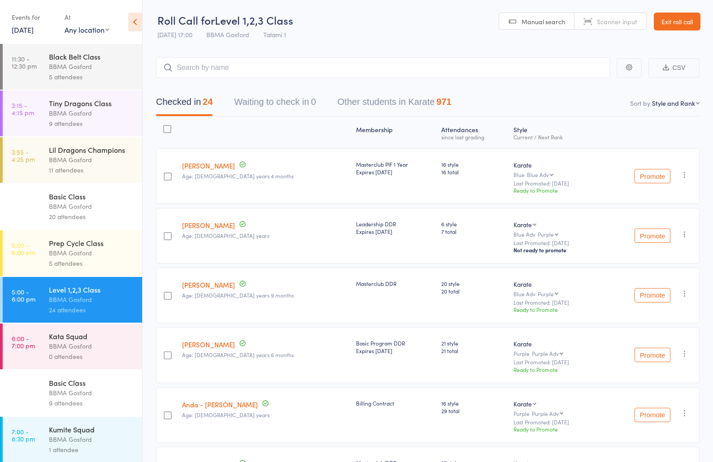
click at [74, 388] on div "Basic Class" at bounding box center [92, 383] width 86 height 10
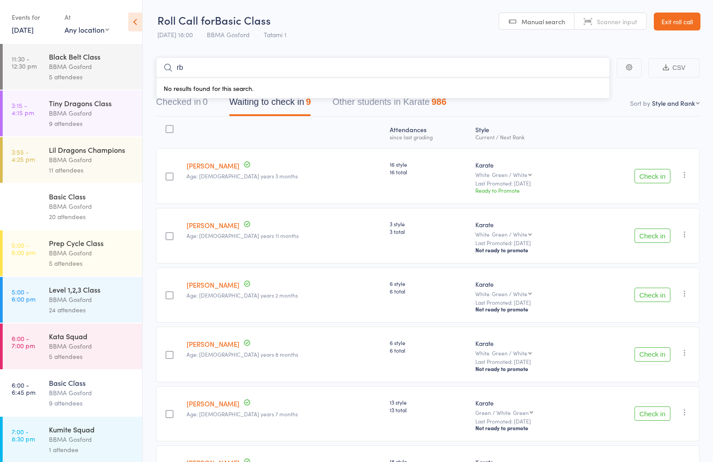
type input "r"
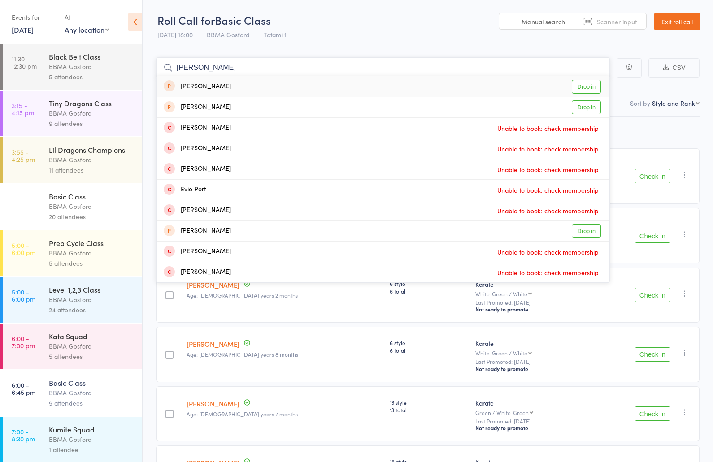
type input "[PERSON_NAME]"
click at [270, 92] on div "[PERSON_NAME] Drop in" at bounding box center [383, 86] width 453 height 21
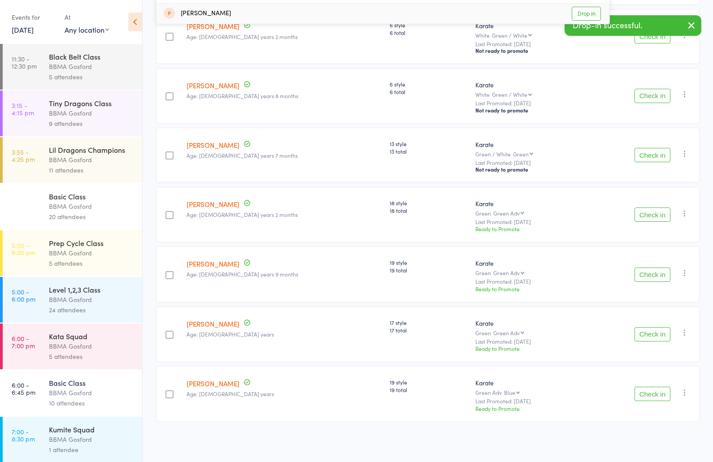
scroll to position [261, 0]
click at [654, 280] on button "Check in" at bounding box center [653, 275] width 36 height 14
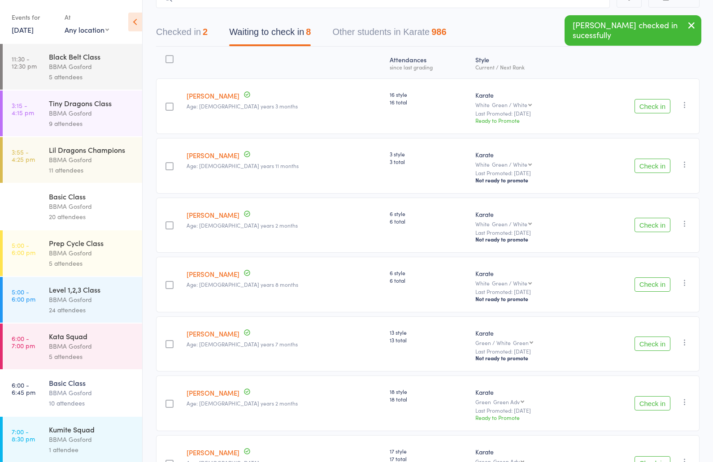
scroll to position [0, 0]
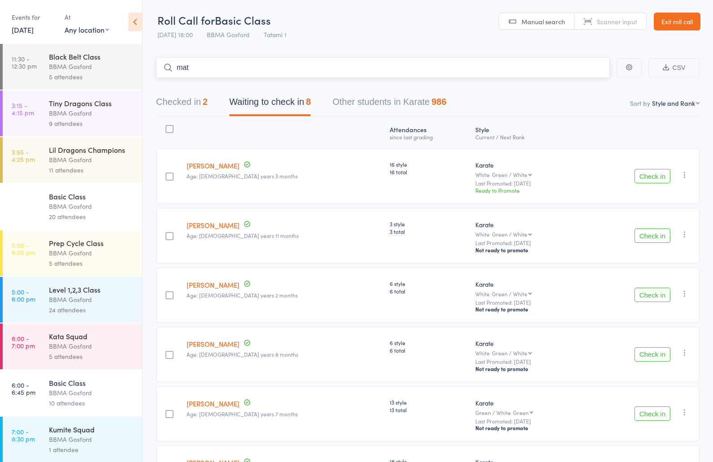
click at [252, 69] on input "mat" at bounding box center [383, 67] width 454 height 21
type input "[PERSON_NAME]"
